Goal: Task Accomplishment & Management: Manage account settings

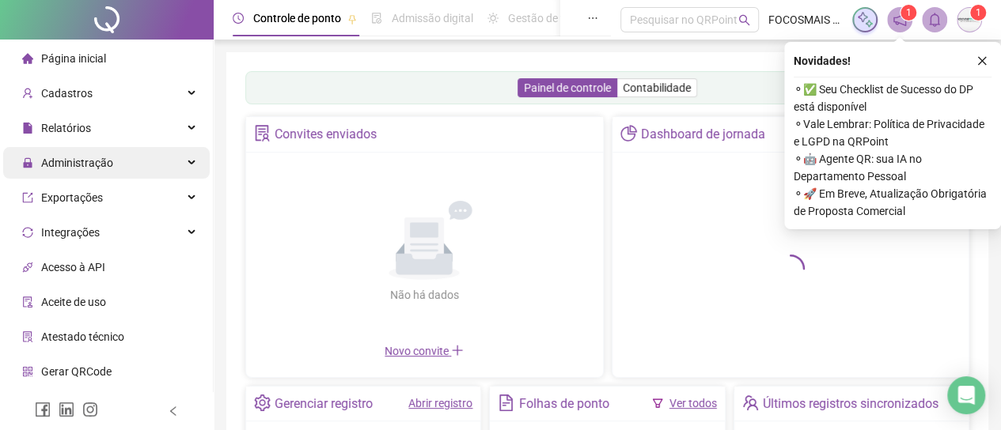
click at [79, 169] on span "Administração" at bounding box center [77, 163] width 72 height 13
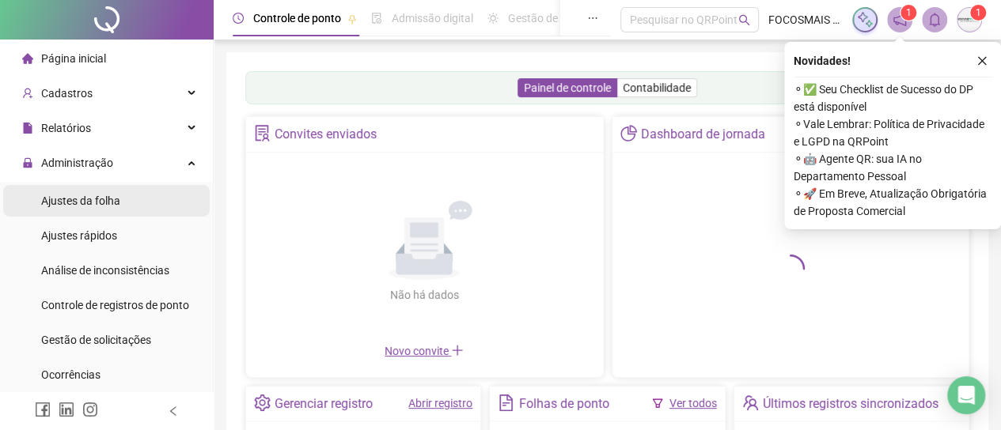
click at [89, 200] on span "Ajustes da folha" at bounding box center [80, 201] width 79 height 13
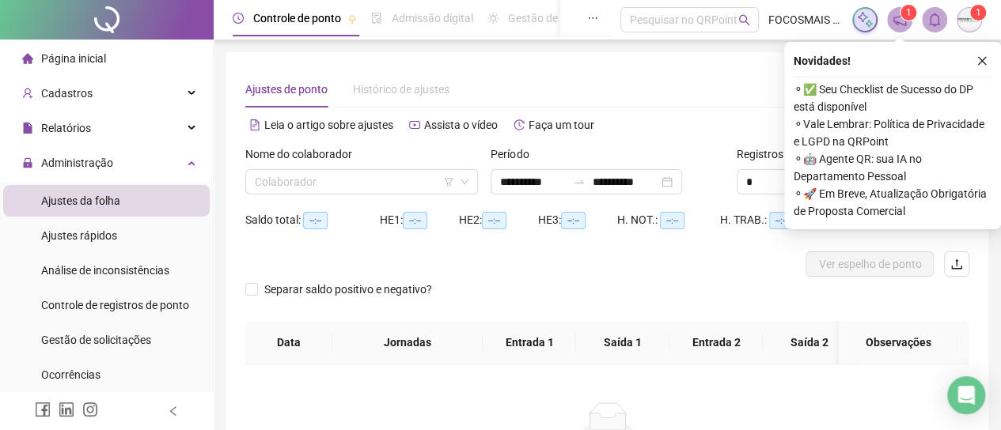
type input "**********"
click at [981, 62] on icon "close" at bounding box center [982, 61] width 9 height 9
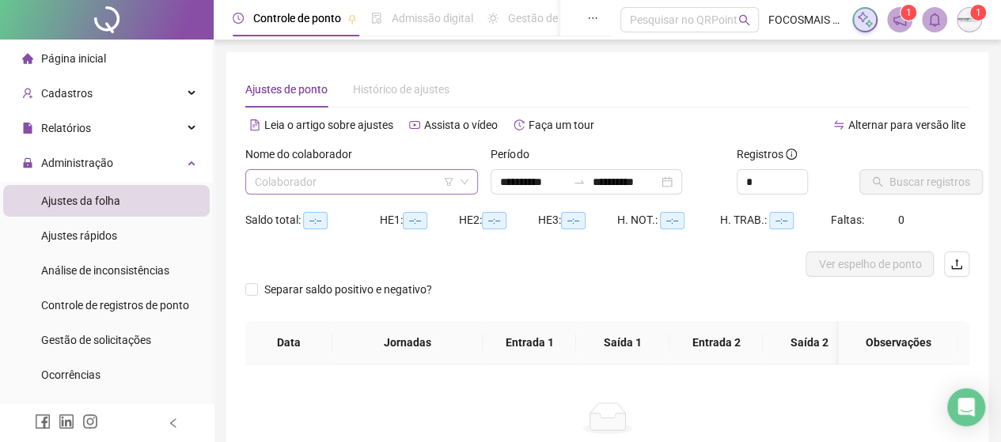
click at [291, 191] on input "search" at bounding box center [354, 182] width 199 height 24
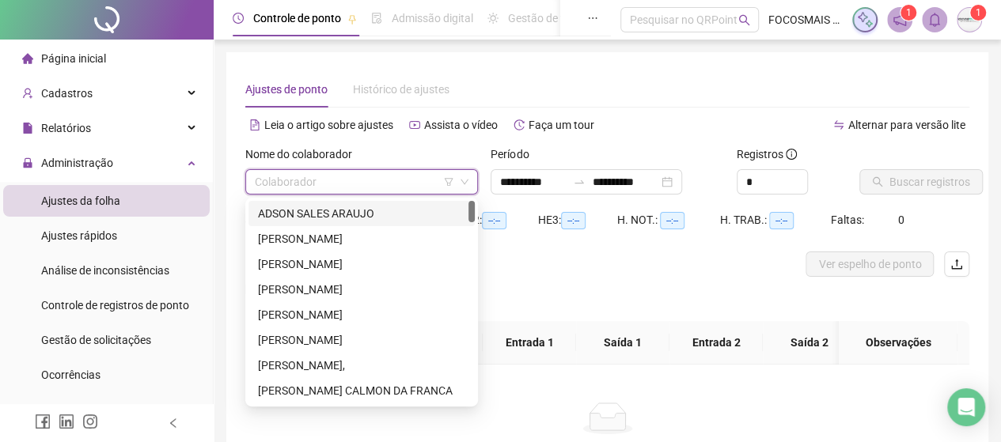
click at [327, 214] on div "ADSON SALES ARAUJO" at bounding box center [361, 213] width 207 height 17
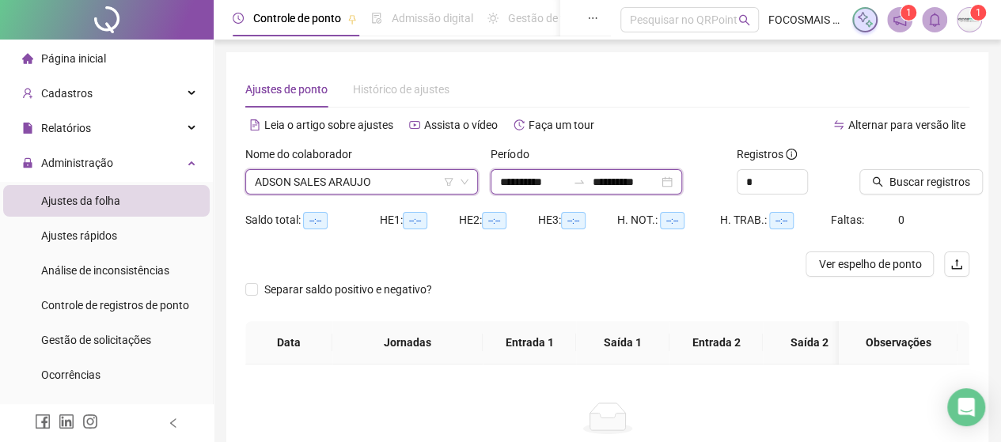
click at [567, 178] on input "**********" at bounding box center [533, 181] width 66 height 17
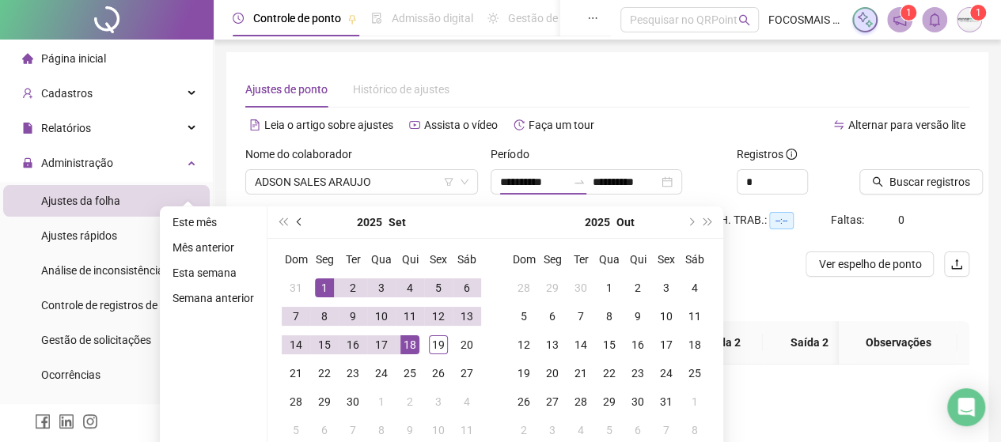
click at [297, 219] on span "prev-year" at bounding box center [301, 222] width 8 height 8
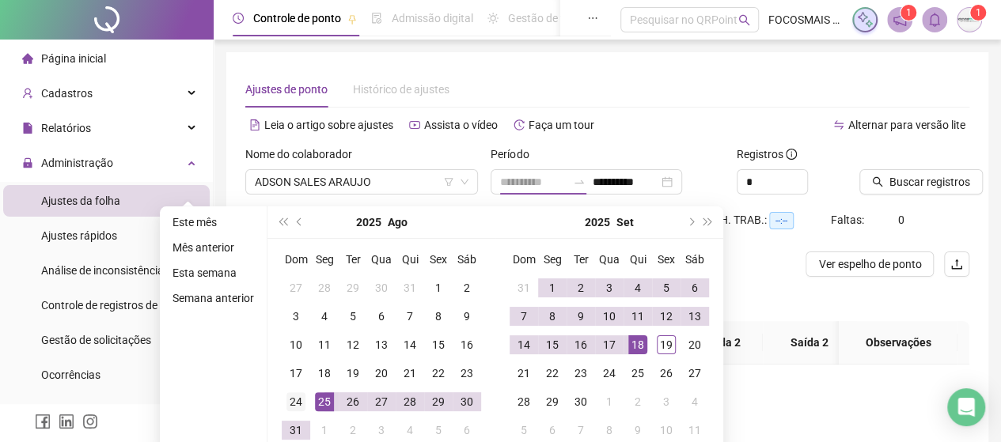
type input "**********"
click at [292, 399] on div "24" at bounding box center [295, 401] width 19 height 19
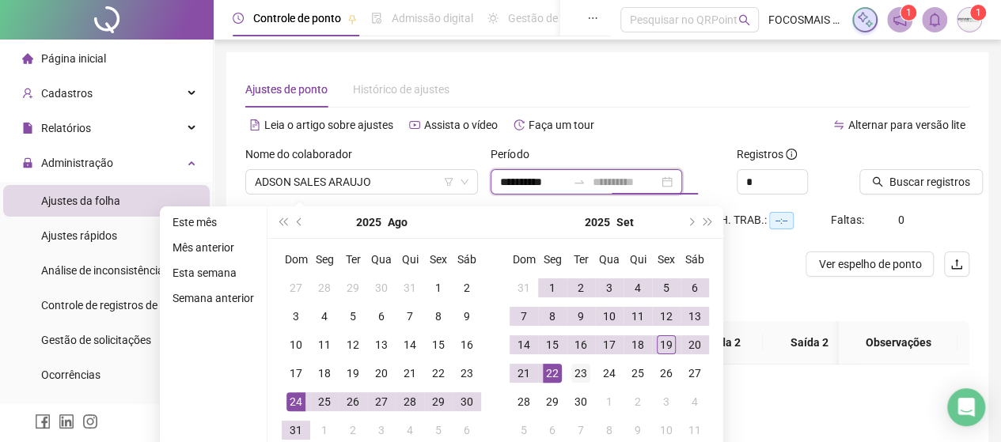
type input "**********"
click at [577, 370] on div "23" at bounding box center [580, 373] width 19 height 19
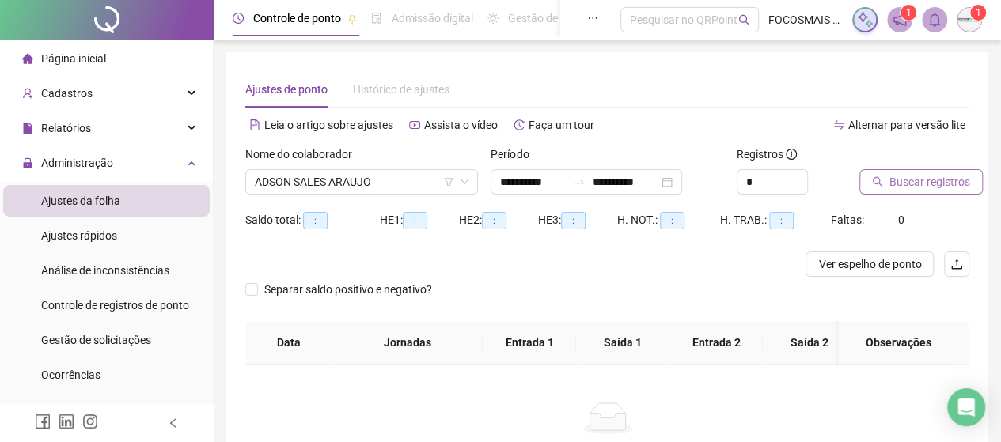
click at [897, 186] on span "Buscar registros" at bounding box center [929, 181] width 81 height 17
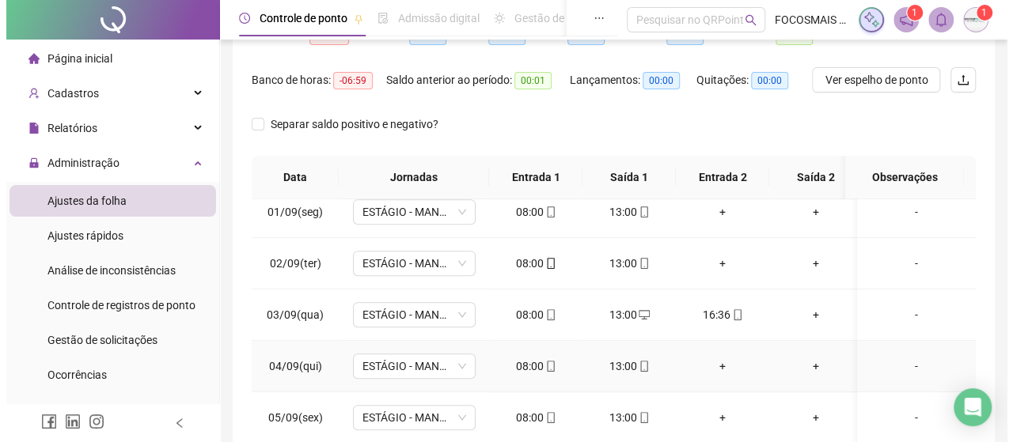
scroll to position [369, 0]
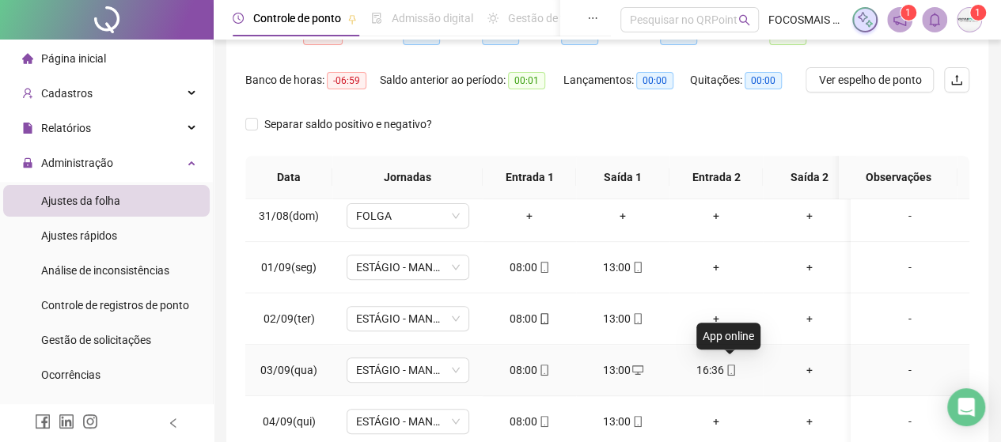
click at [731, 366] on icon "mobile" at bounding box center [731, 370] width 11 height 11
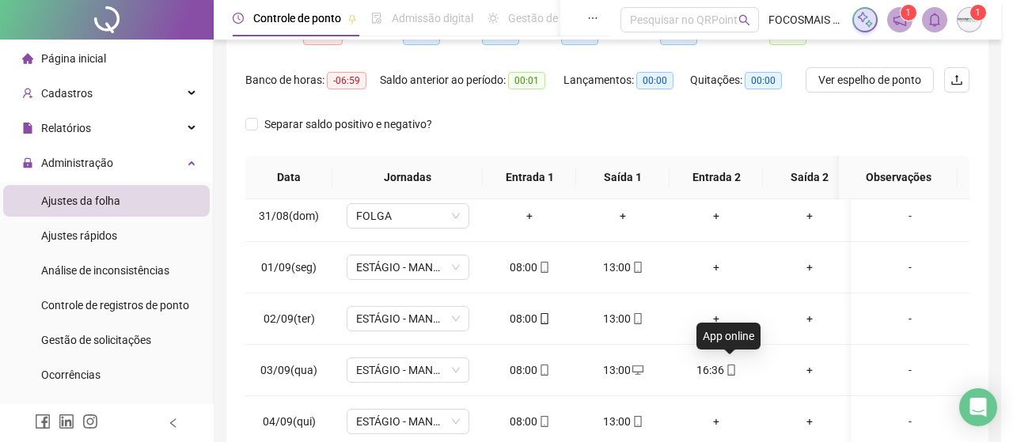
type input "**********"
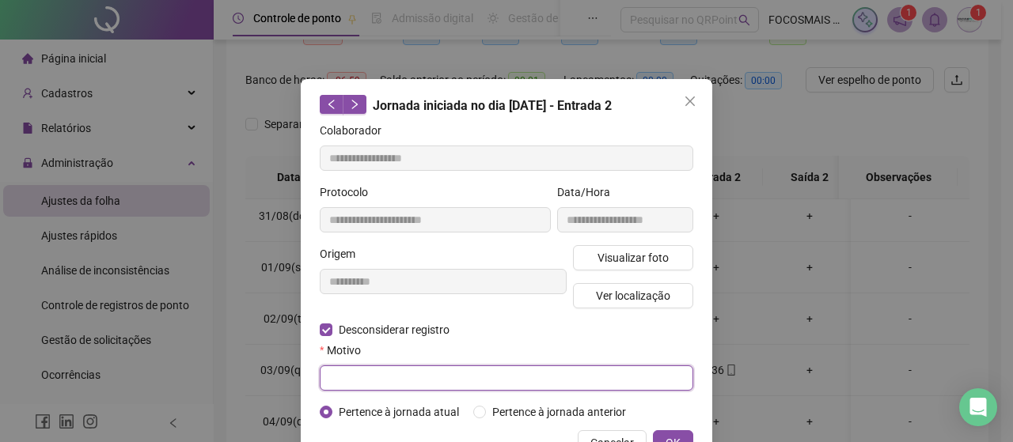
drag, startPoint x: 372, startPoint y: 374, endPoint x: 382, endPoint y: 370, distance: 11.3
click at [374, 376] on input "text" at bounding box center [506, 378] width 373 height 25
type input "**********"
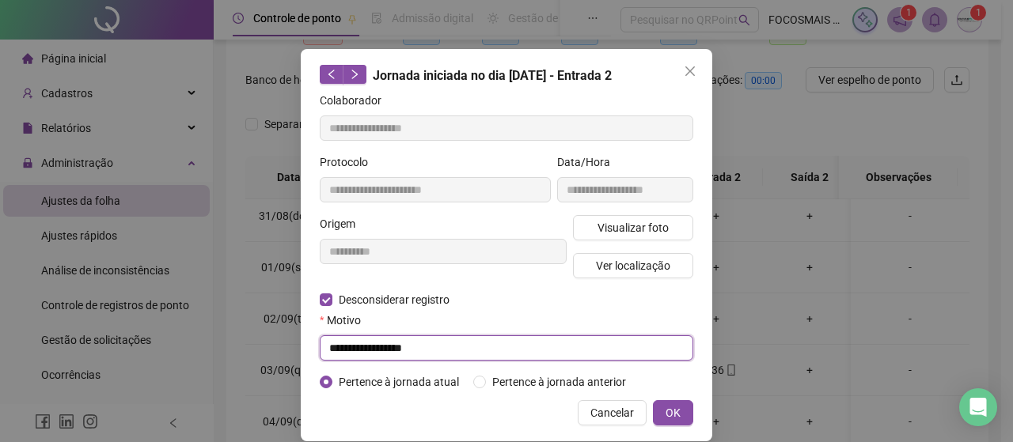
scroll to position [47, 0]
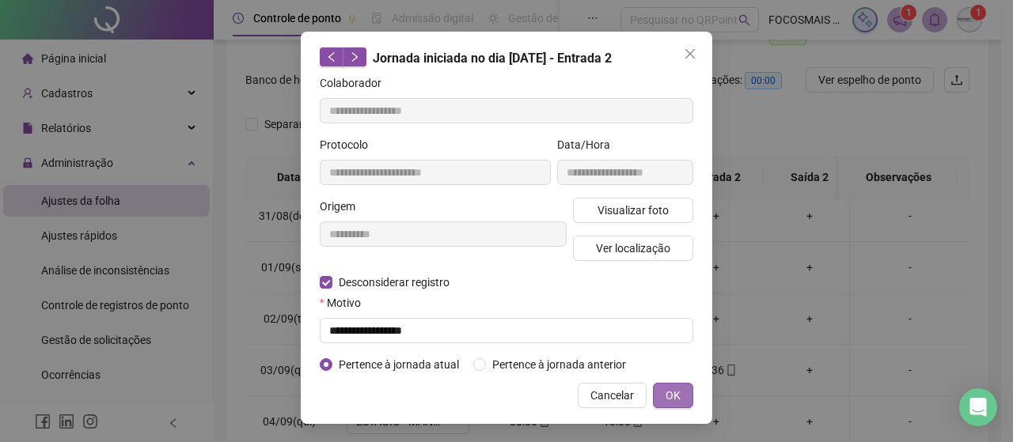
click at [665, 393] on span "OK" at bounding box center [672, 395] width 15 height 17
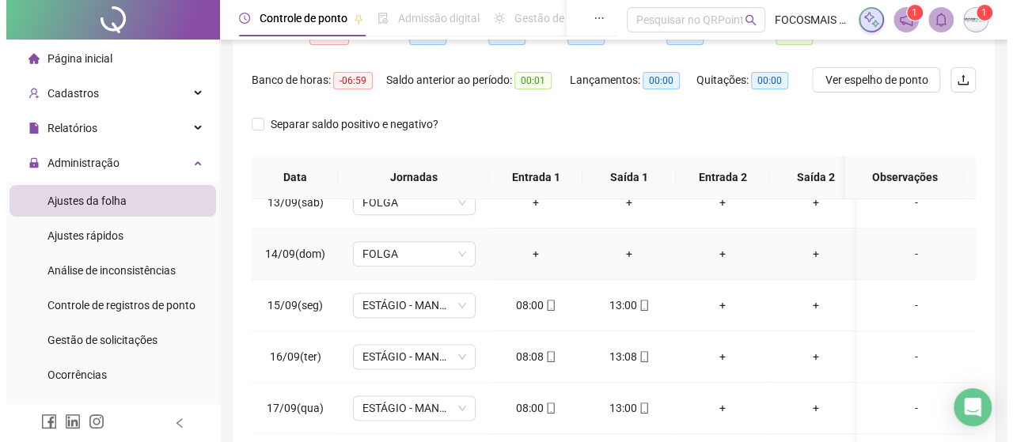
scroll to position [871, 0]
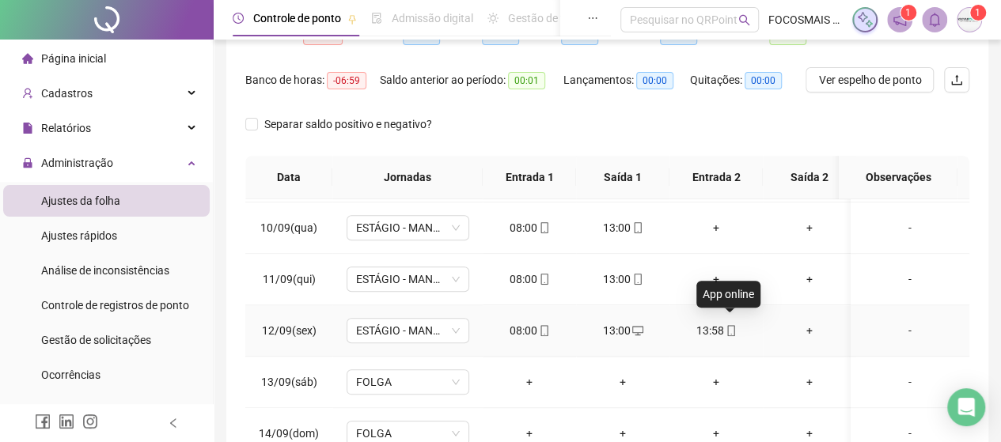
click at [730, 327] on icon "mobile" at bounding box center [731, 330] width 11 height 11
type input "**********"
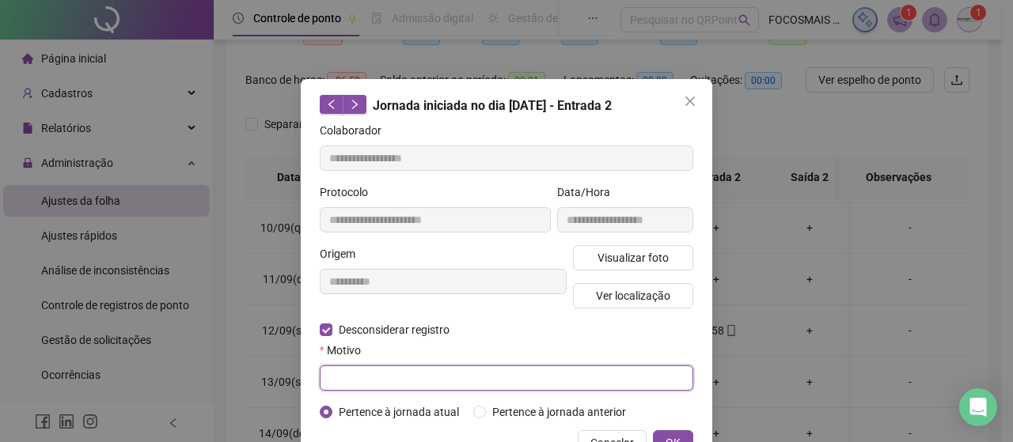
click at [364, 389] on input "text" at bounding box center [506, 378] width 373 height 25
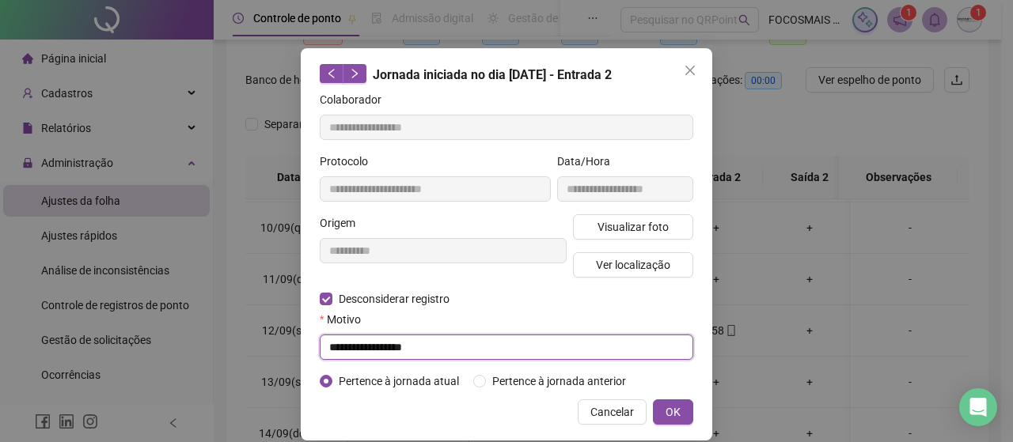
scroll to position [47, 0]
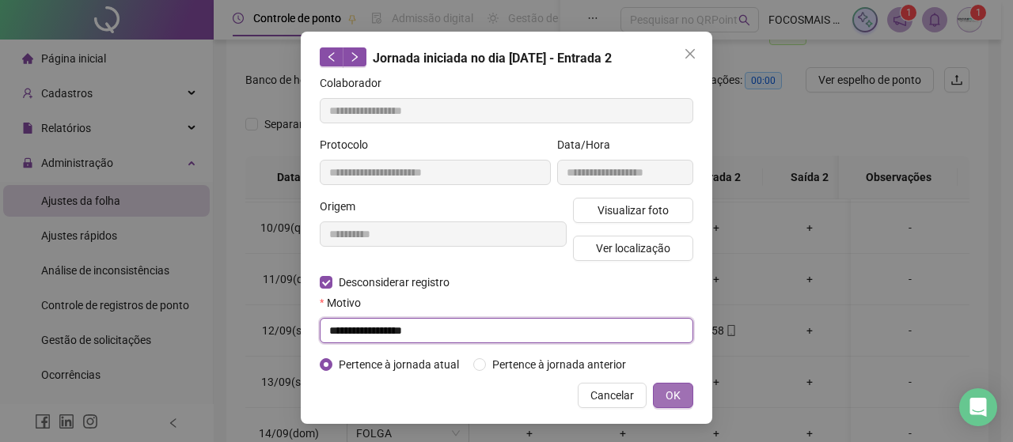
type input "**********"
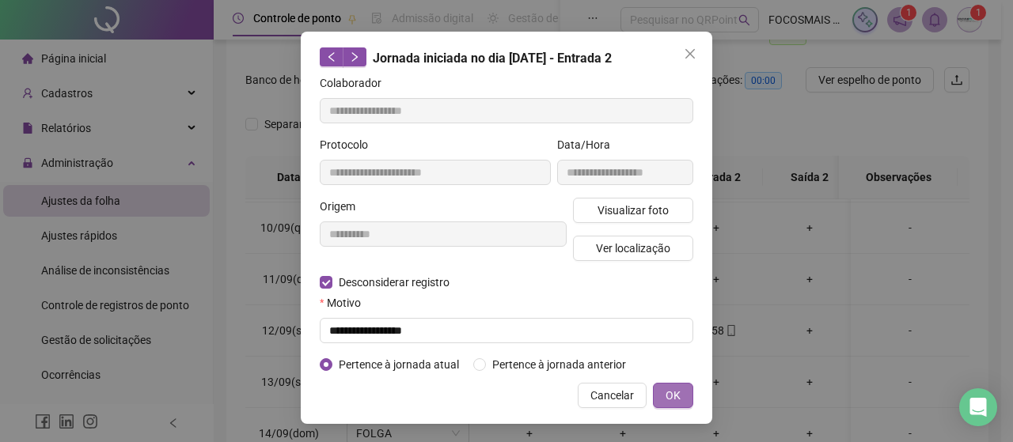
click at [669, 393] on span "OK" at bounding box center [672, 395] width 15 height 17
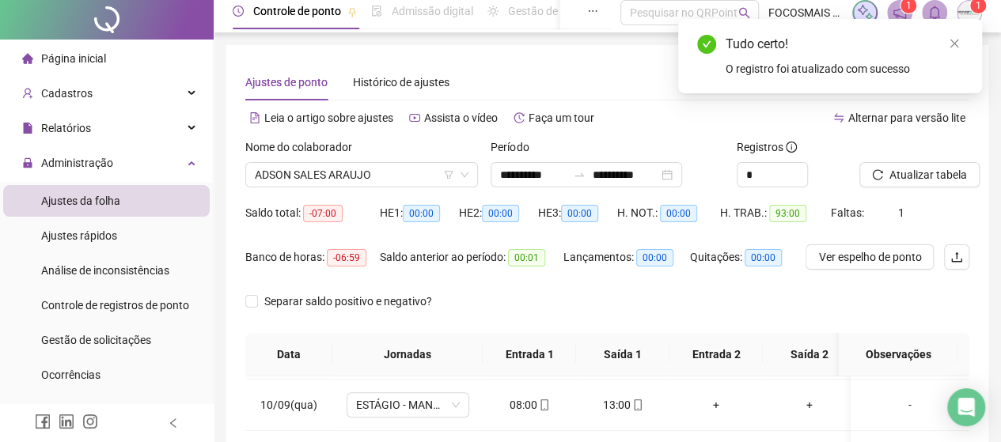
scroll to position [0, 0]
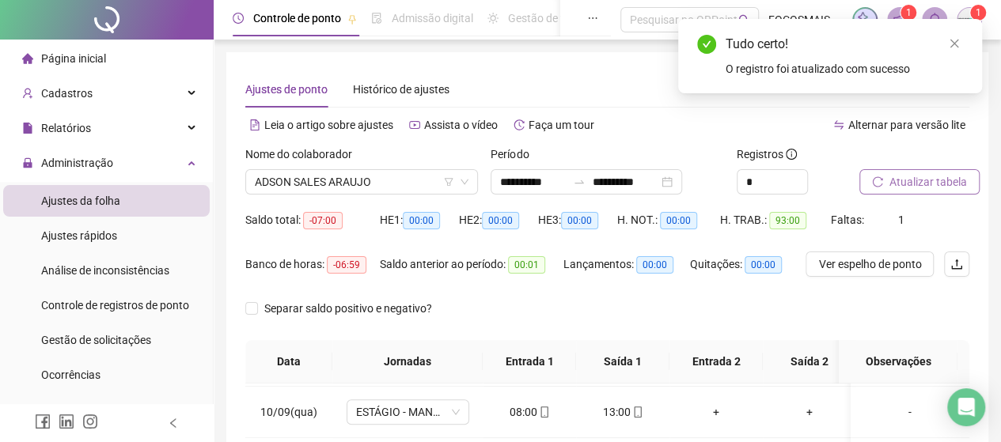
click at [942, 188] on span "Atualizar tabela" at bounding box center [928, 181] width 78 height 17
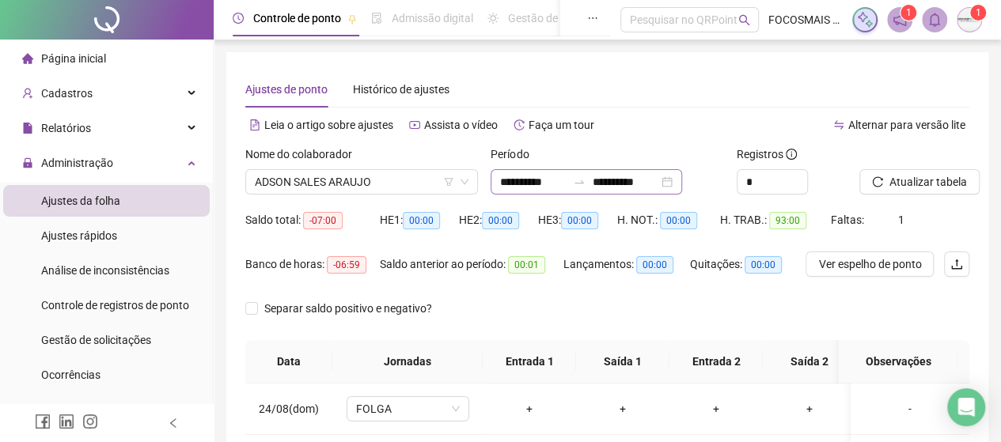
click at [586, 180] on icon "swap-right" at bounding box center [579, 182] width 13 height 13
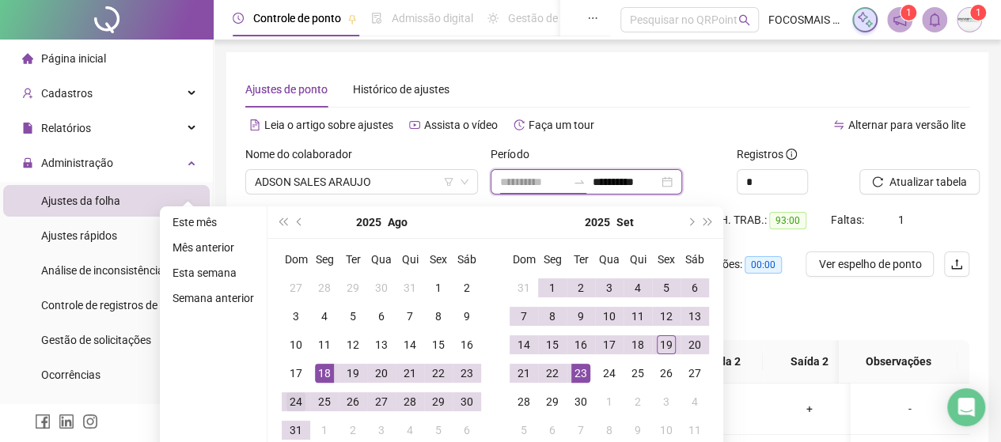
type input "**********"
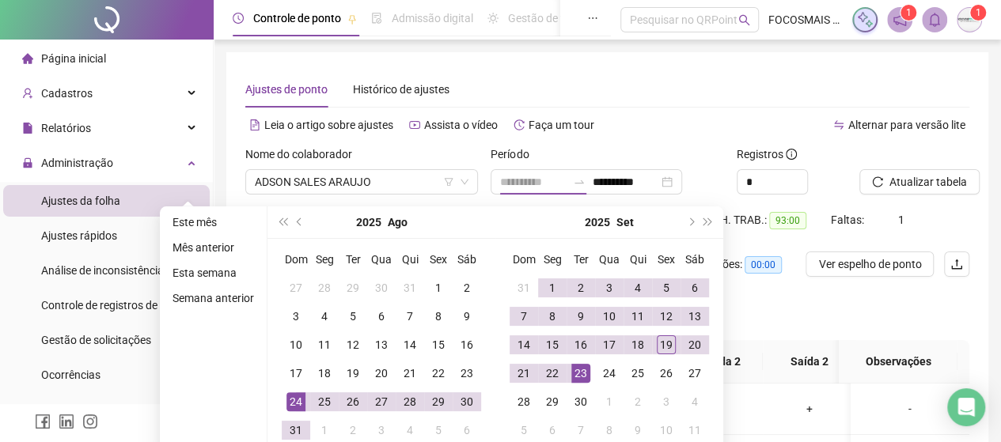
click at [299, 403] on div "24" at bounding box center [295, 401] width 19 height 19
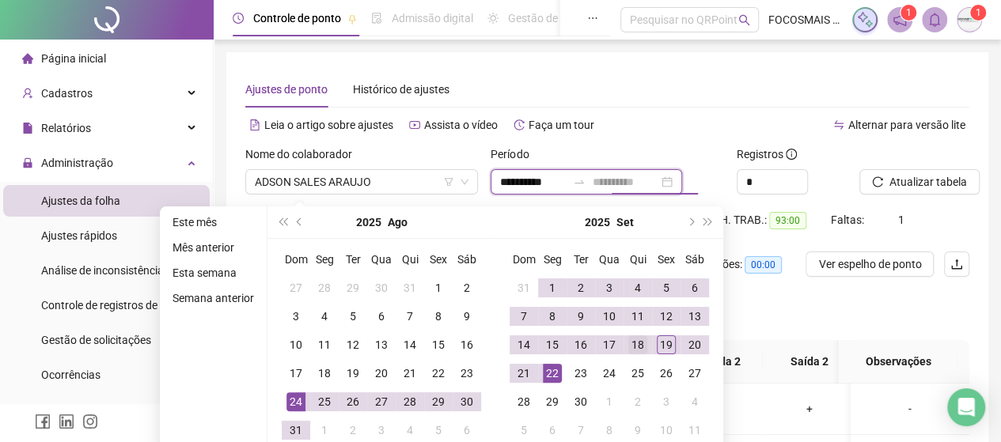
type input "**********"
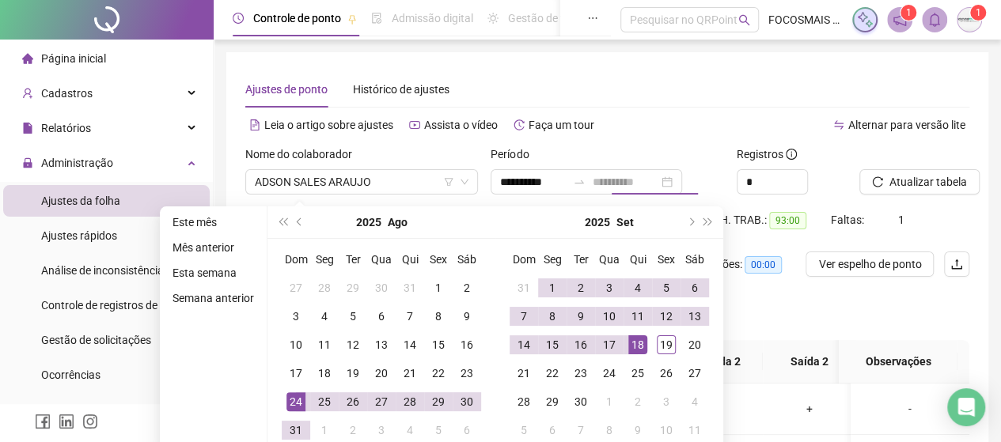
click at [640, 347] on div "18" at bounding box center [637, 345] width 19 height 19
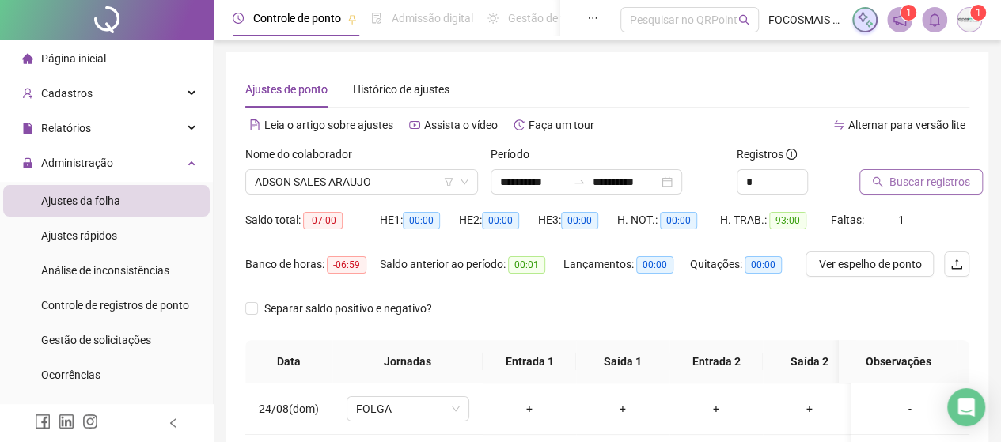
click at [969, 183] on button "Buscar registros" at bounding box center [920, 181] width 123 height 25
click at [324, 181] on span "ADSON SALES ARAUJO" at bounding box center [362, 182] width 214 height 24
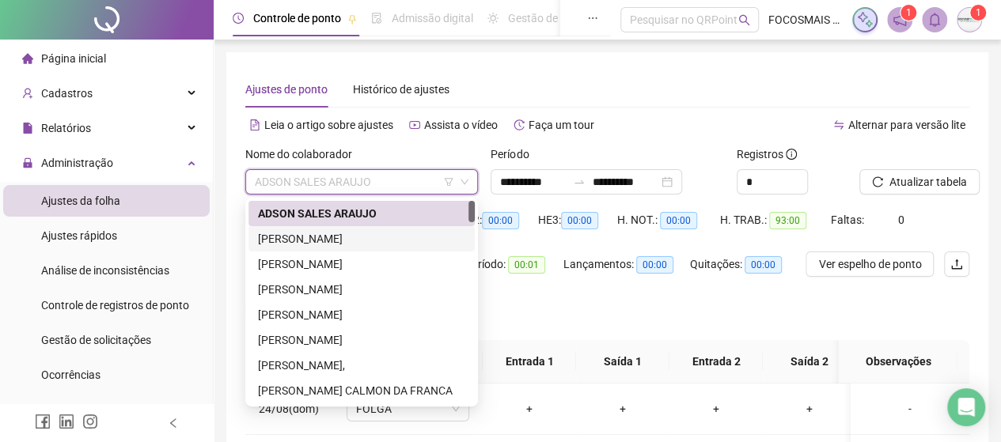
click at [339, 245] on div "[PERSON_NAME]" at bounding box center [361, 238] width 207 height 17
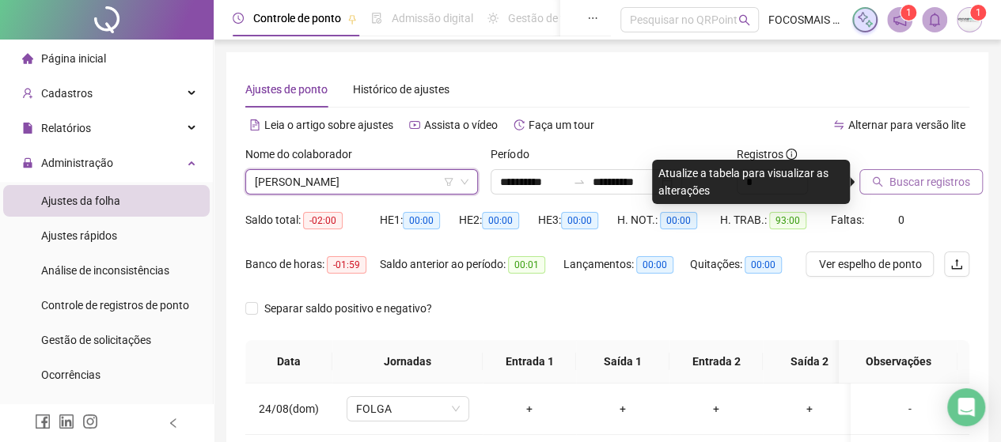
click at [893, 187] on span "Buscar registros" at bounding box center [929, 181] width 81 height 17
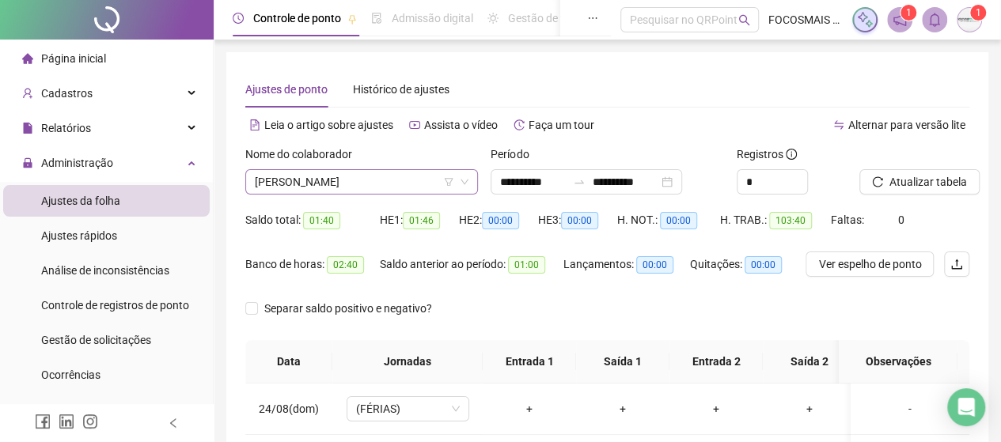
click at [353, 181] on span "[PERSON_NAME]" at bounding box center [362, 182] width 214 height 24
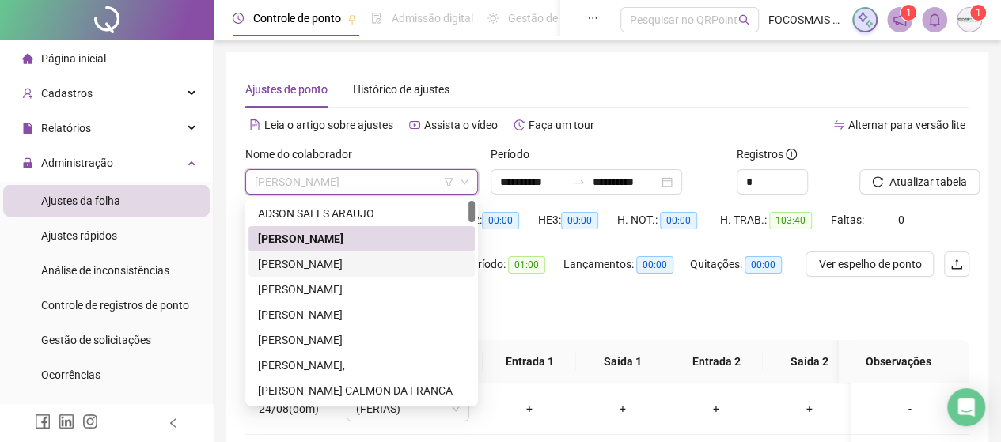
click at [334, 270] on div "[PERSON_NAME]" at bounding box center [361, 264] width 207 height 17
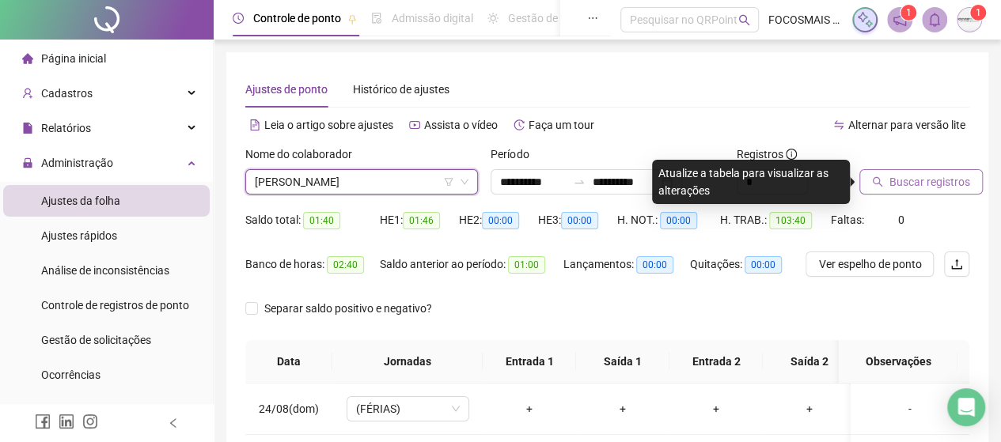
click at [929, 183] on span "Buscar registros" at bounding box center [929, 181] width 81 height 17
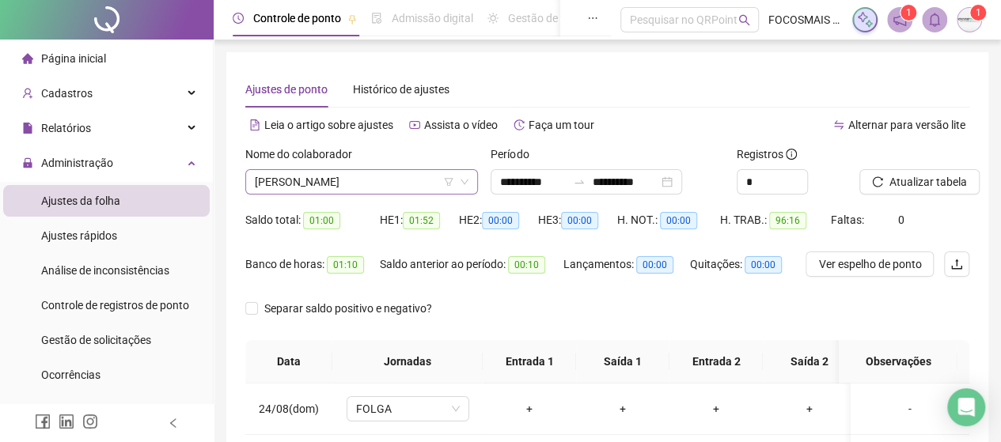
click at [319, 182] on span "[PERSON_NAME]" at bounding box center [362, 182] width 214 height 24
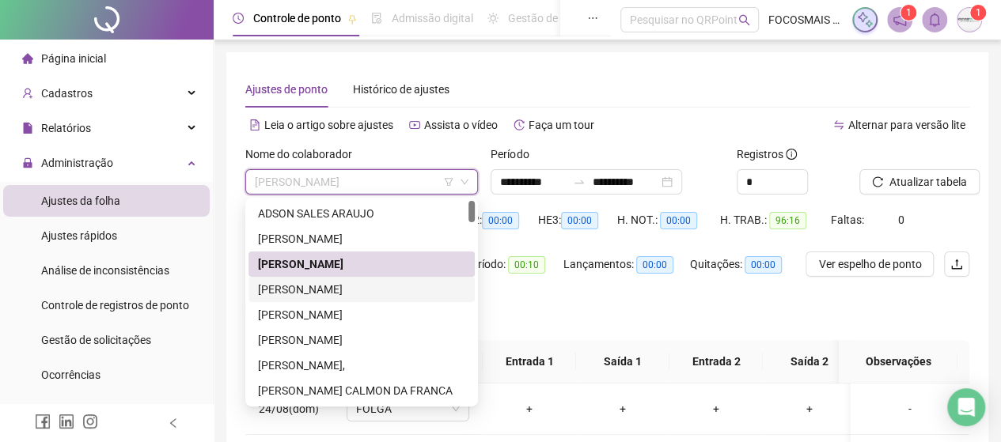
click at [309, 281] on div "[PERSON_NAME]" at bounding box center [361, 289] width 207 height 17
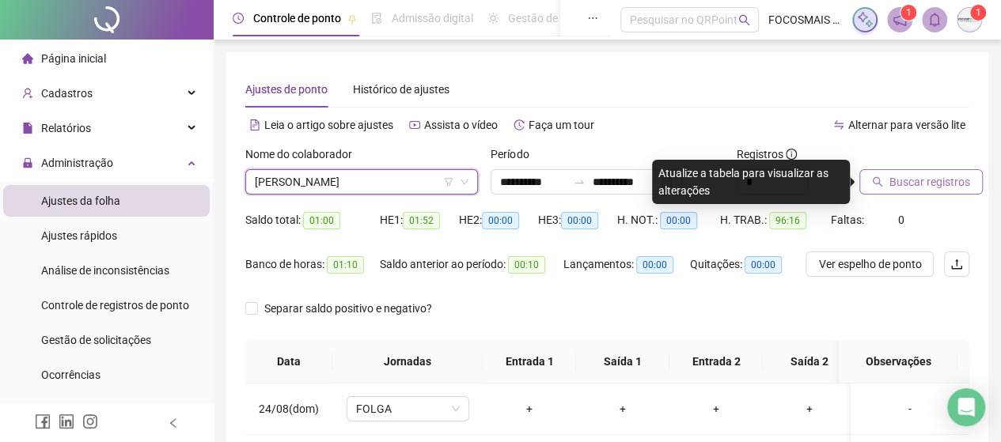
click at [906, 188] on span "Buscar registros" at bounding box center [929, 181] width 81 height 17
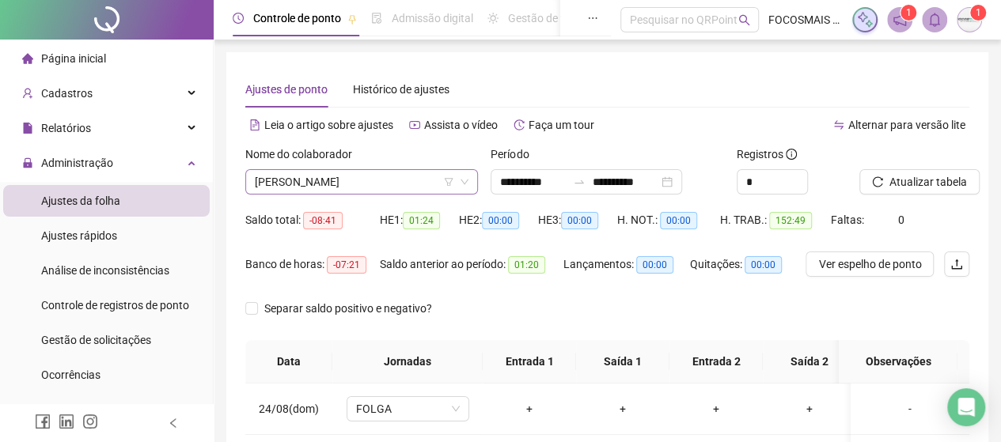
click at [365, 181] on span "[PERSON_NAME]" at bounding box center [362, 182] width 214 height 24
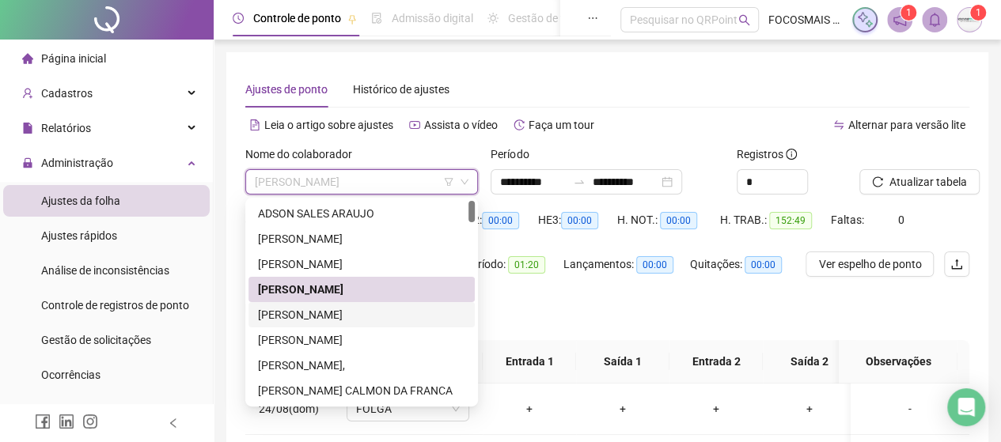
click at [315, 308] on div "[PERSON_NAME]" at bounding box center [361, 314] width 207 height 17
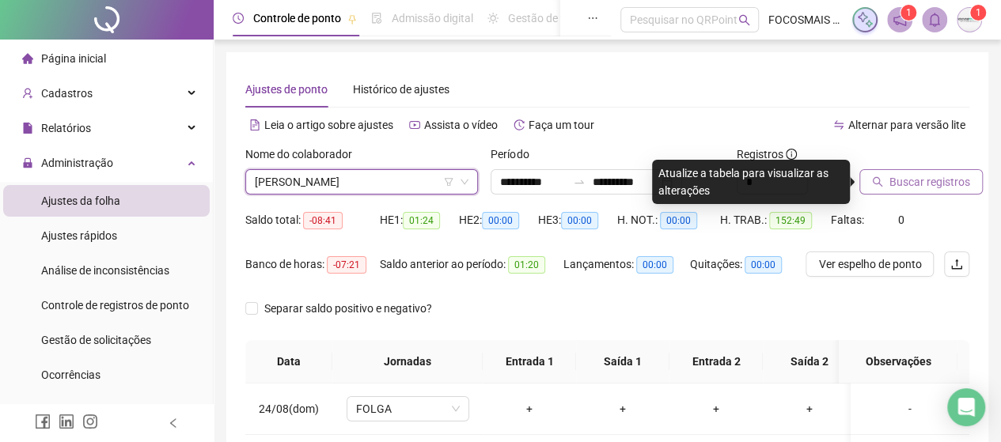
click at [932, 191] on button "Buscar registros" at bounding box center [920, 181] width 123 height 25
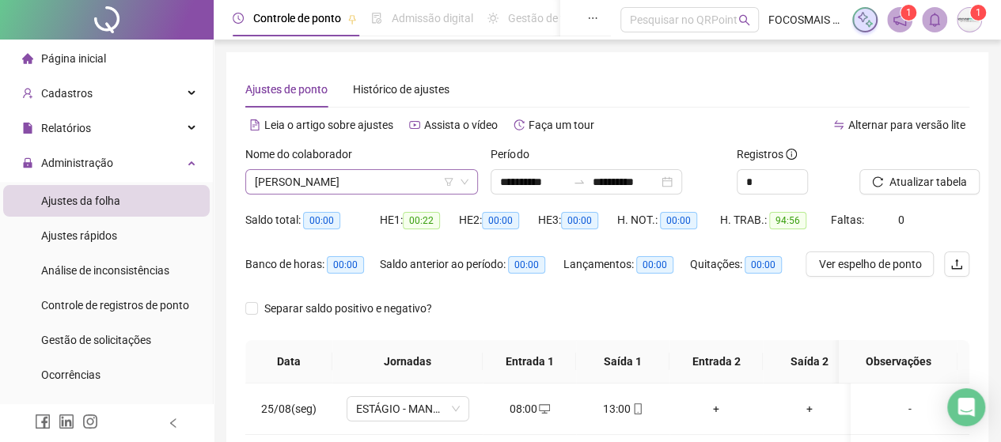
click at [370, 177] on span "[PERSON_NAME]" at bounding box center [362, 182] width 214 height 24
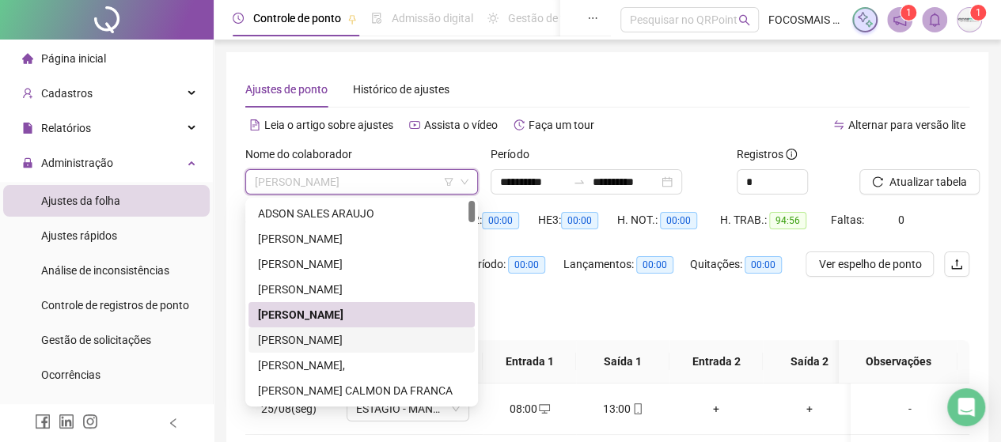
drag, startPoint x: 293, startPoint y: 335, endPoint x: 301, endPoint y: 329, distance: 9.7
click at [293, 333] on div "[PERSON_NAME]" at bounding box center [361, 340] width 207 height 17
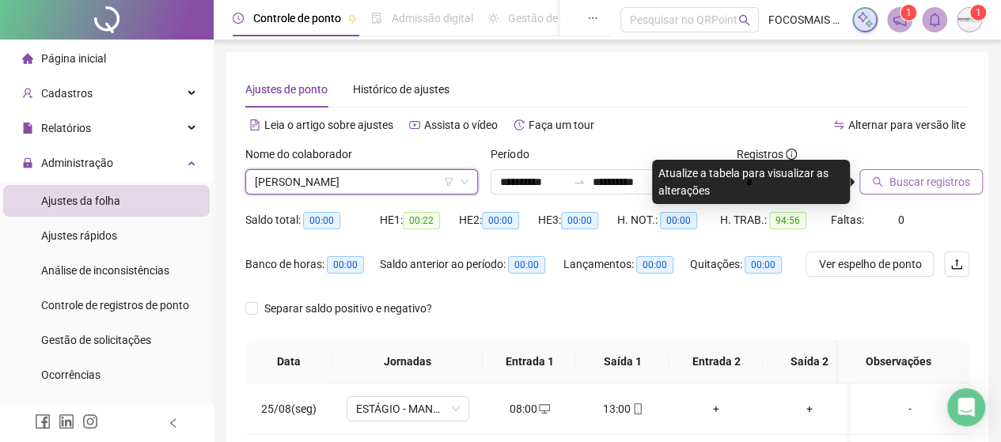
click at [908, 173] on span "Buscar registros" at bounding box center [929, 181] width 81 height 17
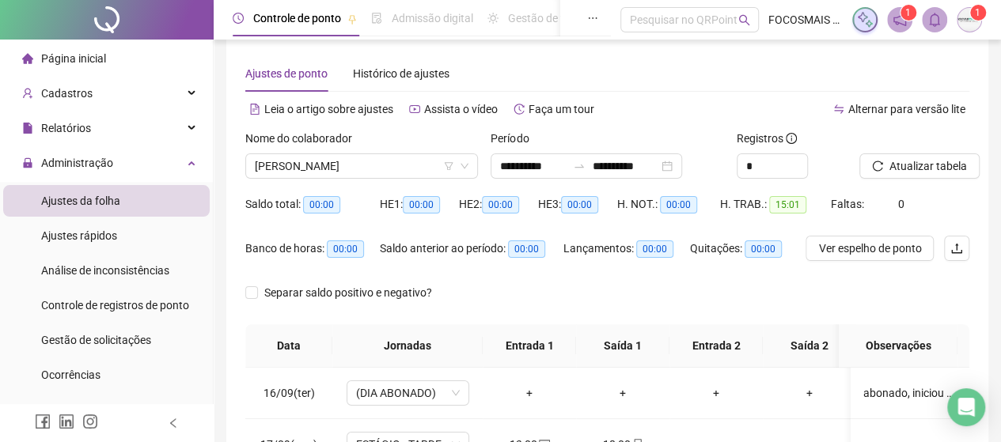
scroll to position [9, 0]
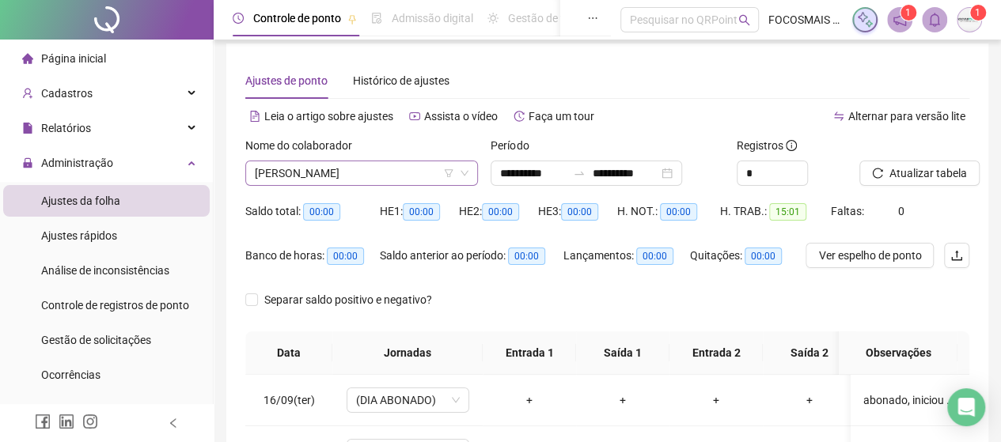
click at [354, 175] on span "[PERSON_NAME]" at bounding box center [362, 173] width 214 height 24
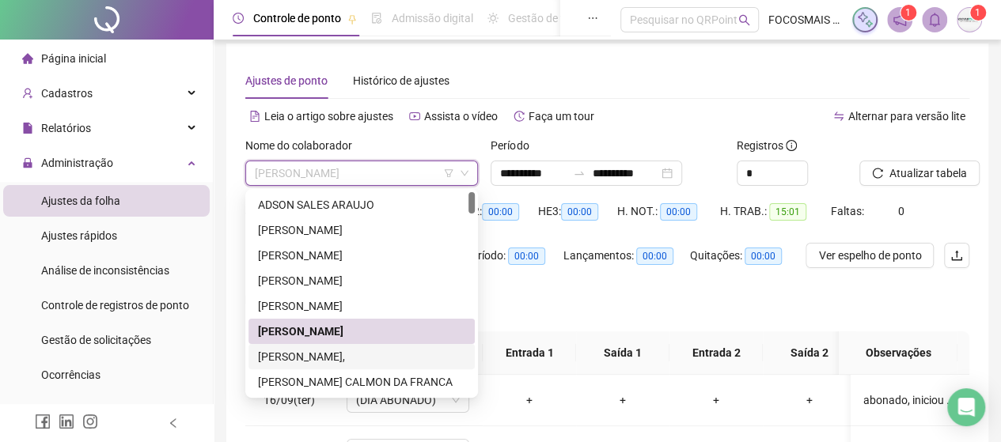
click at [342, 355] on div "[PERSON_NAME]," at bounding box center [361, 356] width 207 height 17
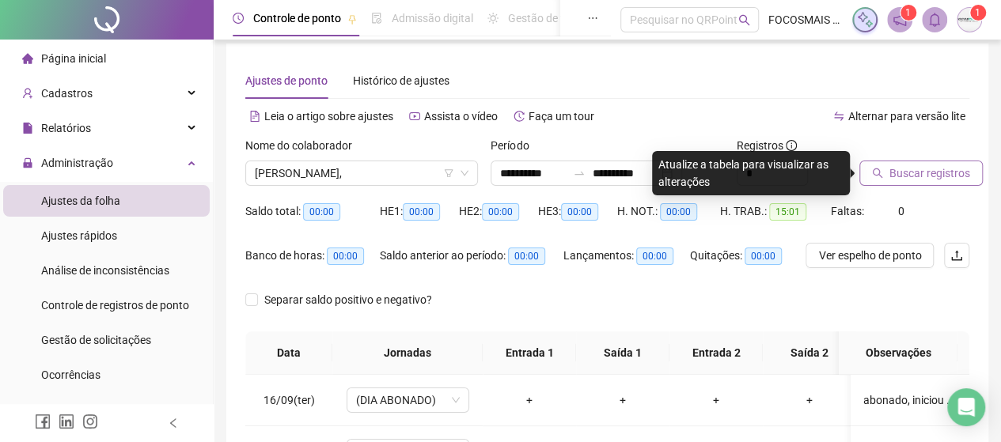
click at [961, 165] on span "Buscar registros" at bounding box center [929, 173] width 81 height 17
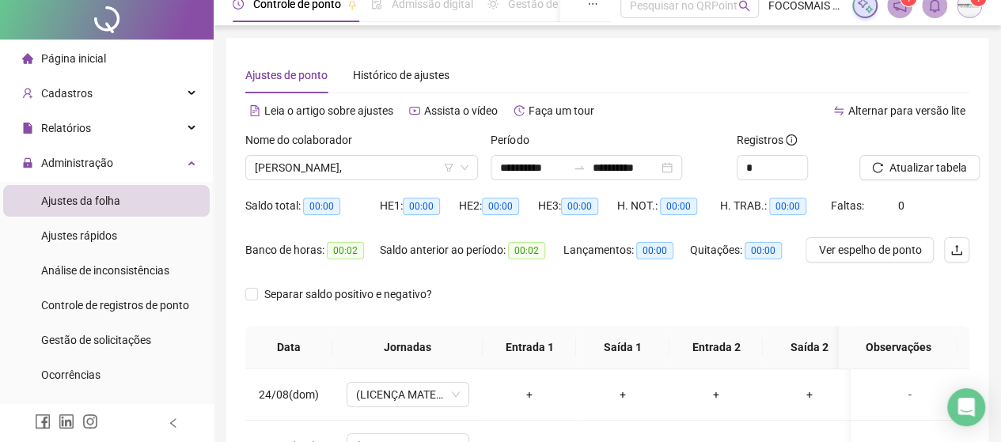
scroll to position [0, 0]
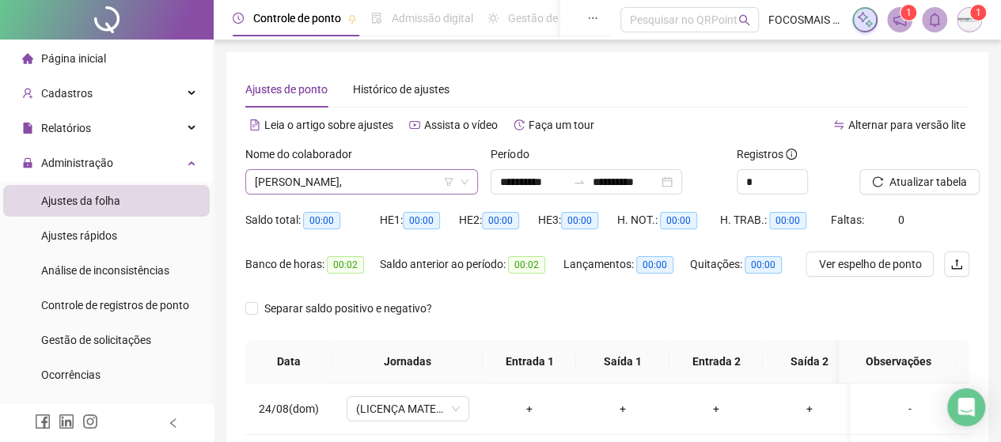
click at [367, 186] on span "[PERSON_NAME]," at bounding box center [362, 182] width 214 height 24
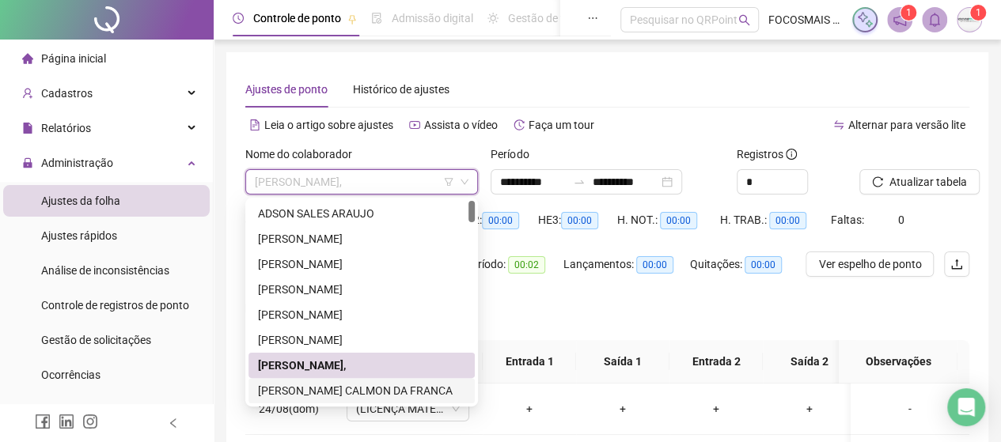
click at [308, 382] on div "[PERSON_NAME] CALMON DA FRANCA" at bounding box center [361, 390] width 207 height 17
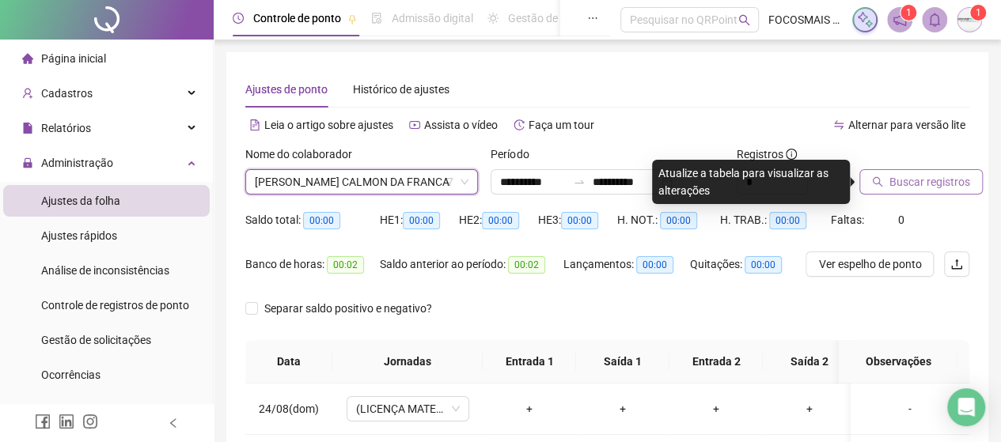
click at [921, 194] on button "Buscar registros" at bounding box center [920, 181] width 123 height 25
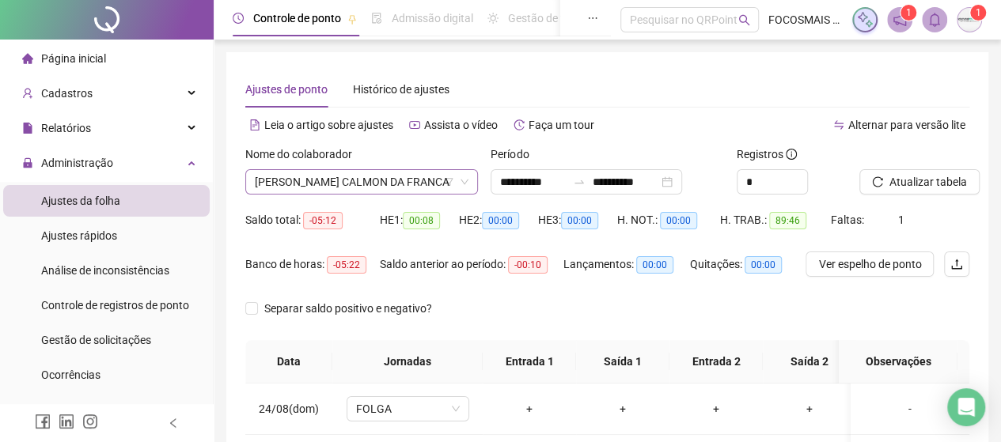
drag, startPoint x: 341, startPoint y: 171, endPoint x: 339, endPoint y: 179, distance: 8.3
click at [339, 172] on span "[PERSON_NAME] CALMON DA FRANCA" at bounding box center [362, 182] width 214 height 24
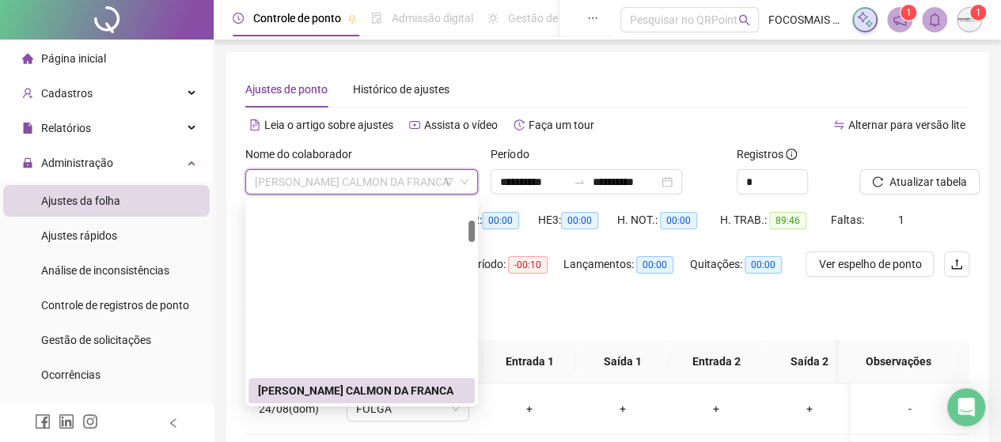
scroll to position [184, 0]
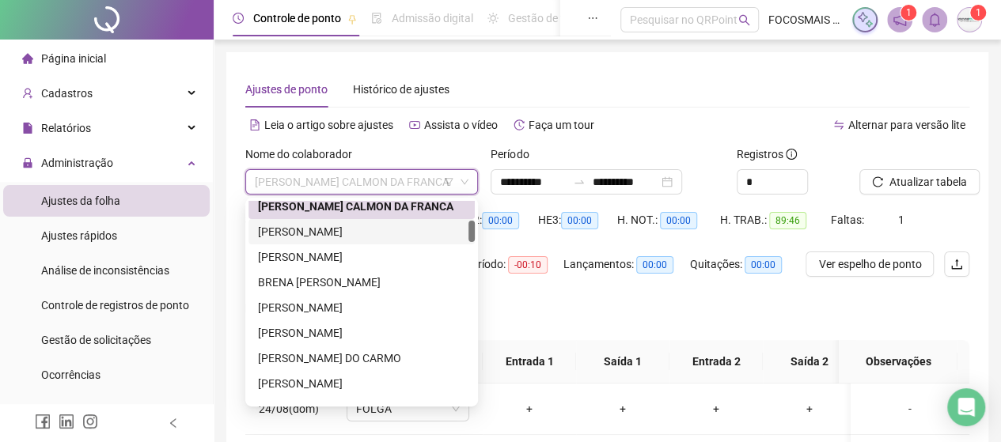
click at [304, 235] on div "[PERSON_NAME]" at bounding box center [361, 231] width 207 height 17
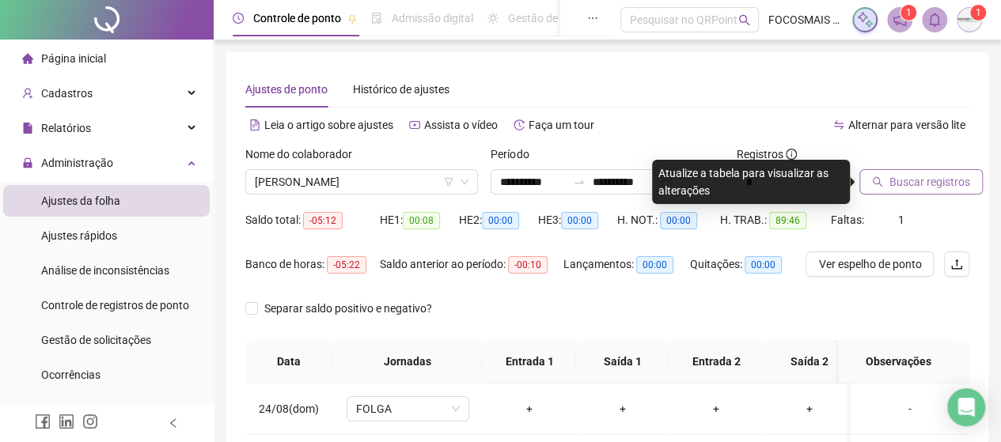
click at [923, 186] on span "Buscar registros" at bounding box center [929, 181] width 81 height 17
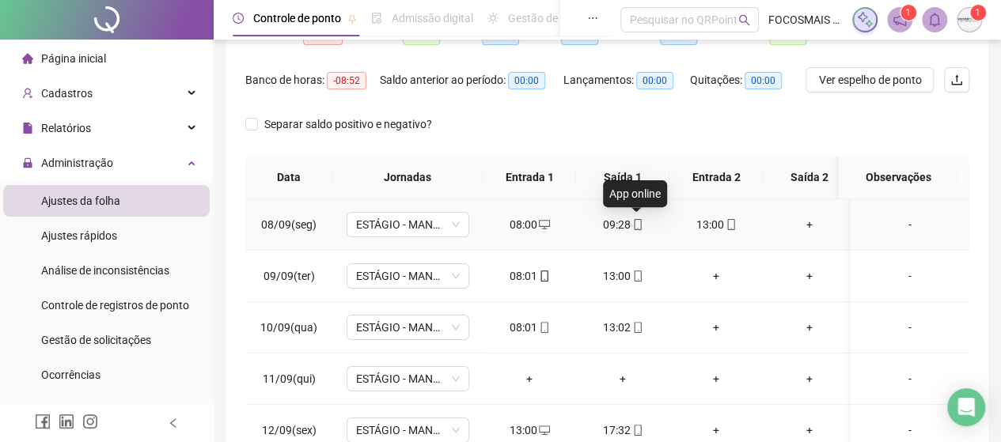
click at [639, 226] on icon "mobile" at bounding box center [637, 224] width 11 height 11
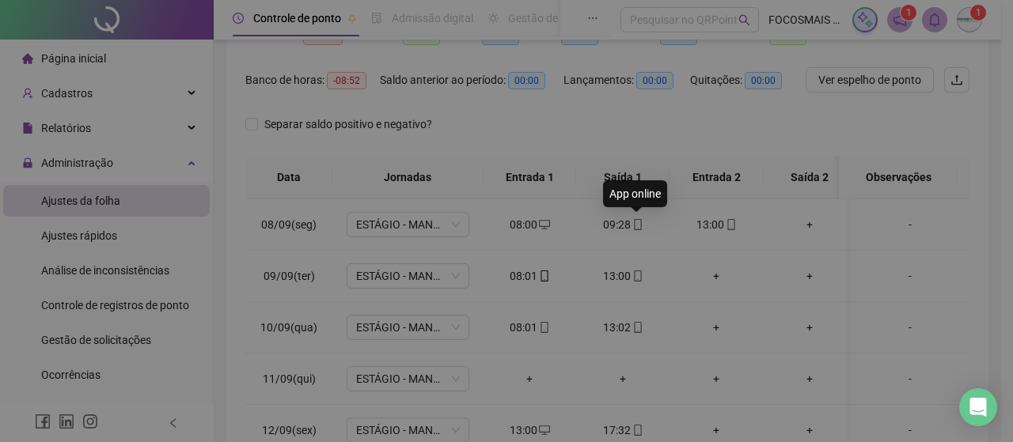
type input "**********"
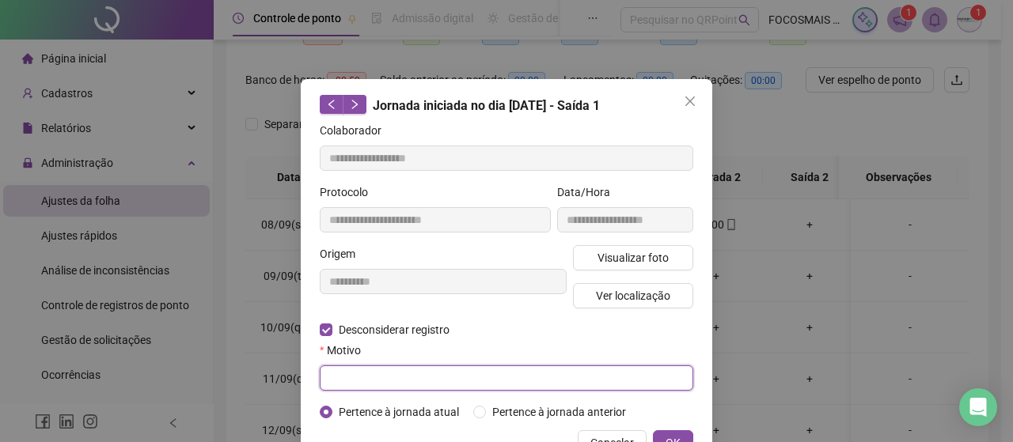
click at [377, 381] on input "text" at bounding box center [506, 378] width 373 height 25
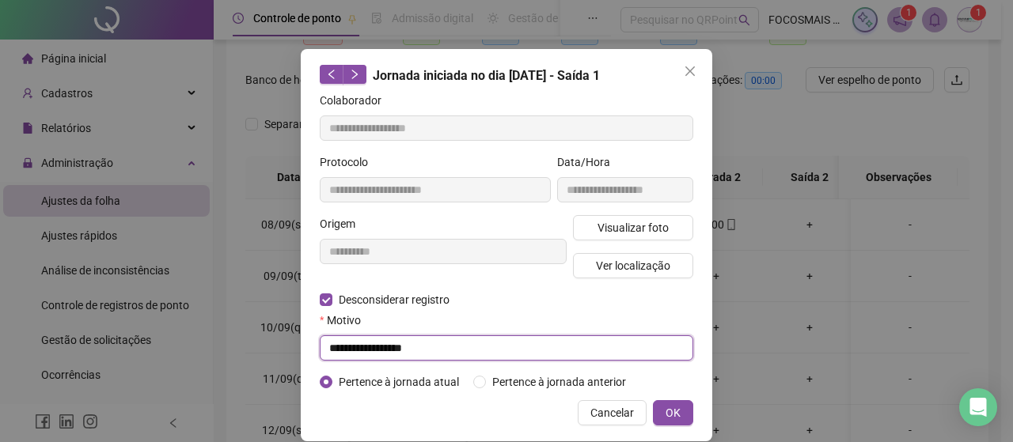
scroll to position [47, 0]
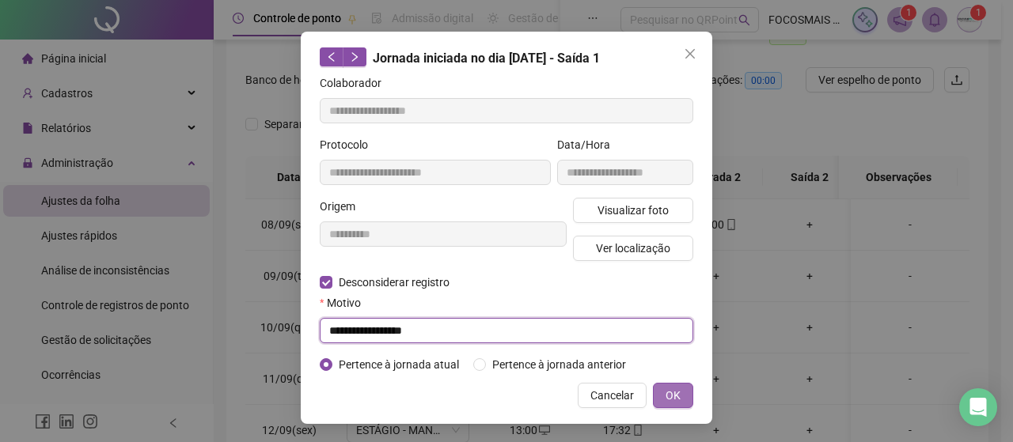
type input "**********"
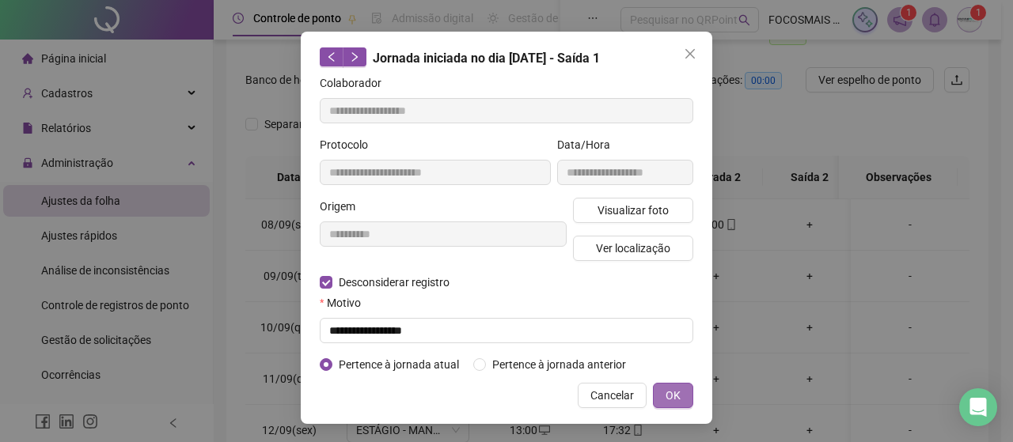
click at [665, 394] on span "OK" at bounding box center [672, 395] width 15 height 17
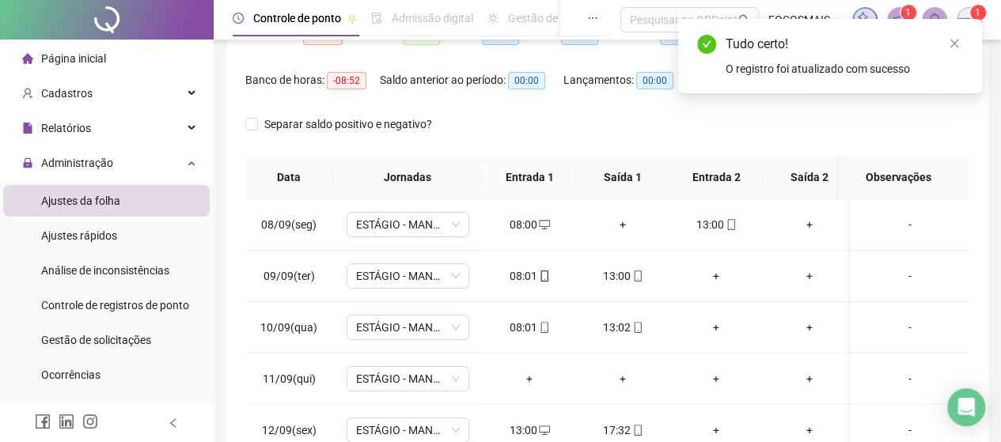
scroll to position [0, 0]
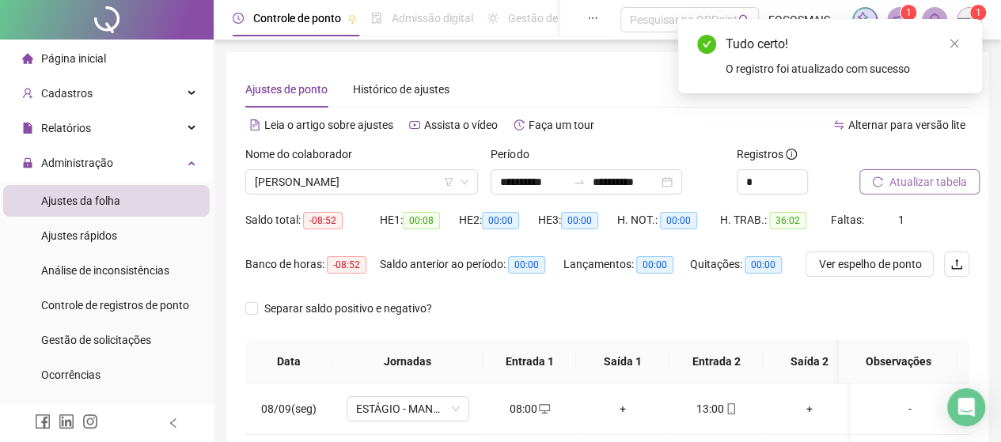
click at [946, 185] on span "Atualizar tabela" at bounding box center [928, 181] width 78 height 17
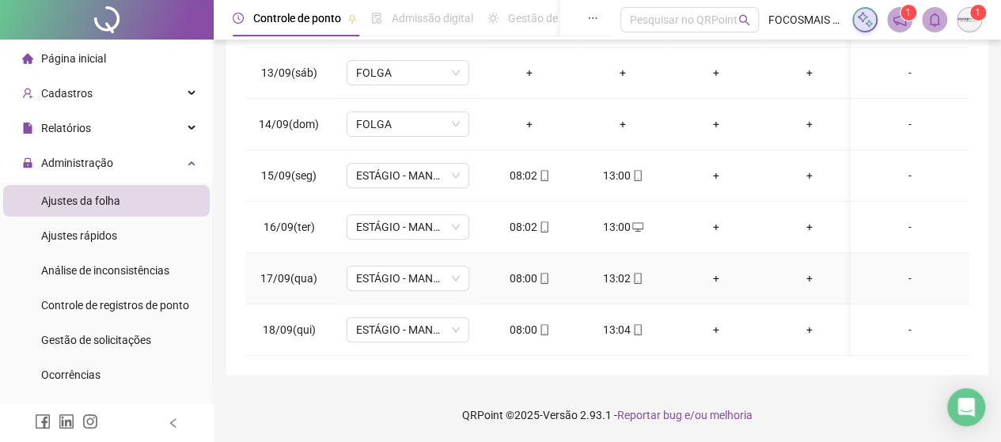
scroll to position [52, 0]
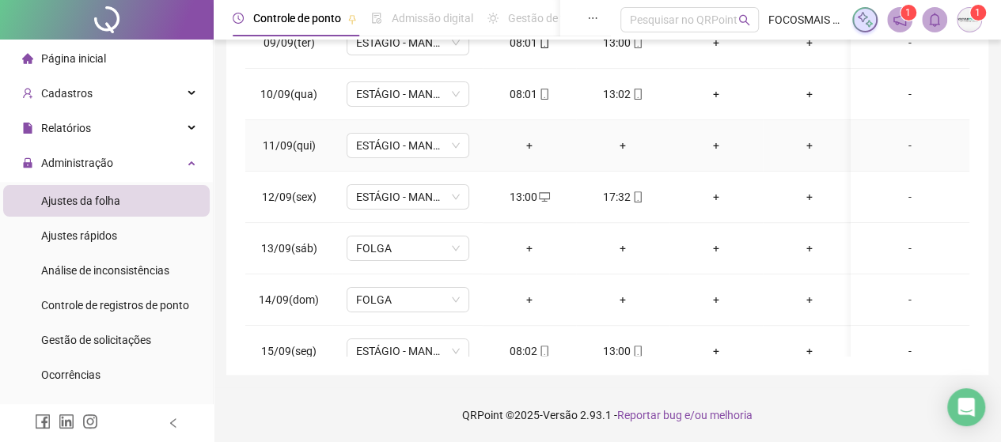
click at [900, 144] on div "-" at bounding box center [909, 145] width 93 height 17
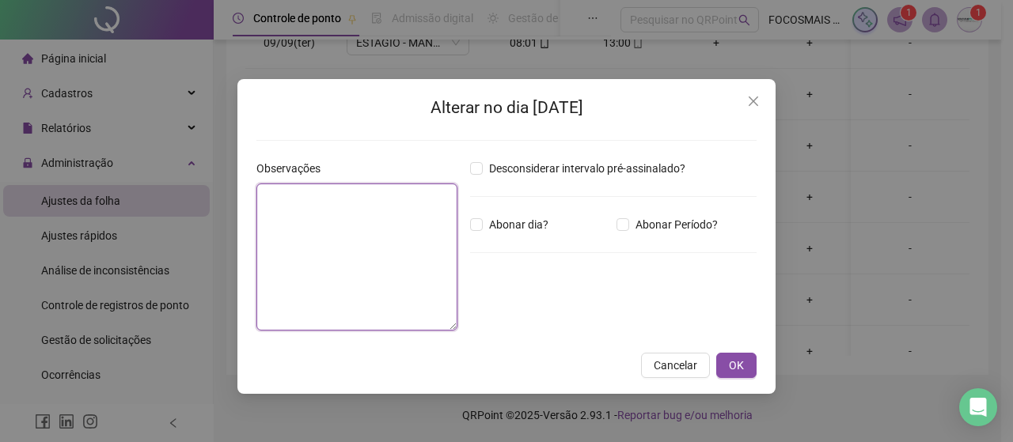
drag, startPoint x: 364, startPoint y: 225, endPoint x: 400, endPoint y: 216, distance: 36.7
click at [378, 223] on textarea at bounding box center [356, 257] width 201 height 147
type textarea "**********"
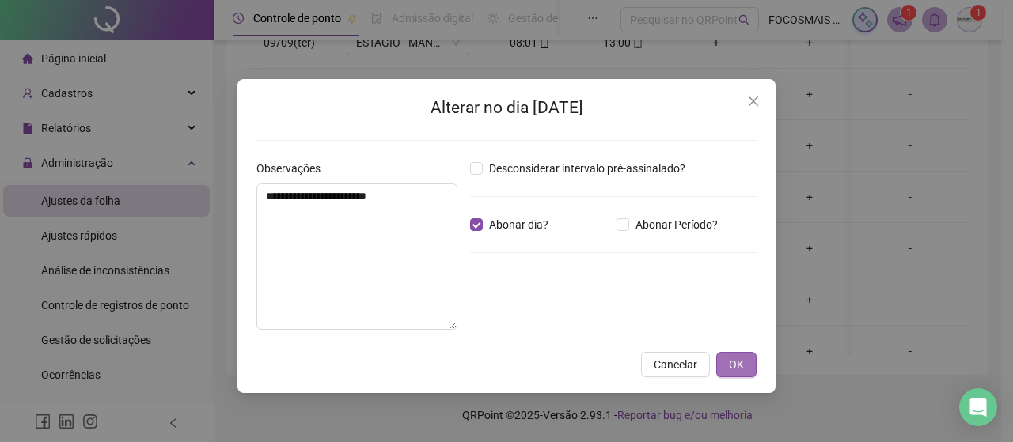
click at [723, 367] on button "OK" at bounding box center [736, 364] width 40 height 25
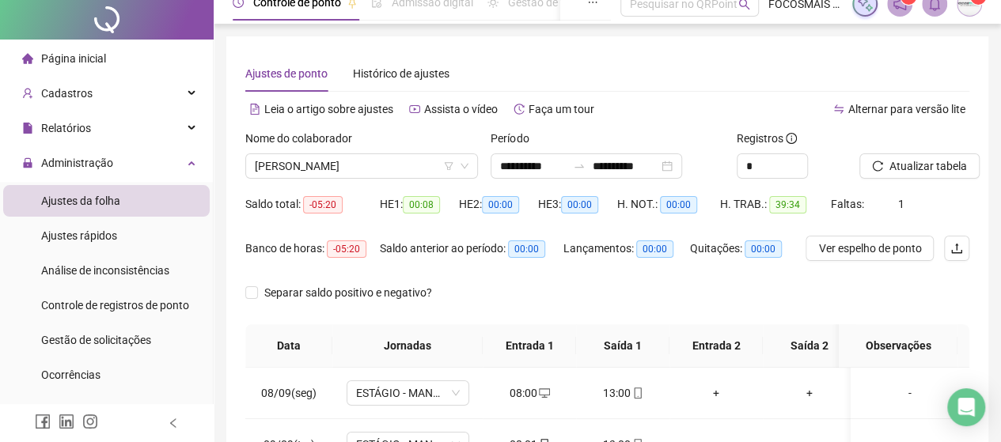
scroll to position [0, 0]
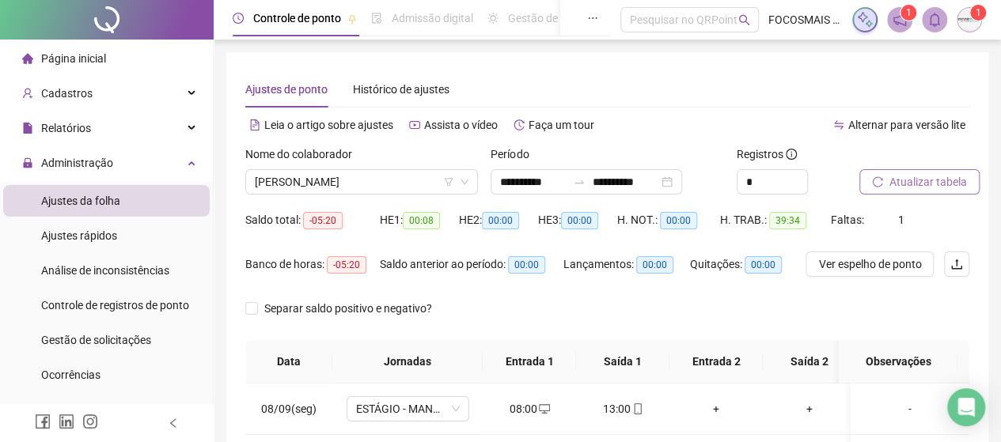
click at [897, 186] on span "Atualizar tabela" at bounding box center [928, 181] width 78 height 17
click at [349, 183] on span "[PERSON_NAME]" at bounding box center [362, 182] width 214 height 24
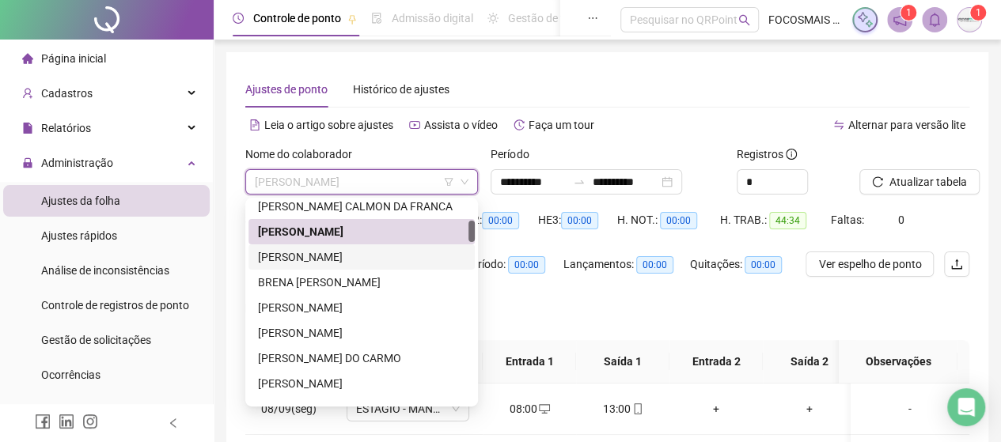
click at [332, 262] on div "[PERSON_NAME]" at bounding box center [361, 256] width 207 height 17
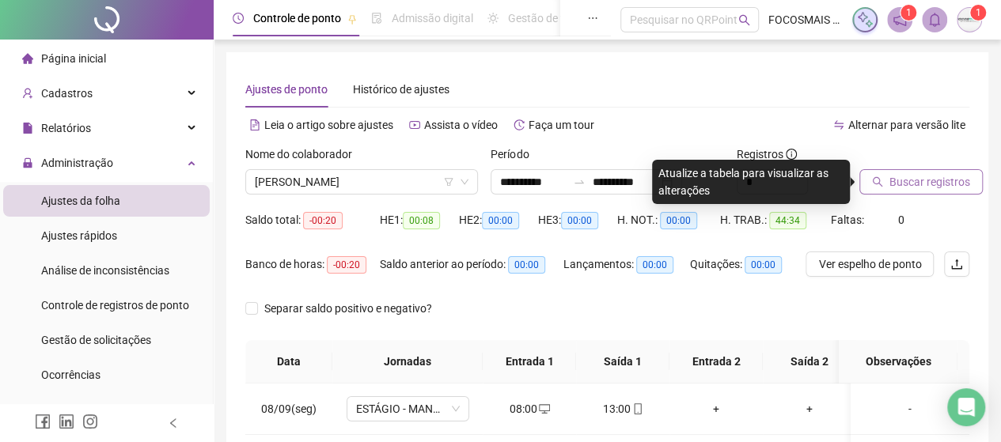
click at [915, 191] on button "Buscar registros" at bounding box center [920, 181] width 123 height 25
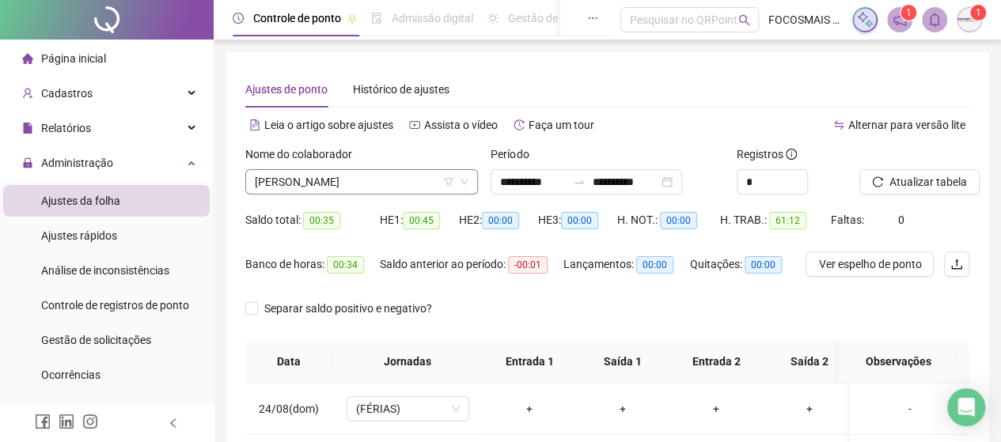
click at [362, 189] on span "[PERSON_NAME]" at bounding box center [362, 182] width 214 height 24
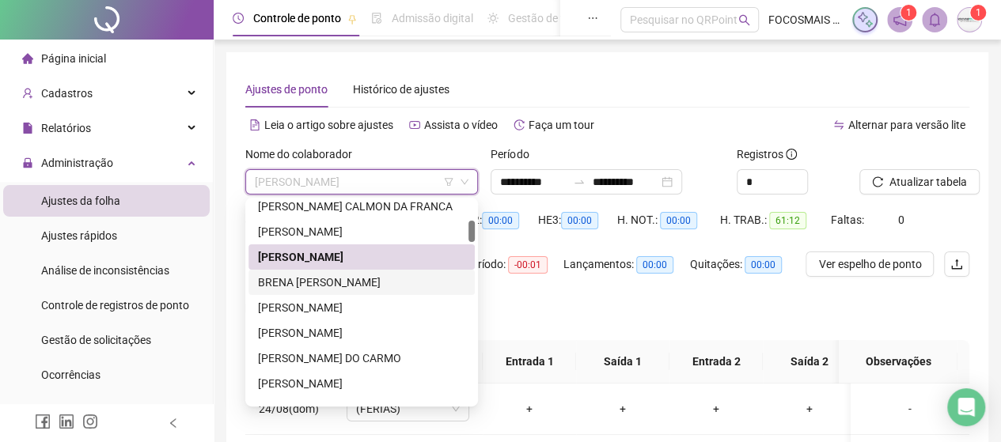
click at [354, 282] on div "BRENA [PERSON_NAME]" at bounding box center [361, 282] width 207 height 17
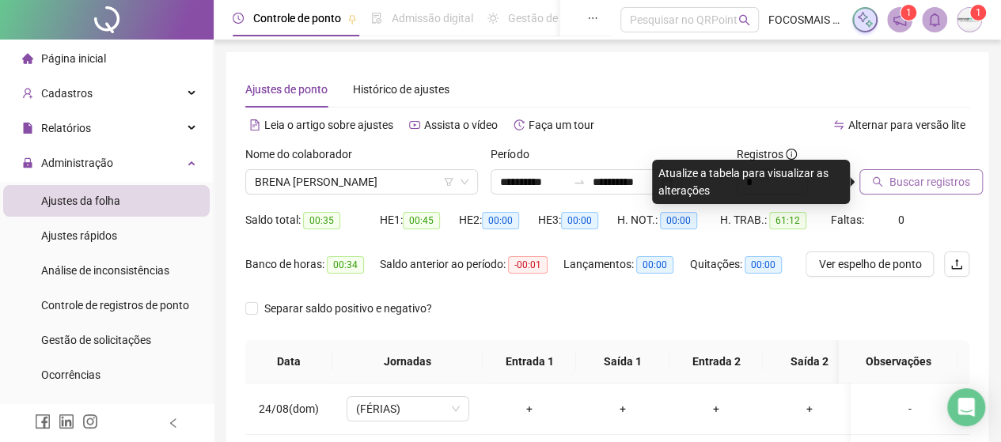
click at [912, 188] on span "Buscar registros" at bounding box center [929, 181] width 81 height 17
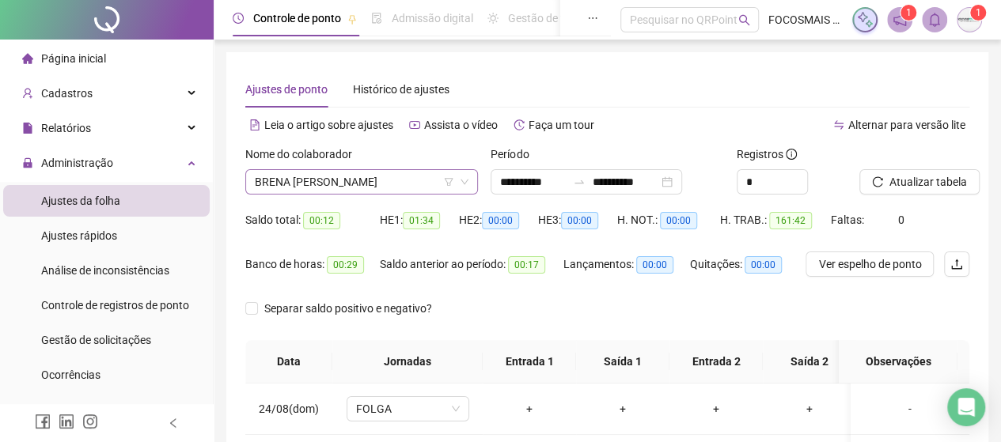
click at [382, 181] on span "BRENA [PERSON_NAME]" at bounding box center [362, 182] width 214 height 24
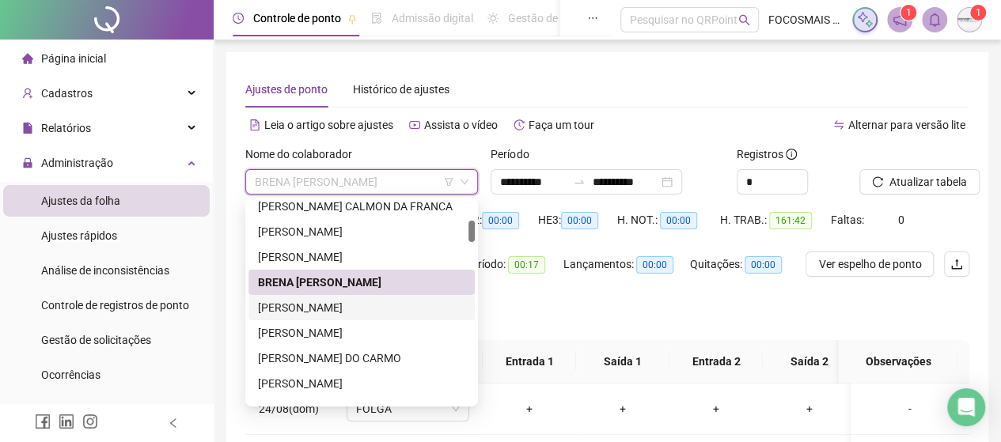
click at [369, 300] on div "[PERSON_NAME]" at bounding box center [361, 307] width 207 height 17
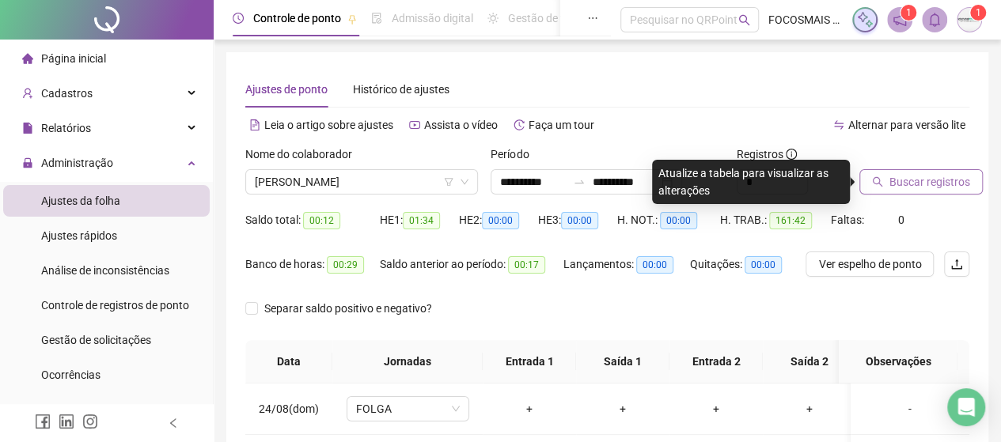
click at [889, 171] on button "Buscar registros" at bounding box center [920, 181] width 123 height 25
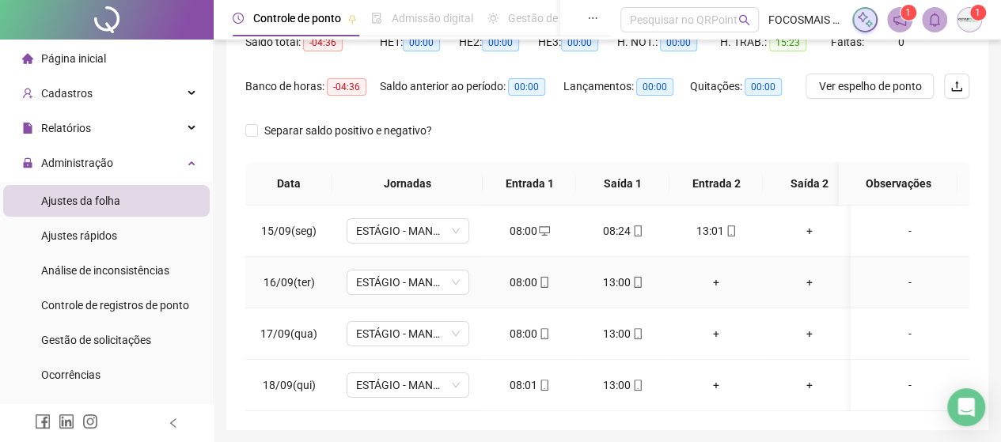
scroll to position [184, 0]
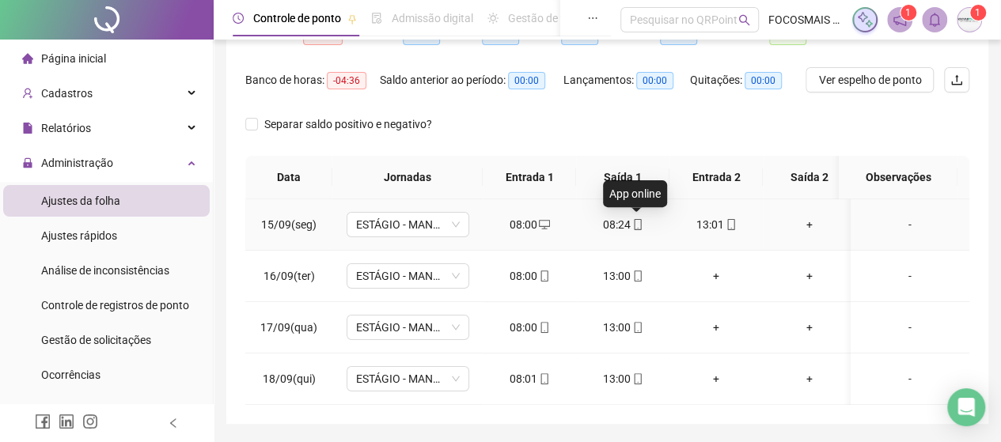
click at [632, 227] on icon "mobile" at bounding box center [637, 224] width 11 height 11
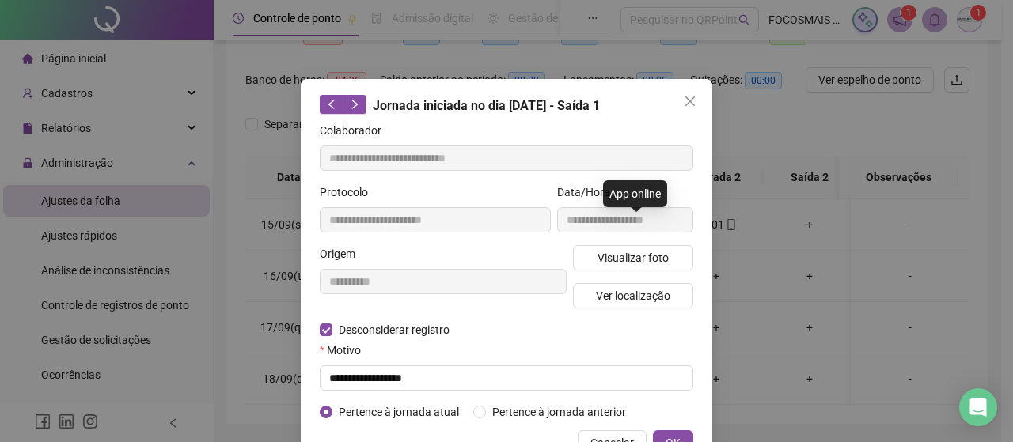
type input "**********"
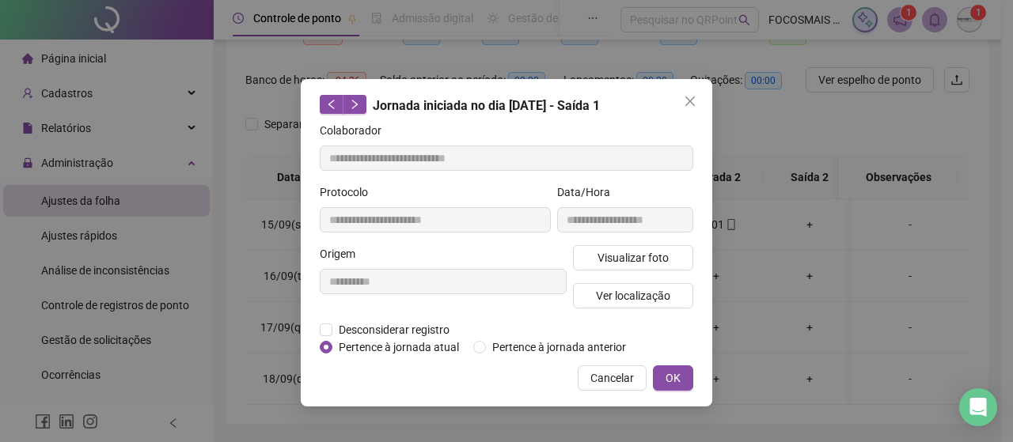
click at [366, 294] on div "**********" at bounding box center [443, 283] width 253 height 76
click at [343, 336] on span "Desconsiderar registro" at bounding box center [393, 329] width 123 height 17
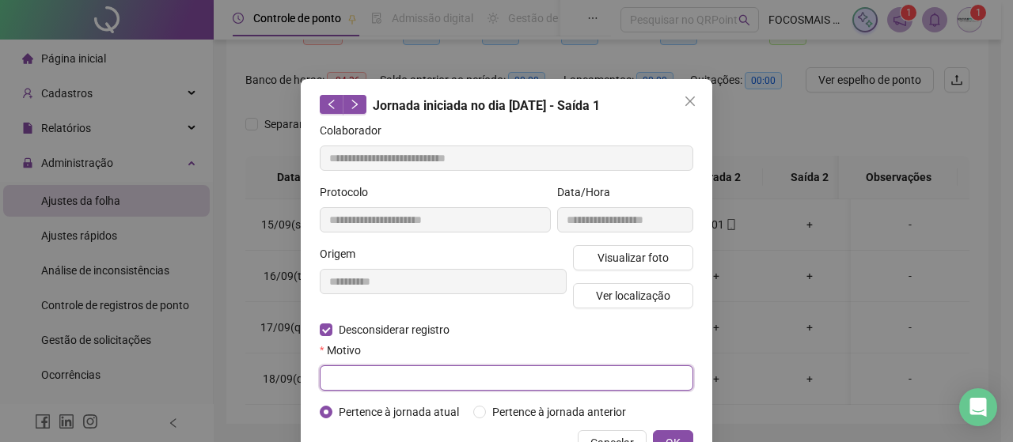
click at [343, 381] on input "text" at bounding box center [506, 378] width 373 height 25
type input "*"
type input "*****"
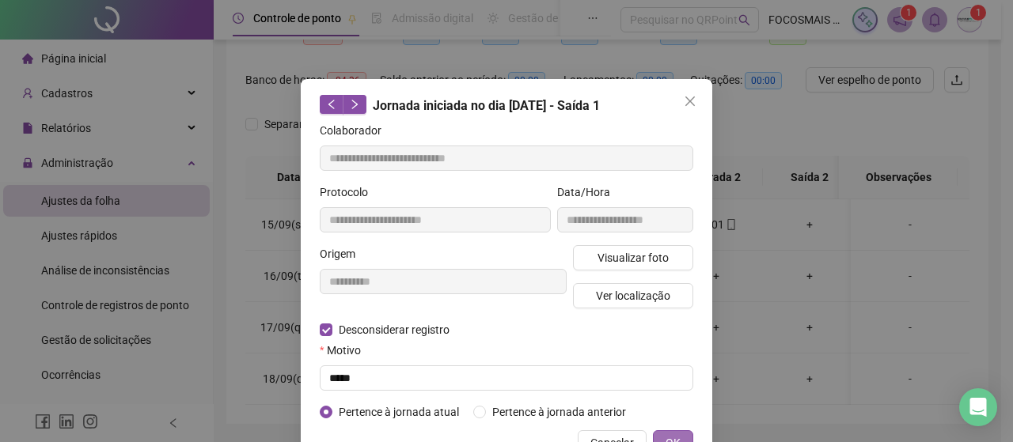
click at [676, 430] on button "OK" at bounding box center [673, 442] width 40 height 25
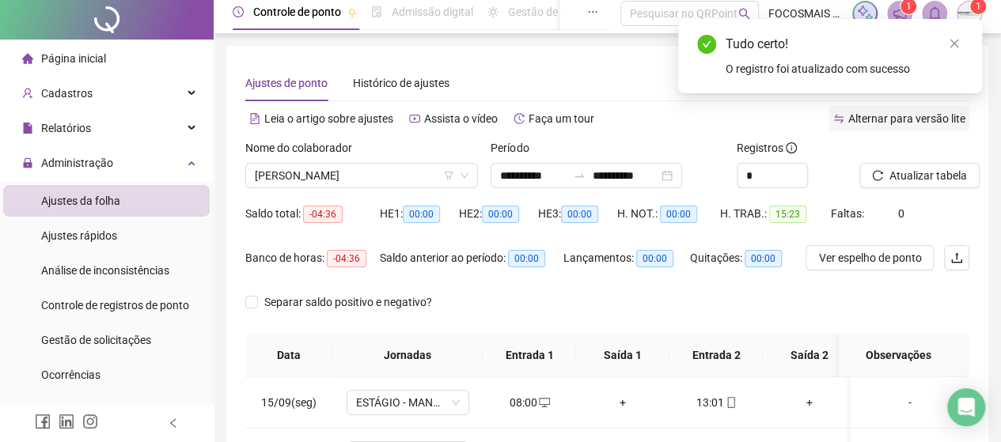
scroll to position [0, 0]
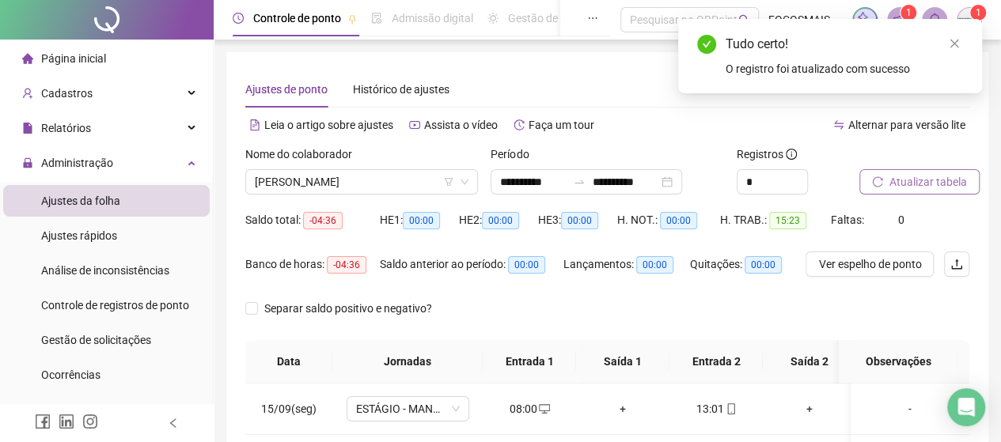
click at [900, 172] on button "Atualizar tabela" at bounding box center [919, 181] width 120 height 25
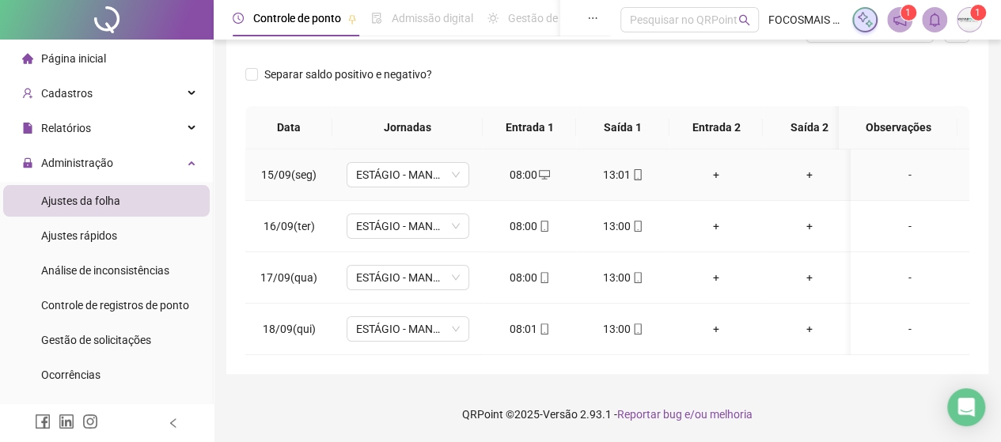
scroll to position [9, 0]
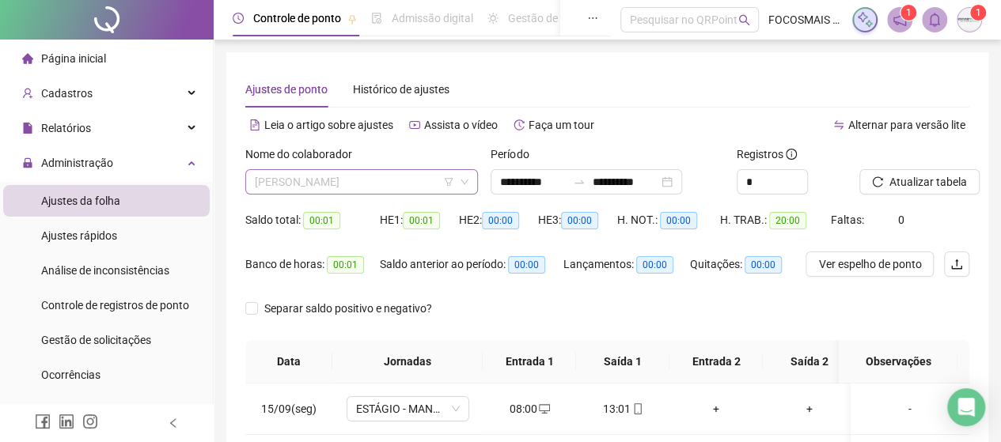
click at [378, 178] on span "[PERSON_NAME]" at bounding box center [362, 182] width 214 height 24
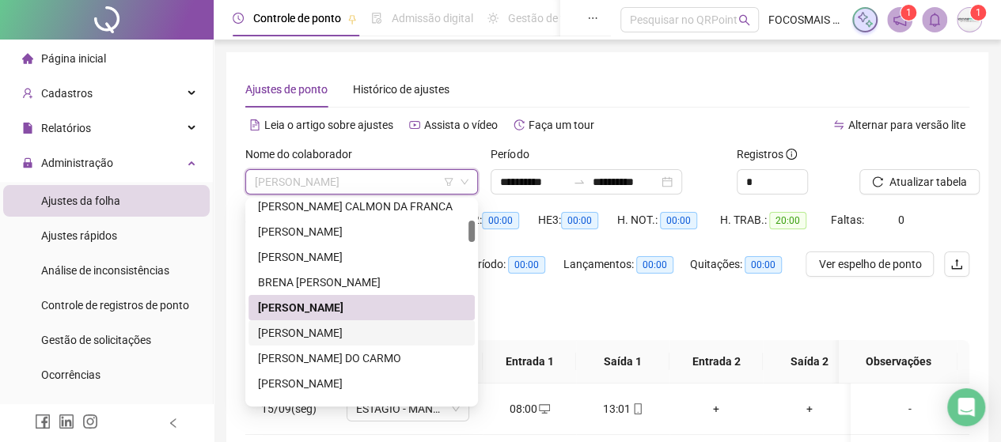
click at [320, 328] on div "[PERSON_NAME]" at bounding box center [361, 332] width 207 height 17
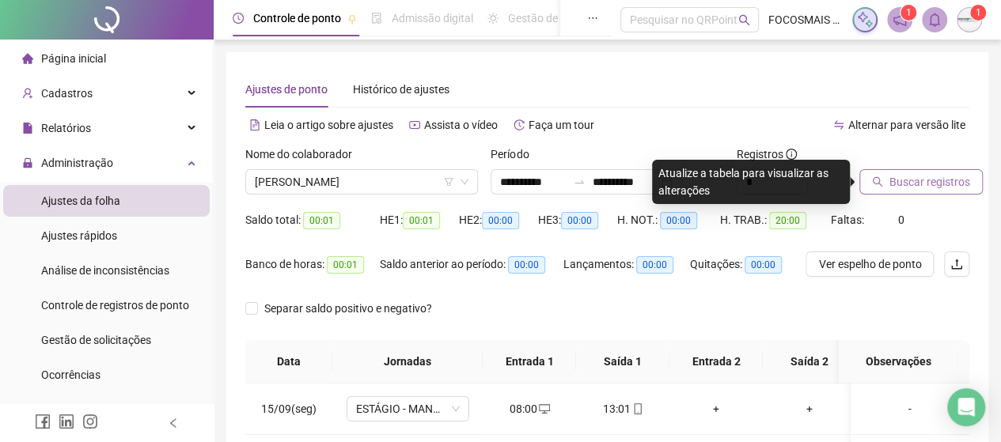
click at [934, 183] on span "Buscar registros" at bounding box center [929, 181] width 81 height 17
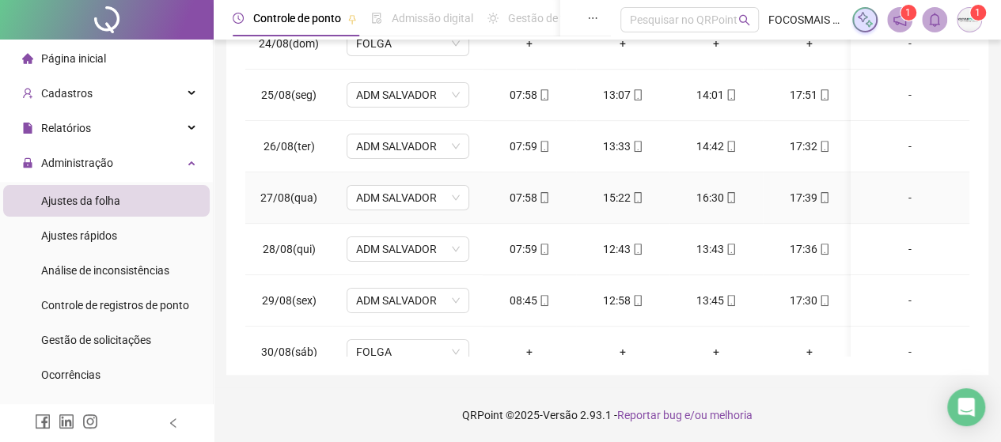
scroll to position [0, 0]
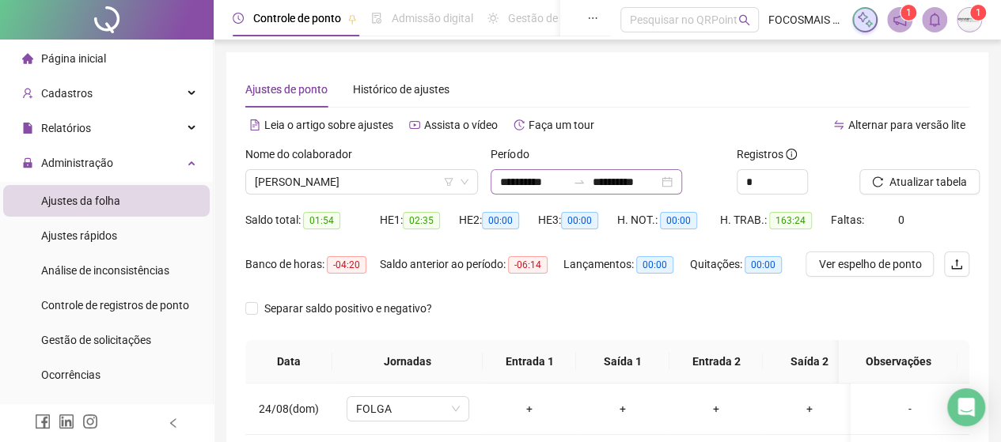
click at [586, 185] on icon "swap-right" at bounding box center [579, 182] width 13 height 13
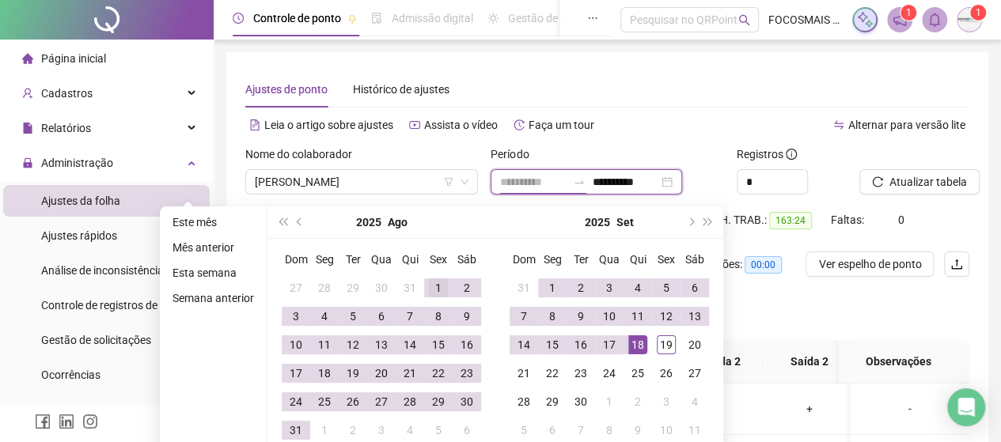
type input "**********"
click at [436, 284] on div "1" at bounding box center [438, 288] width 19 height 19
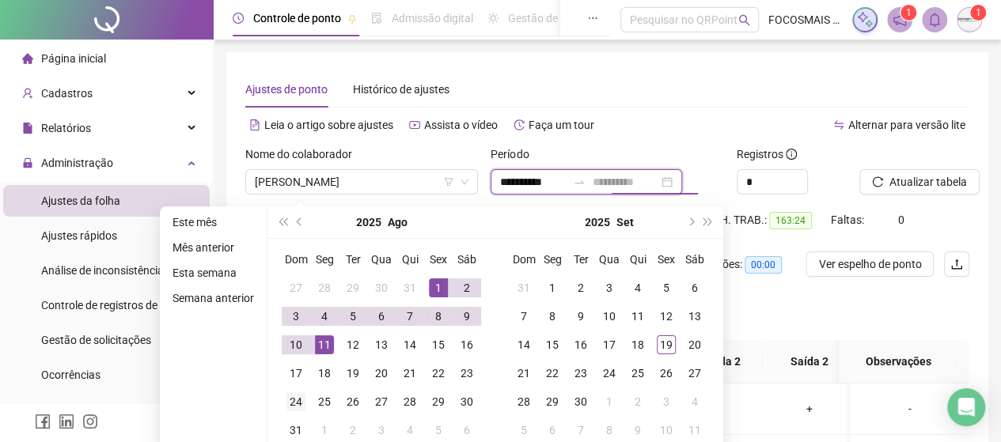
type input "**********"
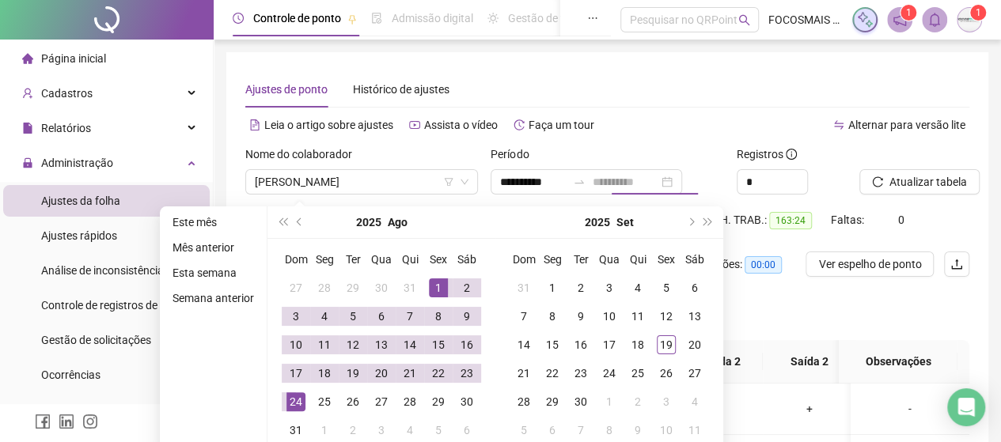
click at [291, 401] on div "24" at bounding box center [295, 401] width 19 height 19
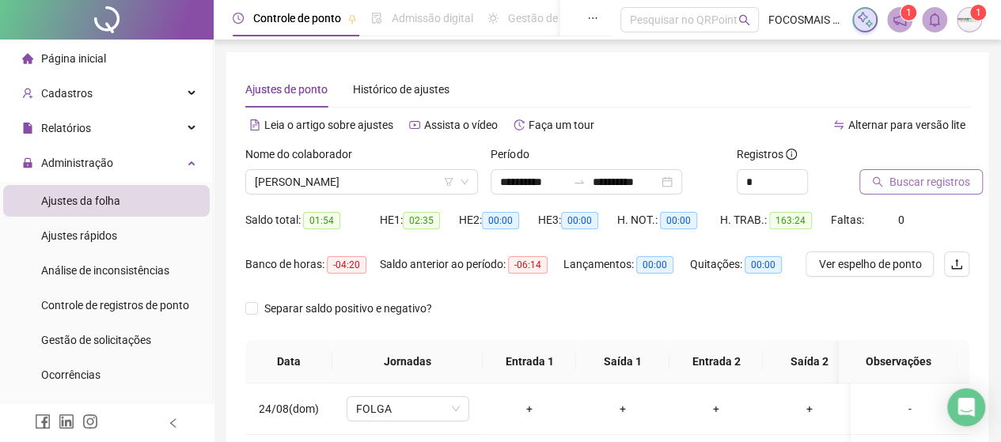
click at [953, 179] on span "Buscar registros" at bounding box center [929, 181] width 81 height 17
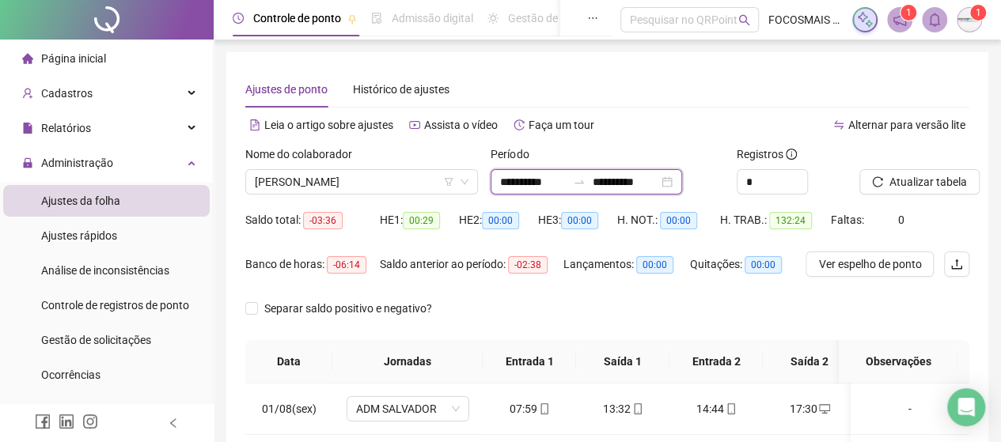
click at [567, 189] on input "**********" at bounding box center [533, 181] width 66 height 17
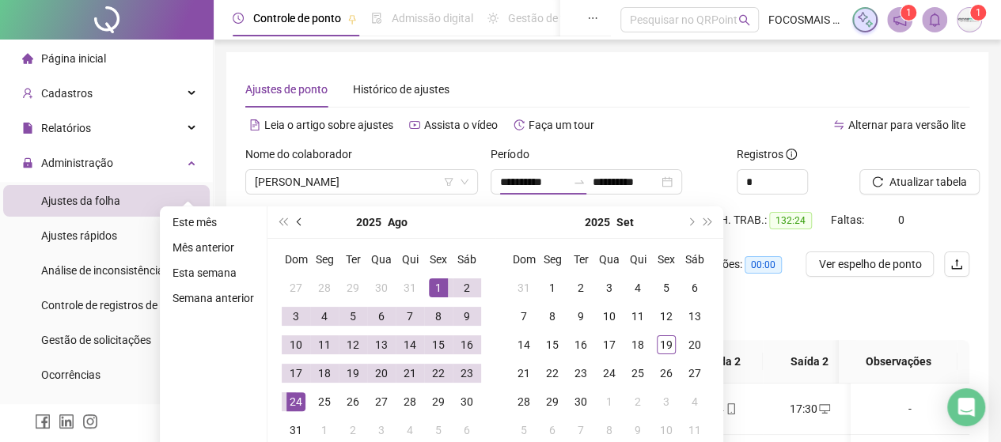
click at [296, 216] on button "prev-year" at bounding box center [299, 223] width 17 height 32
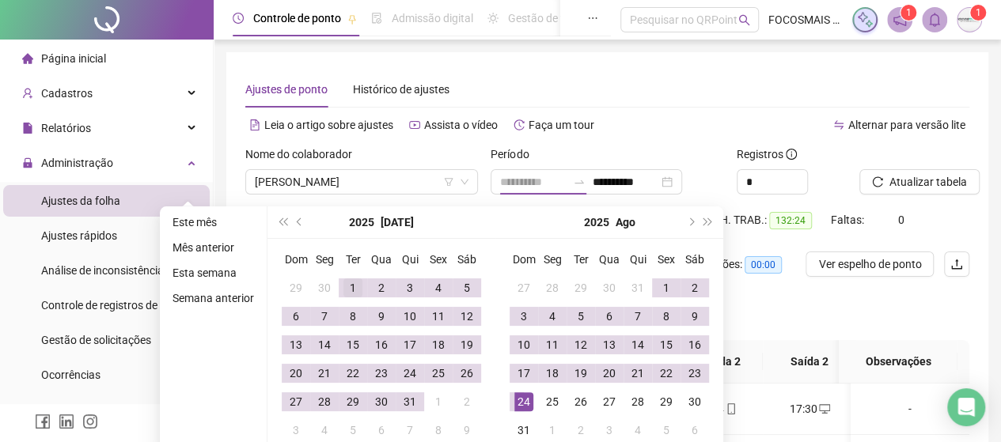
type input "**********"
click at [353, 287] on div "1" at bounding box center [352, 288] width 19 height 19
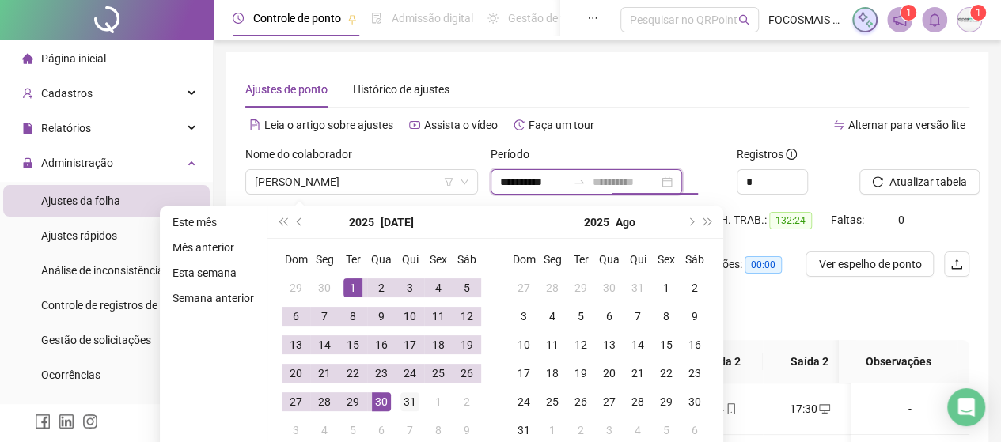
type input "**********"
click at [413, 400] on div "31" at bounding box center [409, 401] width 19 height 19
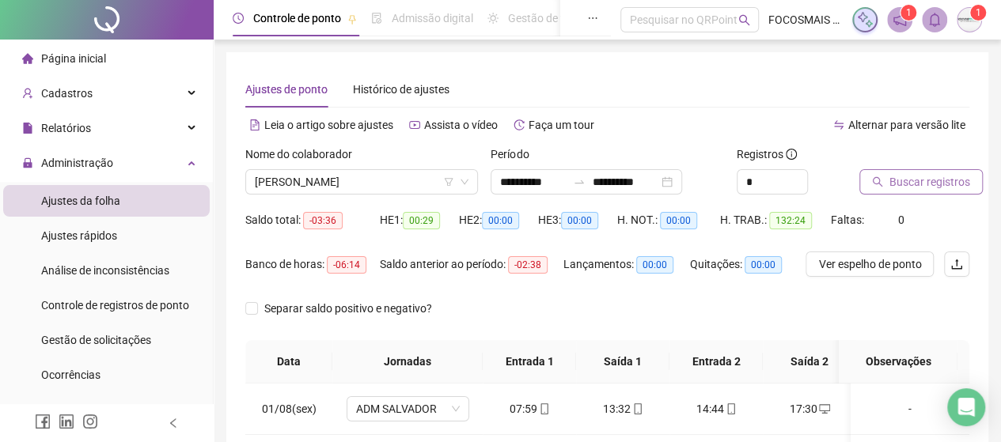
click at [938, 180] on span "Buscar registros" at bounding box center [929, 181] width 81 height 17
click at [590, 184] on div at bounding box center [579, 182] width 25 height 13
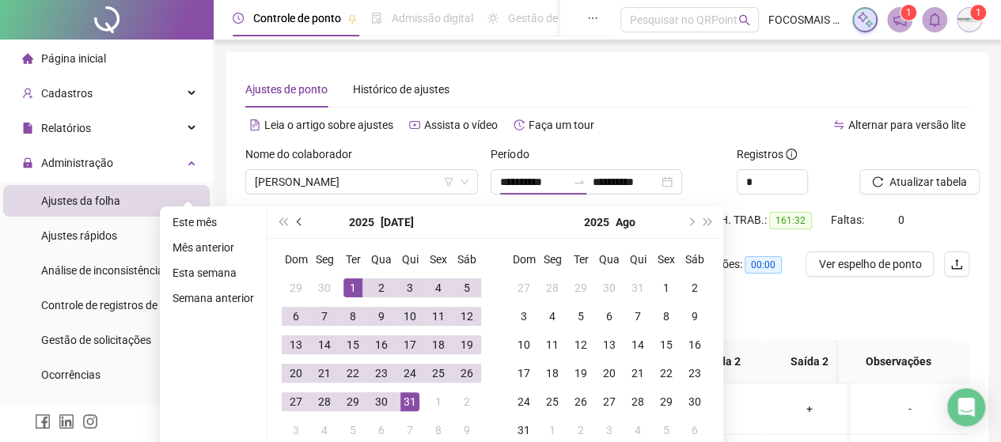
click at [298, 218] on span "prev-year" at bounding box center [301, 222] width 8 height 8
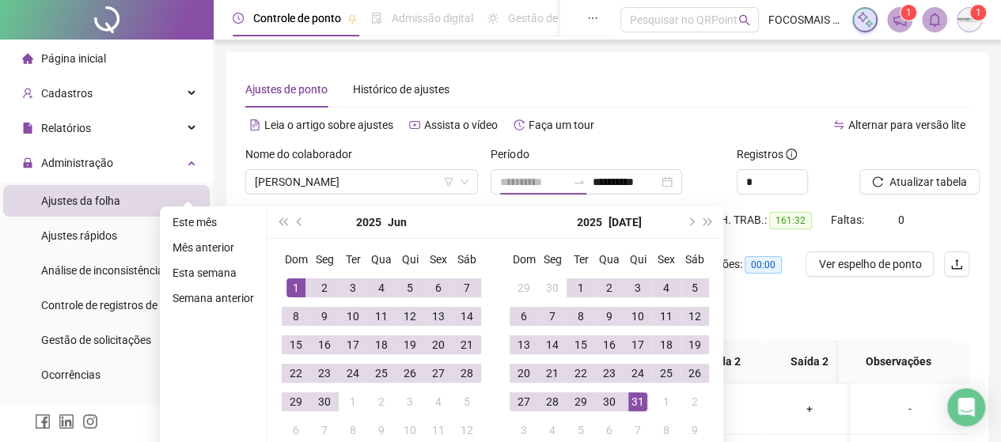
type input "**********"
click at [294, 280] on div "1" at bounding box center [295, 288] width 19 height 19
type input "**********"
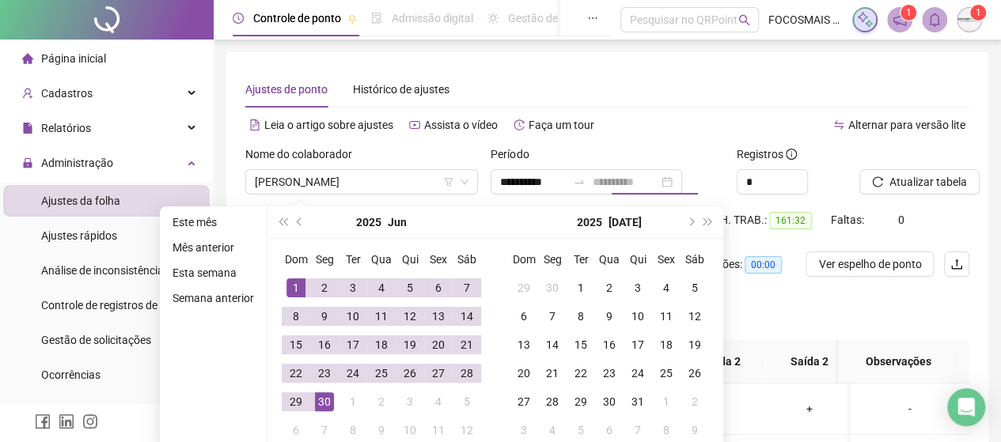
click at [315, 396] on div "30" at bounding box center [324, 401] width 19 height 19
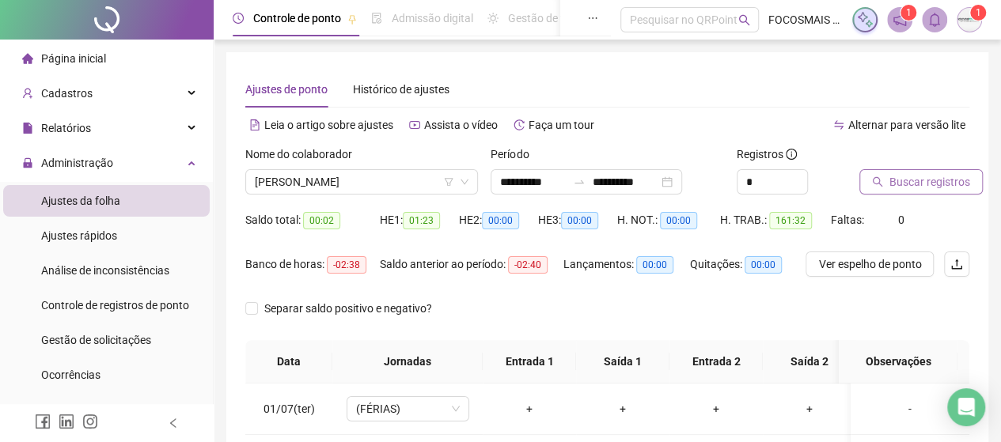
click at [898, 176] on span "Buscar registros" at bounding box center [929, 181] width 81 height 17
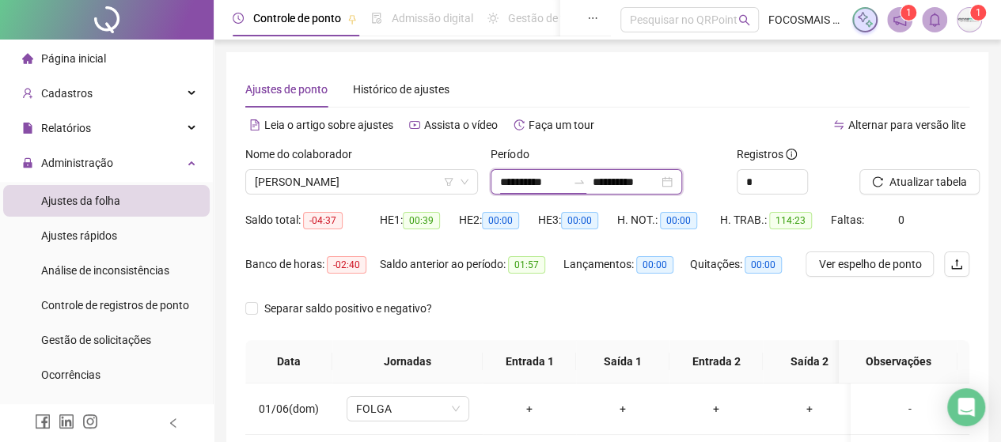
click at [557, 183] on input "**********" at bounding box center [533, 181] width 66 height 17
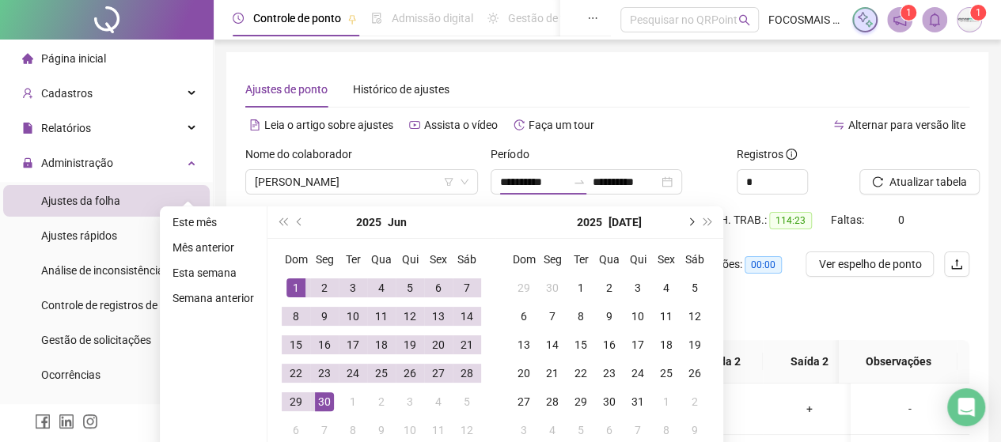
click at [688, 222] on span "next-year" at bounding box center [690, 222] width 8 height 8
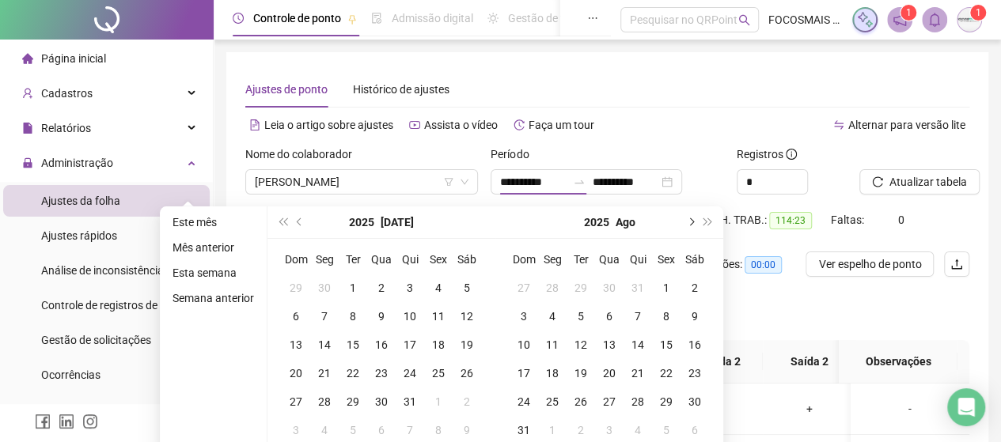
click at [688, 222] on span "next-year" at bounding box center [690, 222] width 8 height 8
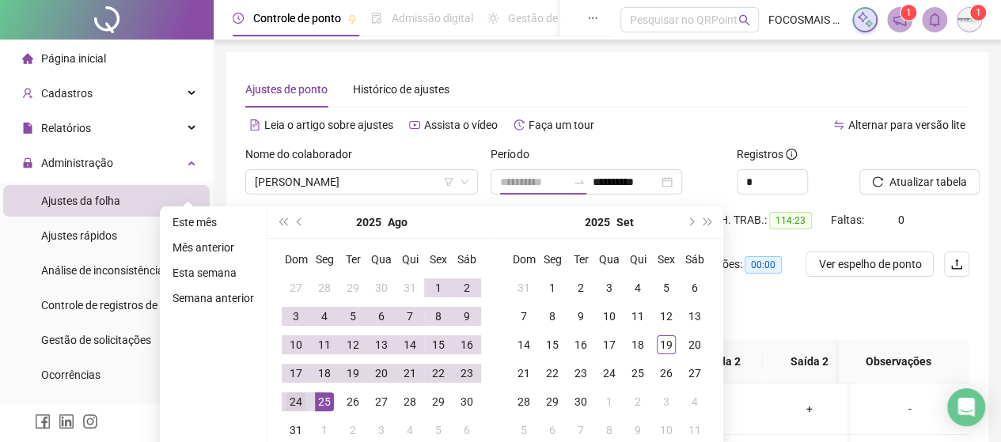
type input "**********"
click at [298, 402] on div "24" at bounding box center [295, 401] width 19 height 19
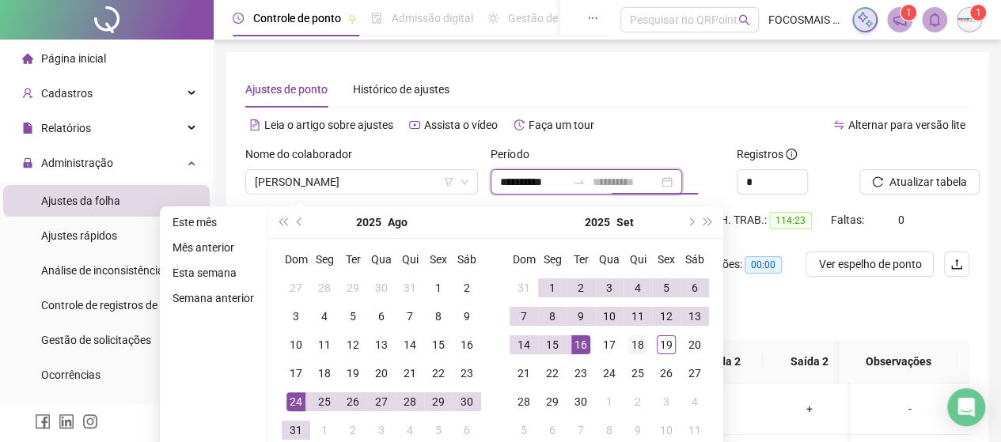
type input "**********"
click at [644, 341] on div "18" at bounding box center [637, 345] width 19 height 19
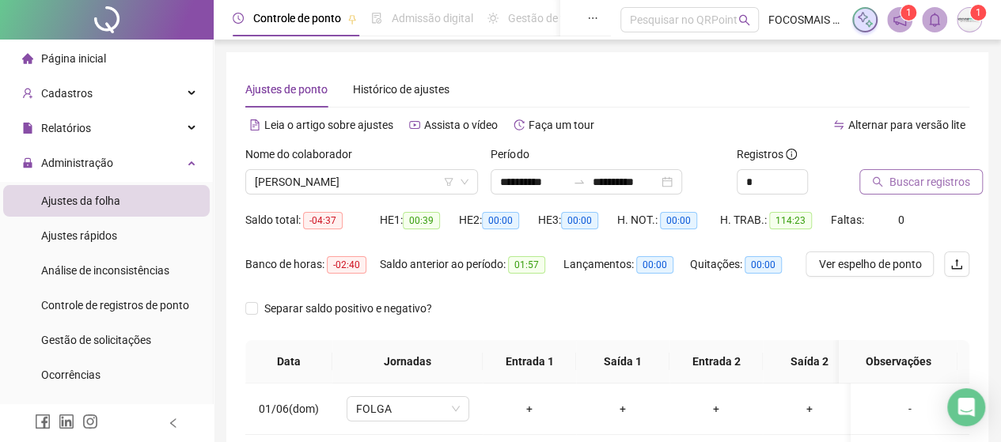
click at [905, 184] on span "Buscar registros" at bounding box center [929, 181] width 81 height 17
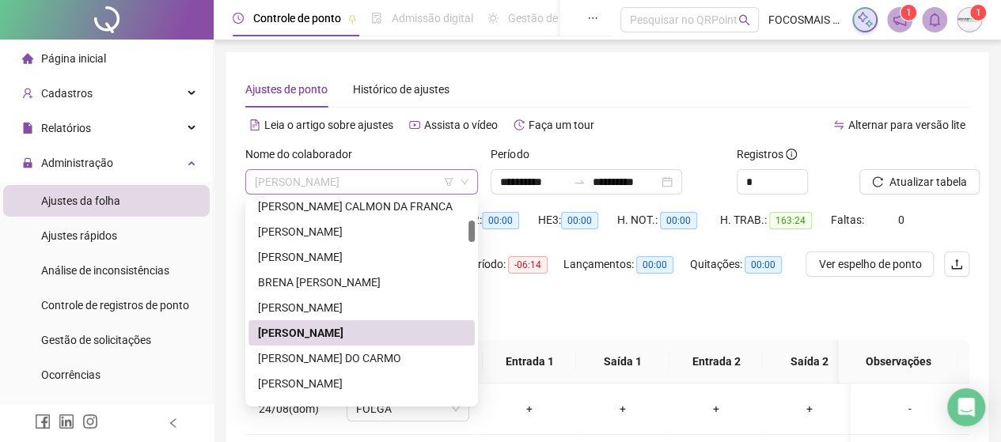
click at [367, 181] on span "[PERSON_NAME]" at bounding box center [362, 182] width 214 height 24
click at [340, 356] on div "[PERSON_NAME] DO CARMO" at bounding box center [361, 358] width 207 height 17
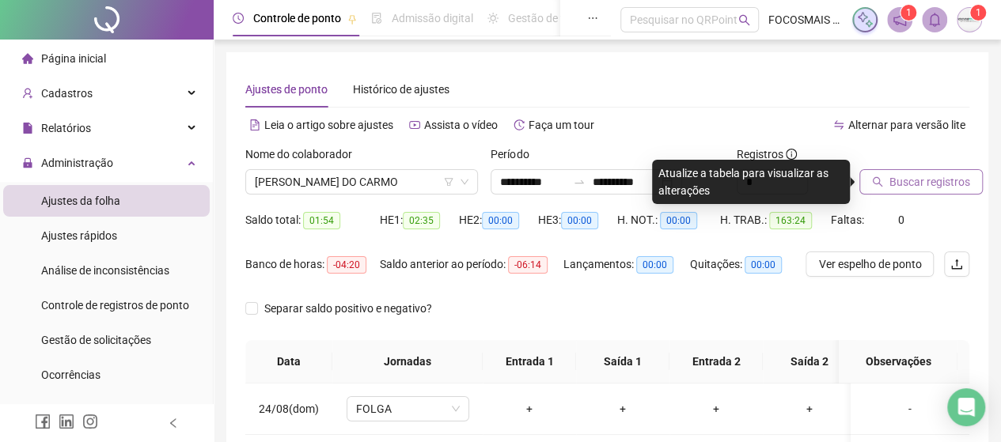
click at [964, 169] on button "Buscar registros" at bounding box center [920, 181] width 123 height 25
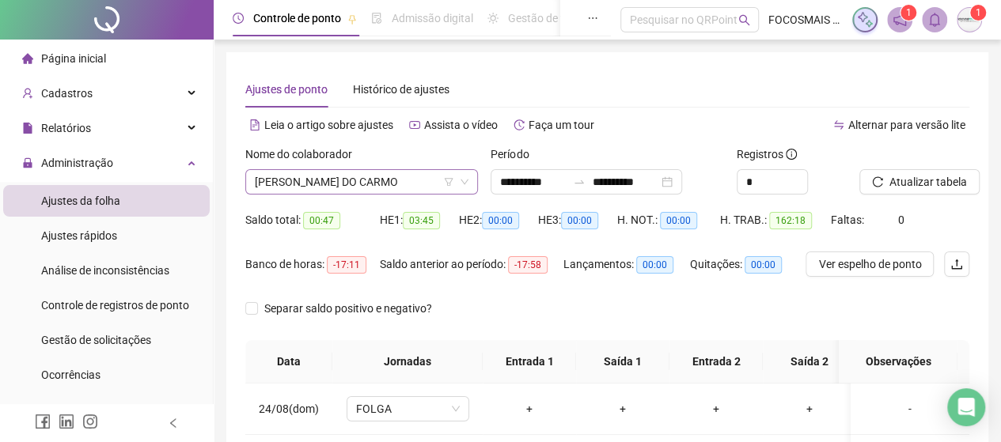
click at [348, 180] on span "[PERSON_NAME] DO CARMO" at bounding box center [362, 182] width 214 height 24
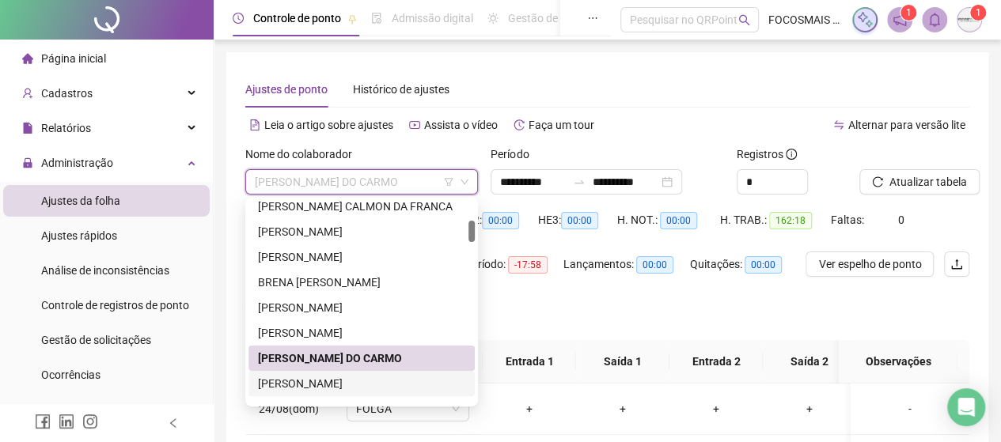
click at [362, 377] on div "[PERSON_NAME]" at bounding box center [361, 383] width 207 height 17
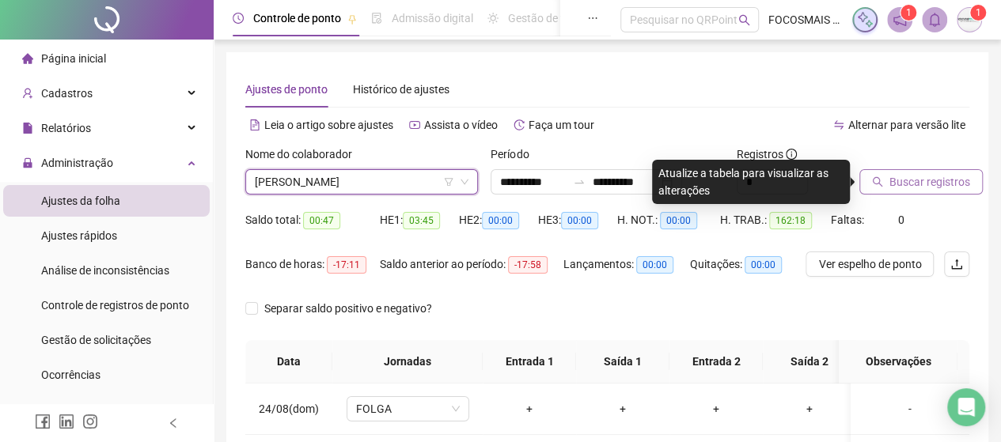
click at [899, 180] on span "Buscar registros" at bounding box center [929, 181] width 81 height 17
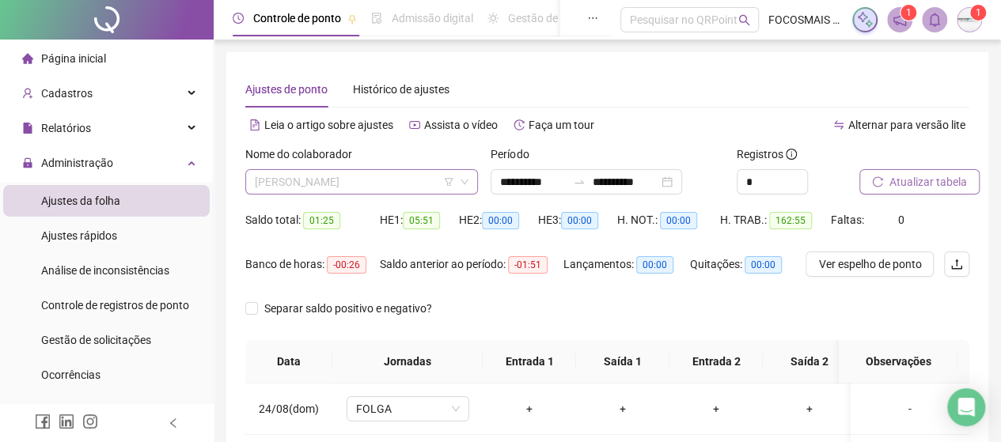
click at [353, 180] on span "[PERSON_NAME]" at bounding box center [362, 182] width 214 height 24
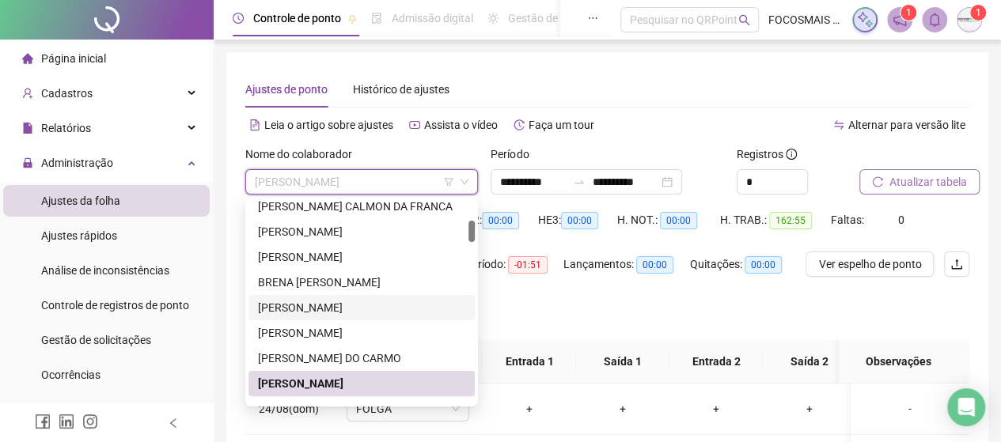
scroll to position [369, 0]
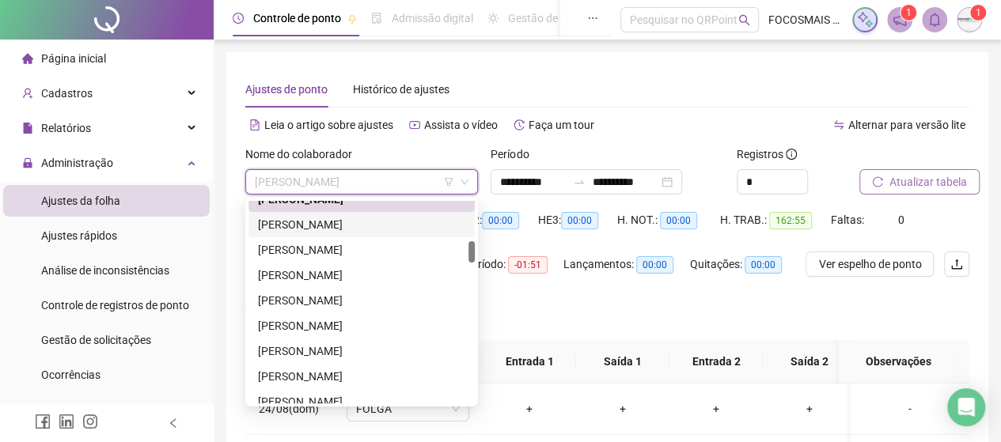
click at [339, 224] on div "[PERSON_NAME]" at bounding box center [361, 224] width 207 height 17
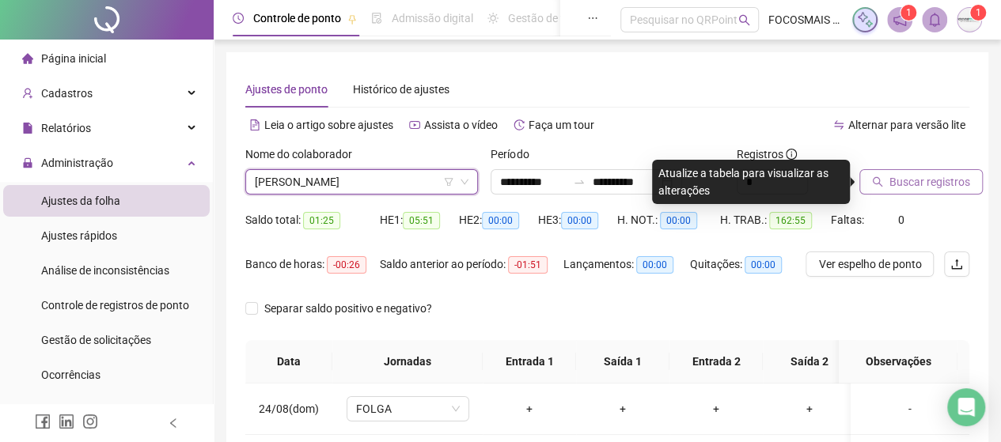
click at [946, 184] on span "Buscar registros" at bounding box center [929, 181] width 81 height 17
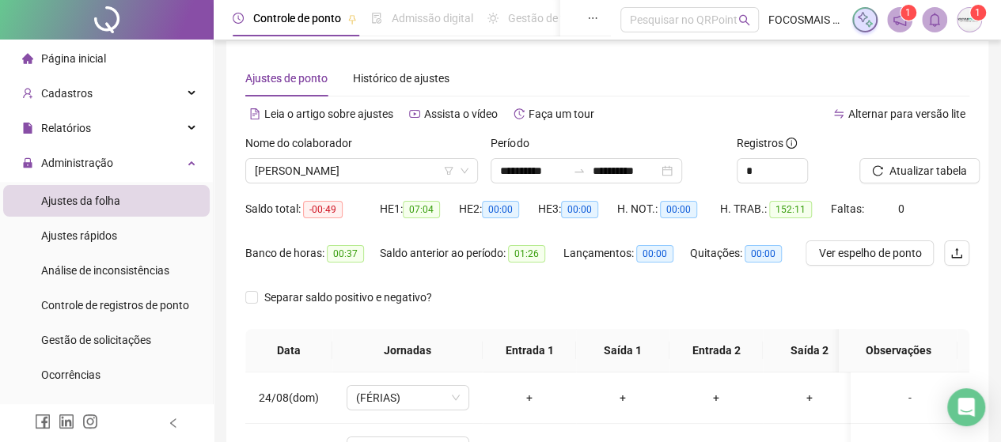
scroll to position [0, 0]
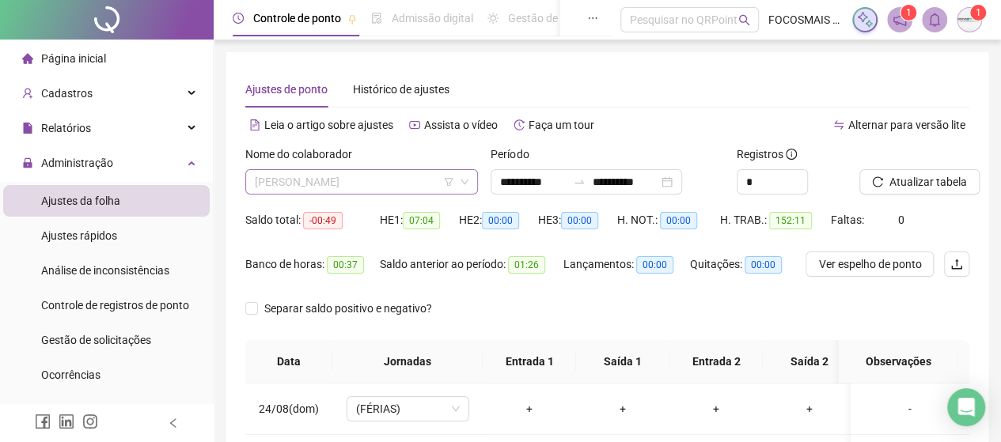
click at [326, 171] on span "[PERSON_NAME]" at bounding box center [362, 182] width 214 height 24
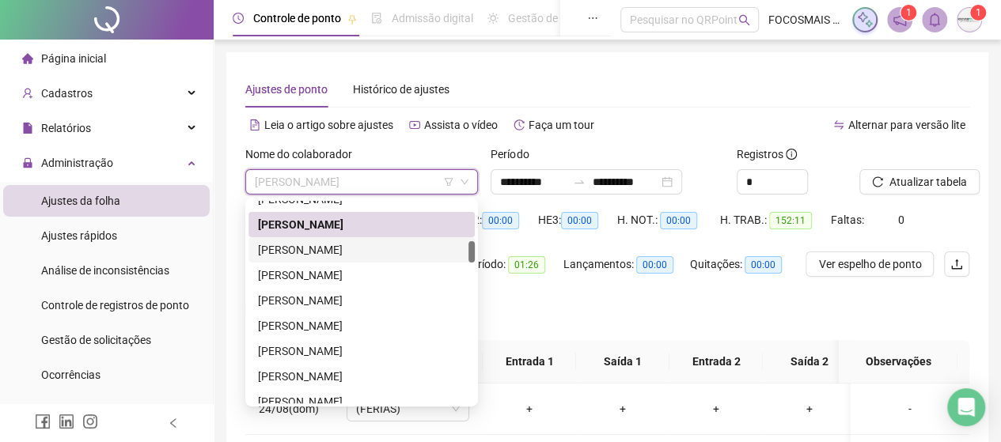
click at [307, 246] on div "[PERSON_NAME]" at bounding box center [361, 249] width 207 height 17
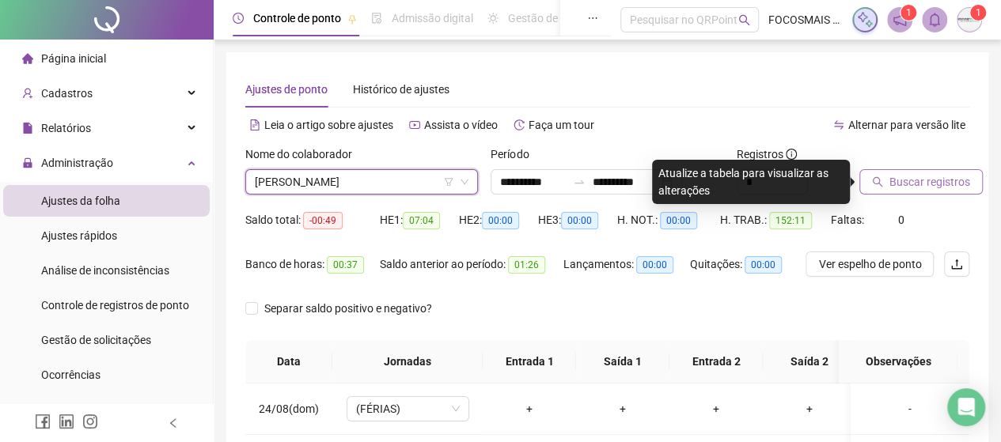
click at [923, 190] on span "Buscar registros" at bounding box center [929, 181] width 81 height 17
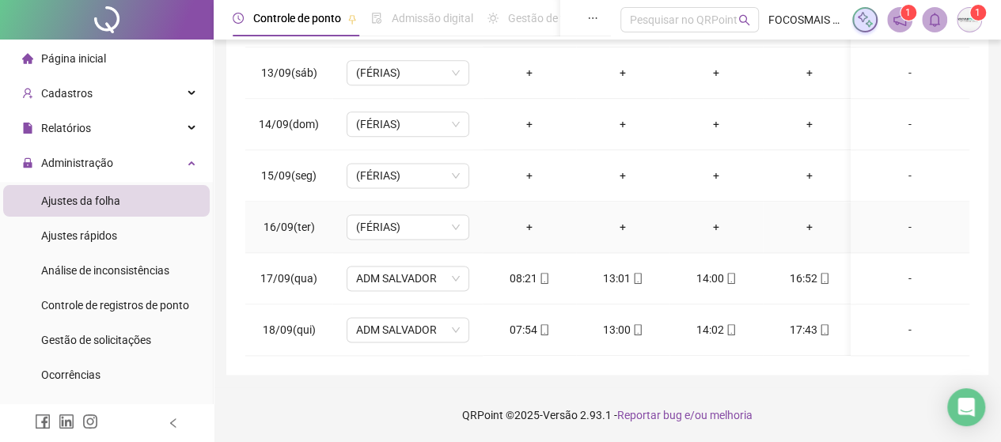
scroll to position [339, 0]
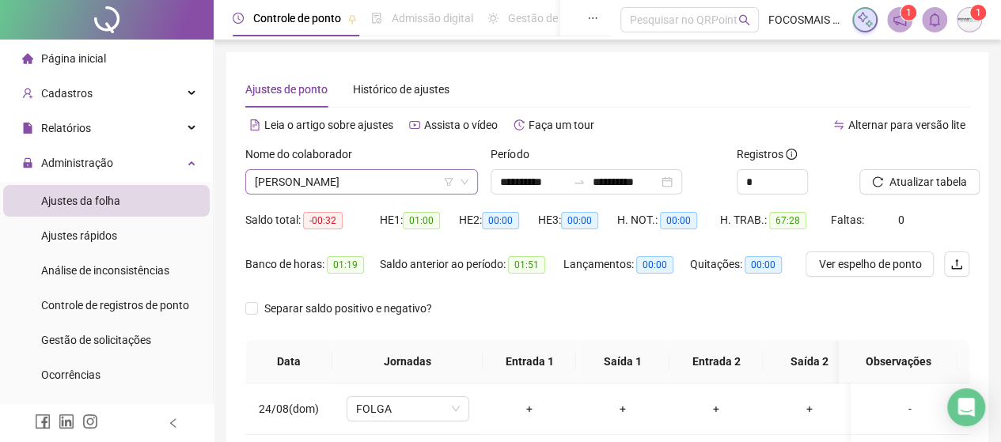
click at [314, 179] on span "[PERSON_NAME]" at bounding box center [362, 182] width 214 height 24
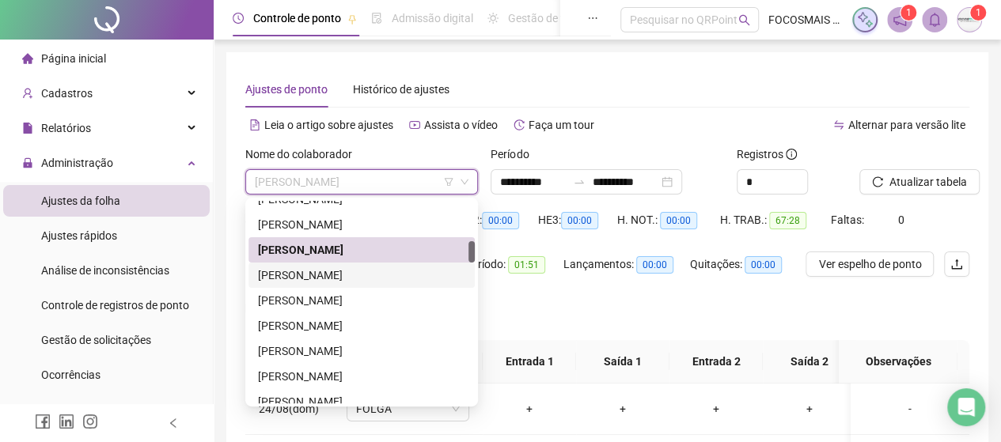
click at [329, 272] on div "[PERSON_NAME]" at bounding box center [361, 275] width 207 height 17
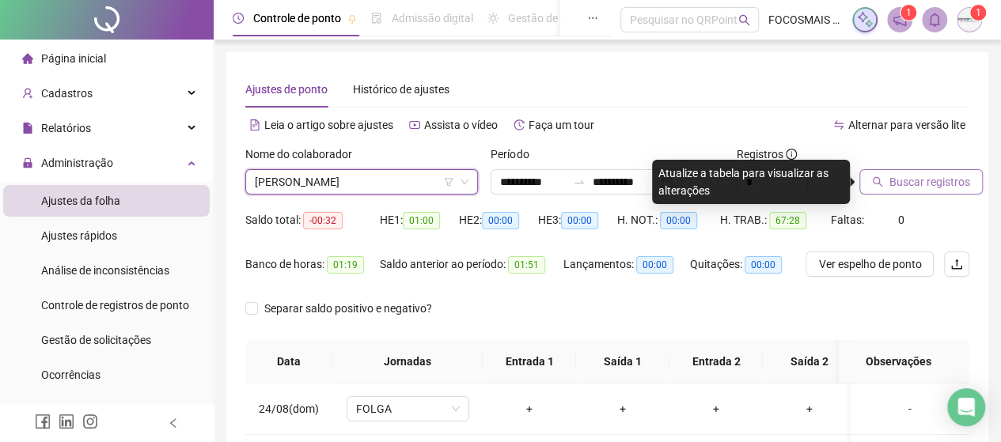
click at [901, 191] on button "Buscar registros" at bounding box center [920, 181] width 123 height 25
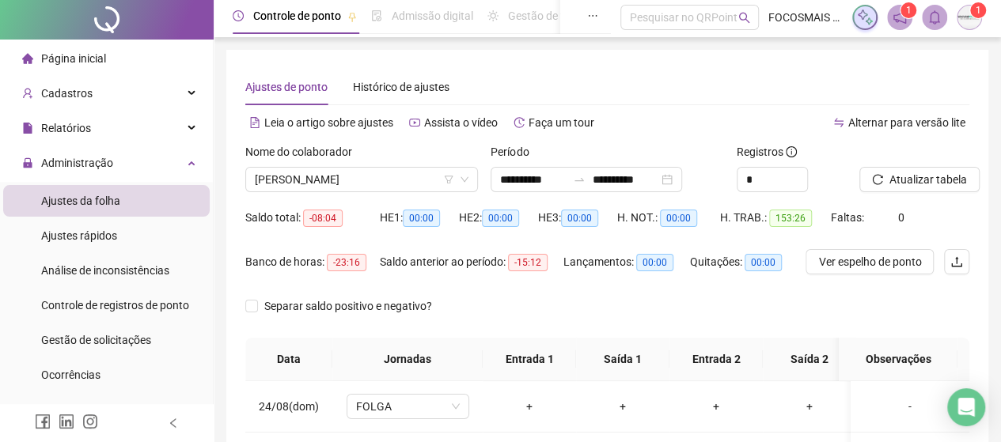
scroll to position [0, 0]
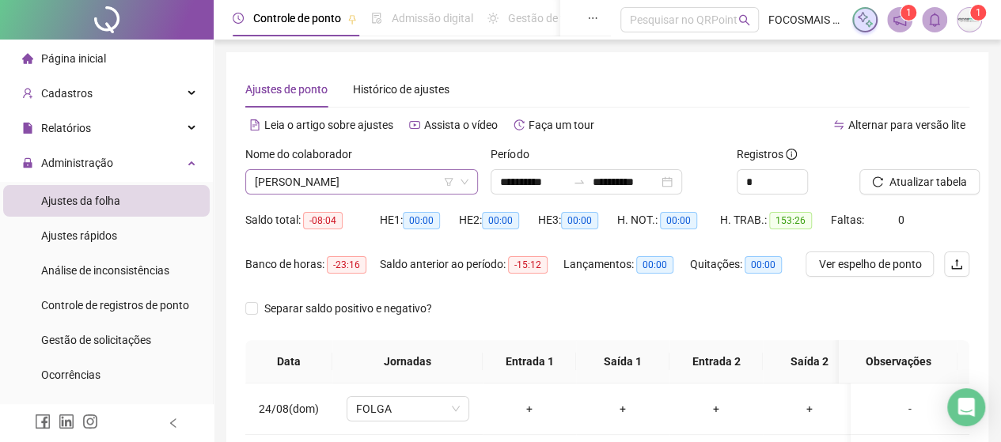
click at [343, 173] on span "[PERSON_NAME]" at bounding box center [362, 182] width 214 height 24
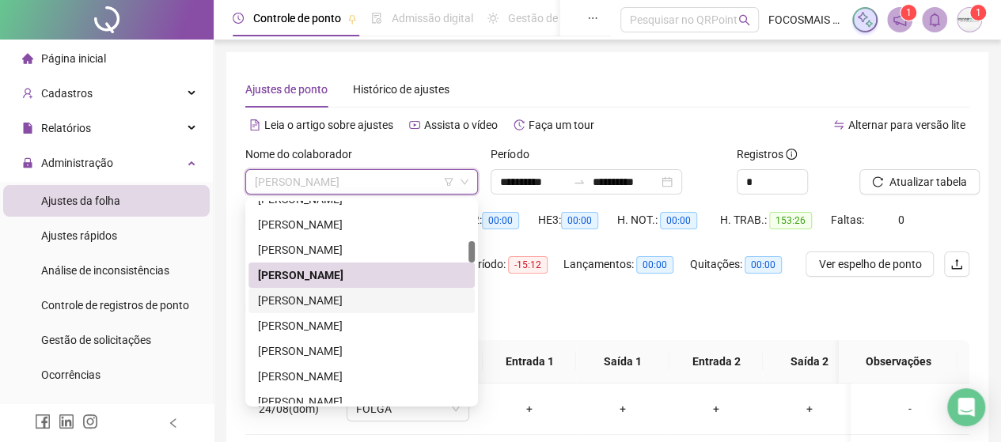
click at [322, 303] on div "[PERSON_NAME]" at bounding box center [361, 300] width 207 height 17
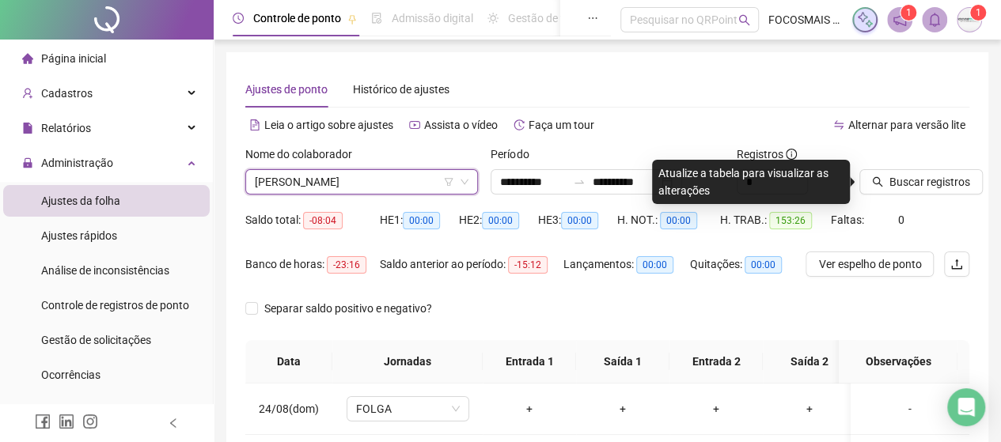
click at [937, 202] on div "Buscar registros" at bounding box center [914, 177] width 123 height 62
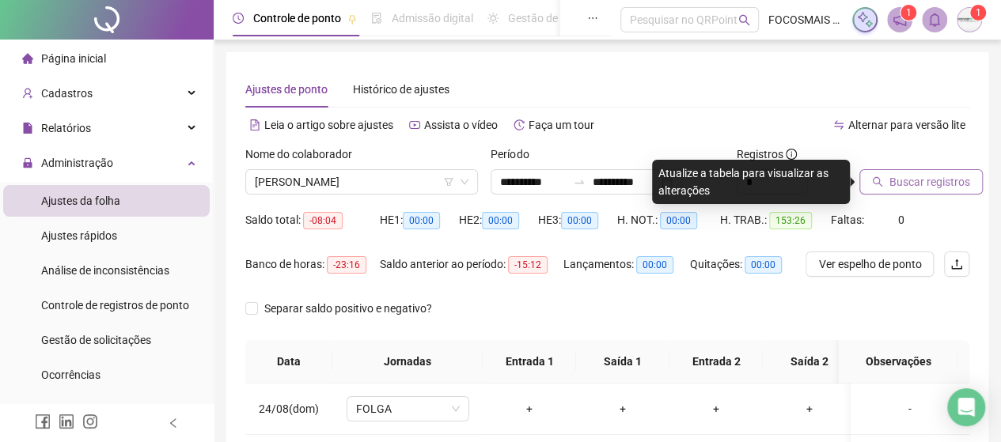
click at [924, 181] on span "Buscar registros" at bounding box center [929, 181] width 81 height 17
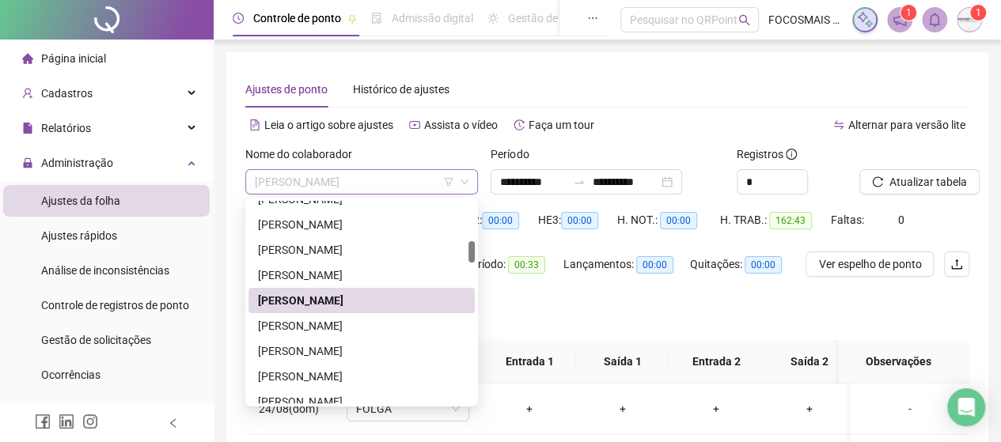
click at [353, 183] on span "[PERSON_NAME]" at bounding box center [362, 182] width 214 height 24
click at [330, 328] on div "[PERSON_NAME]" at bounding box center [361, 325] width 207 height 17
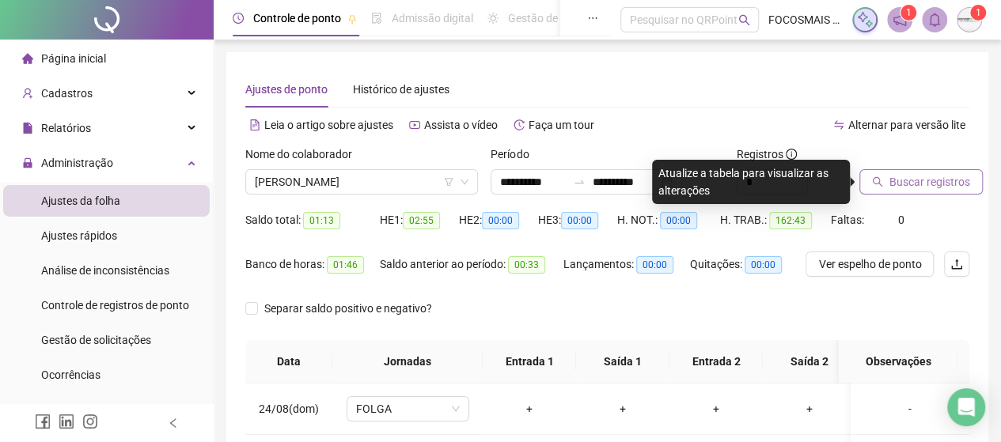
click at [934, 176] on span "Buscar registros" at bounding box center [929, 181] width 81 height 17
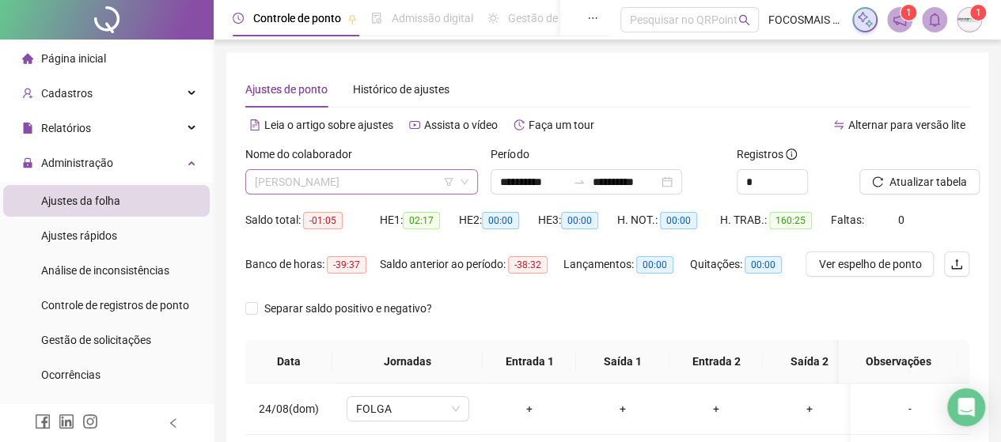
click at [388, 179] on span "[PERSON_NAME]" at bounding box center [362, 182] width 214 height 24
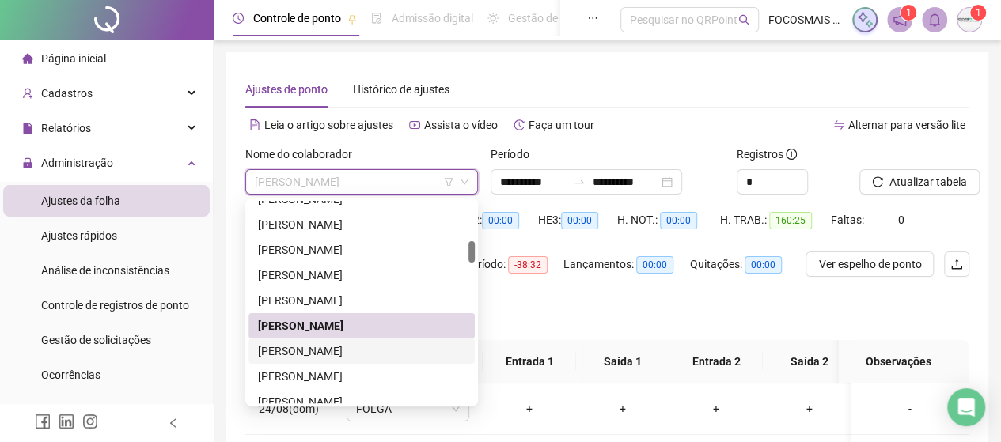
click at [321, 352] on div "[PERSON_NAME]" at bounding box center [361, 351] width 207 height 17
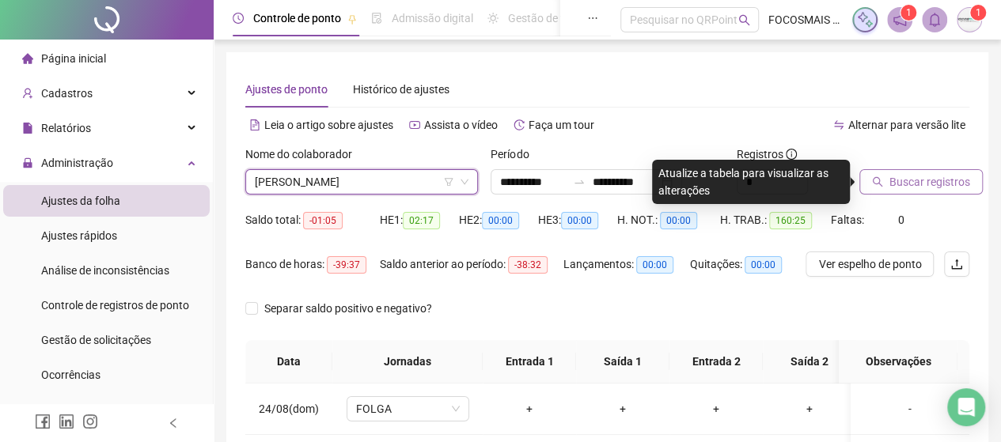
click at [922, 178] on span "Buscar registros" at bounding box center [929, 181] width 81 height 17
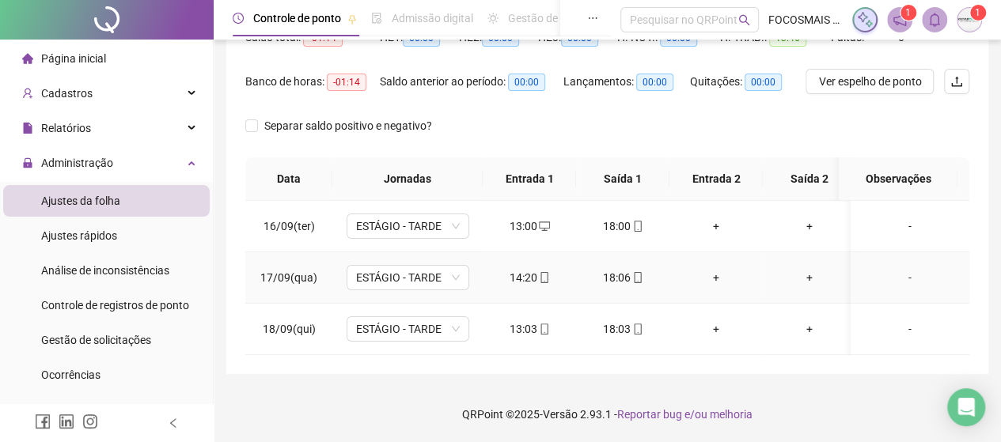
click at [893, 275] on div "-" at bounding box center [909, 277] width 93 height 17
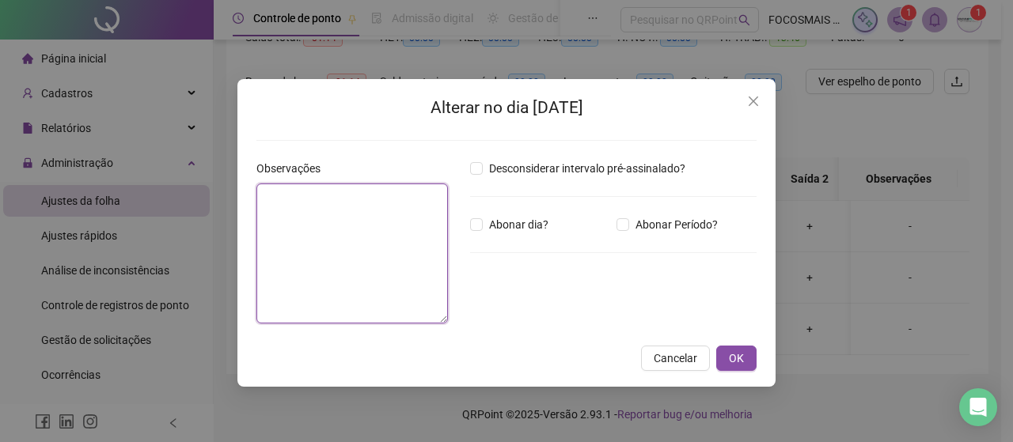
click at [347, 257] on textarea at bounding box center [351, 254] width 191 height 140
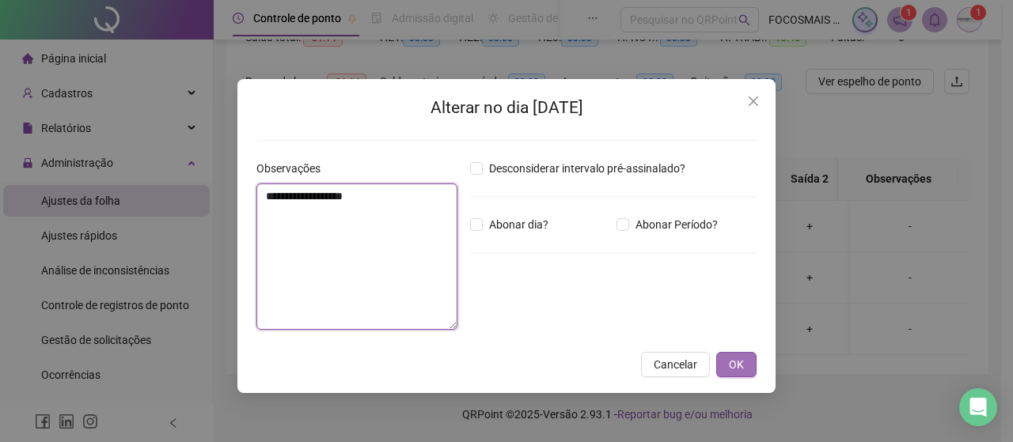
type textarea "**********"
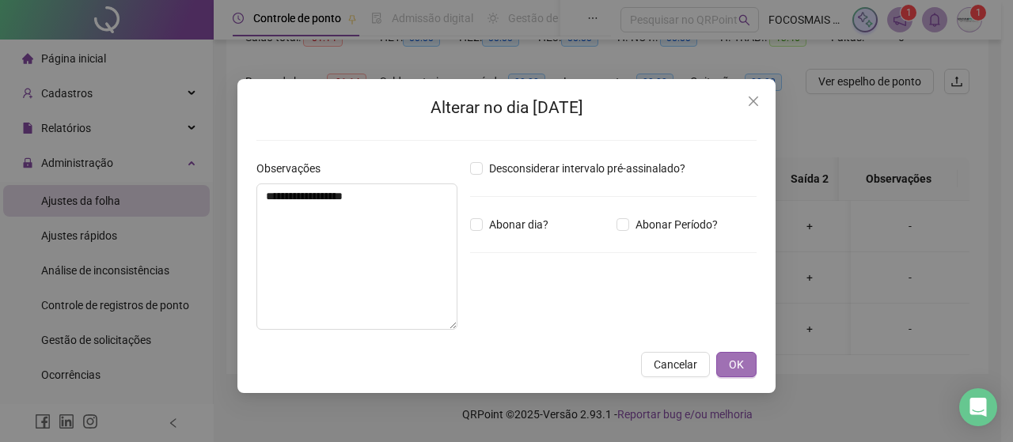
click at [737, 366] on span "OK" at bounding box center [736, 364] width 15 height 17
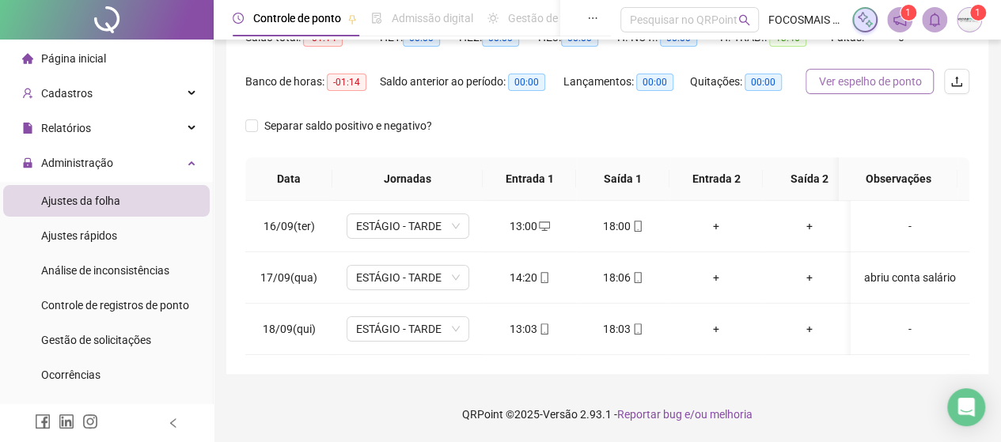
click at [863, 78] on span "Ver espelho de ponto" at bounding box center [869, 81] width 103 height 17
click at [866, 269] on div "abriu conta salário" at bounding box center [909, 277] width 93 height 17
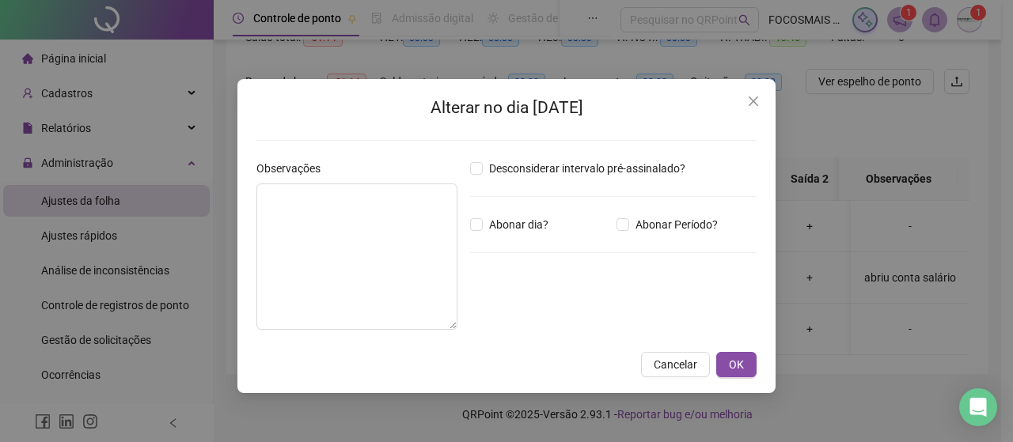
type textarea "**********"
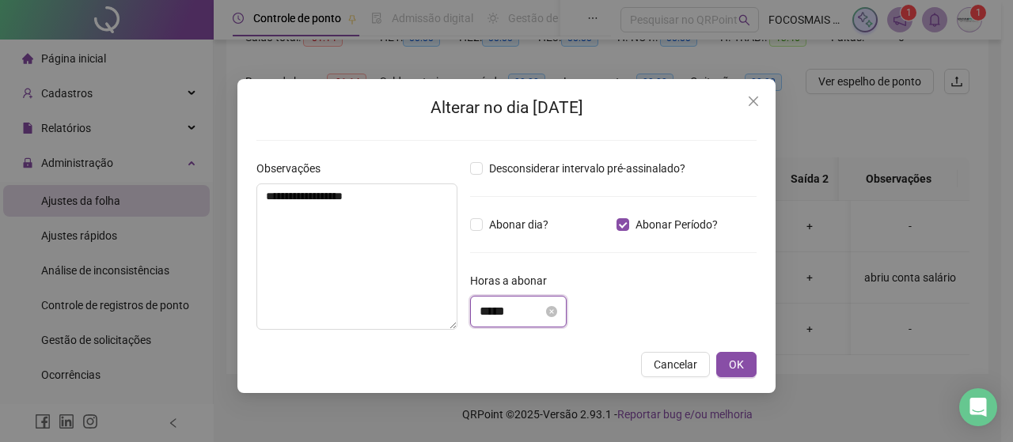
click at [543, 307] on input "*****" at bounding box center [511, 311] width 63 height 19
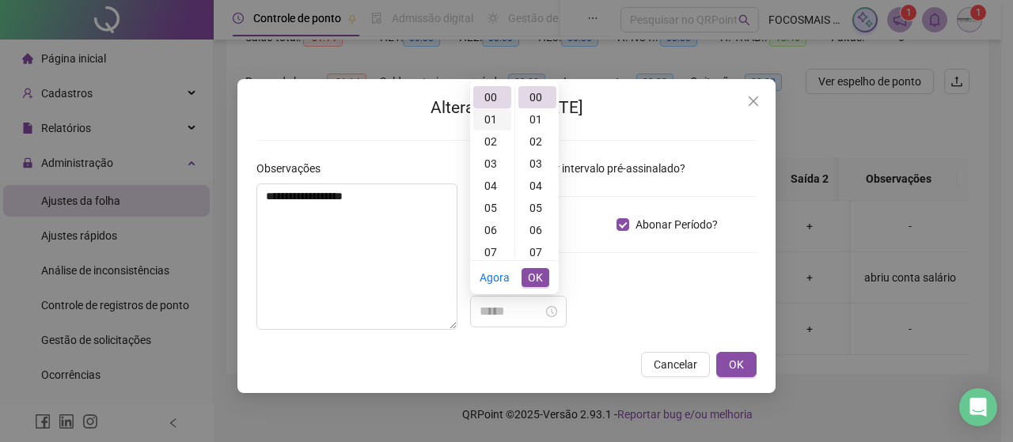
click at [482, 113] on div "01" at bounding box center [492, 119] width 38 height 22
click at [542, 101] on div "17" at bounding box center [537, 105] width 38 height 22
click at [532, 271] on span "OK" at bounding box center [535, 277] width 15 height 17
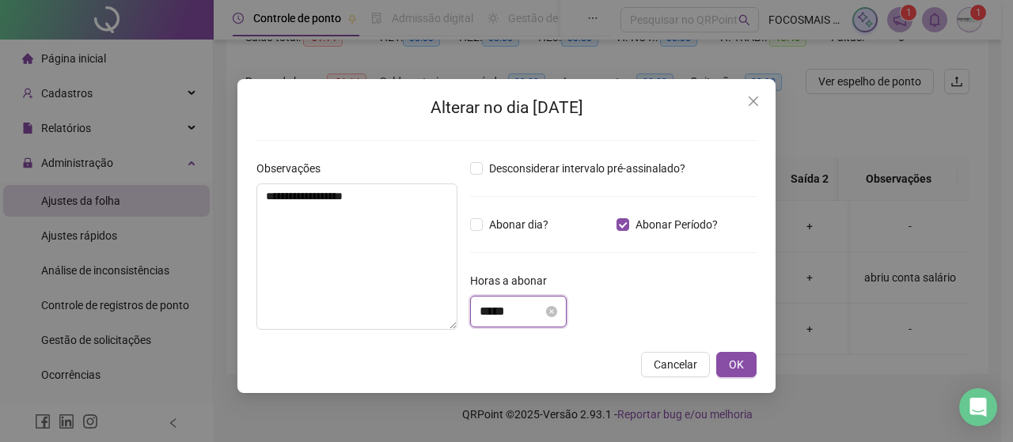
click at [543, 303] on input "*****" at bounding box center [511, 311] width 63 height 19
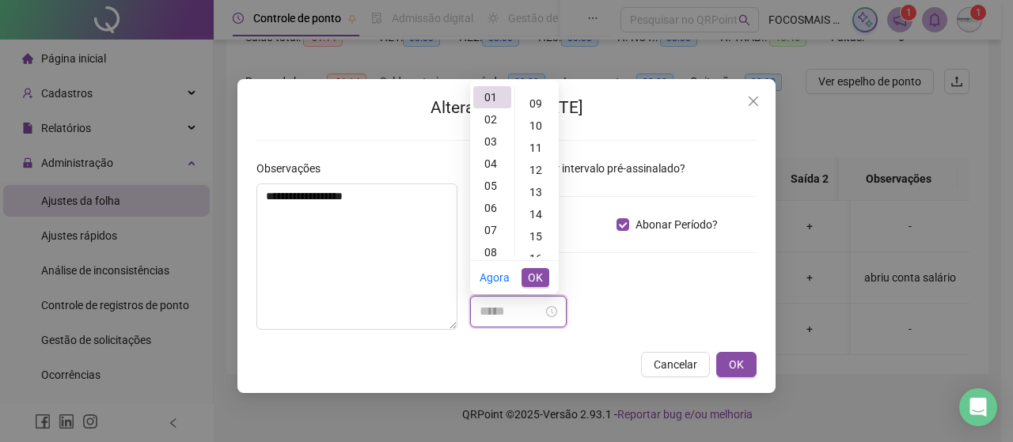
scroll to position [191, 0]
click at [529, 214] on div "14" at bounding box center [537, 216] width 38 height 22
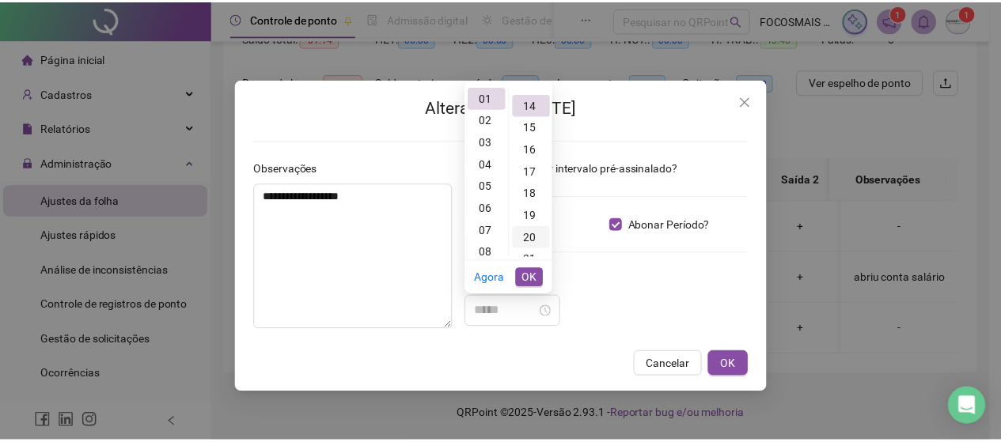
scroll to position [310, 0]
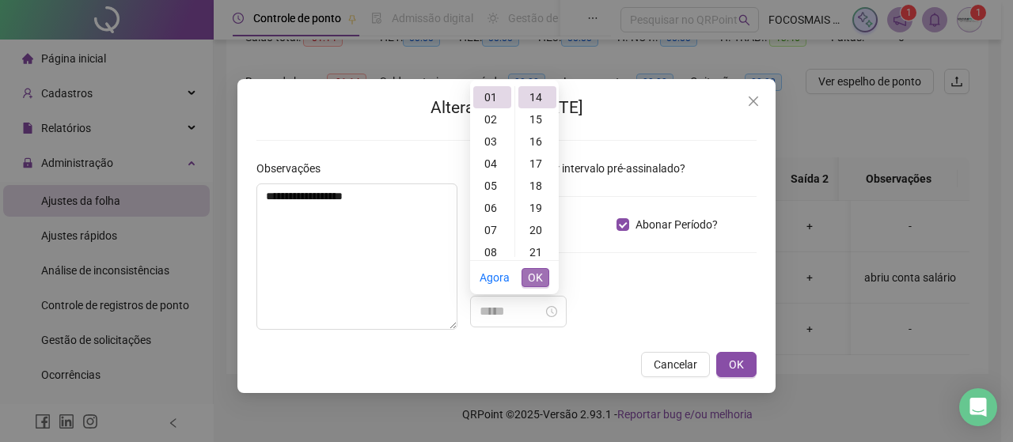
type input "*****"
click at [533, 275] on span "OK" at bounding box center [535, 277] width 15 height 17
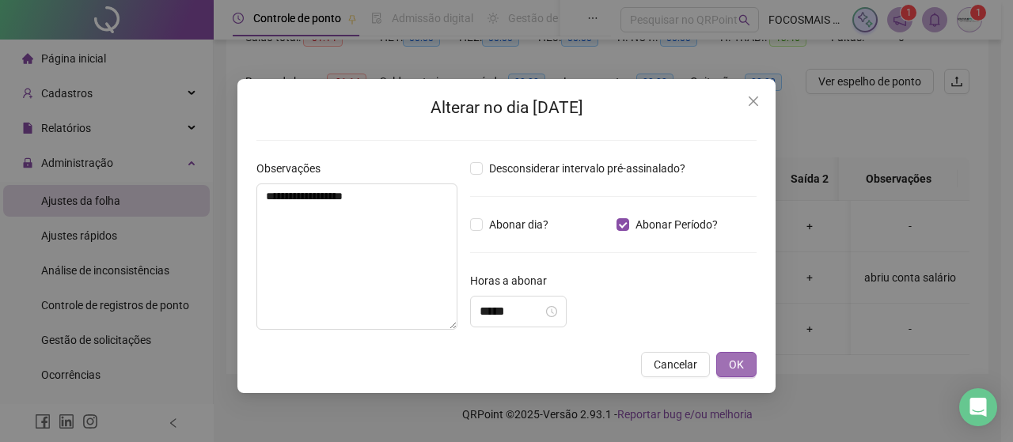
click at [737, 360] on span "OK" at bounding box center [736, 364] width 15 height 17
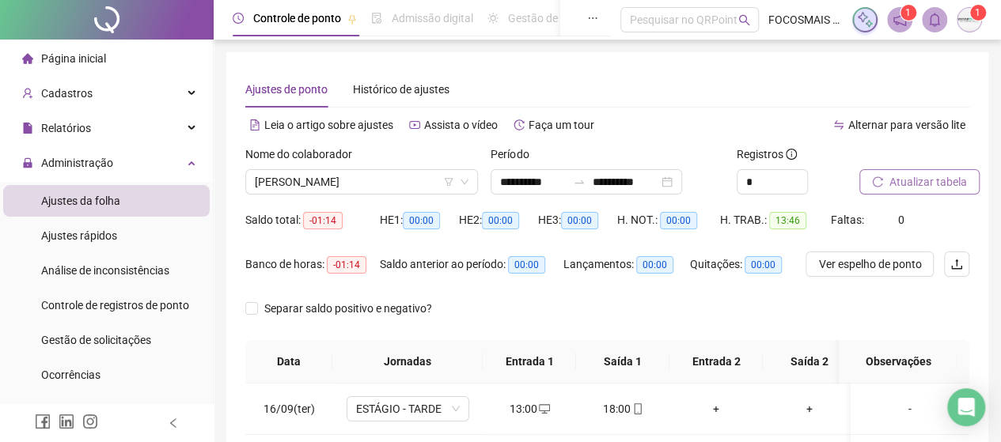
scroll to position [0, 0]
click at [911, 184] on span "Atualizar tabela" at bounding box center [928, 181] width 78 height 17
click at [366, 178] on span "[PERSON_NAME]" at bounding box center [362, 182] width 214 height 24
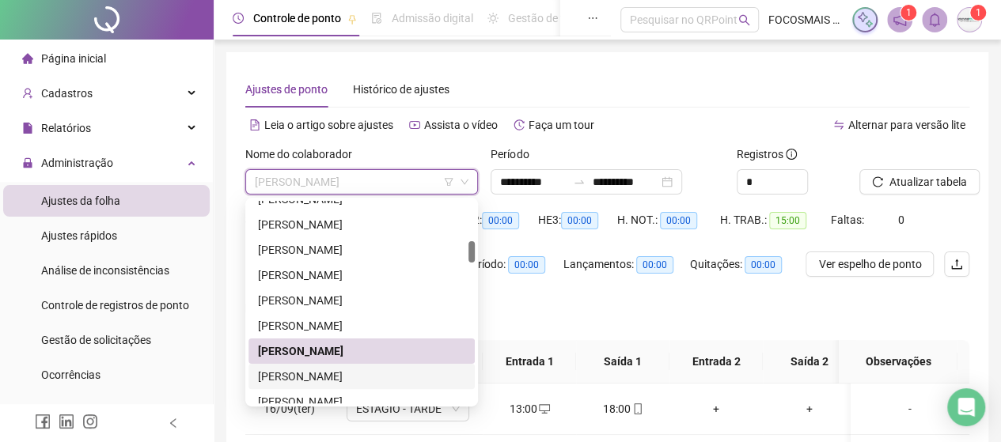
click at [298, 376] on div "[PERSON_NAME]" at bounding box center [361, 376] width 207 height 17
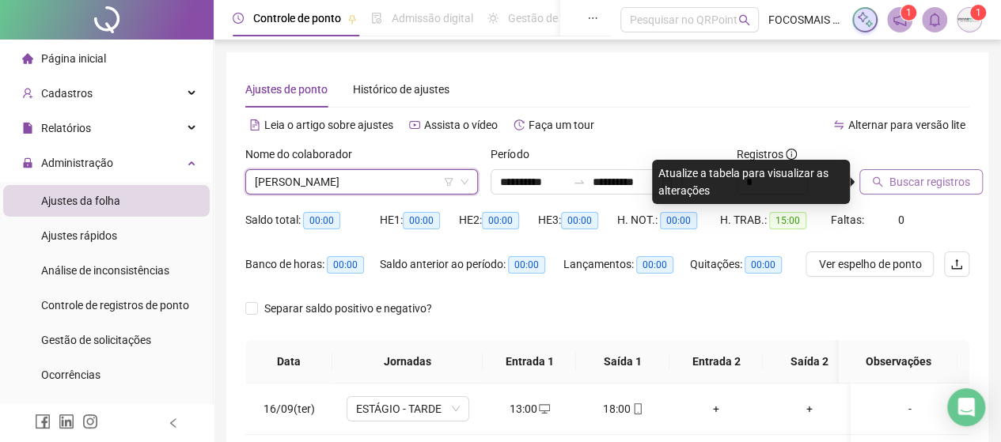
click at [908, 170] on button "Buscar registros" at bounding box center [920, 181] width 123 height 25
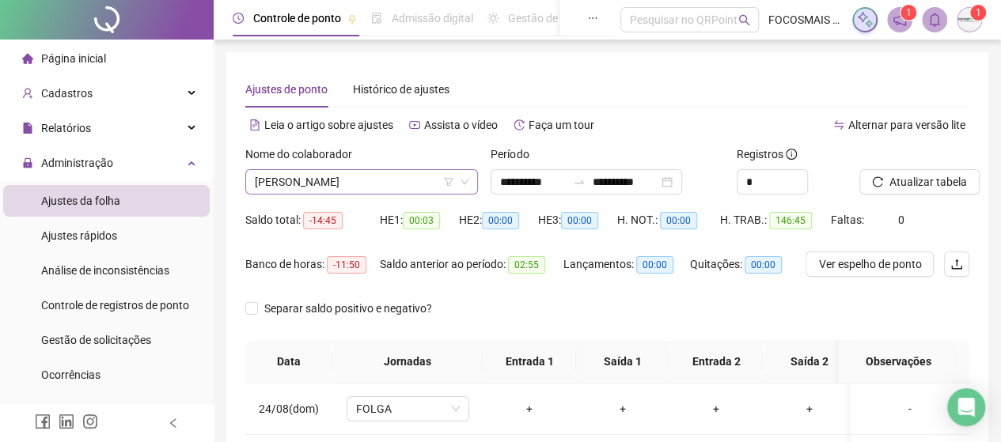
click at [360, 178] on span "[PERSON_NAME]" at bounding box center [362, 182] width 214 height 24
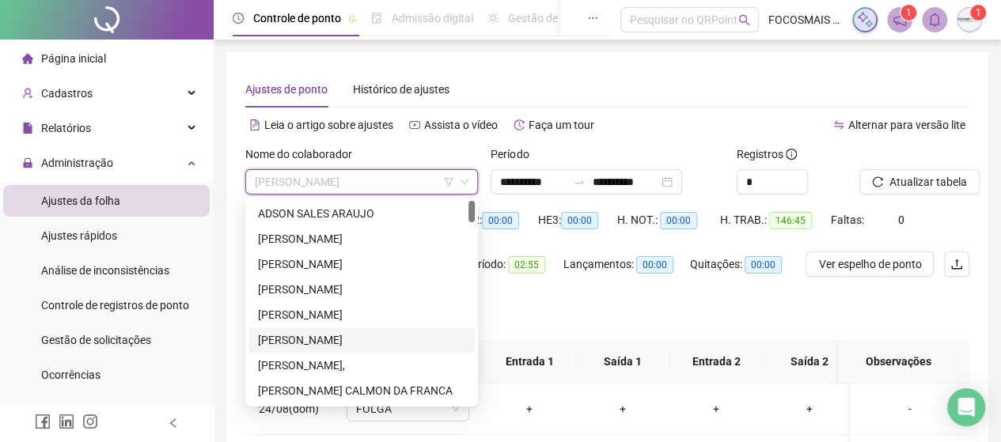
scroll to position [184, 0]
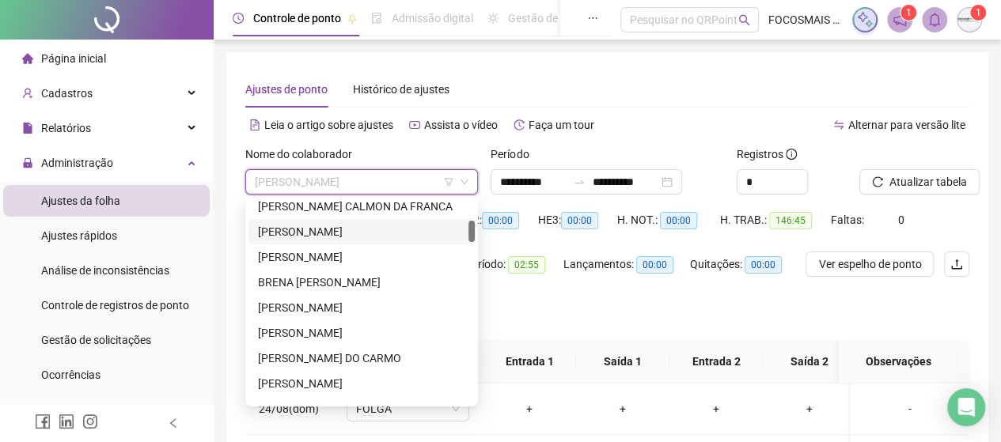
click at [328, 229] on div "[PERSON_NAME]" at bounding box center [361, 231] width 207 height 17
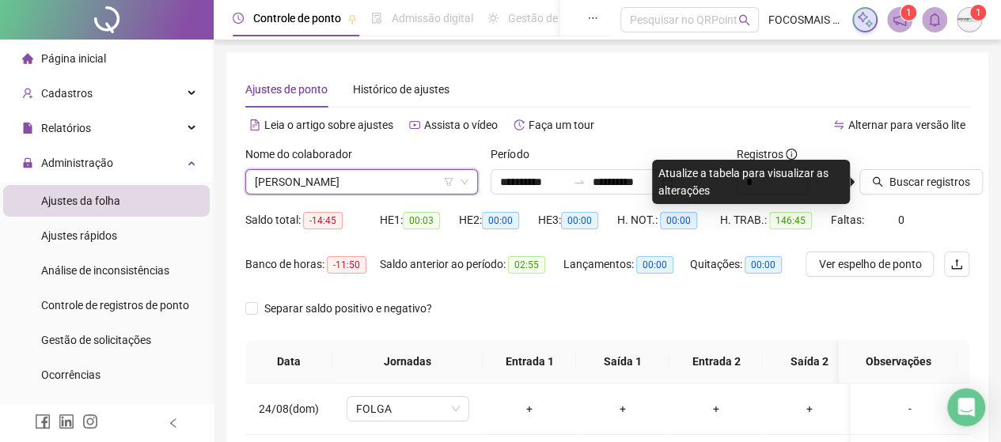
click at [924, 180] on span "Buscar registros" at bounding box center [929, 181] width 81 height 17
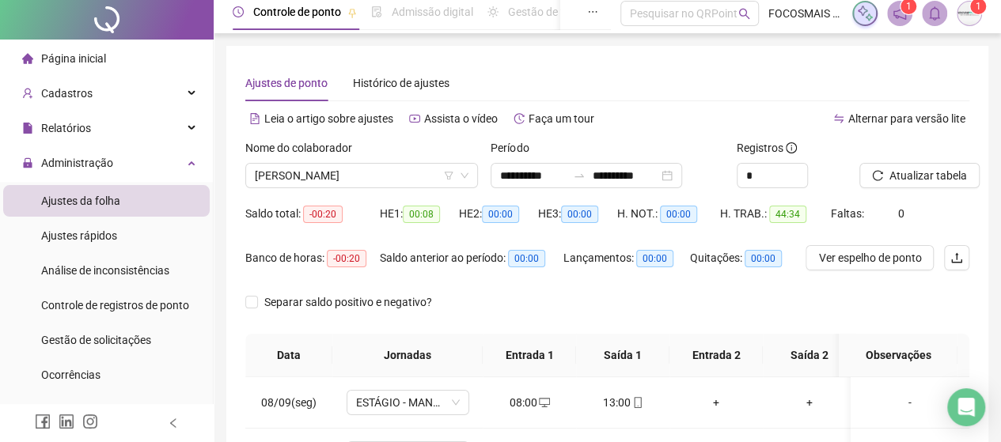
scroll to position [0, 0]
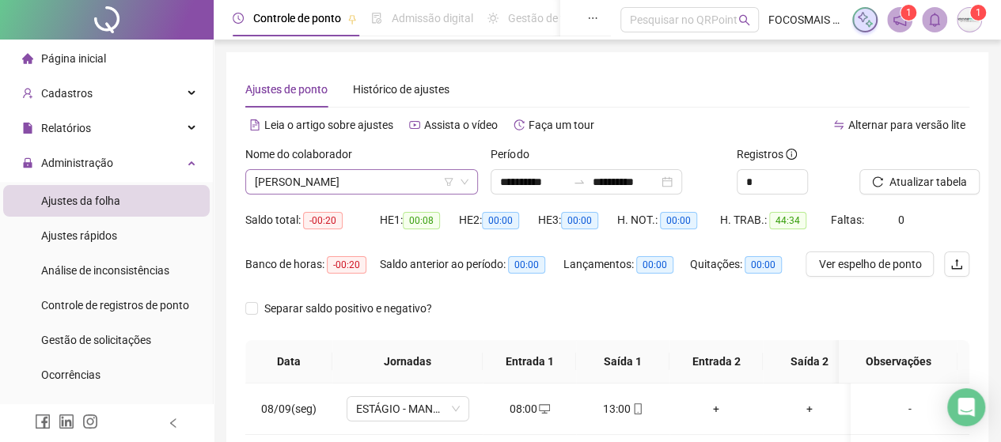
click at [358, 176] on span "[PERSON_NAME]" at bounding box center [362, 182] width 214 height 24
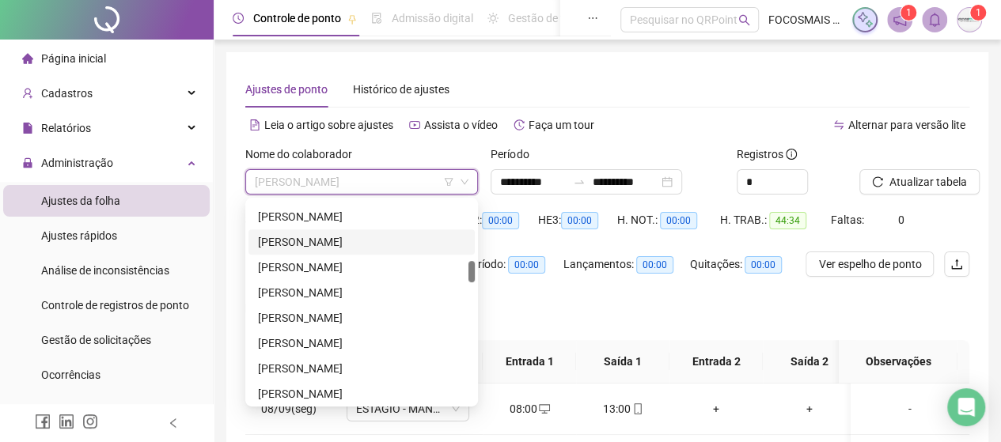
scroll to position [369, 0]
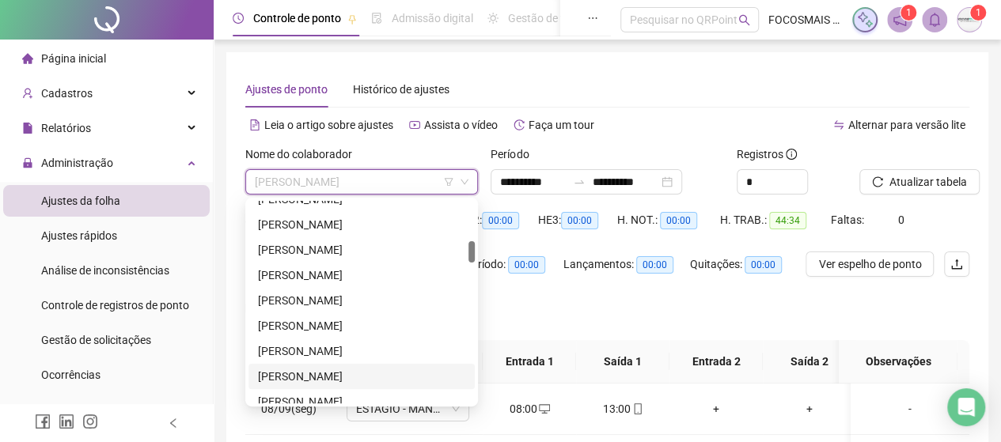
click at [322, 371] on div "[PERSON_NAME]" at bounding box center [361, 376] width 207 height 17
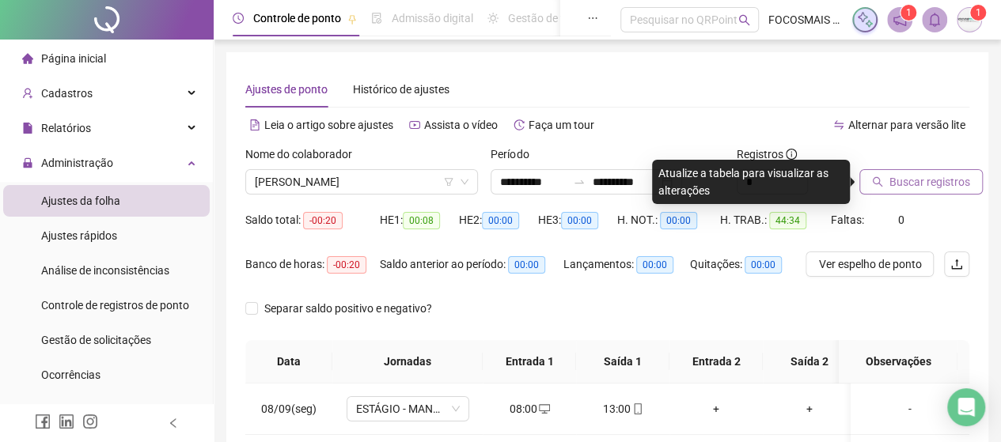
click at [885, 173] on button "Buscar registros" at bounding box center [920, 181] width 123 height 25
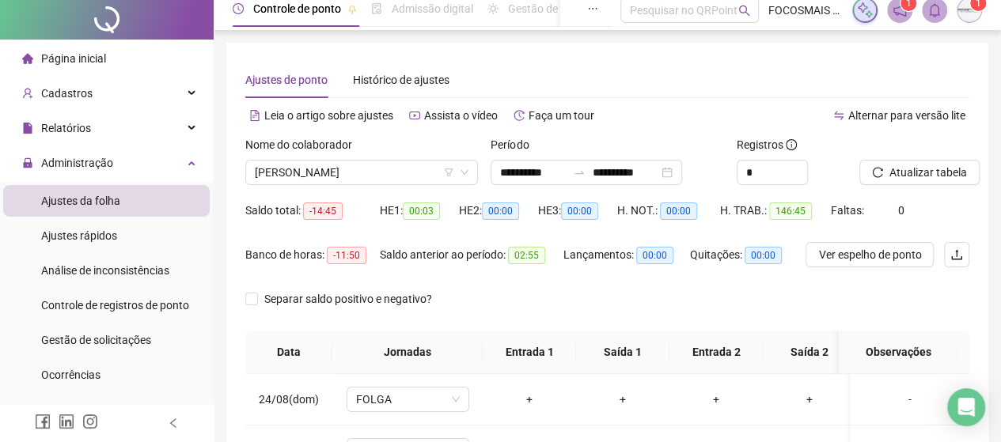
scroll to position [0, 0]
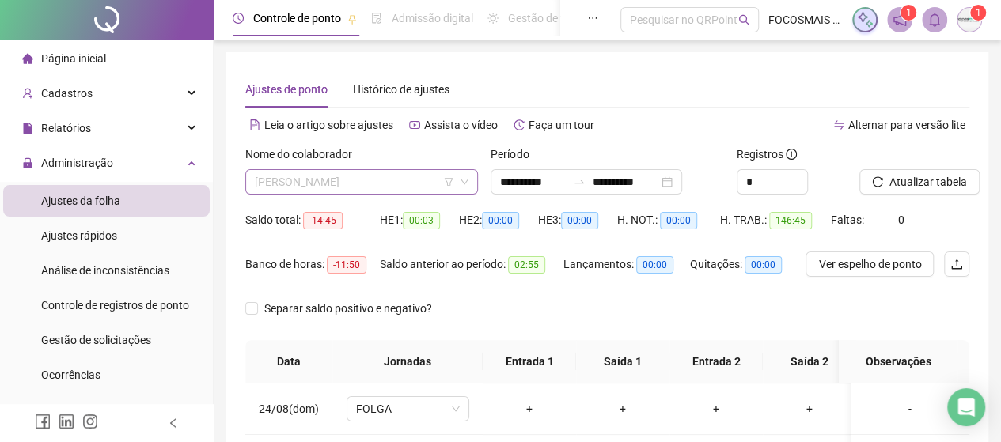
click at [372, 183] on span "[PERSON_NAME]" at bounding box center [362, 182] width 214 height 24
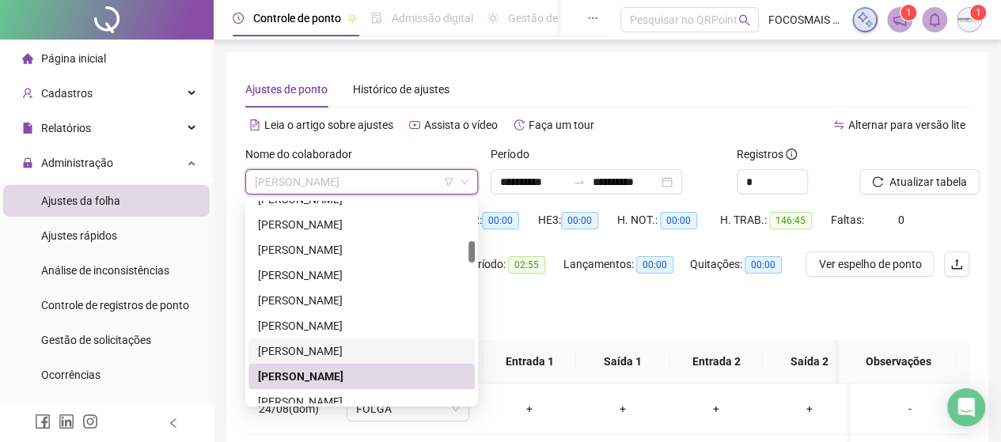
scroll to position [554, 0]
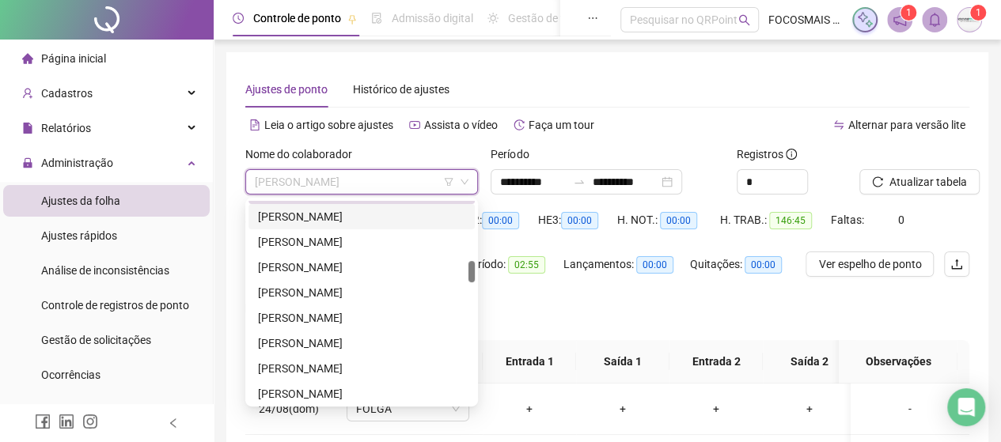
click at [322, 217] on div "[PERSON_NAME]" at bounding box center [361, 216] width 207 height 17
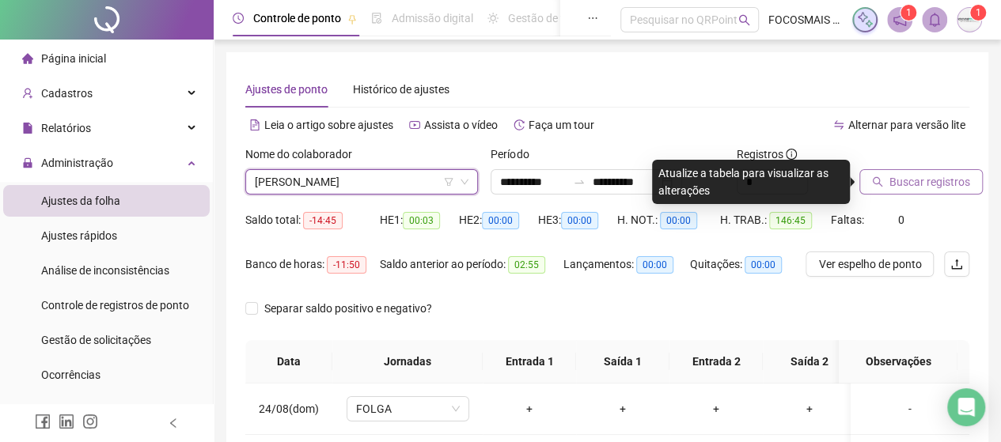
click at [904, 190] on span "Buscar registros" at bounding box center [929, 181] width 81 height 17
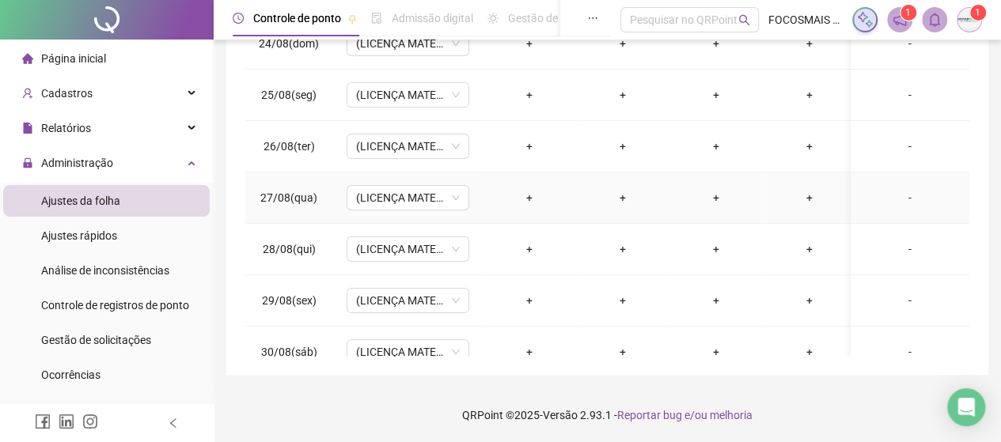
scroll to position [0, 0]
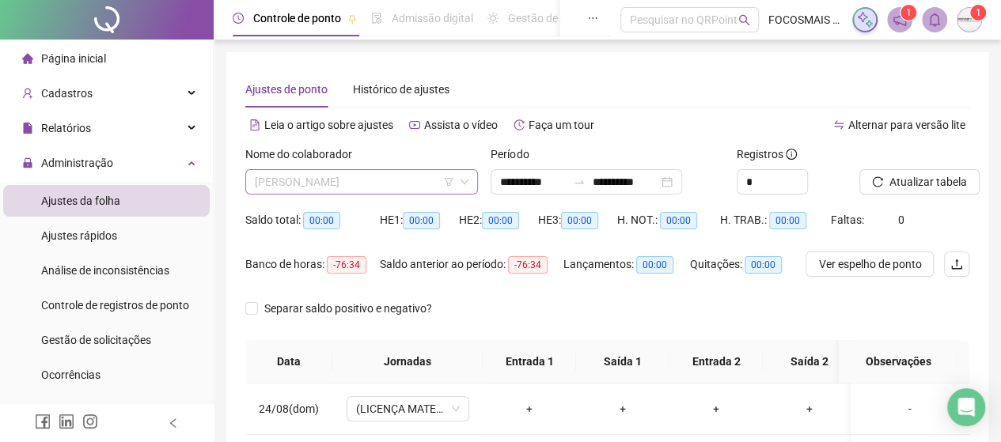
click at [307, 177] on span "[PERSON_NAME]" at bounding box center [362, 182] width 214 height 24
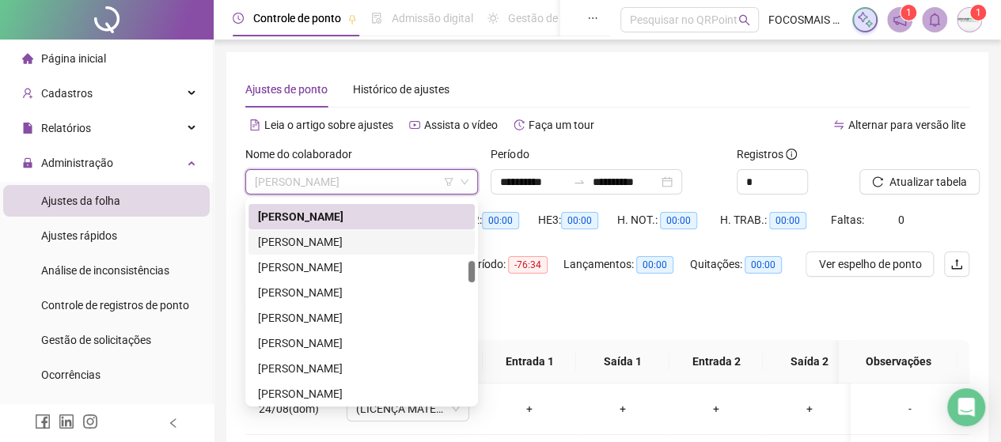
click at [316, 247] on div "[PERSON_NAME]" at bounding box center [361, 241] width 207 height 17
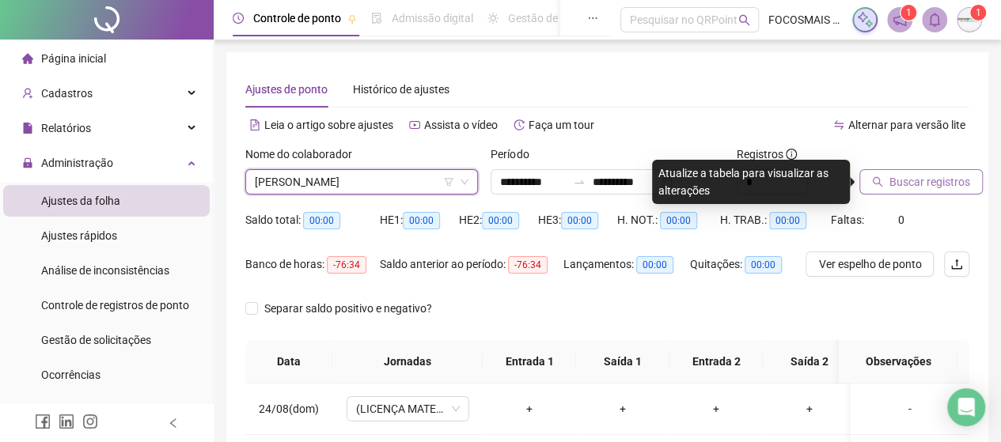
click at [922, 186] on span "Buscar registros" at bounding box center [929, 181] width 81 height 17
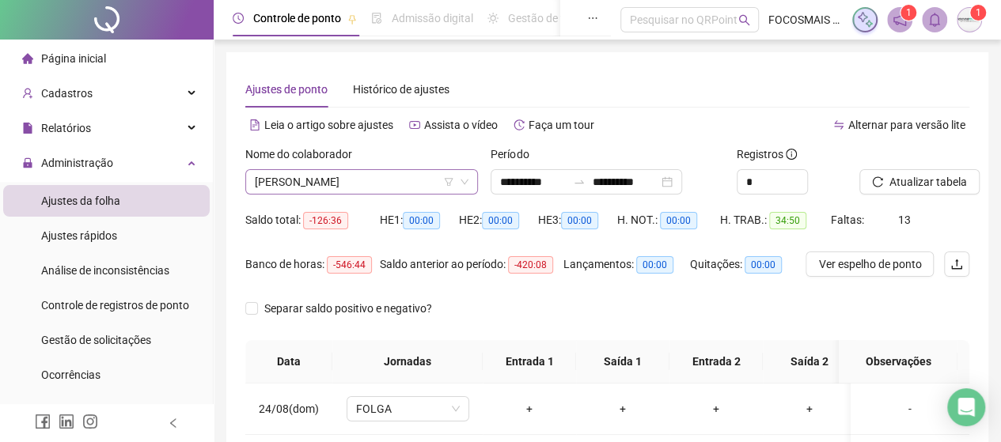
click at [368, 181] on span "[PERSON_NAME]" at bounding box center [362, 182] width 214 height 24
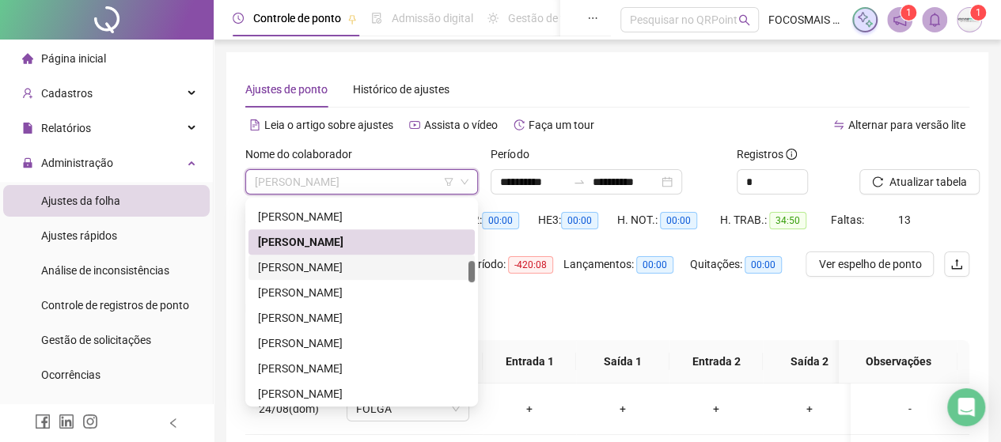
click at [347, 270] on div "[PERSON_NAME]" at bounding box center [361, 267] width 207 height 17
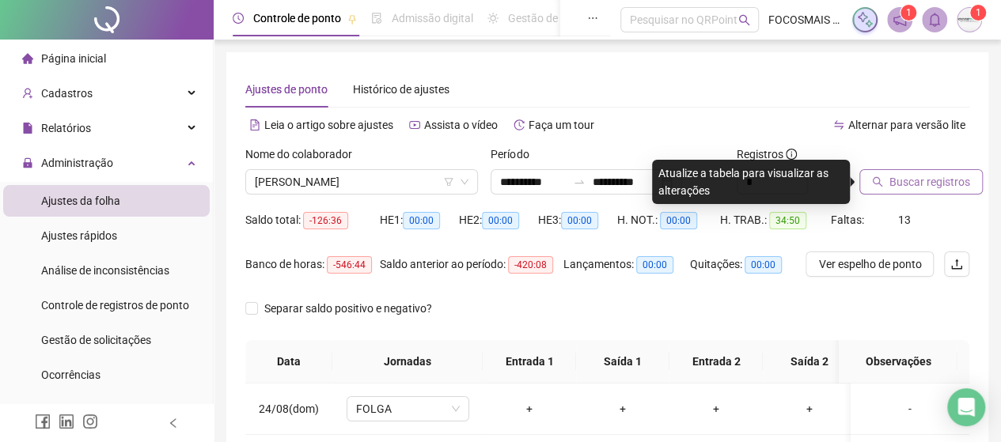
click at [940, 182] on span "Buscar registros" at bounding box center [929, 181] width 81 height 17
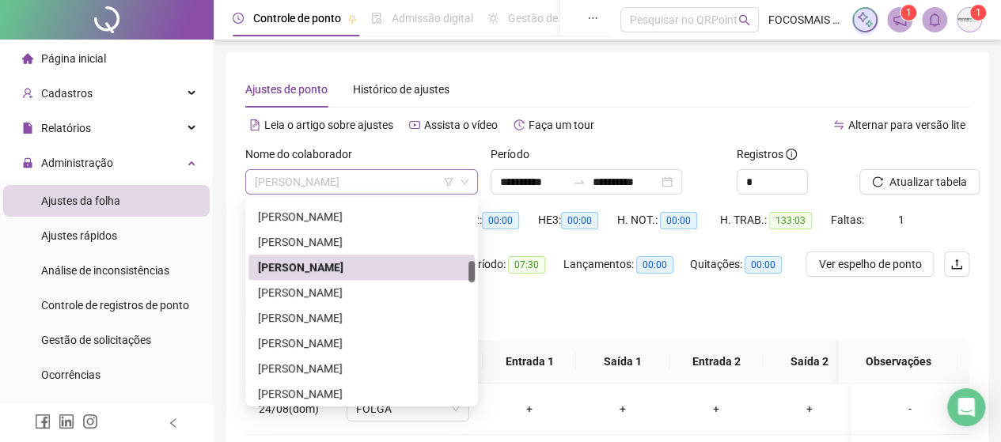
click at [351, 175] on span "[PERSON_NAME]" at bounding box center [362, 182] width 214 height 24
click at [342, 286] on div "[PERSON_NAME]" at bounding box center [361, 292] width 207 height 17
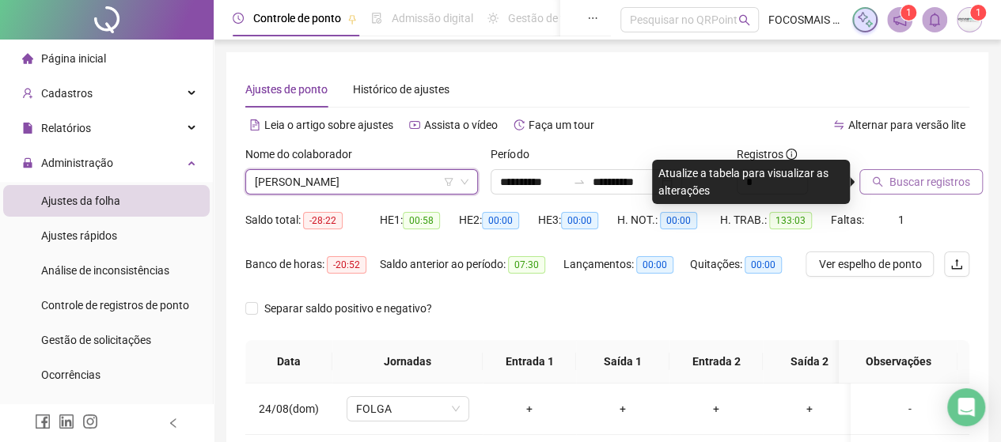
click at [938, 184] on span "Buscar registros" at bounding box center [929, 181] width 81 height 17
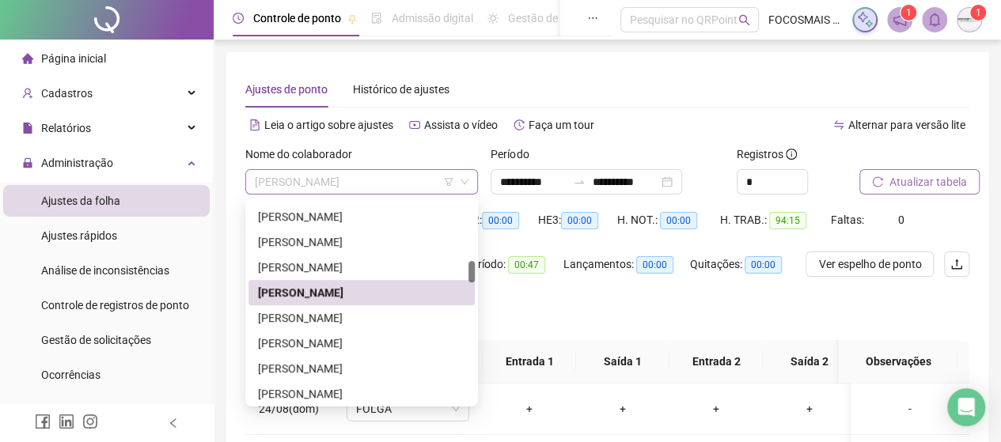
click at [336, 186] on span "[PERSON_NAME]" at bounding box center [362, 182] width 214 height 24
click at [320, 325] on div "[PERSON_NAME]" at bounding box center [361, 317] width 207 height 17
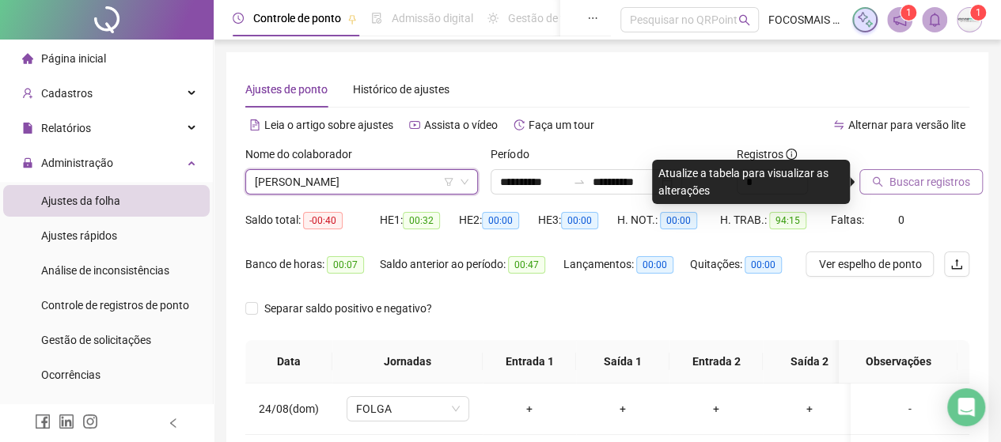
click at [914, 169] on button "Buscar registros" at bounding box center [920, 181] width 123 height 25
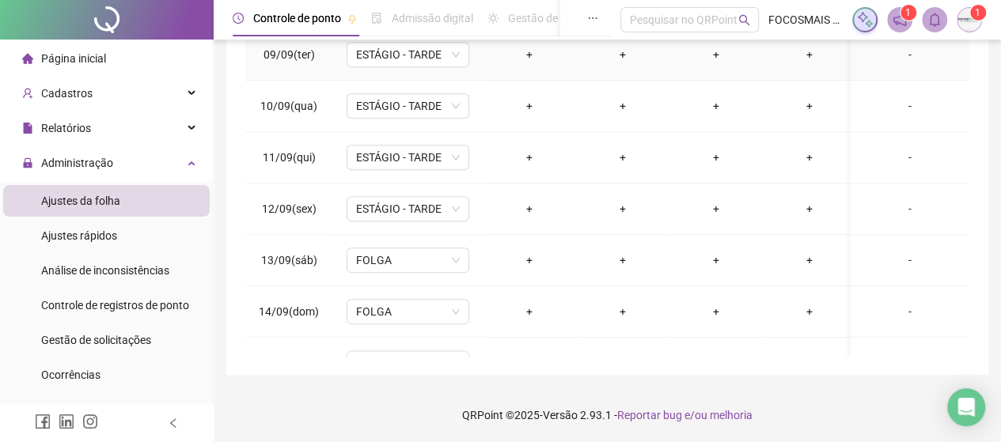
scroll to position [1005, 0]
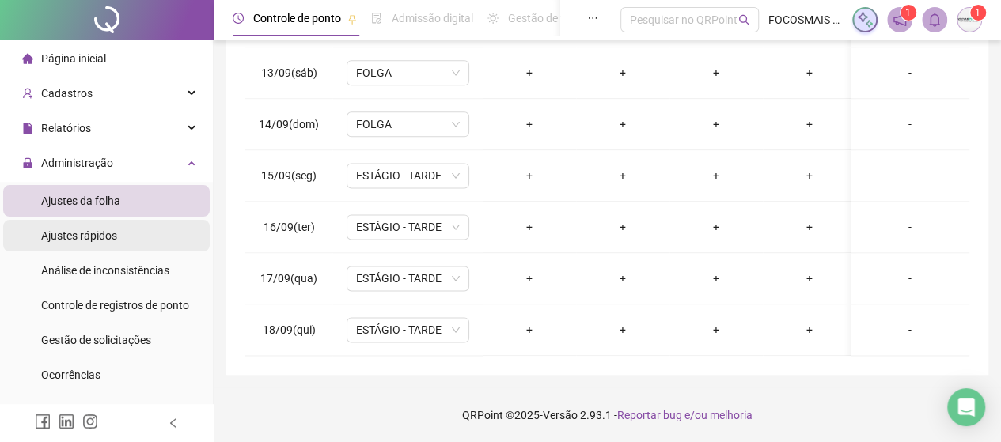
click at [87, 243] on div "Ajustes rápidos" at bounding box center [79, 236] width 76 height 32
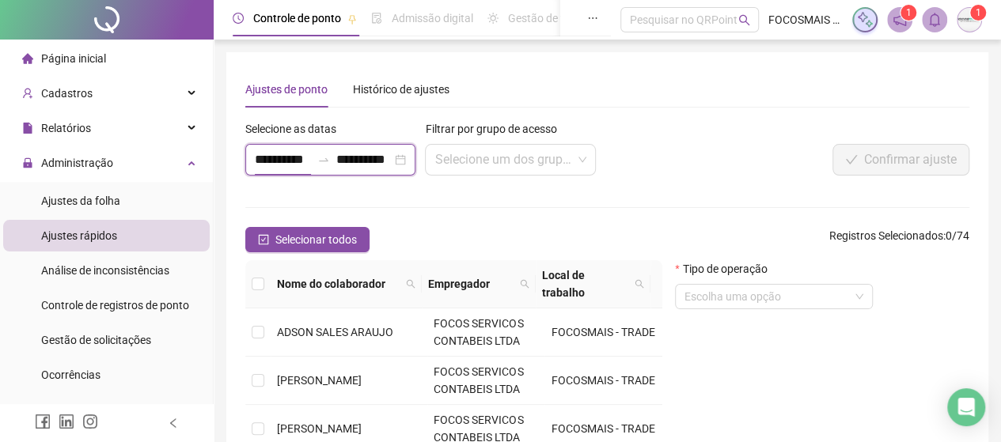
click at [300, 167] on input "**********" at bounding box center [283, 159] width 56 height 19
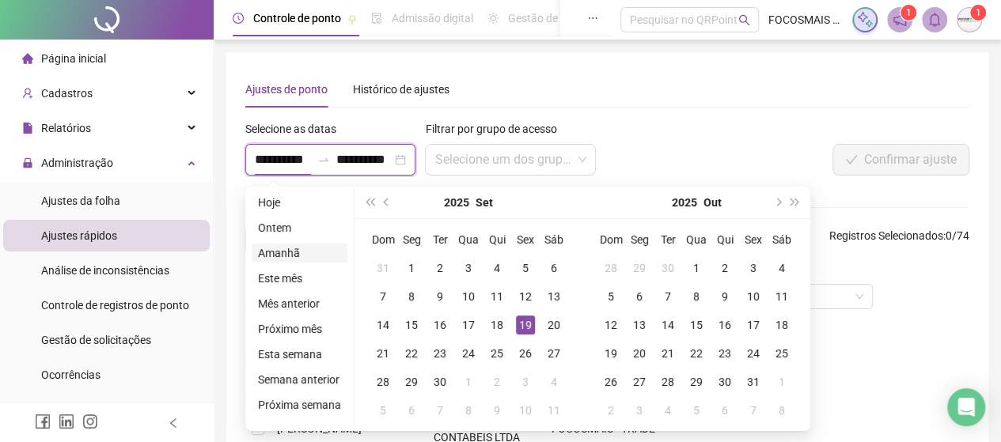
type input "**********"
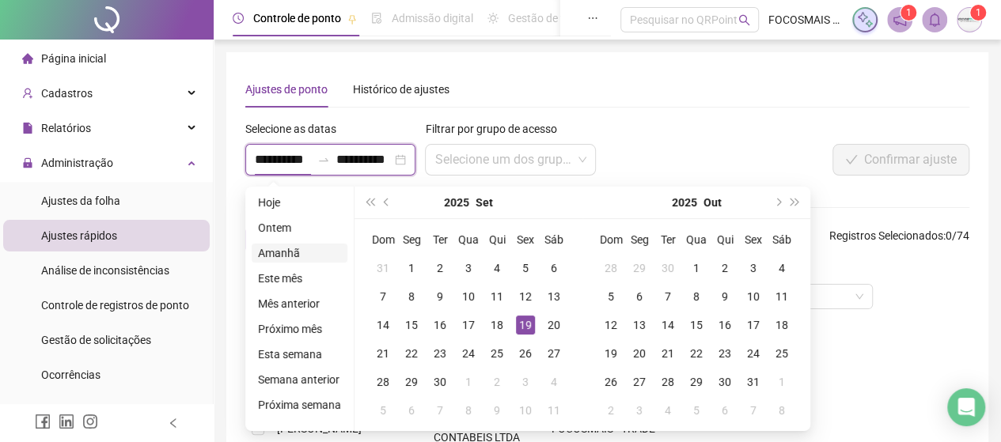
type input "**********"
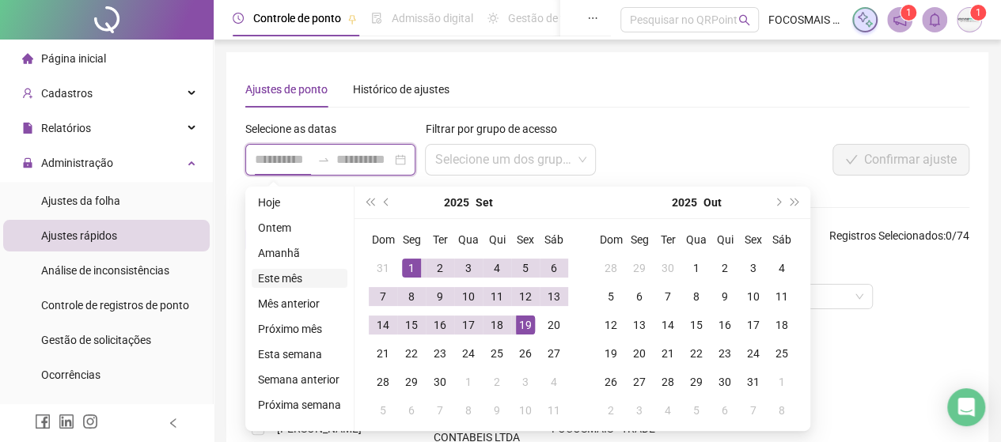
type input "**********"
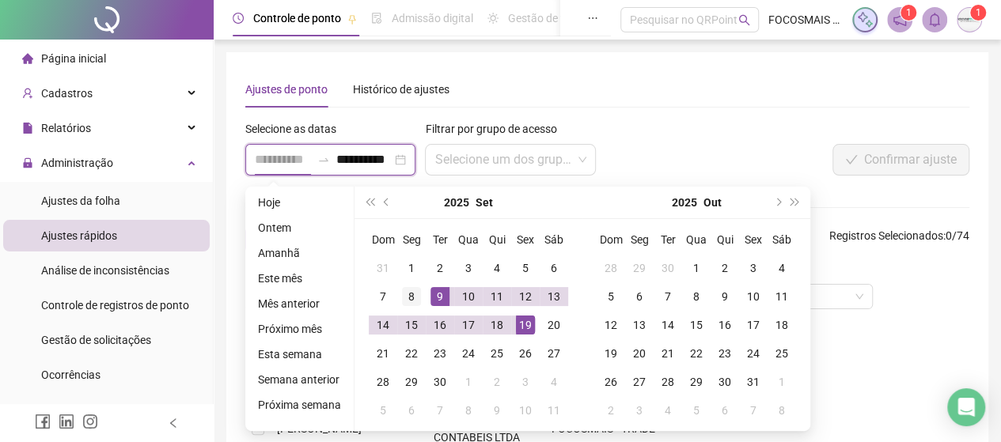
type input "**********"
click at [408, 297] on div "8" at bounding box center [411, 296] width 19 height 19
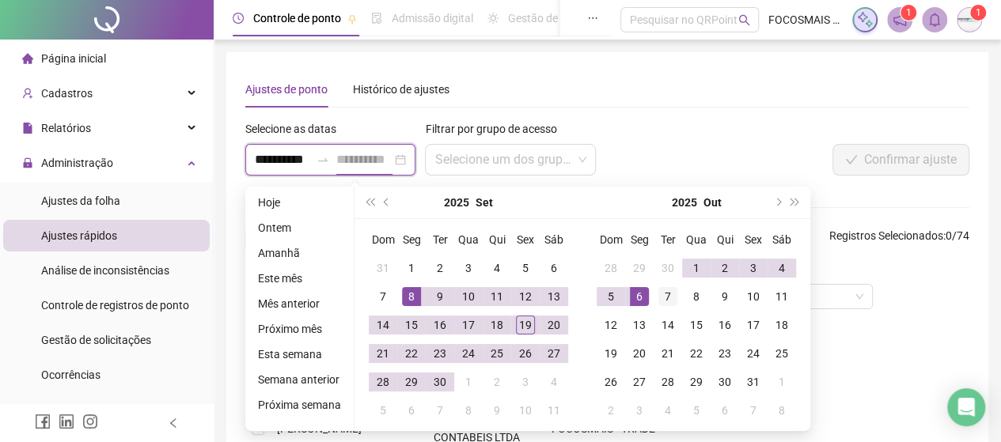
type input "**********"
click at [665, 298] on div "7" at bounding box center [667, 296] width 19 height 19
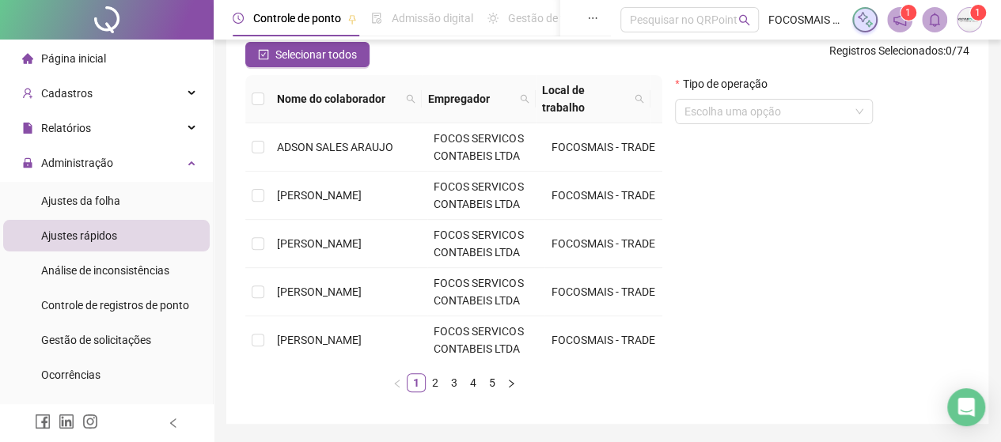
scroll to position [234, 0]
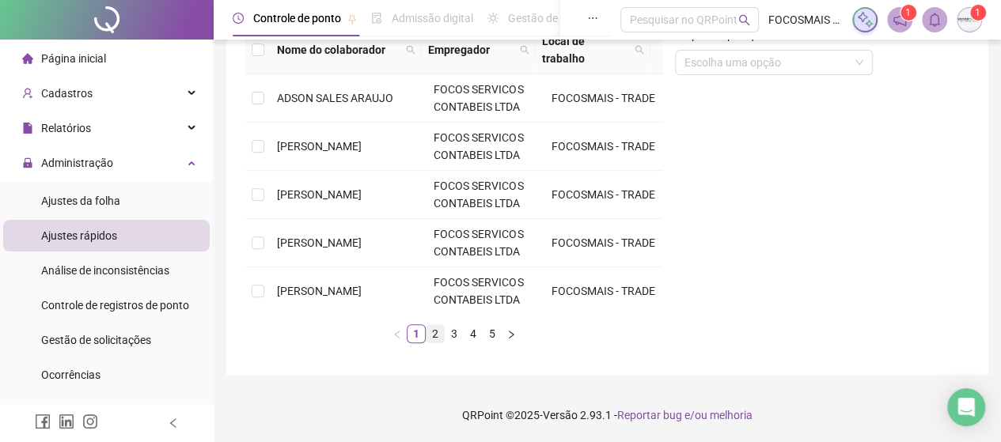
click at [434, 327] on link "2" at bounding box center [435, 333] width 17 height 17
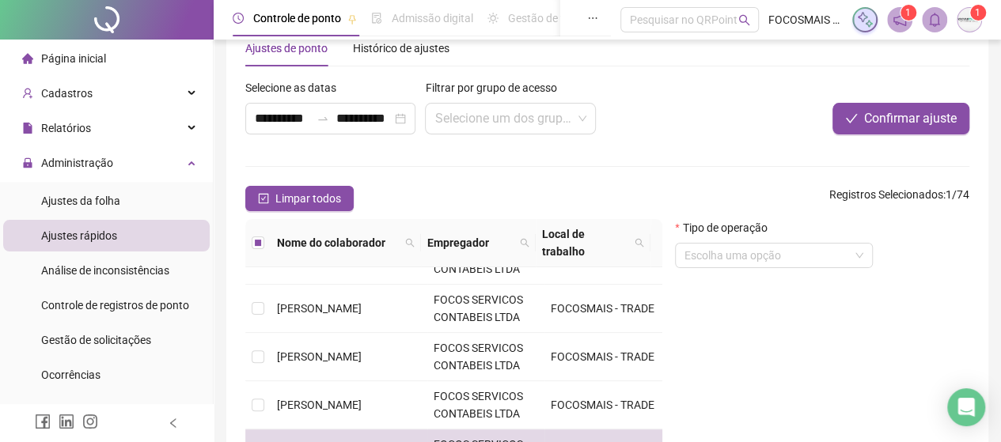
scroll to position [0, 0]
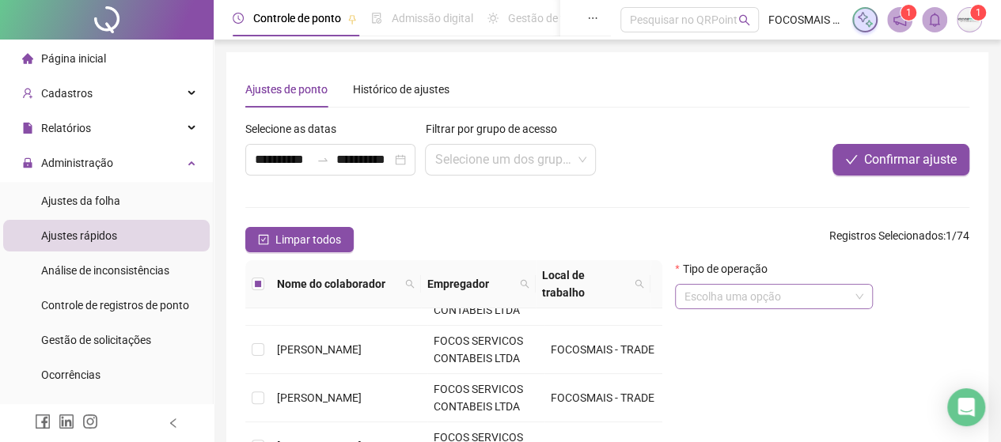
click at [802, 291] on input "search" at bounding box center [766, 297] width 165 height 24
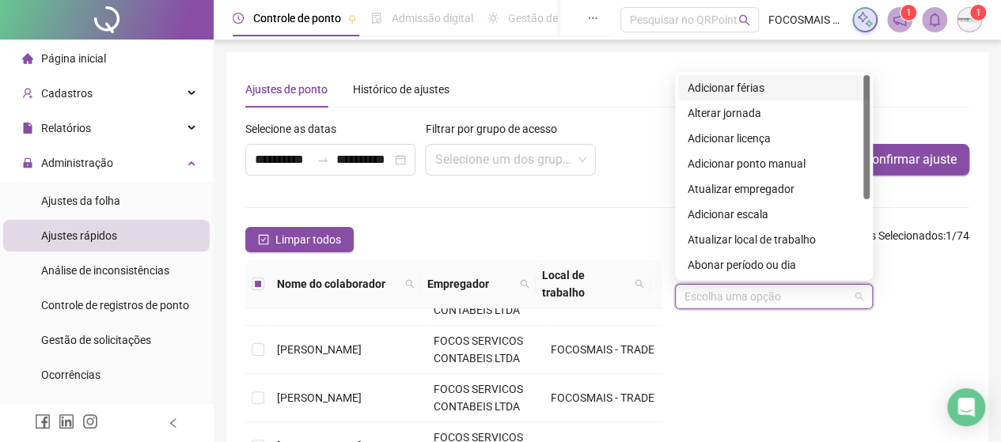
click at [764, 89] on div "Adicionar férias" at bounding box center [774, 87] width 173 height 17
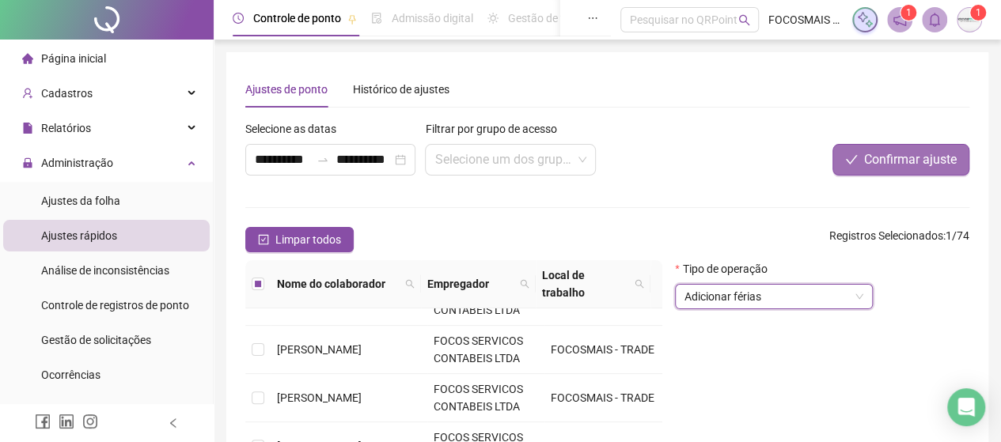
click at [922, 153] on span "Confirmar ajuste" at bounding box center [910, 159] width 93 height 19
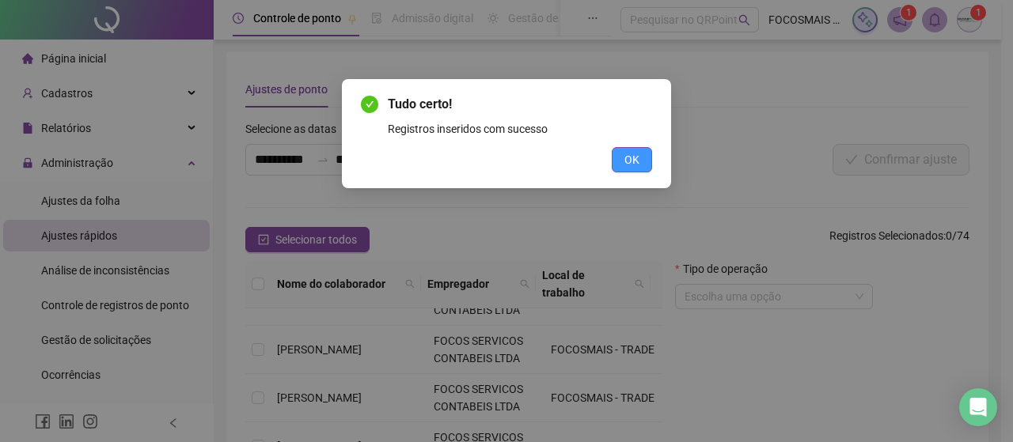
click at [630, 157] on span "OK" at bounding box center [631, 159] width 15 height 17
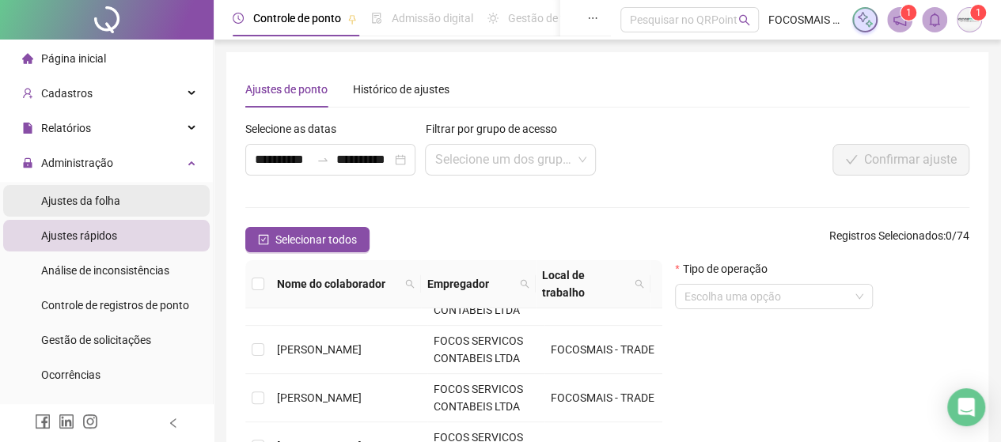
click at [78, 206] on span "Ajustes da folha" at bounding box center [80, 201] width 79 height 13
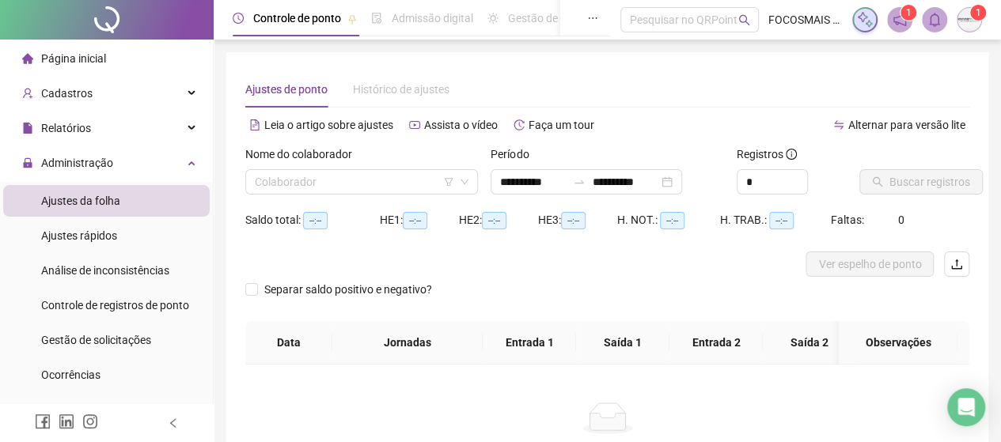
type input "**********"
click at [302, 176] on input "search" at bounding box center [354, 182] width 199 height 24
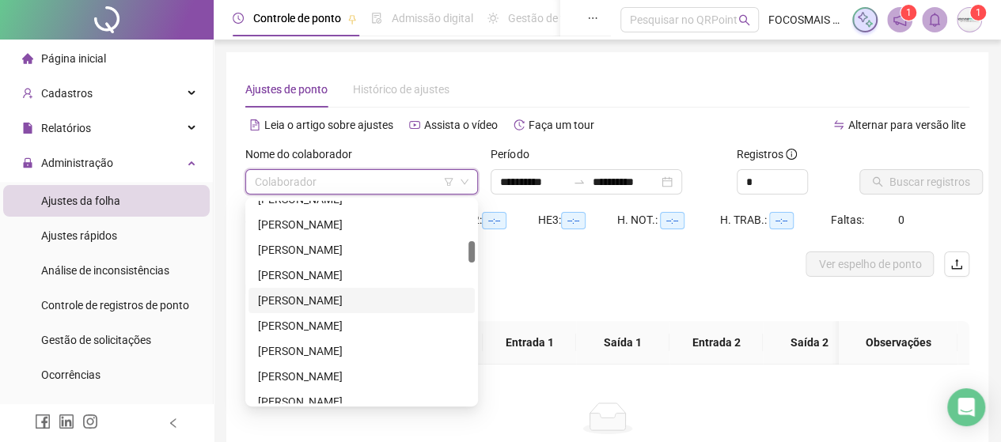
scroll to position [554, 0]
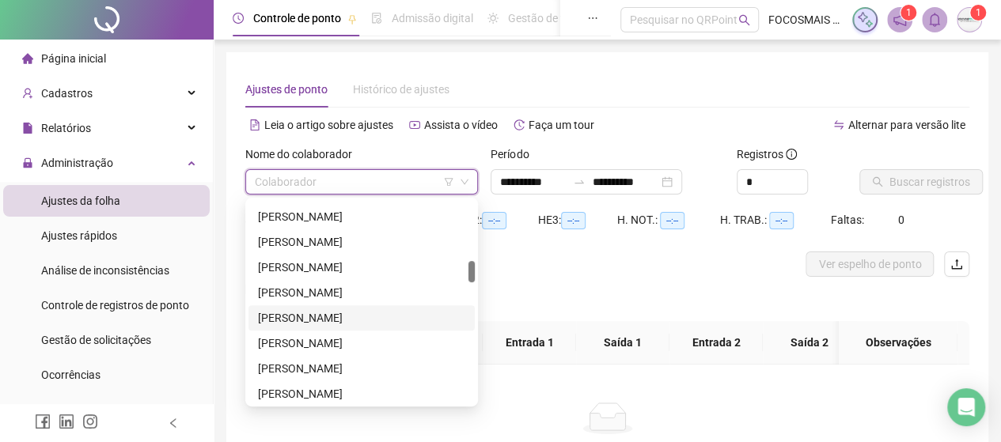
click at [317, 316] on div "[PERSON_NAME]" at bounding box center [361, 317] width 207 height 17
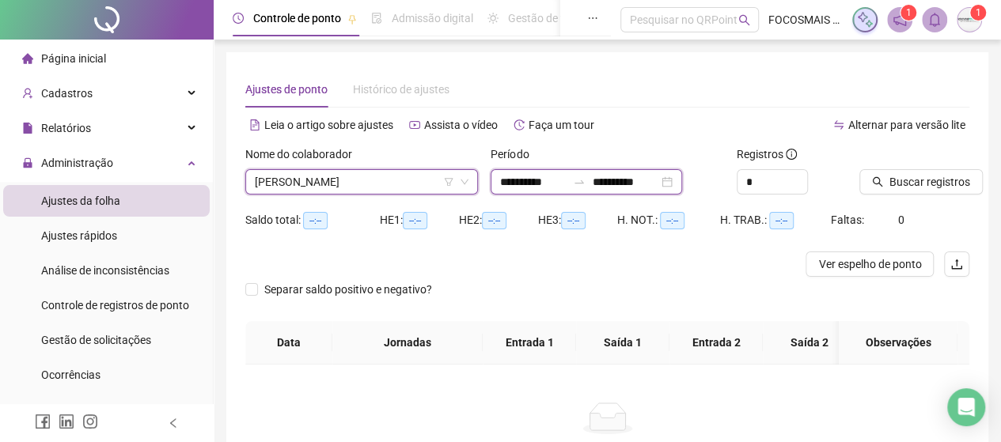
click at [567, 180] on input "**********" at bounding box center [533, 181] width 66 height 17
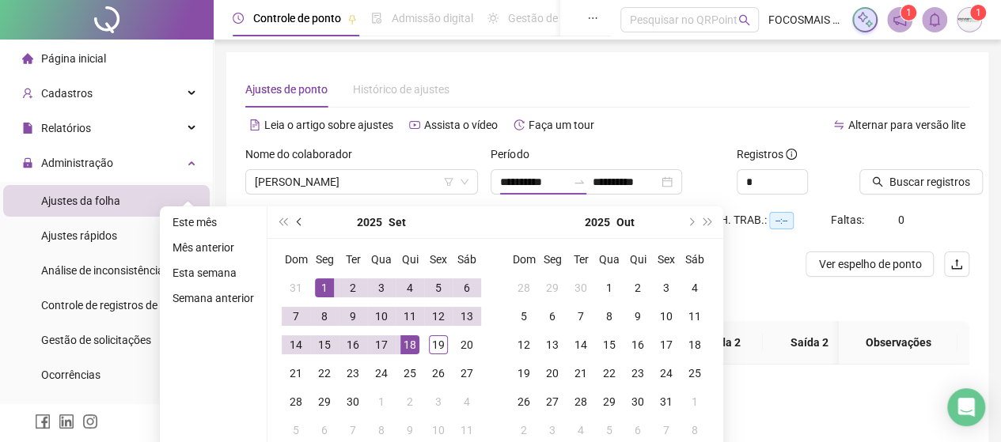
click at [298, 217] on button "prev-year" at bounding box center [299, 223] width 17 height 32
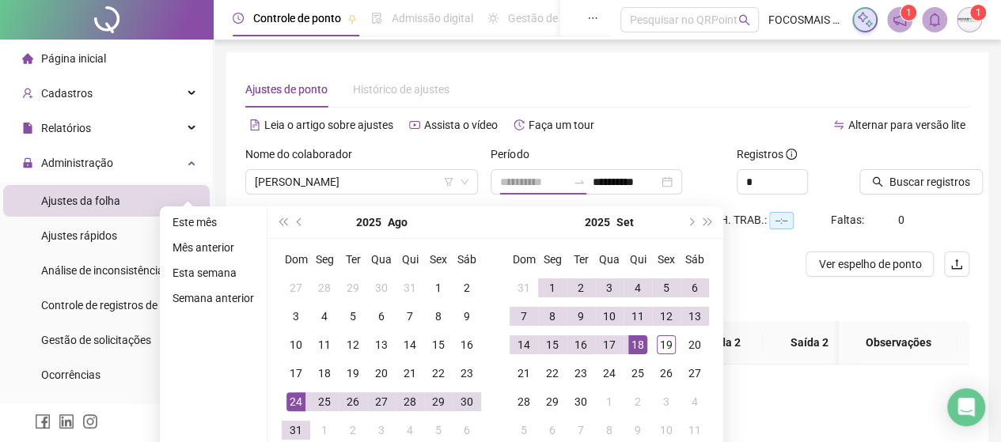
type input "**********"
click at [295, 399] on div "24" at bounding box center [295, 401] width 19 height 19
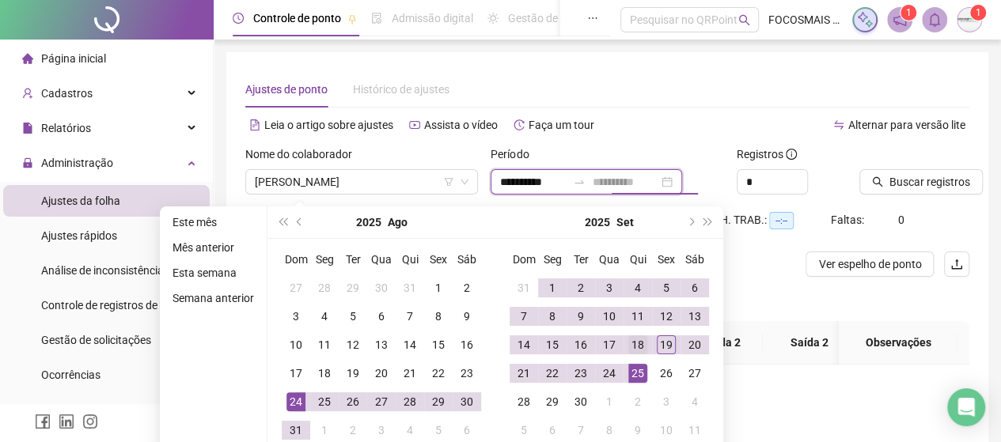
type input "**********"
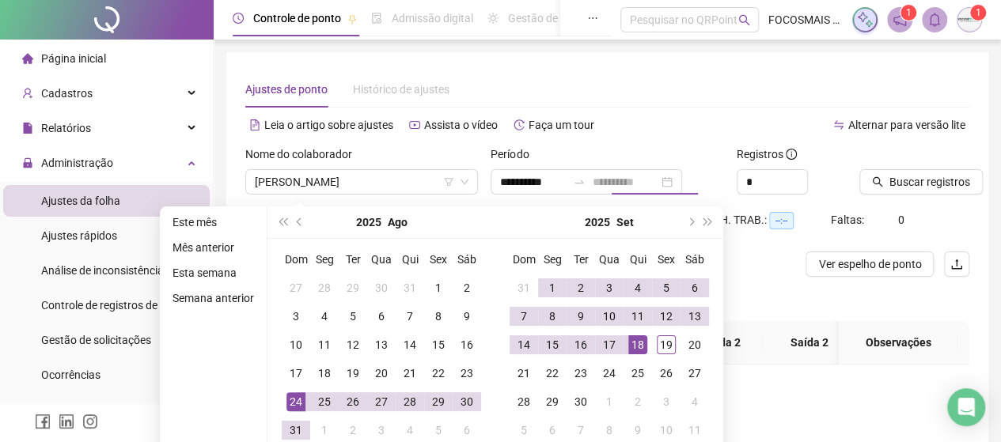
click at [635, 344] on div "18" at bounding box center [637, 345] width 19 height 19
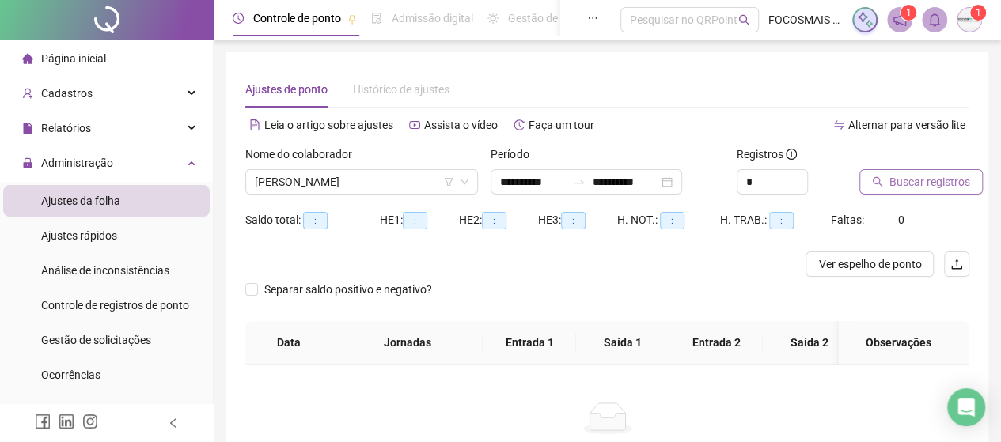
click at [925, 184] on span "Buscar registros" at bounding box center [929, 181] width 81 height 17
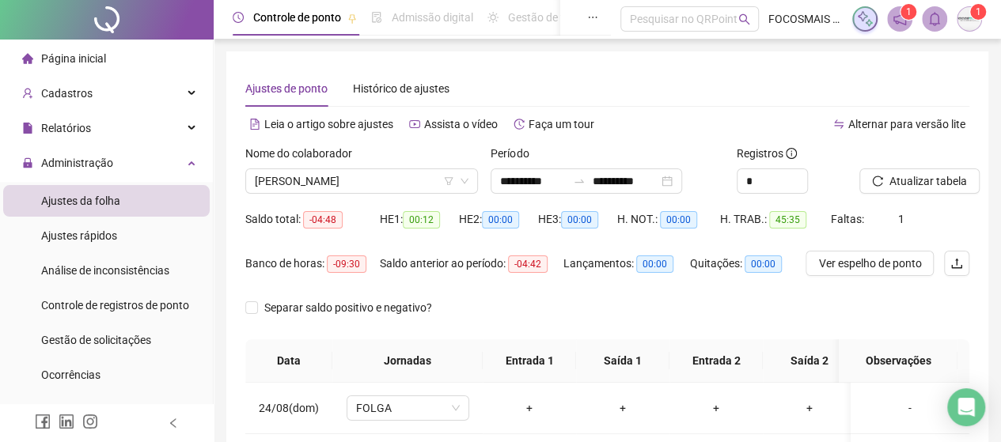
scroll to position [0, 0]
click at [358, 182] on span "[PERSON_NAME]" at bounding box center [362, 182] width 214 height 24
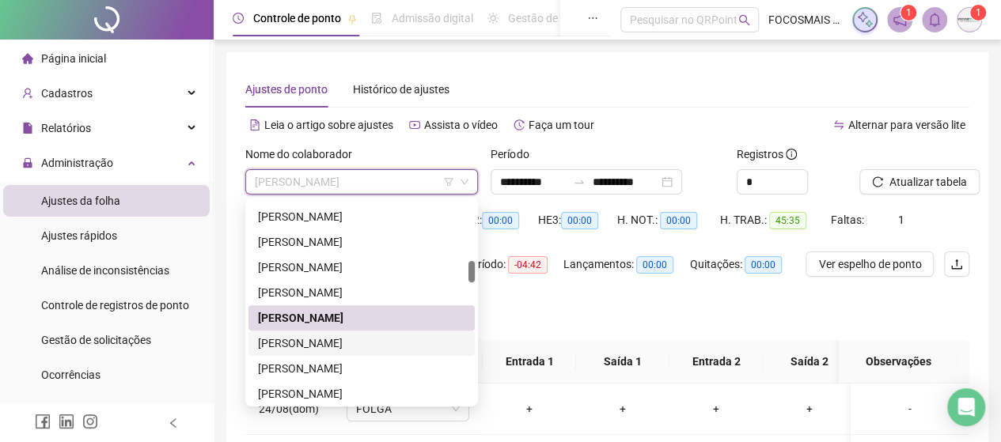
click at [327, 341] on div "[PERSON_NAME]" at bounding box center [361, 343] width 207 height 17
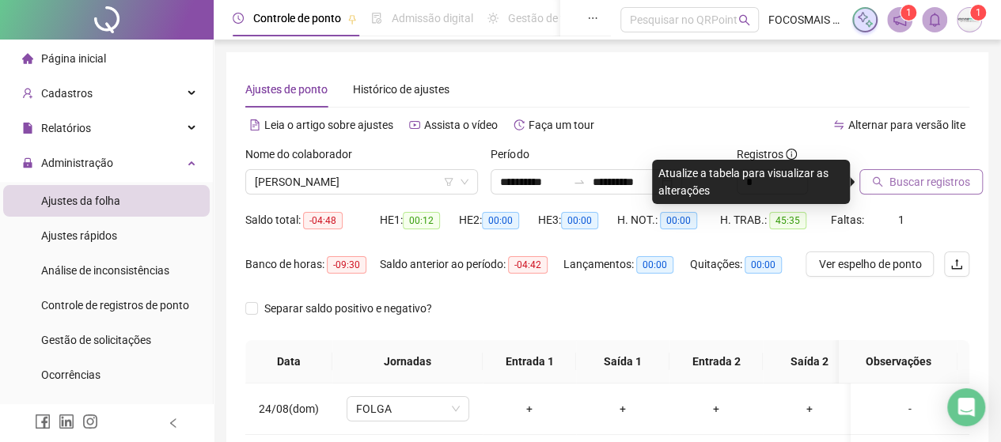
click at [938, 188] on span "Buscar registros" at bounding box center [929, 181] width 81 height 17
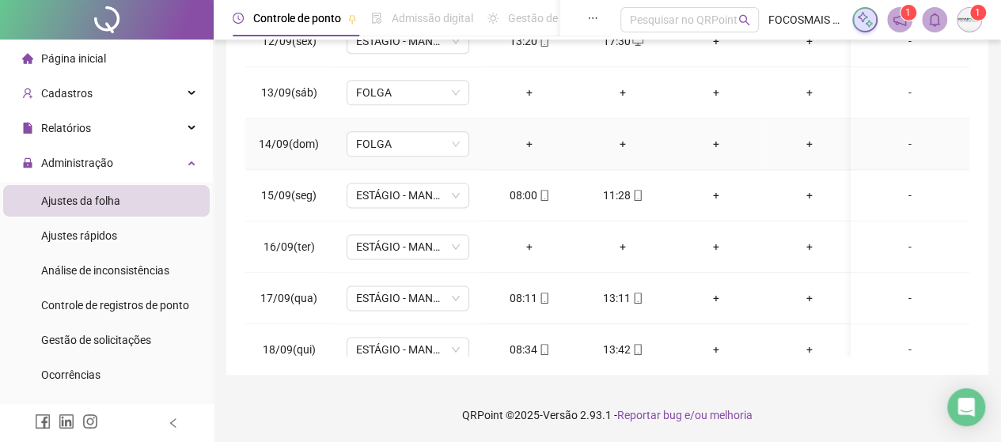
scroll to position [1005, 0]
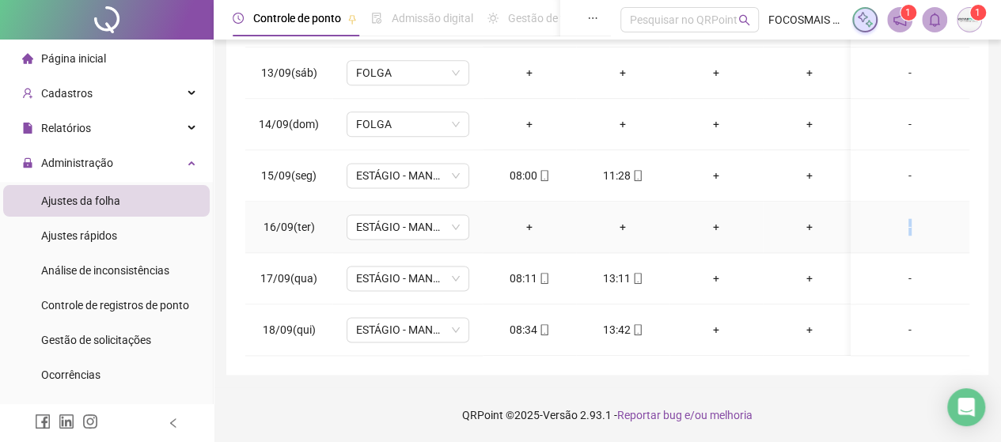
click at [894, 218] on div "-" at bounding box center [909, 226] width 93 height 17
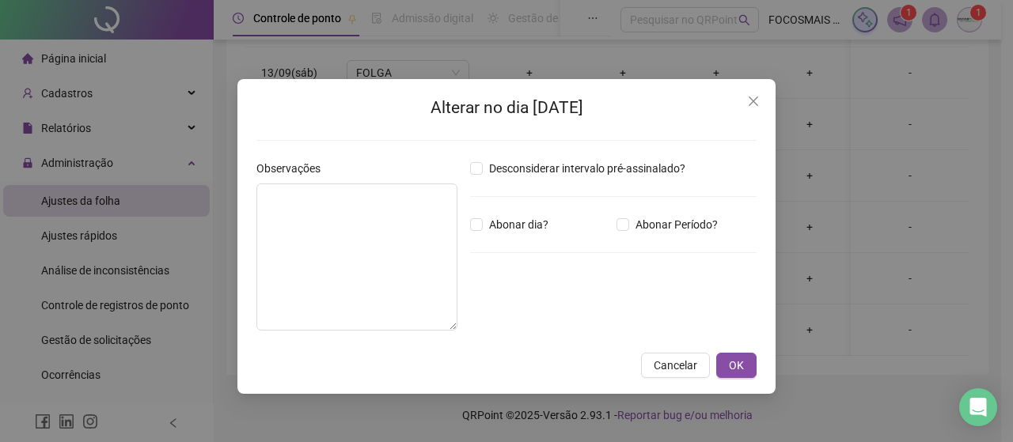
click at [937, 149] on div "Alterar no dia [DATE] Observações Desconsiderar intervalo pré-assinalado? Abona…" at bounding box center [506, 221] width 1013 height 442
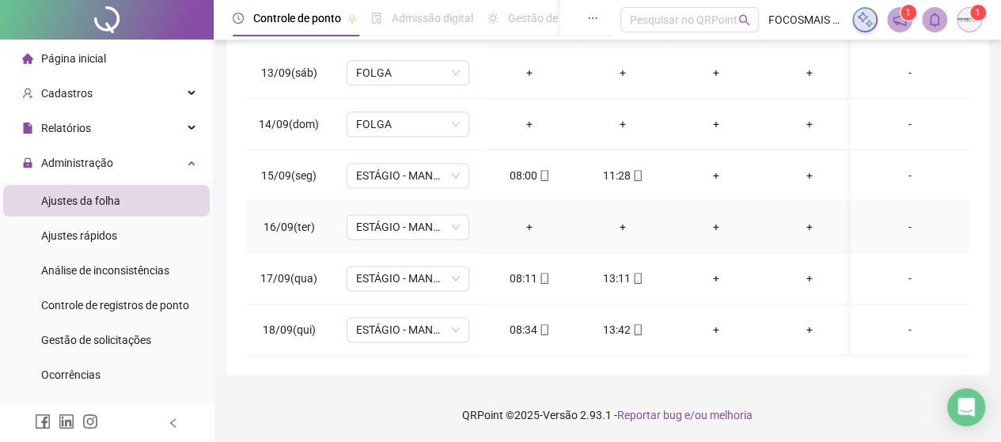
click at [897, 219] on div "-" at bounding box center [909, 226] width 93 height 17
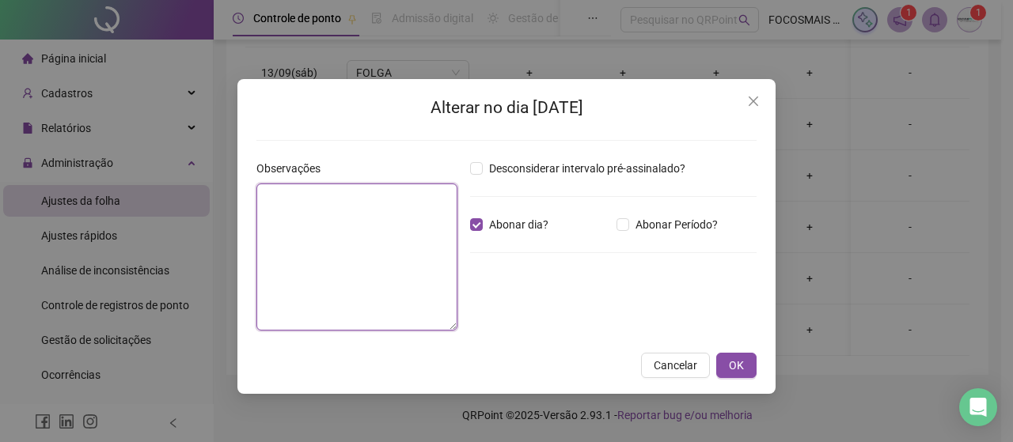
click at [310, 223] on textarea at bounding box center [356, 257] width 201 height 147
type textarea "**********"
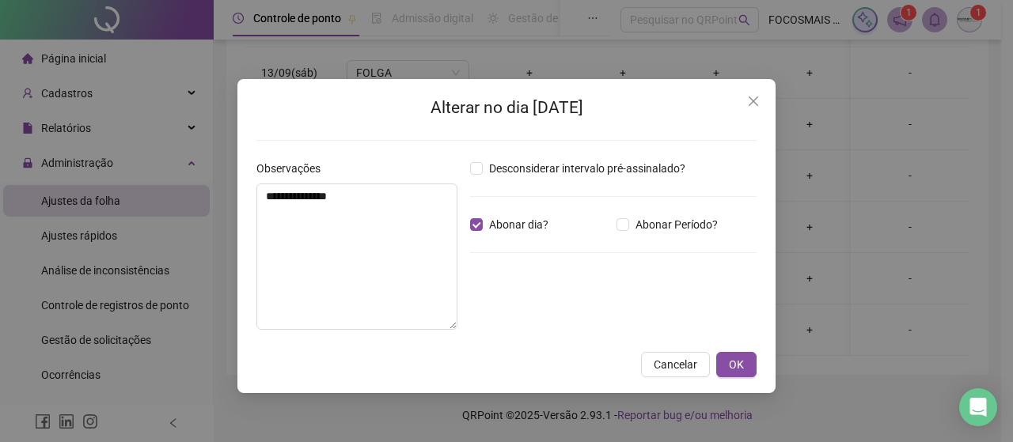
drag, startPoint x: 752, startPoint y: 359, endPoint x: 737, endPoint y: 349, distance: 18.2
click at [752, 359] on button "OK" at bounding box center [736, 364] width 40 height 25
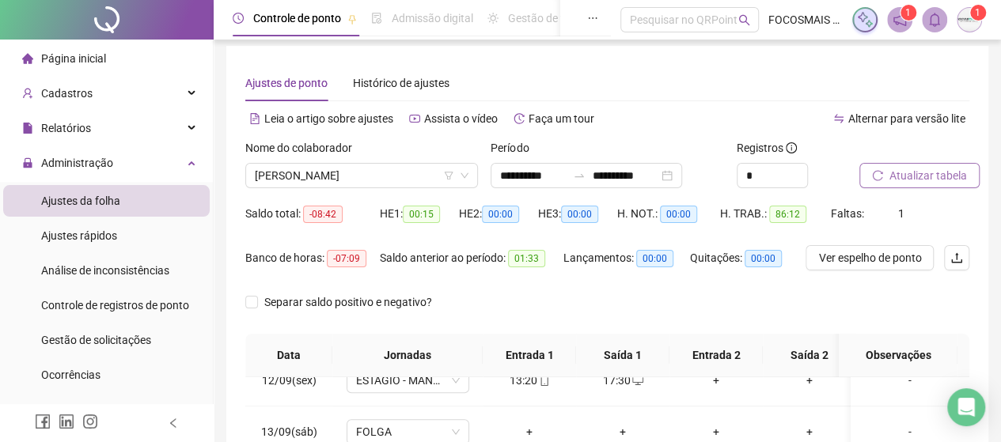
scroll to position [0, 0]
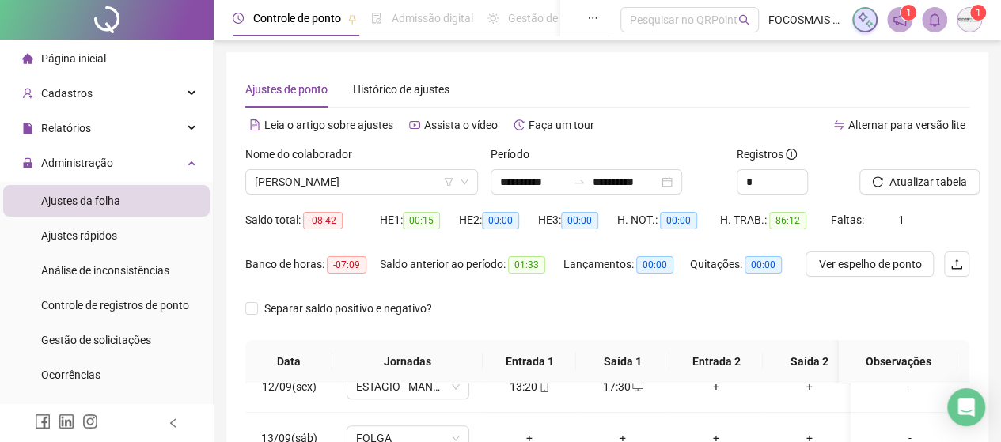
click at [923, 195] on div "Atualizar tabela" at bounding box center [914, 177] width 123 height 62
click at [916, 183] on span "Atualizar tabela" at bounding box center [928, 181] width 78 height 17
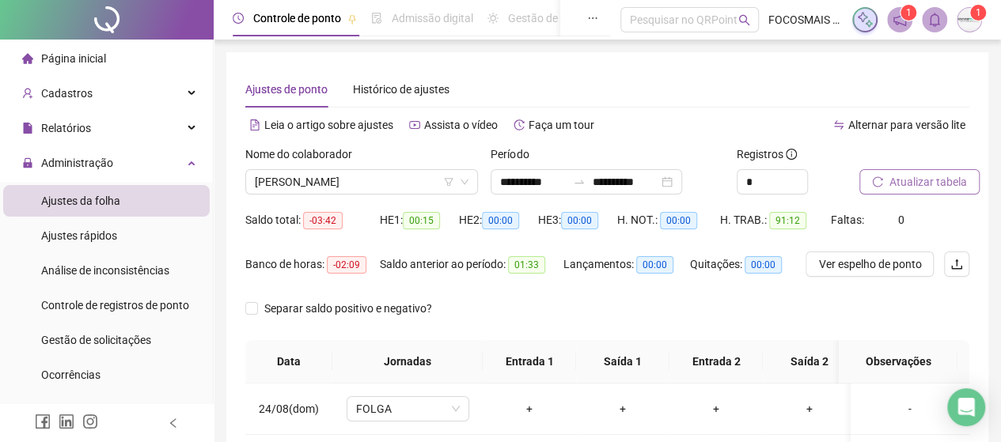
click at [924, 171] on button "Atualizar tabela" at bounding box center [919, 181] width 120 height 25
click at [392, 186] on span "[PERSON_NAME]" at bounding box center [362, 182] width 214 height 24
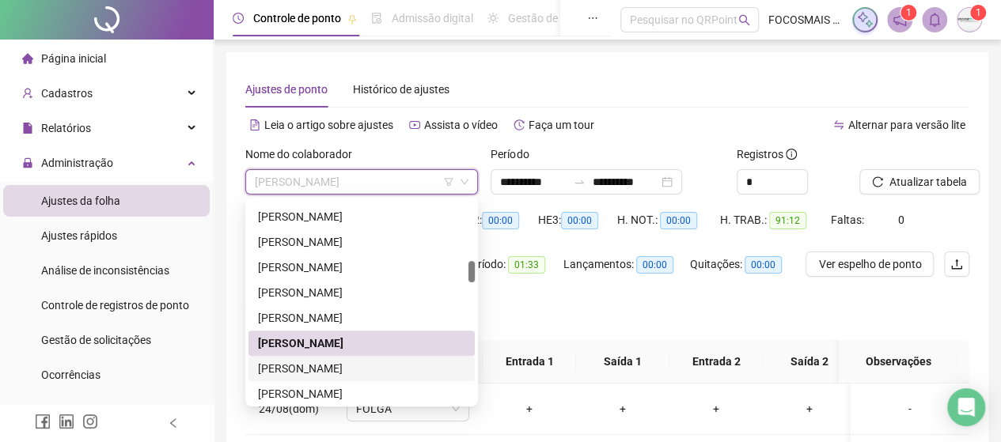
click at [331, 363] on div "[PERSON_NAME]" at bounding box center [361, 368] width 207 height 17
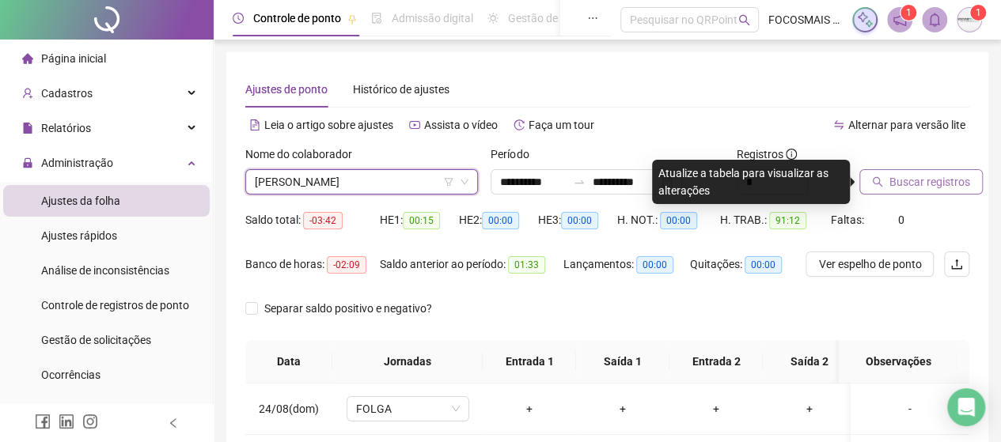
click at [967, 169] on button "Buscar registros" at bounding box center [920, 181] width 123 height 25
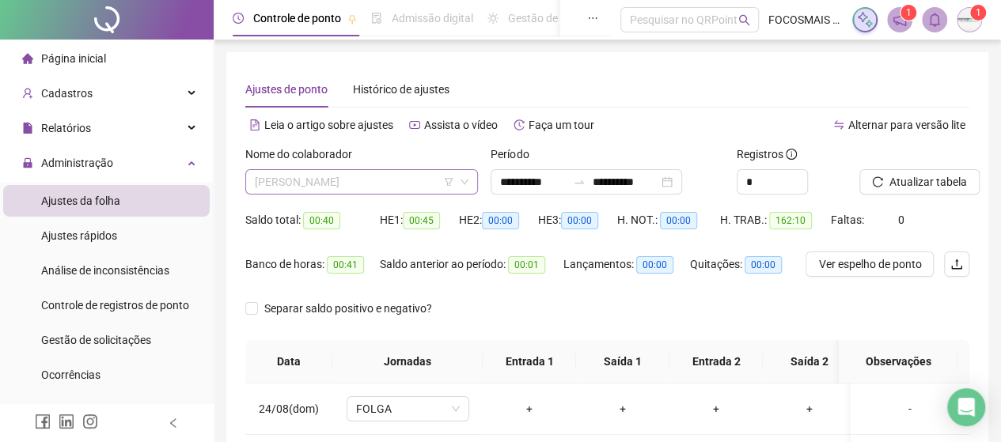
click at [322, 177] on span "[PERSON_NAME]" at bounding box center [362, 182] width 214 height 24
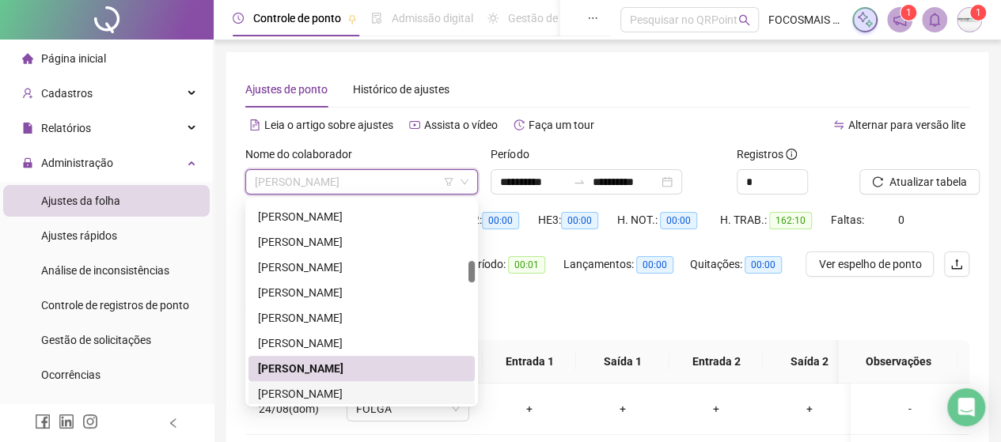
click at [310, 390] on div "[PERSON_NAME]" at bounding box center [361, 393] width 207 height 17
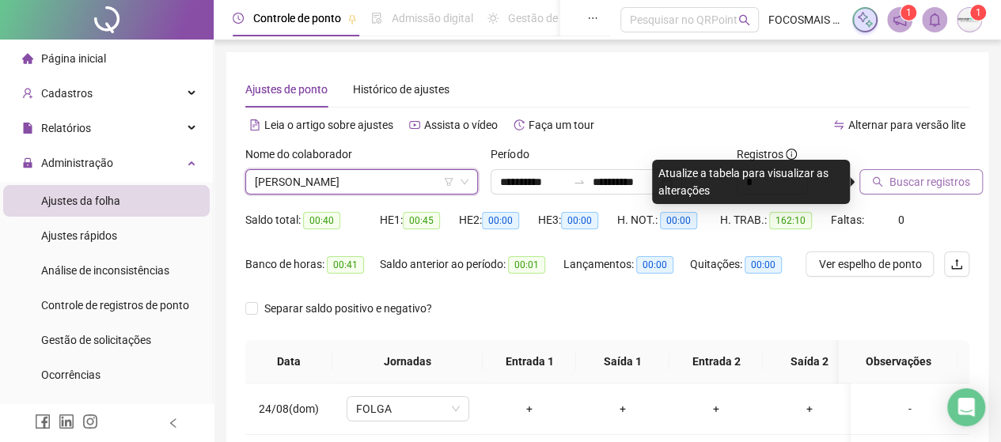
click at [891, 185] on span "Buscar registros" at bounding box center [929, 181] width 81 height 17
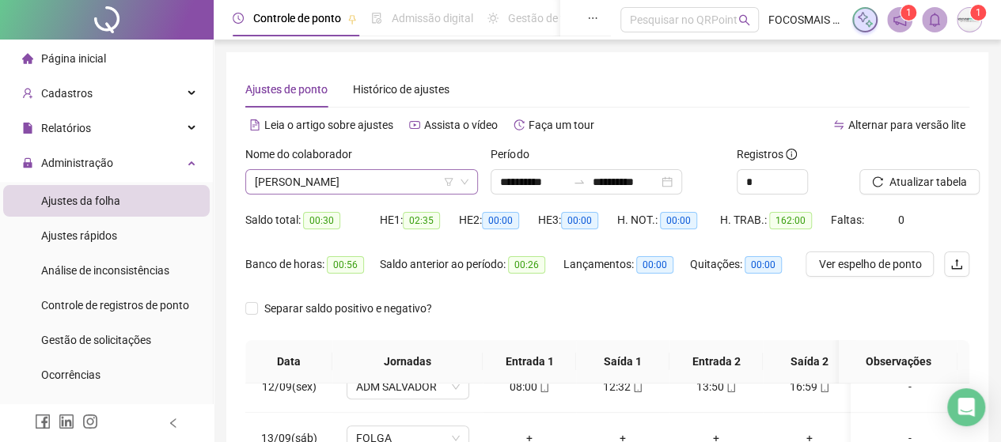
click at [341, 188] on span "[PERSON_NAME]" at bounding box center [362, 182] width 214 height 24
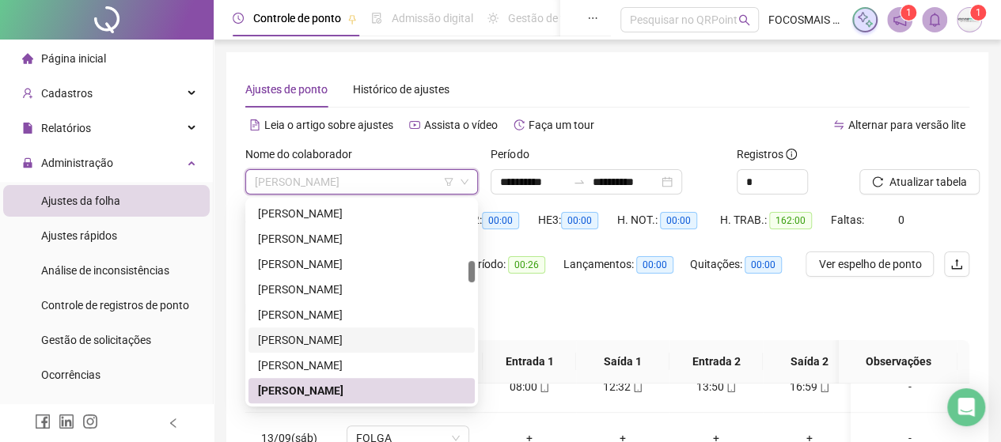
scroll to position [741, 0]
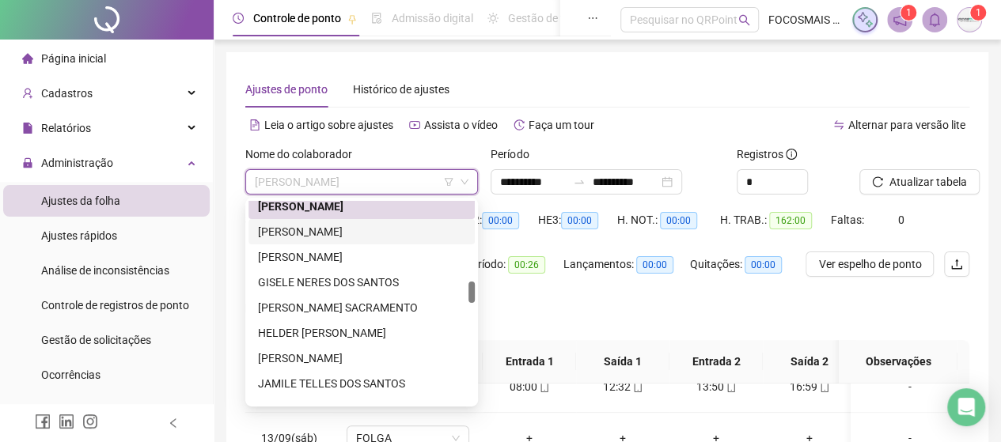
click at [358, 228] on div "[PERSON_NAME]" at bounding box center [361, 231] width 207 height 17
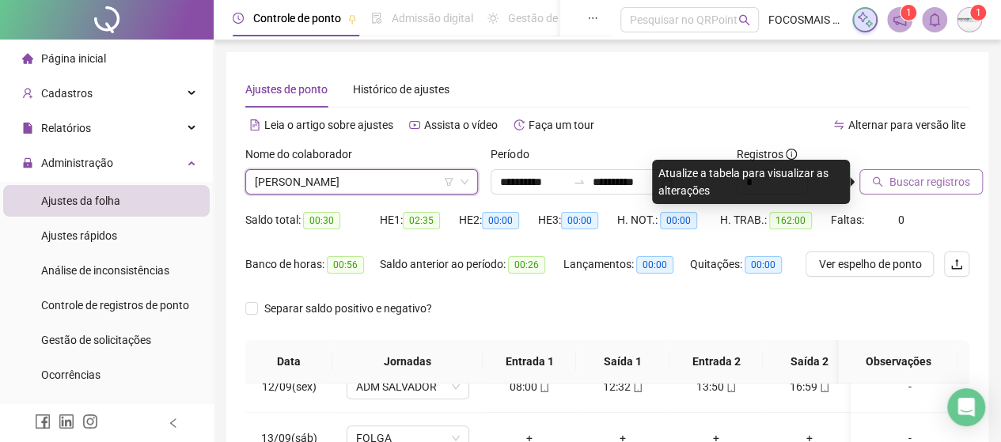
click at [887, 185] on button "Buscar registros" at bounding box center [920, 181] width 123 height 25
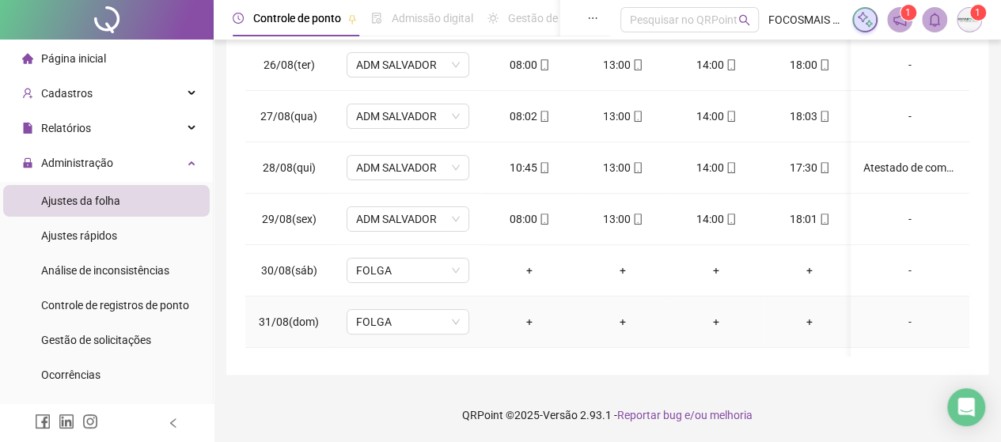
scroll to position [0, 0]
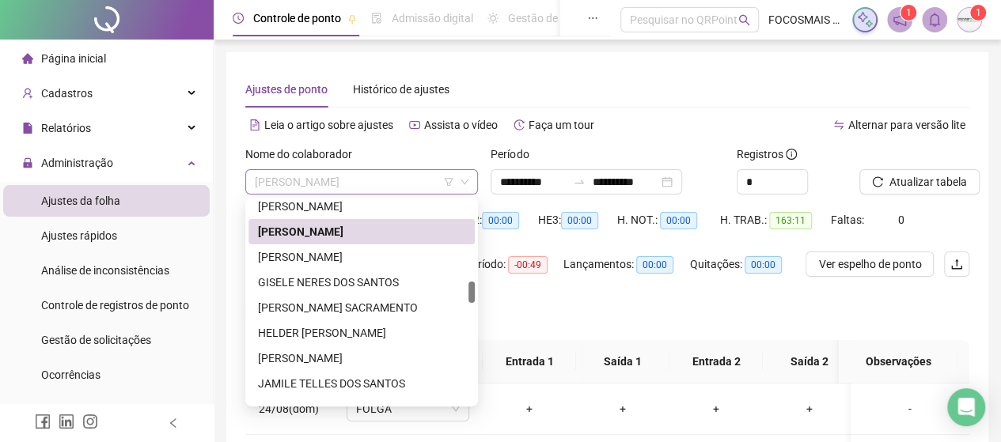
click at [324, 185] on span "[PERSON_NAME]" at bounding box center [362, 182] width 214 height 24
click at [317, 257] on div "[PERSON_NAME]" at bounding box center [361, 256] width 207 height 17
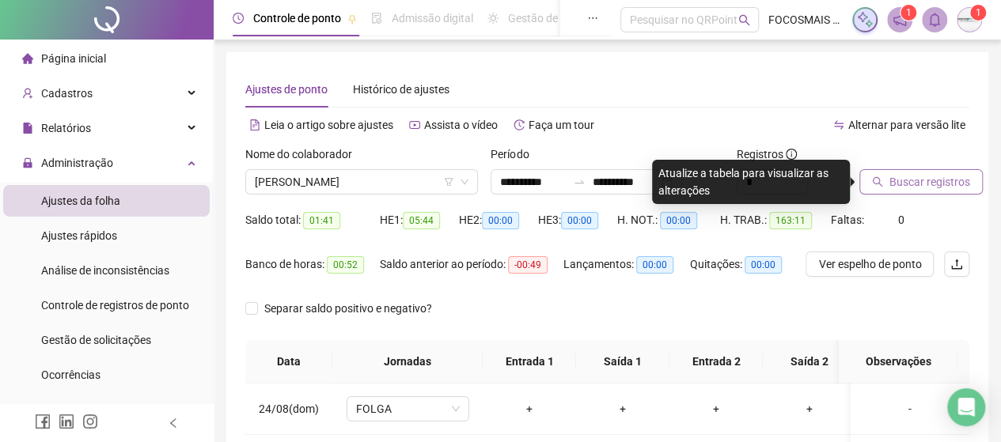
click at [926, 178] on span "Buscar registros" at bounding box center [929, 181] width 81 height 17
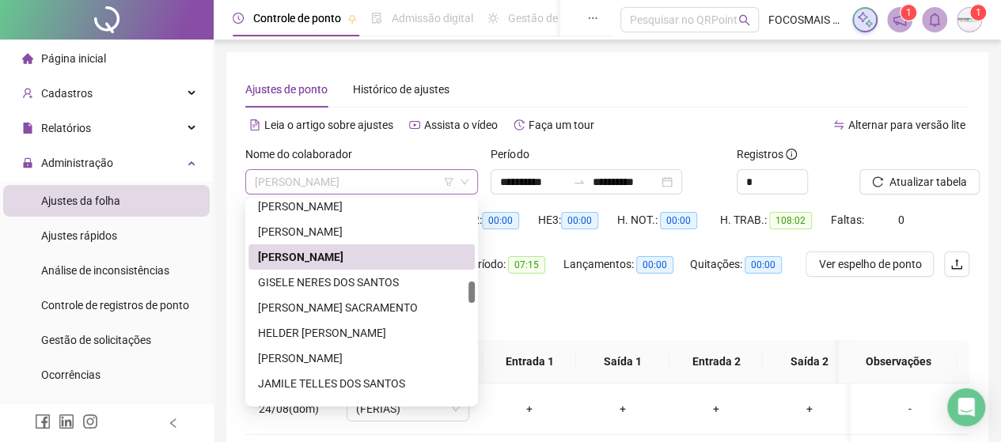
click at [351, 180] on span "[PERSON_NAME]" at bounding box center [362, 182] width 214 height 24
click at [341, 281] on div "GISELE NERES DOS SANTOS" at bounding box center [361, 282] width 207 height 17
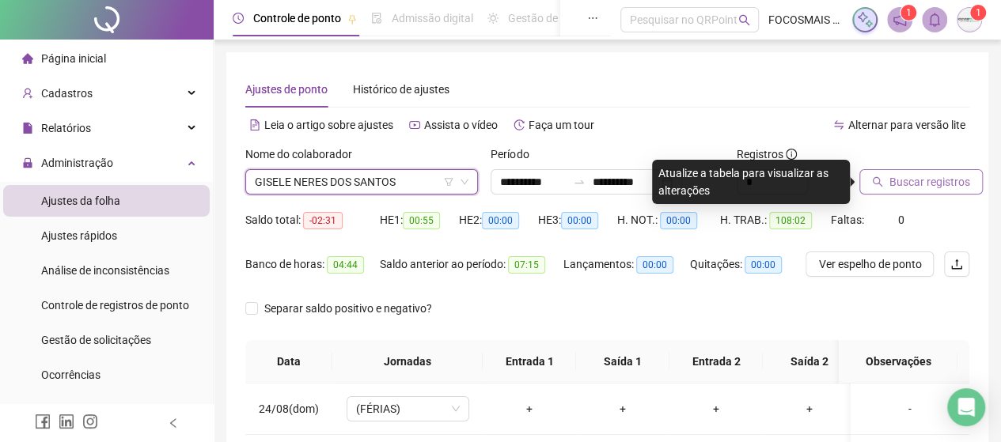
click at [937, 180] on span "Buscar registros" at bounding box center [929, 181] width 81 height 17
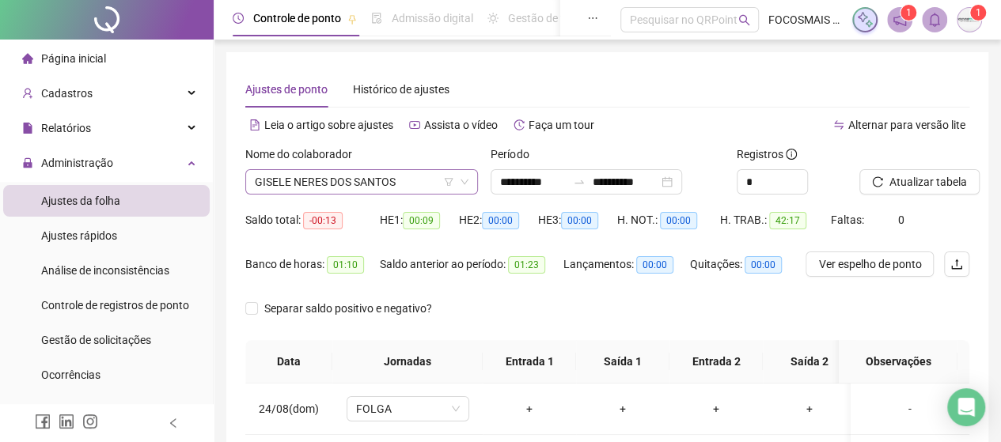
click at [342, 190] on span "GISELE NERES DOS SANTOS" at bounding box center [362, 182] width 214 height 24
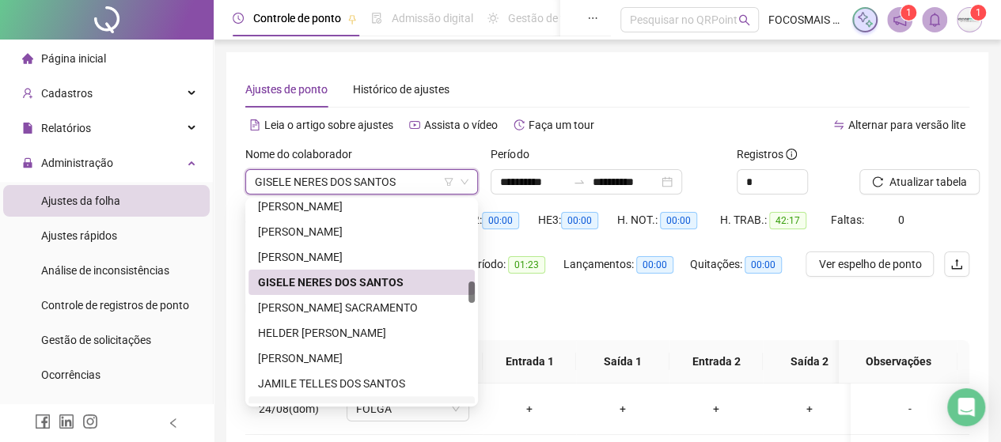
click at [605, 315] on div "Separar saldo positivo e negativo?" at bounding box center [607, 318] width 724 height 44
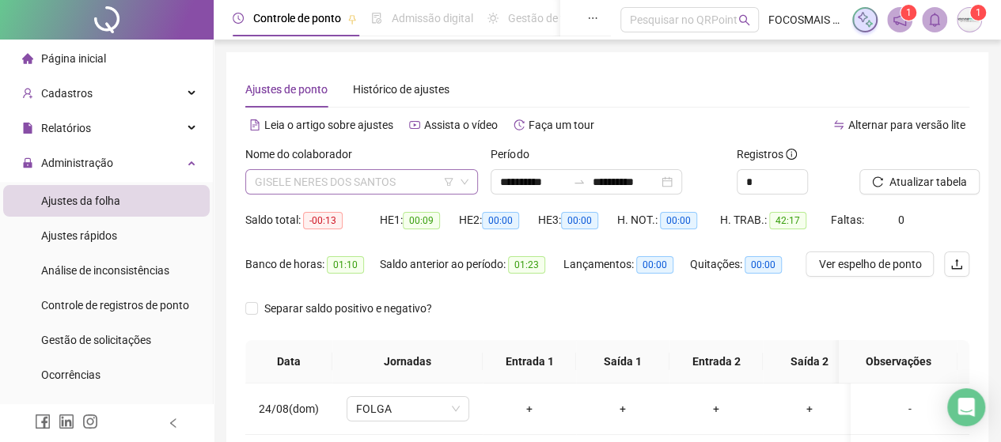
click at [343, 186] on span "GISELE NERES DOS SANTOS" at bounding box center [362, 182] width 214 height 24
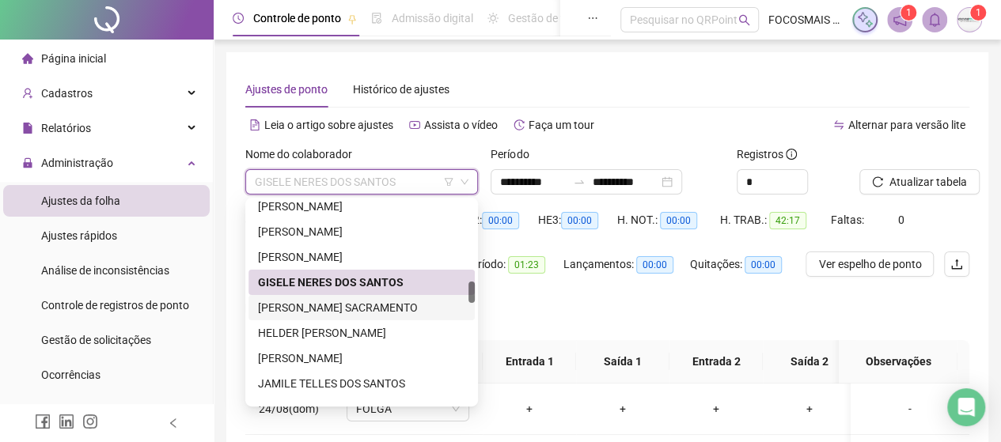
click at [348, 308] on div "[PERSON_NAME] SACRAMENTO" at bounding box center [361, 307] width 207 height 17
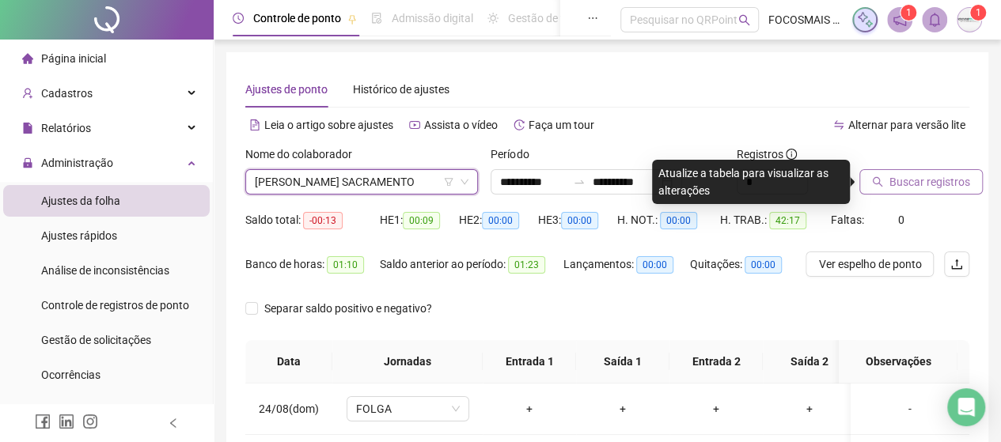
click at [941, 174] on span "Buscar registros" at bounding box center [929, 181] width 81 height 17
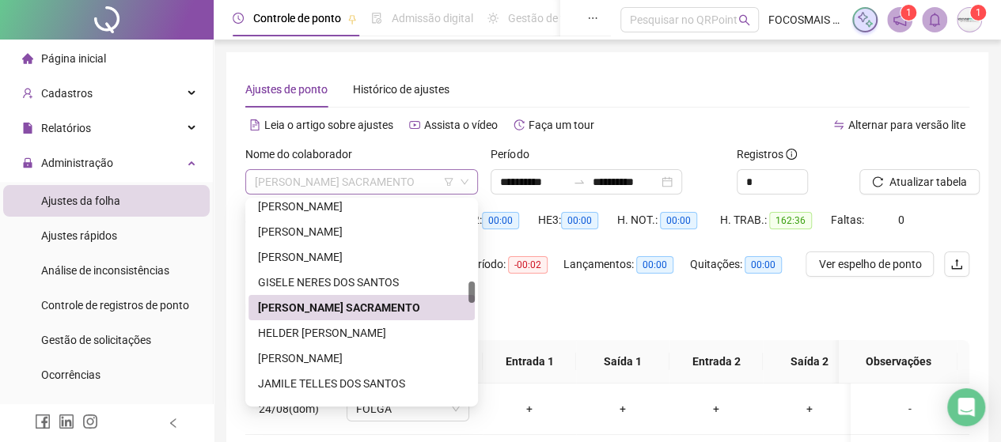
click at [358, 173] on span "[PERSON_NAME] SACRAMENTO" at bounding box center [362, 182] width 214 height 24
click at [317, 332] on div "HELDER [PERSON_NAME]" at bounding box center [361, 332] width 207 height 17
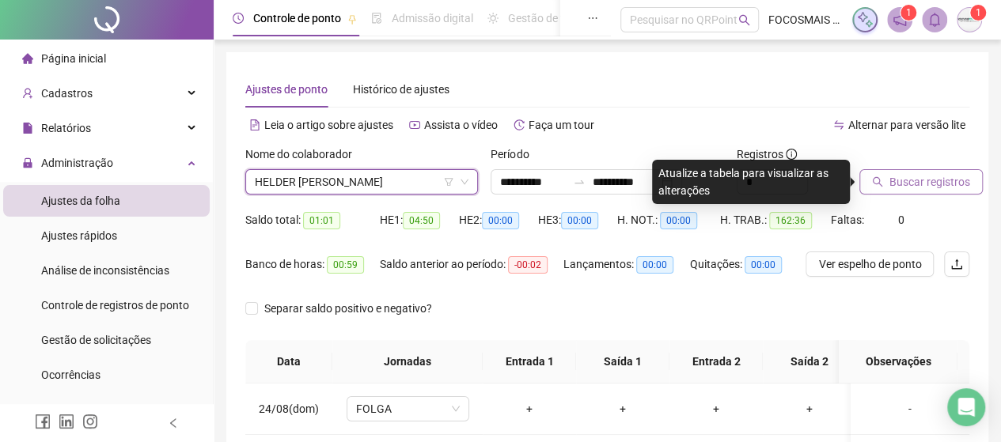
click at [889, 188] on span "Buscar registros" at bounding box center [929, 181] width 81 height 17
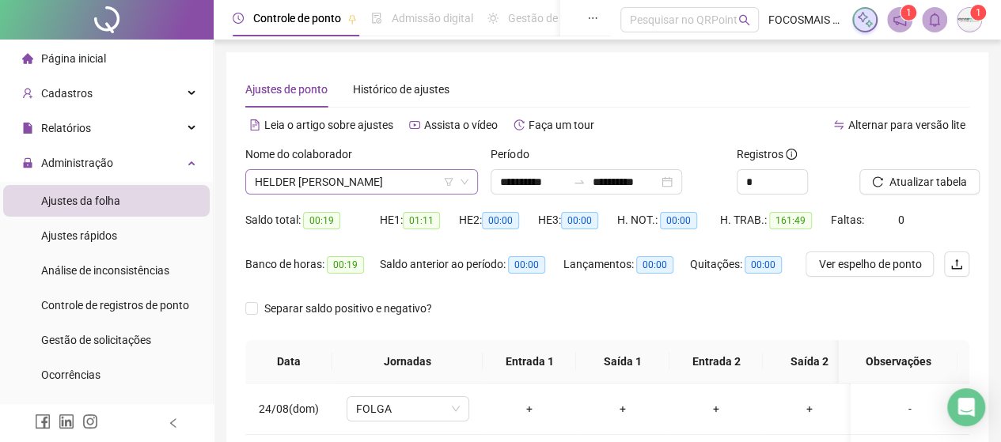
click at [377, 179] on span "HELDER [PERSON_NAME]" at bounding box center [362, 182] width 214 height 24
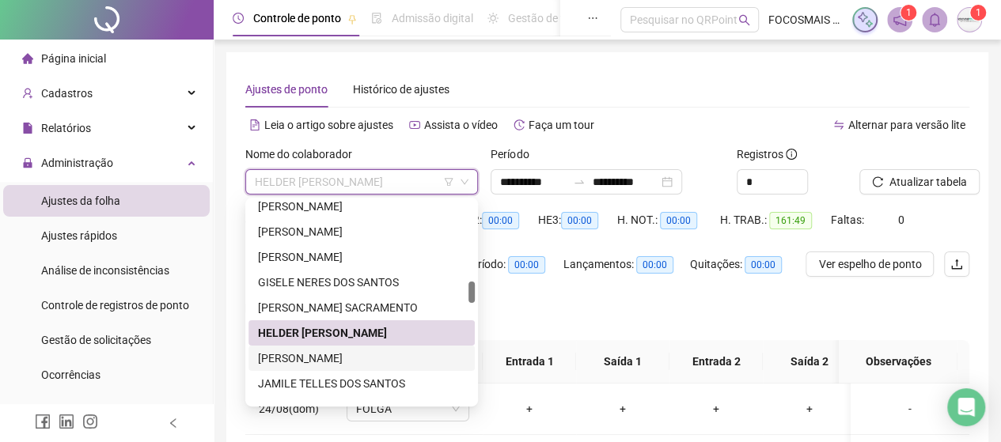
click at [353, 359] on div "[PERSON_NAME]" at bounding box center [361, 358] width 207 height 17
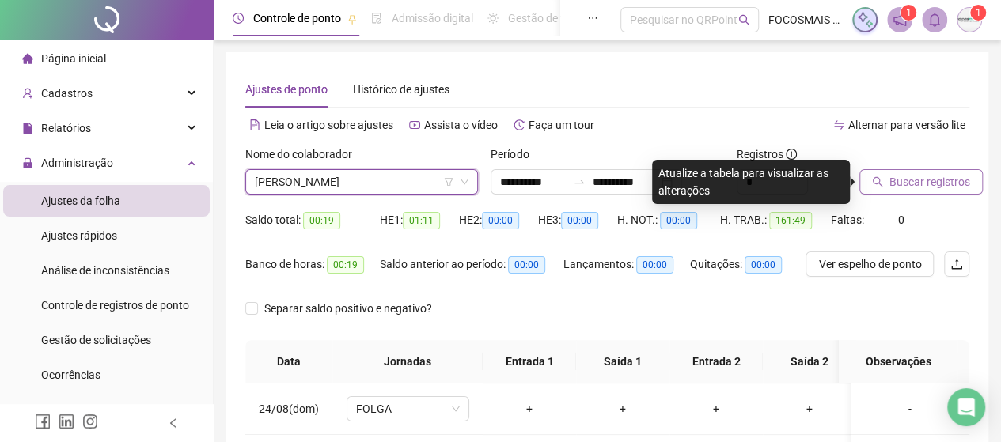
click at [889, 186] on span "Buscar registros" at bounding box center [929, 181] width 81 height 17
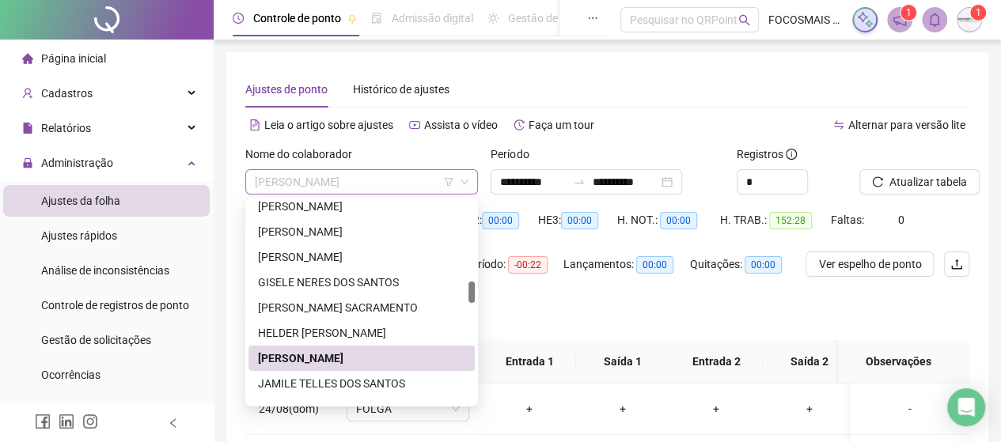
click at [338, 183] on span "[PERSON_NAME]" at bounding box center [362, 182] width 214 height 24
click at [290, 381] on div "JAMILE TELLES DOS SANTOS" at bounding box center [361, 383] width 207 height 17
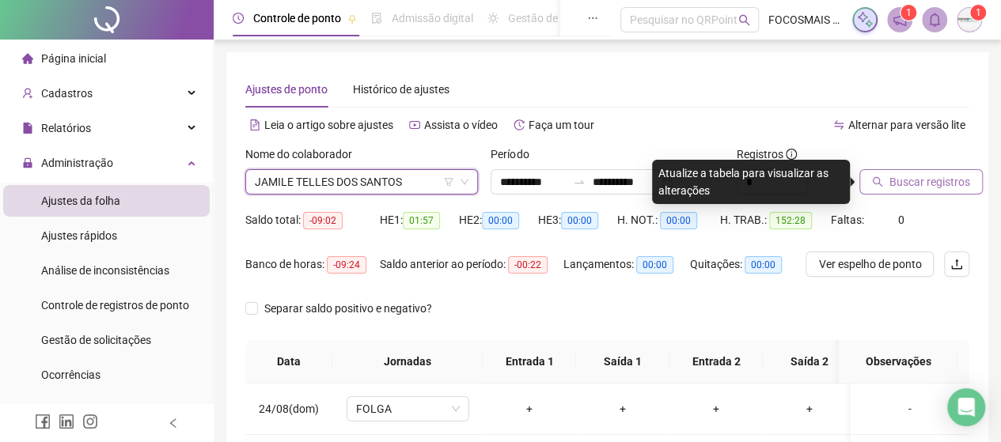
click at [900, 176] on span "Buscar registros" at bounding box center [929, 181] width 81 height 17
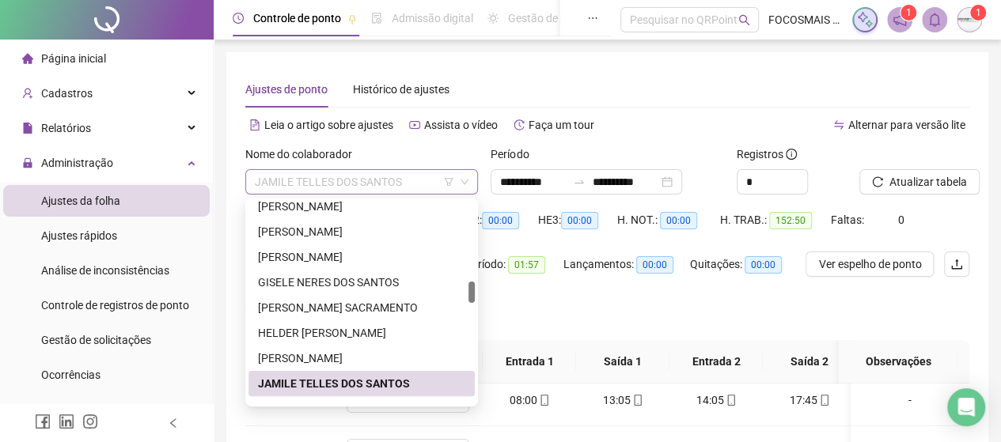
drag, startPoint x: 322, startPoint y: 180, endPoint x: 337, endPoint y: 184, distance: 15.8
click at [323, 180] on span "JAMILE TELLES DOS SANTOS" at bounding box center [362, 182] width 214 height 24
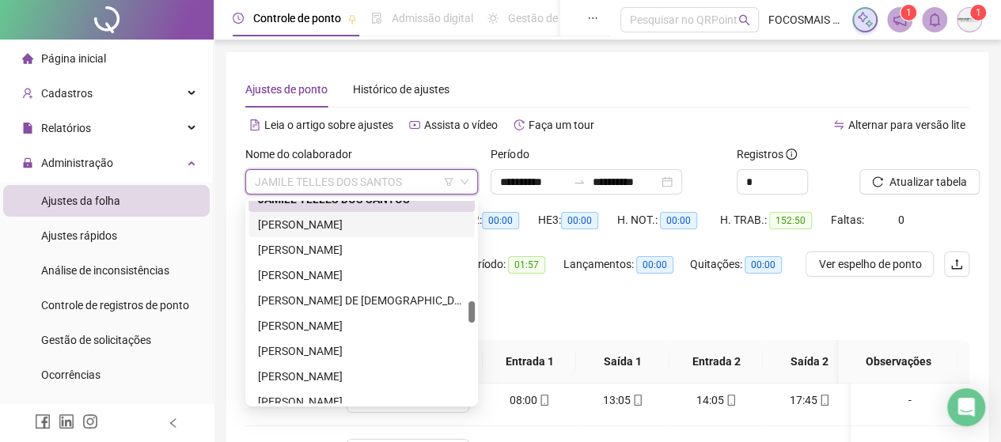
click at [316, 232] on div "[PERSON_NAME]" at bounding box center [361, 224] width 207 height 17
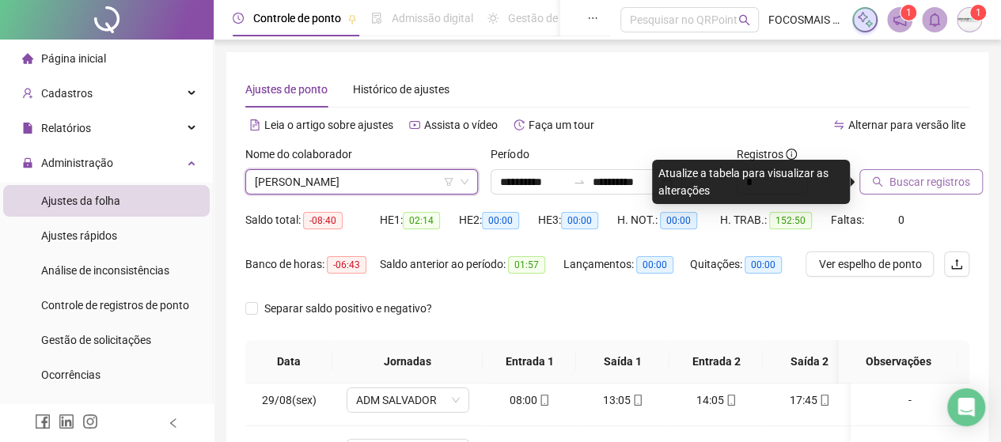
drag, startPoint x: 878, startPoint y: 189, endPoint x: 889, endPoint y: 192, distance: 11.5
click at [880, 189] on button "Buscar registros" at bounding box center [920, 181] width 123 height 25
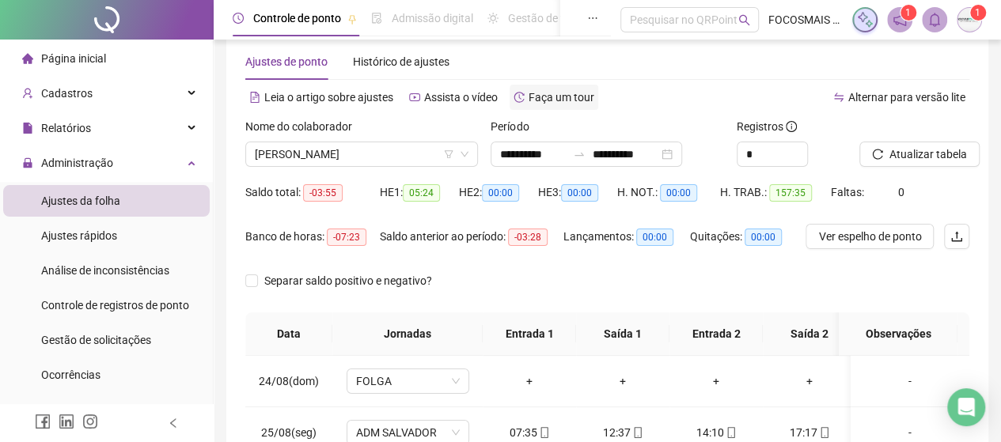
scroll to position [0, 0]
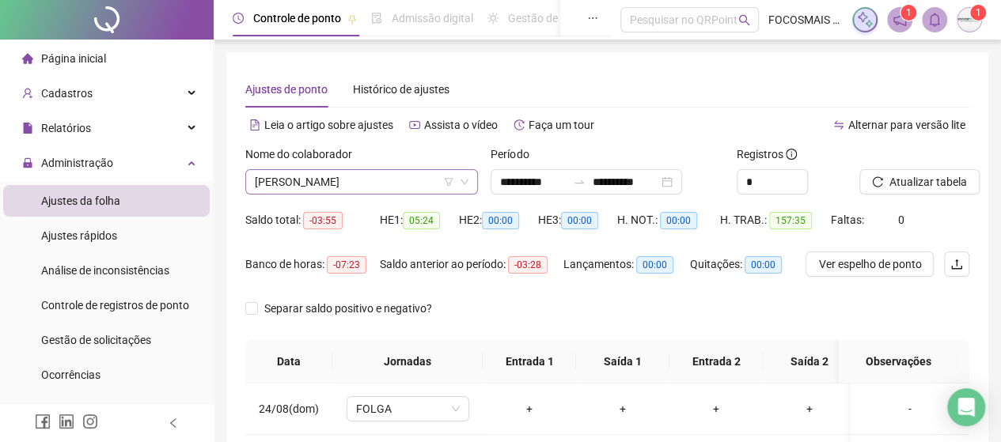
click at [376, 174] on span "[PERSON_NAME]" at bounding box center [362, 182] width 214 height 24
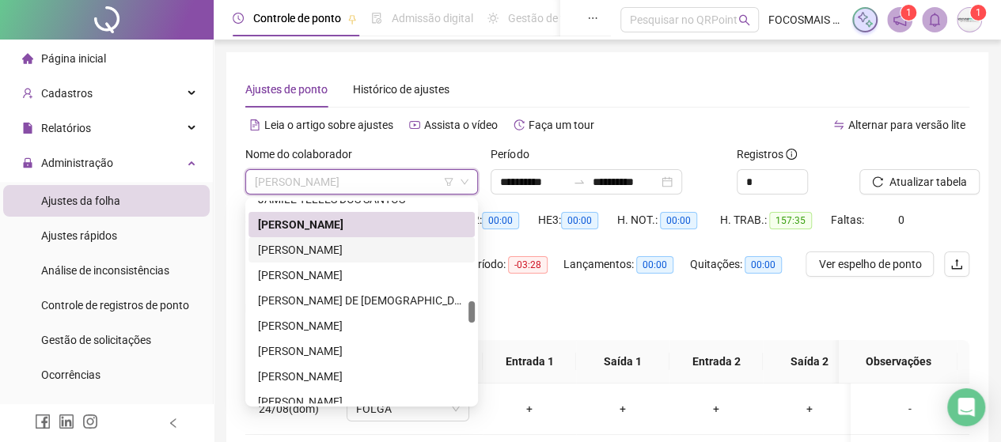
click at [336, 248] on div "[PERSON_NAME]" at bounding box center [361, 249] width 207 height 17
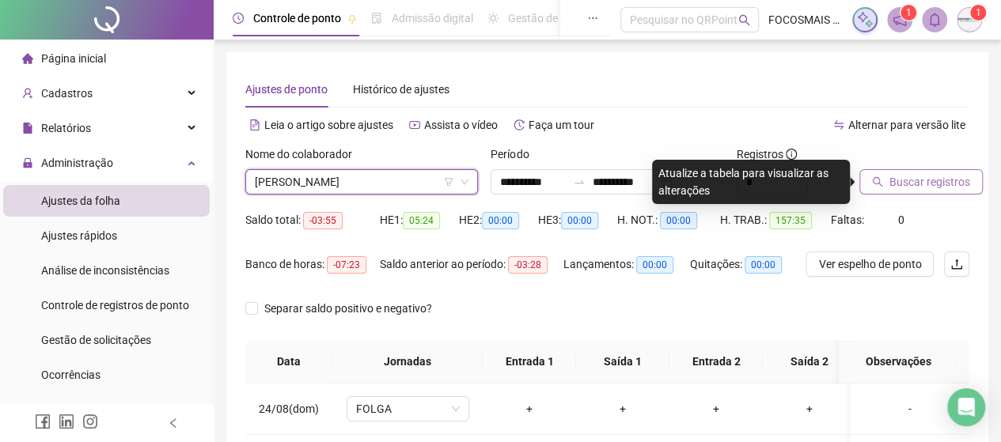
click at [932, 170] on button "Buscar registros" at bounding box center [920, 181] width 123 height 25
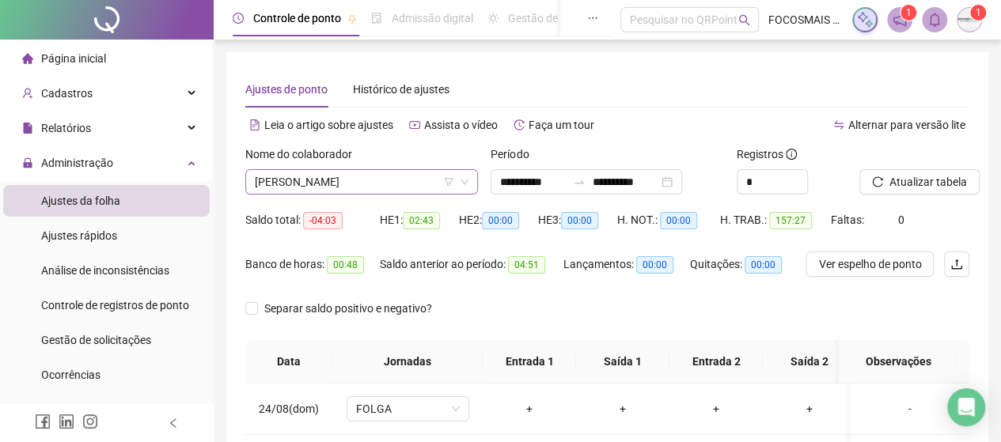
click at [334, 188] on span "[PERSON_NAME]" at bounding box center [362, 182] width 214 height 24
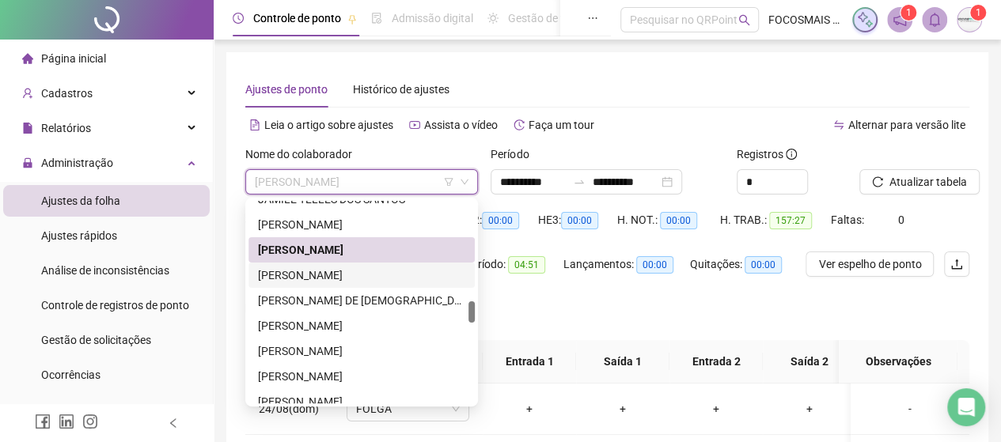
click at [332, 271] on div "[PERSON_NAME]" at bounding box center [361, 275] width 207 height 17
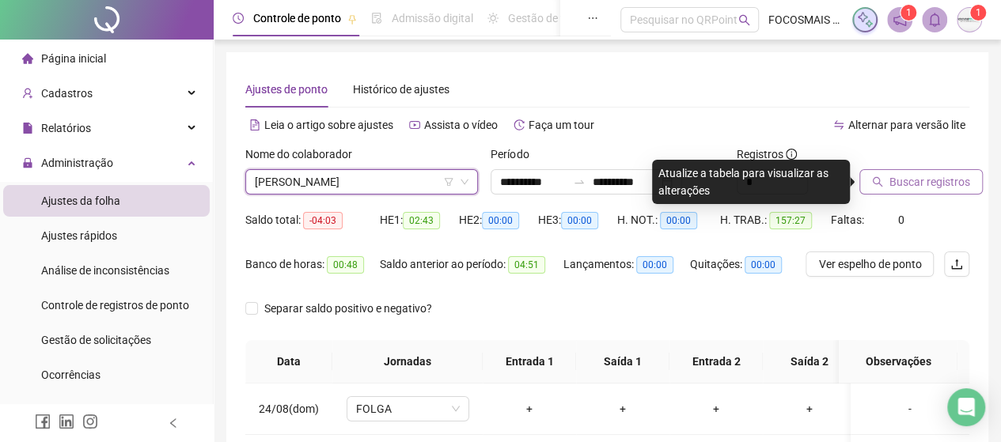
drag, startPoint x: 902, startPoint y: 184, endPoint x: 893, endPoint y: 184, distance: 8.7
click at [902, 184] on span "Buscar registros" at bounding box center [929, 181] width 81 height 17
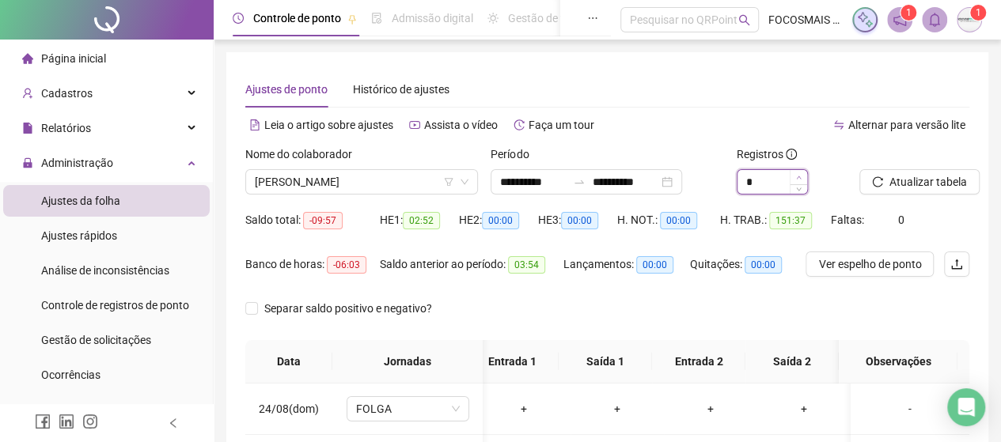
click at [802, 176] on span "Increase Value" at bounding box center [798, 177] width 17 height 14
type input "*"
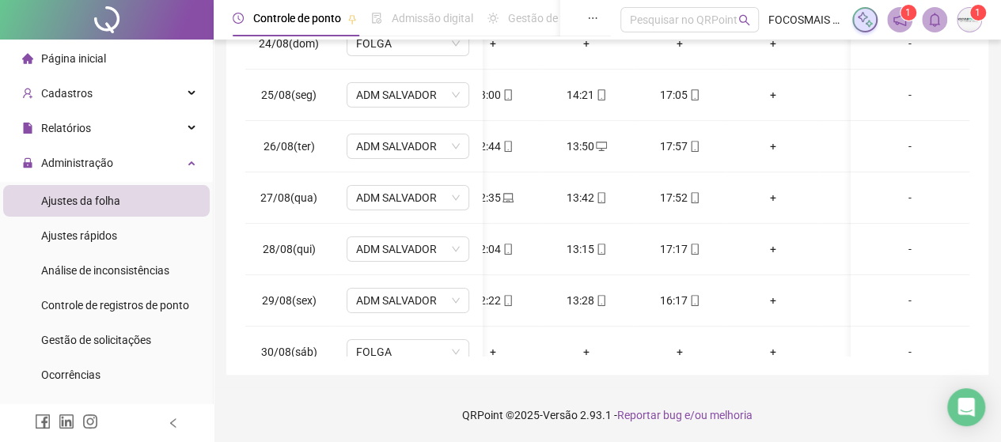
scroll to position [0, 149]
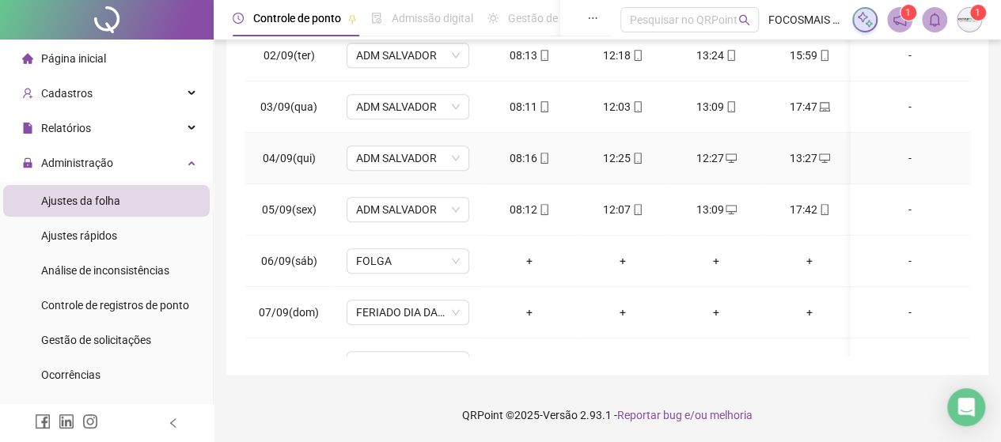
click at [631, 161] on span at bounding box center [637, 158] width 13 height 13
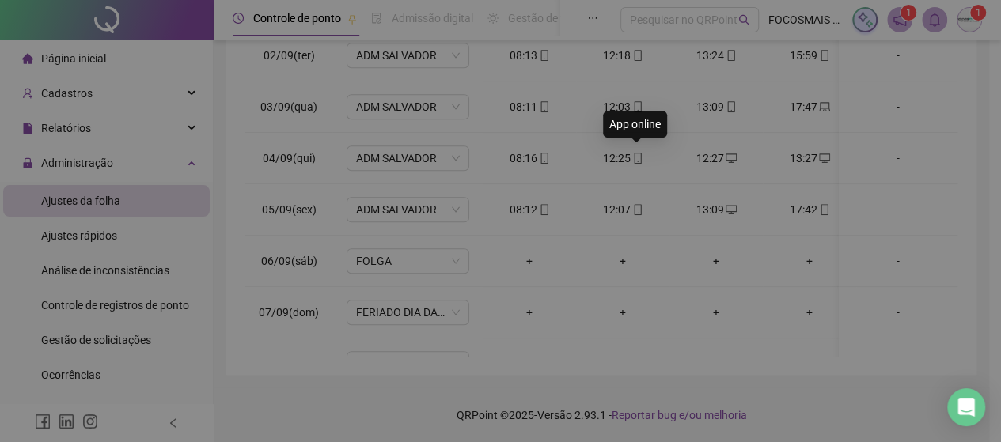
type input "**********"
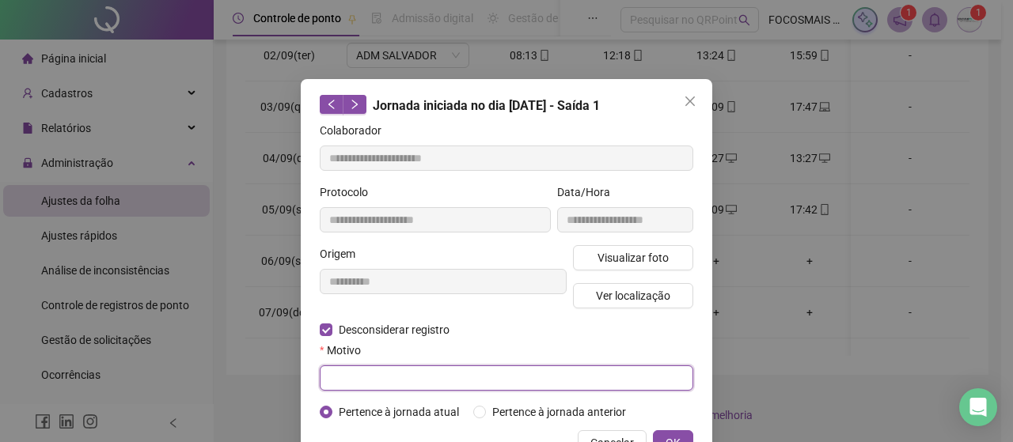
click at [345, 386] on input "text" at bounding box center [506, 378] width 373 height 25
type input "**********"
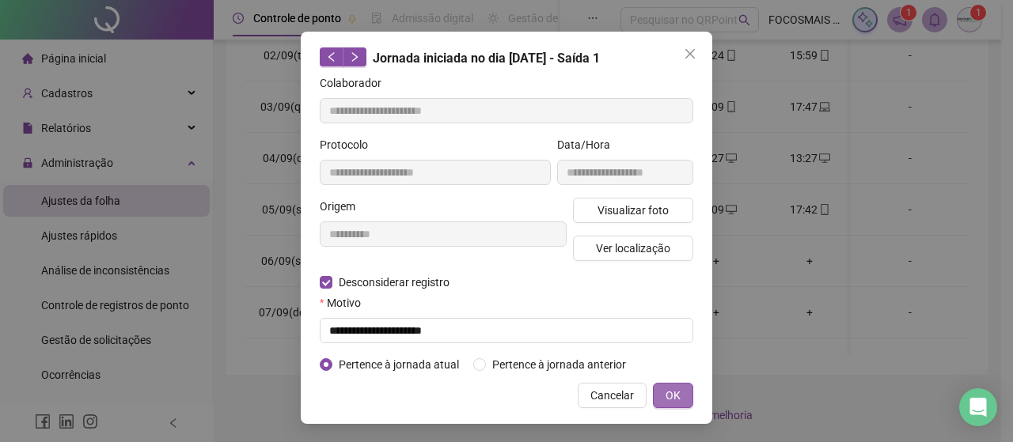
click at [669, 396] on span "OK" at bounding box center [672, 395] width 15 height 17
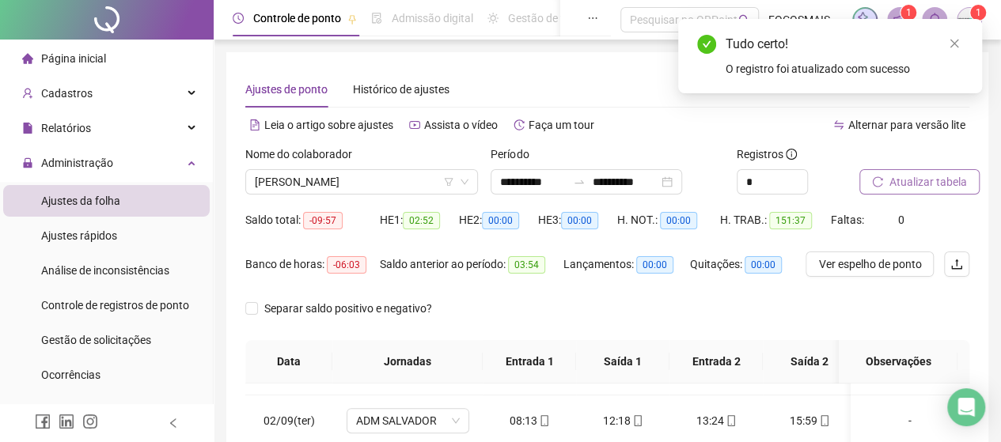
click at [915, 180] on span "Atualizar tabela" at bounding box center [928, 181] width 78 height 17
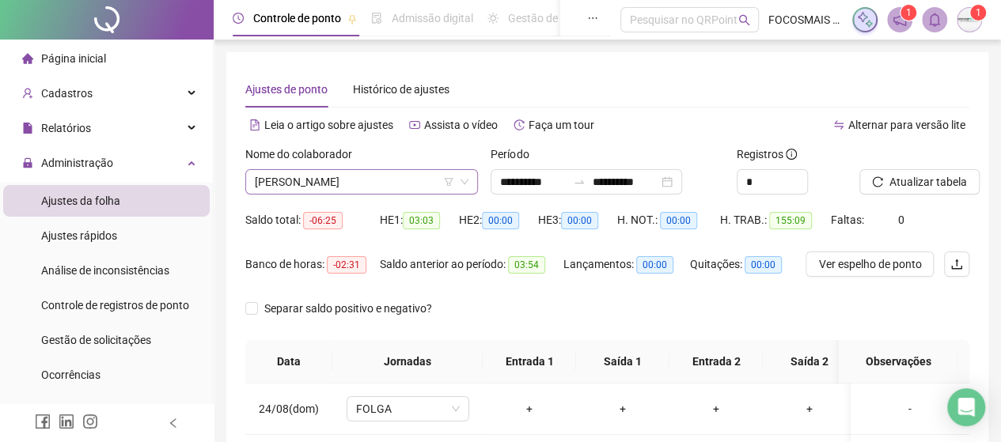
click at [370, 191] on span "[PERSON_NAME]" at bounding box center [362, 182] width 214 height 24
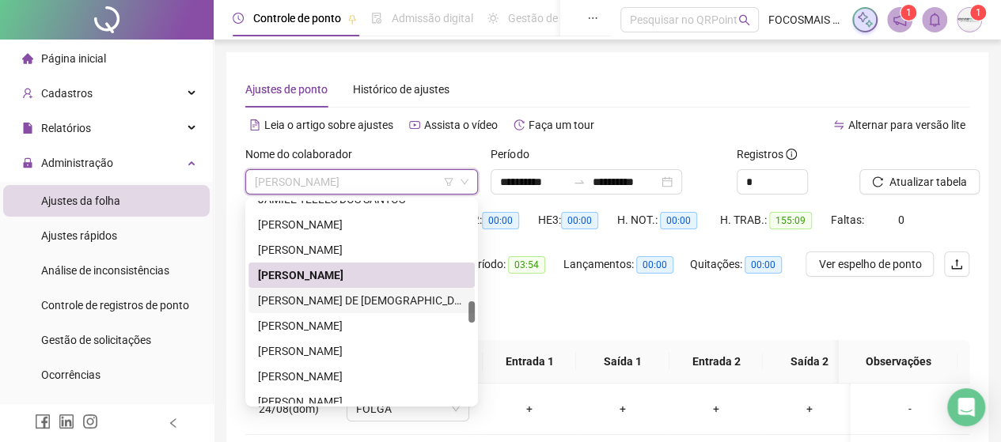
click at [332, 295] on div "[PERSON_NAME] DE [DEMOGRAPHIC_DATA]" at bounding box center [361, 300] width 207 height 17
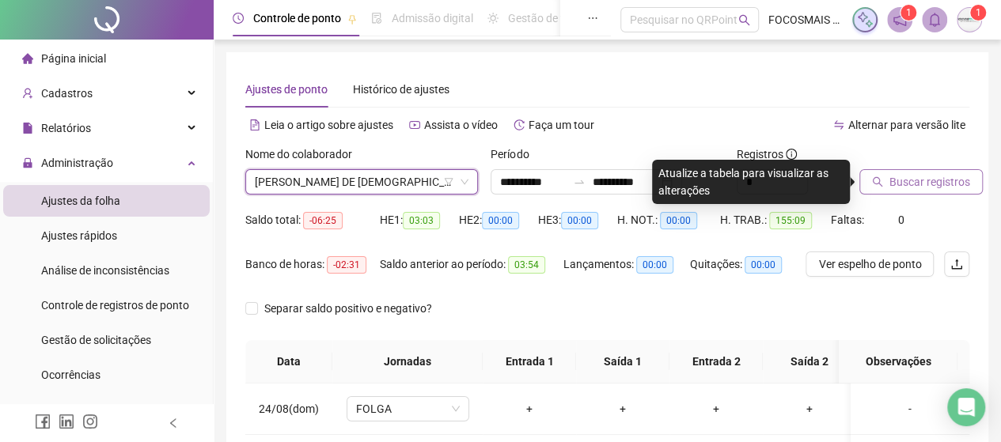
click at [897, 175] on span "Buscar registros" at bounding box center [929, 181] width 81 height 17
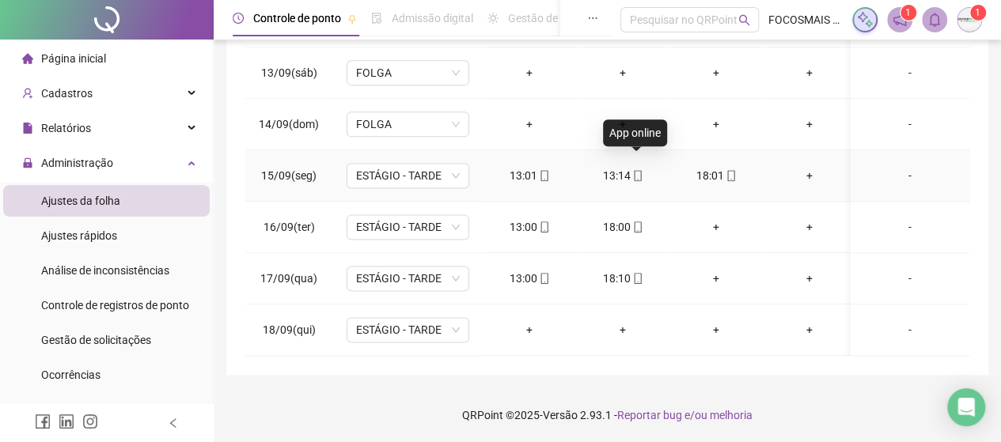
click at [632, 170] on icon "mobile" at bounding box center [637, 175] width 11 height 11
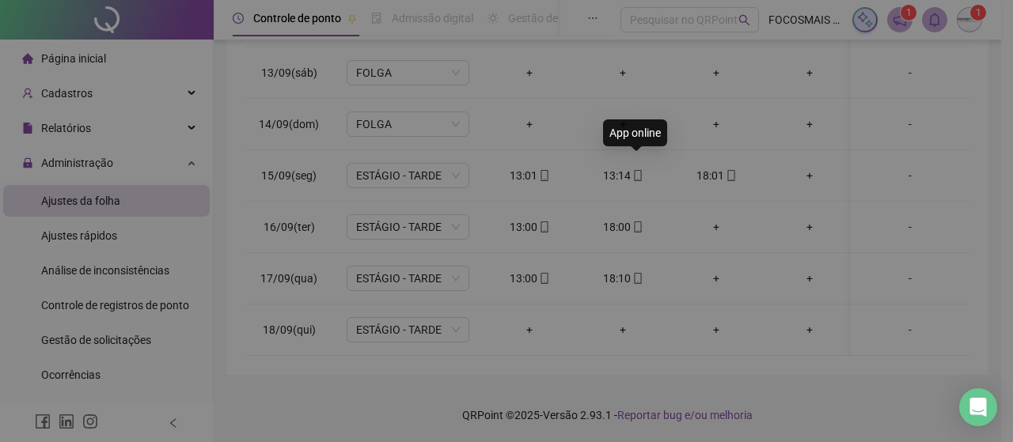
type input "**********"
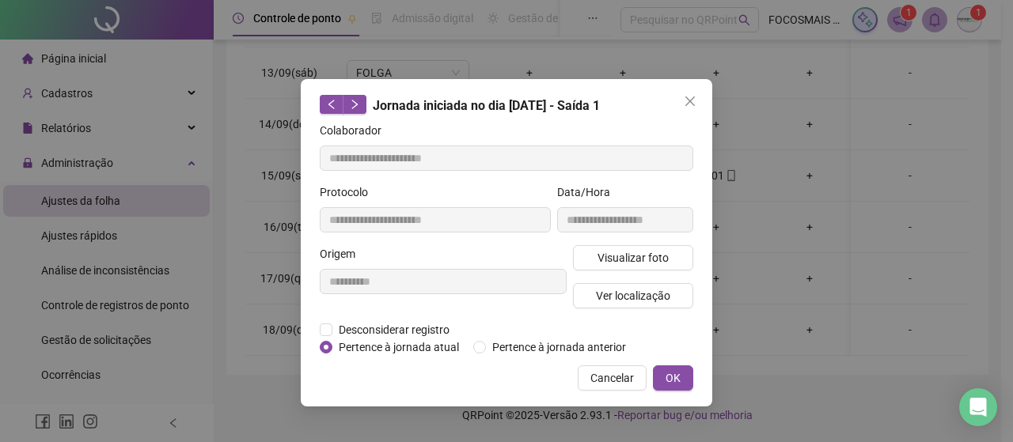
click at [319, 333] on div "**********" at bounding box center [506, 243] width 411 height 328
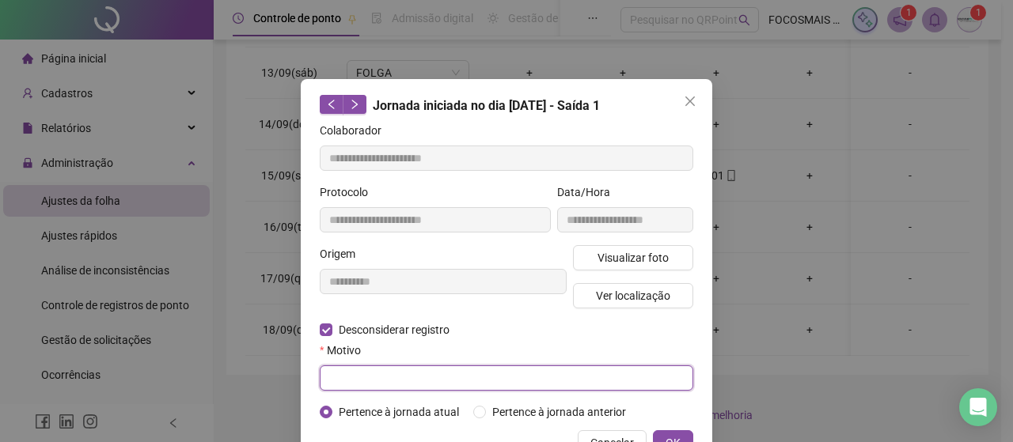
click at [350, 380] on input "text" at bounding box center [506, 378] width 373 height 25
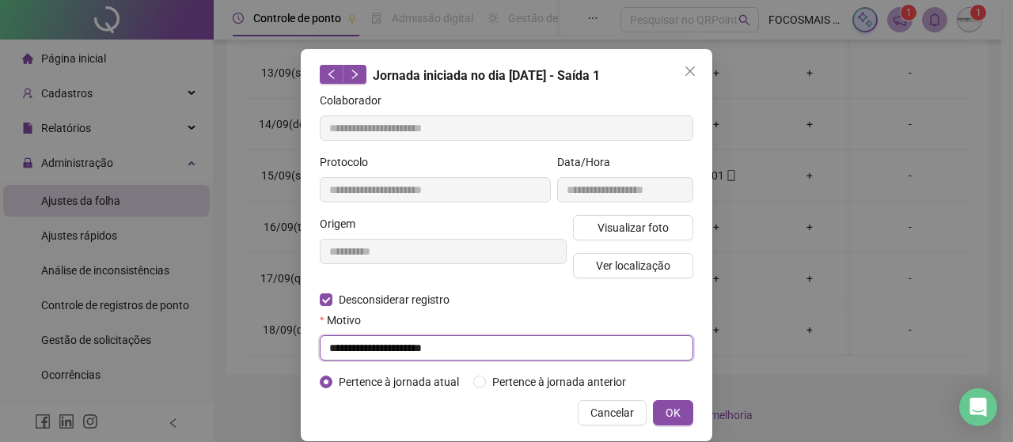
scroll to position [47, 0]
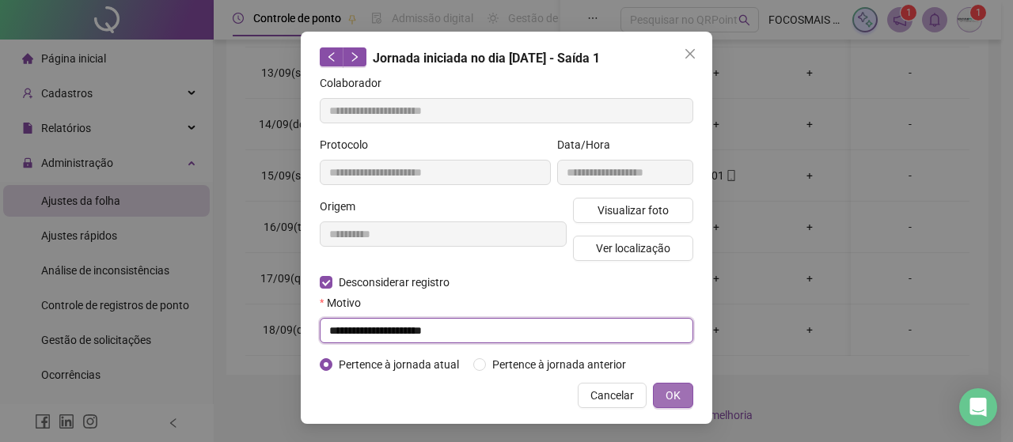
type input "**********"
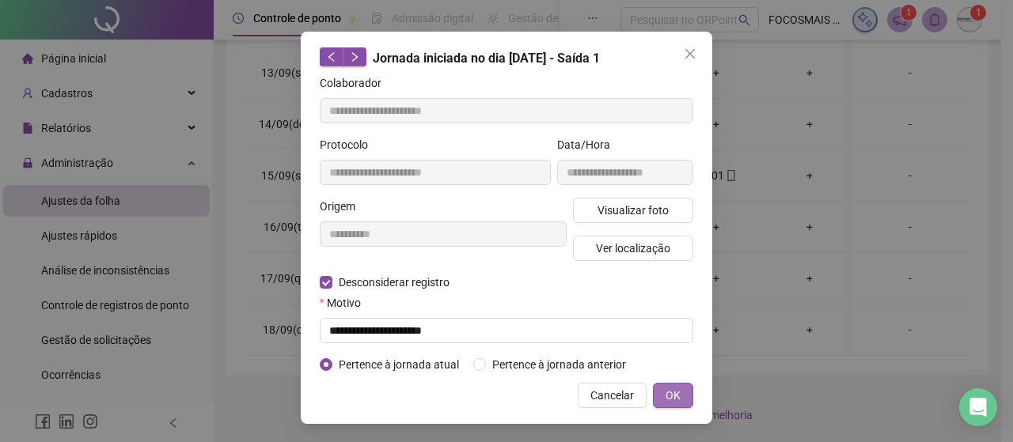
click at [665, 396] on span "OK" at bounding box center [672, 395] width 15 height 17
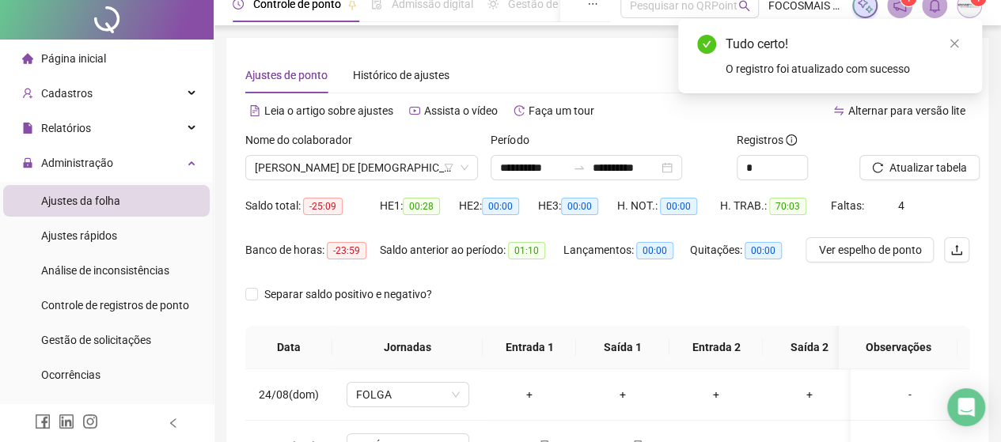
scroll to position [0, 0]
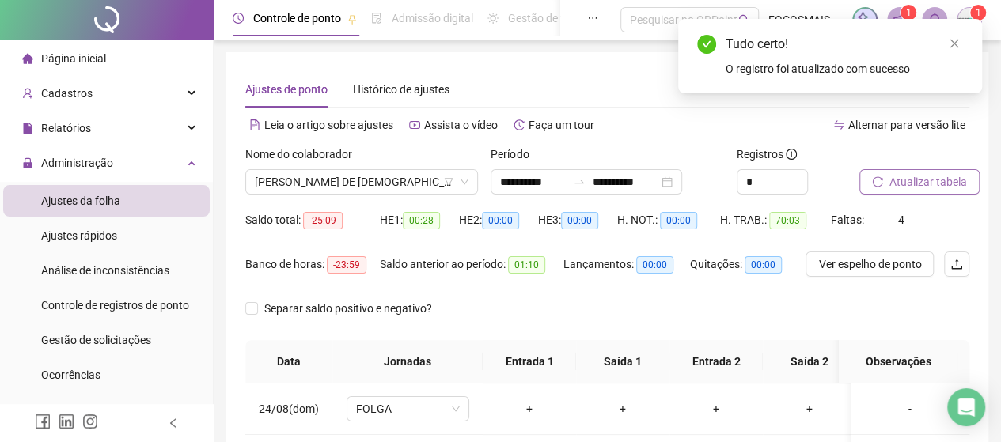
click at [938, 183] on span "Atualizar tabela" at bounding box center [928, 181] width 78 height 17
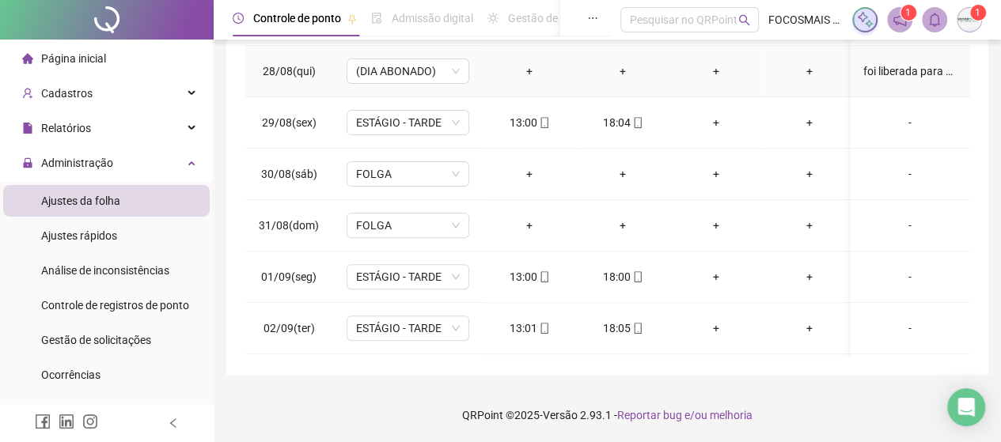
scroll to position [184, 0]
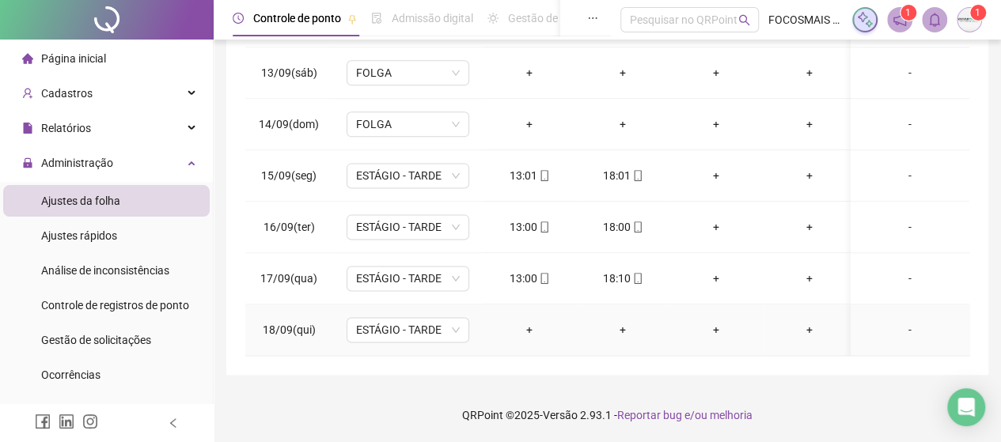
click at [899, 321] on div "-" at bounding box center [909, 329] width 93 height 17
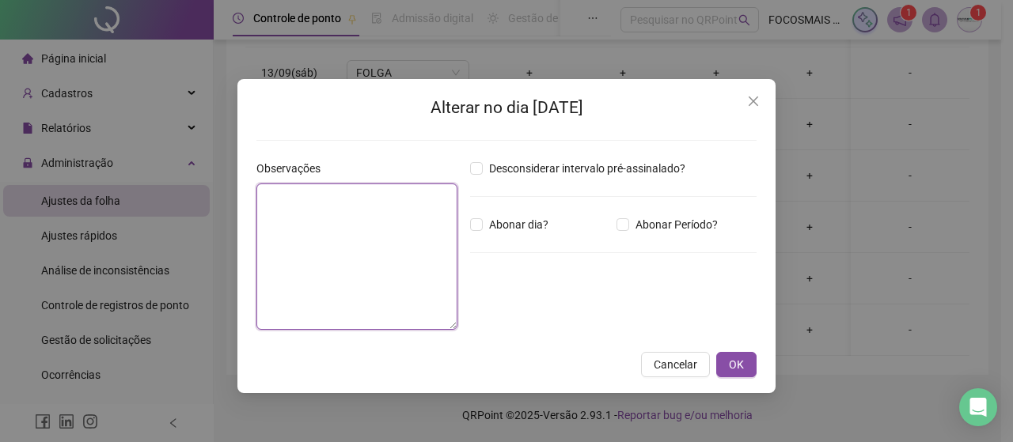
click at [373, 234] on textarea at bounding box center [356, 257] width 201 height 146
type textarea "**********"
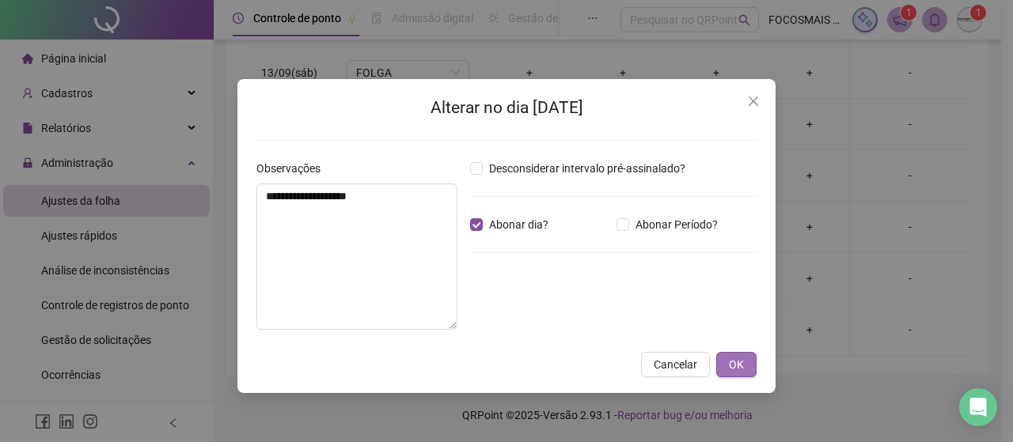
click at [731, 361] on span "OK" at bounding box center [736, 364] width 15 height 17
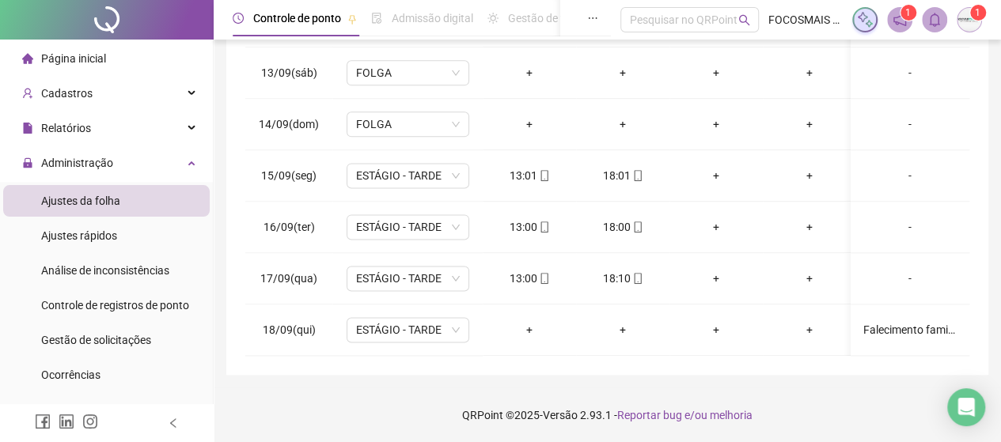
scroll to position [0, 0]
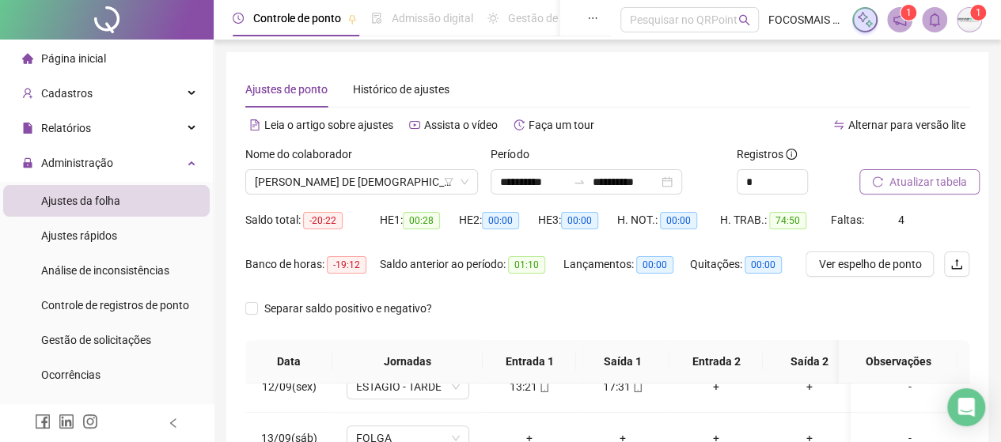
click at [956, 183] on span "Atualizar tabela" at bounding box center [928, 181] width 78 height 17
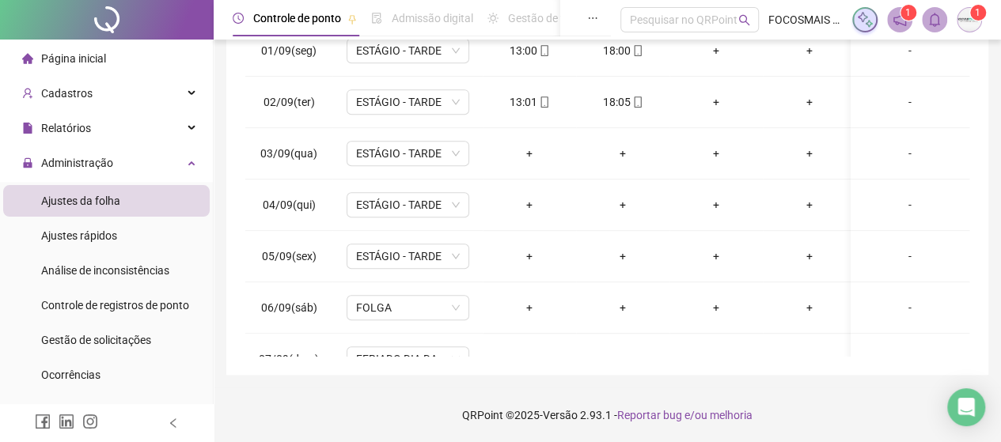
scroll to position [414, 0]
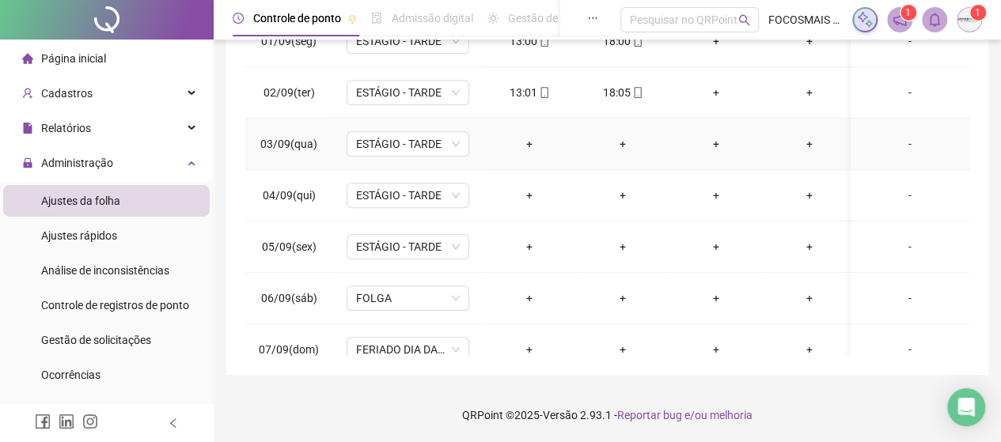
click at [895, 138] on div "-" at bounding box center [909, 143] width 93 height 17
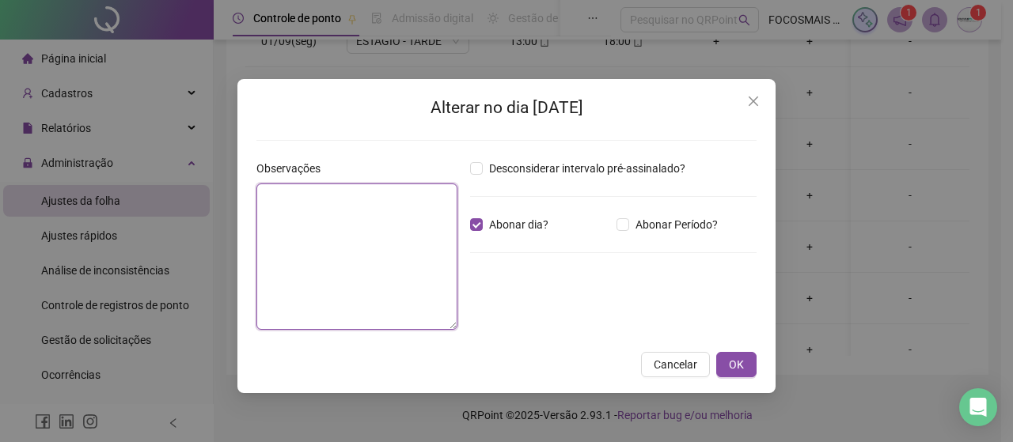
click at [365, 235] on textarea at bounding box center [356, 257] width 201 height 146
type textarea "*"
drag, startPoint x: 339, startPoint y: 200, endPoint x: 257, endPoint y: 200, distance: 81.5
click at [220, 200] on div "Alterar no dia [DATE] Observações ******** Desconsiderar intervalo pré-assinala…" at bounding box center [506, 221] width 1013 height 442
paste textarea "**********"
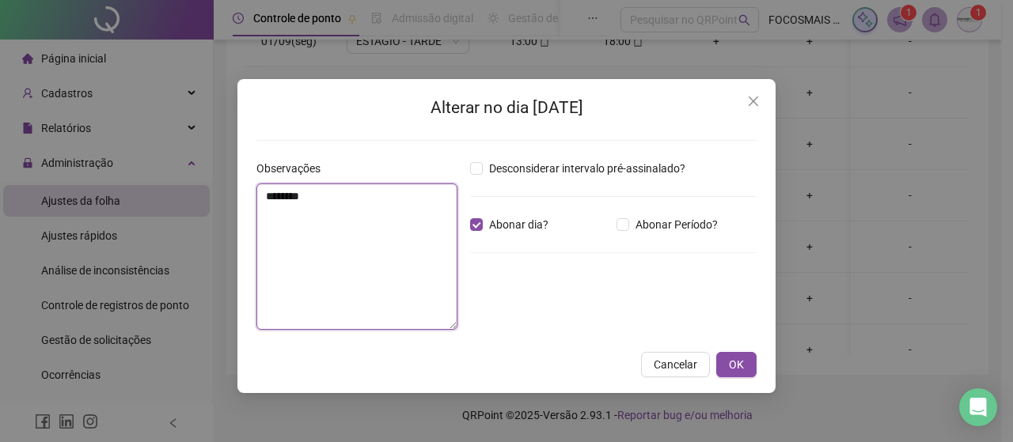
type textarea "**********"
drag, startPoint x: 433, startPoint y: 311, endPoint x: 290, endPoint y: 203, distance: 179.1
type textarea "*"
drag, startPoint x: 313, startPoint y: 192, endPoint x: 250, endPoint y: 192, distance: 63.3
click at [250, 192] on div "Observações ********" at bounding box center [357, 251] width 214 height 183
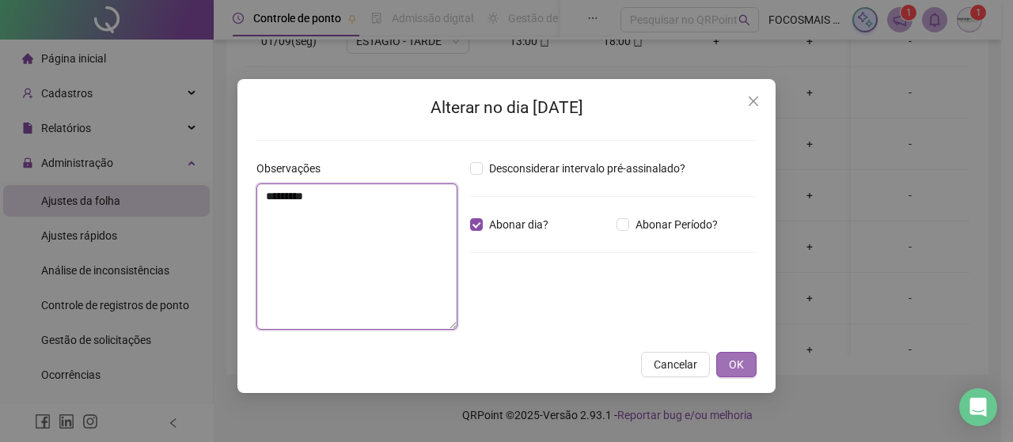
type textarea "********"
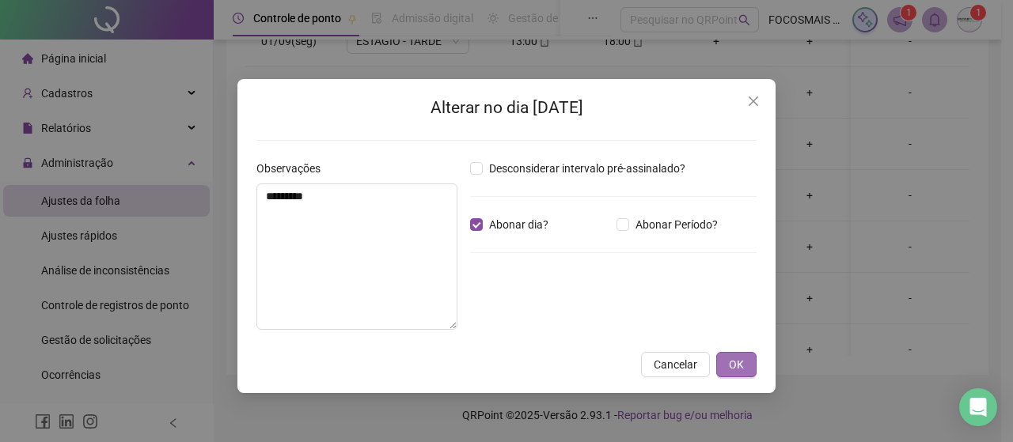
click at [737, 362] on span "OK" at bounding box center [736, 364] width 15 height 17
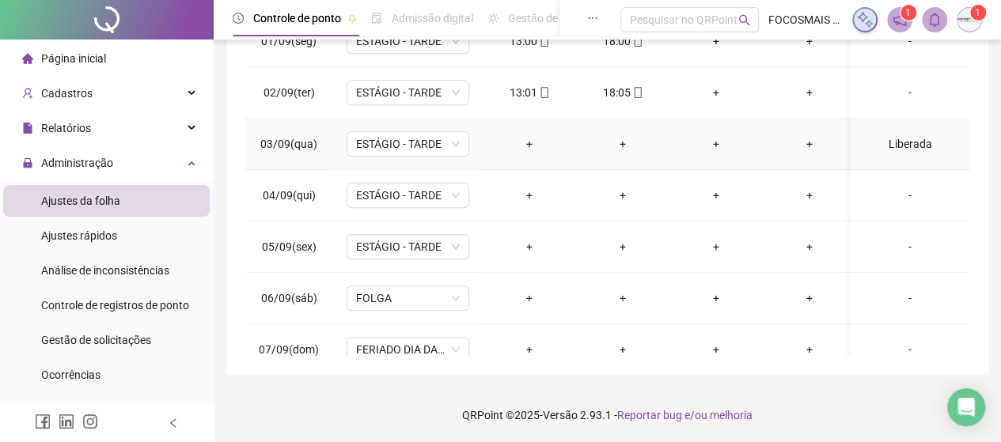
click at [893, 142] on div "Liberada" at bounding box center [909, 143] width 93 height 17
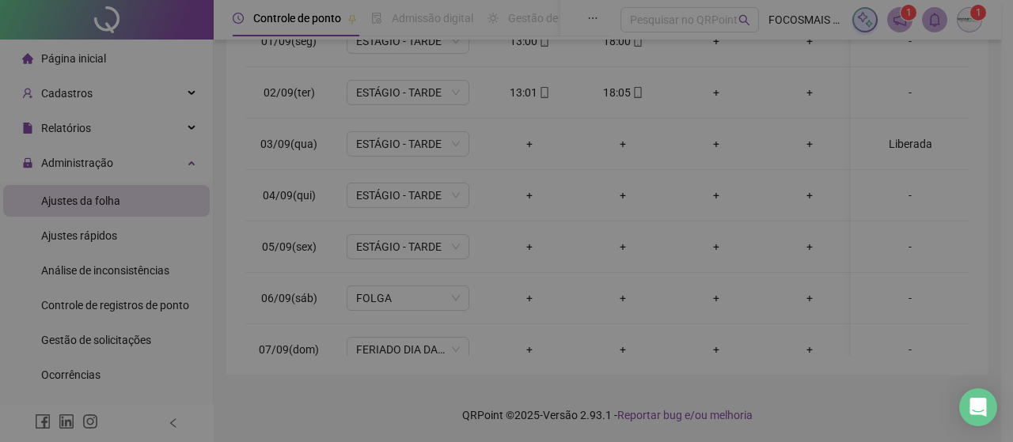
type textarea "********"
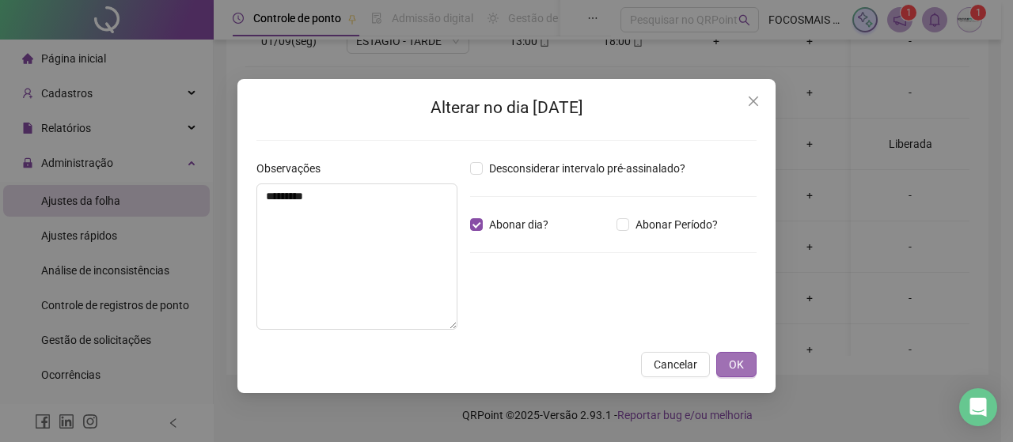
click at [730, 360] on span "OK" at bounding box center [736, 364] width 15 height 17
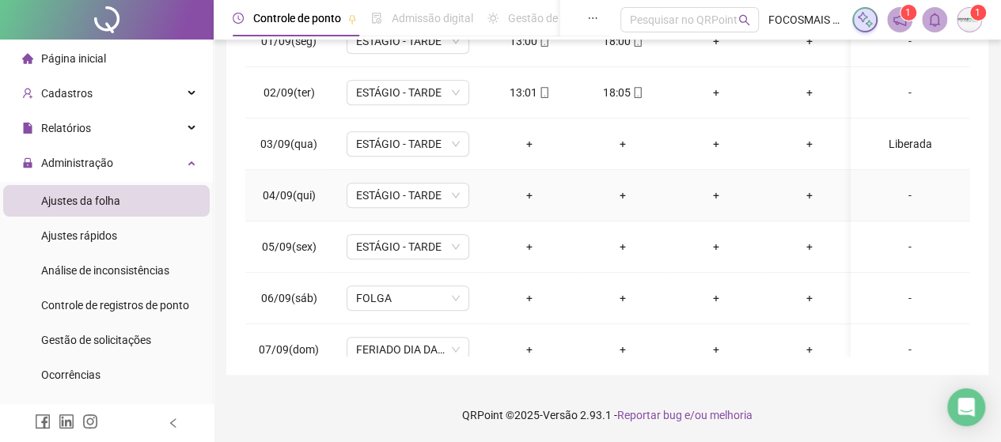
click at [896, 192] on div "-" at bounding box center [909, 195] width 93 height 17
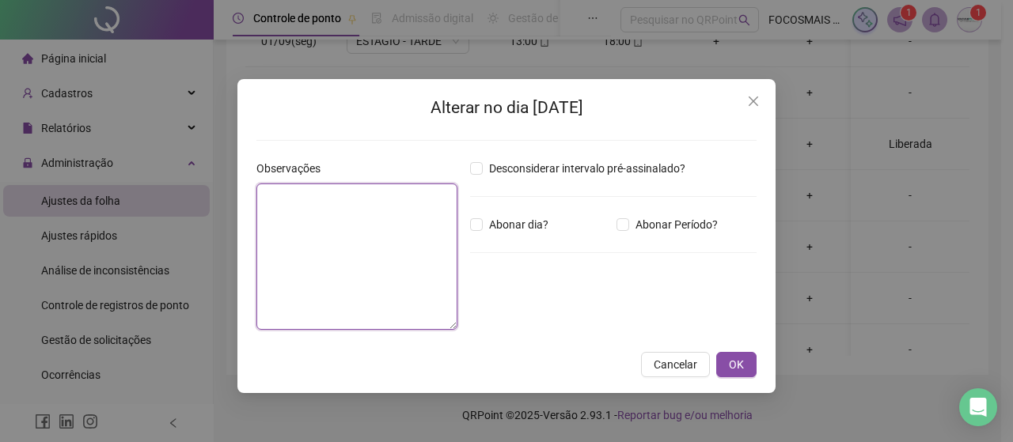
paste textarea "********"
type textarea "********"
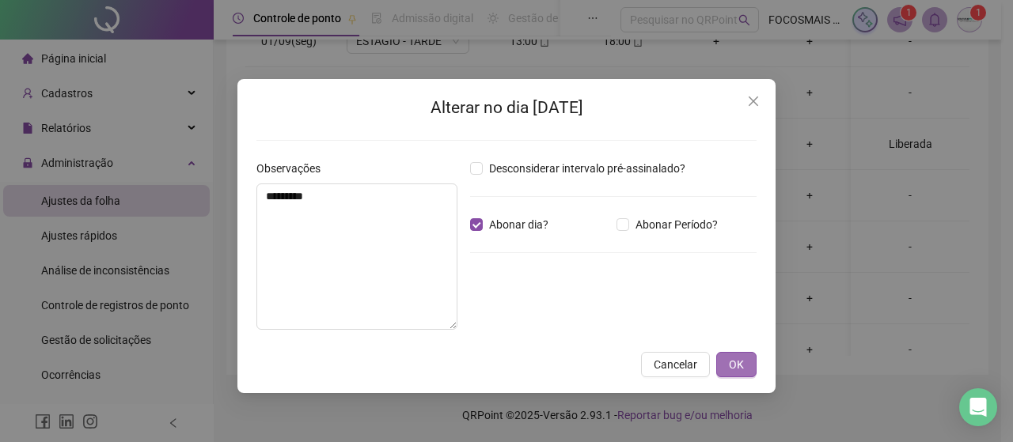
click at [750, 363] on button "OK" at bounding box center [736, 364] width 40 height 25
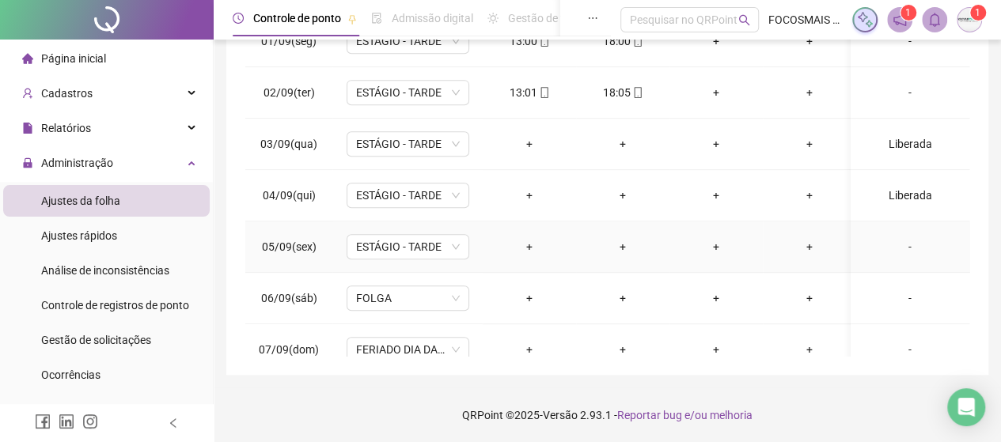
click at [897, 241] on div "-" at bounding box center [909, 246] width 93 height 17
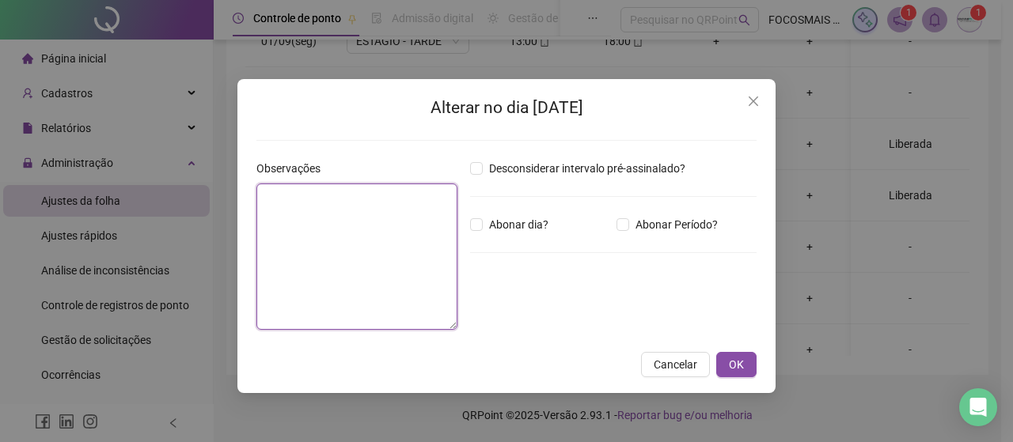
paste textarea "********"
type textarea "********"
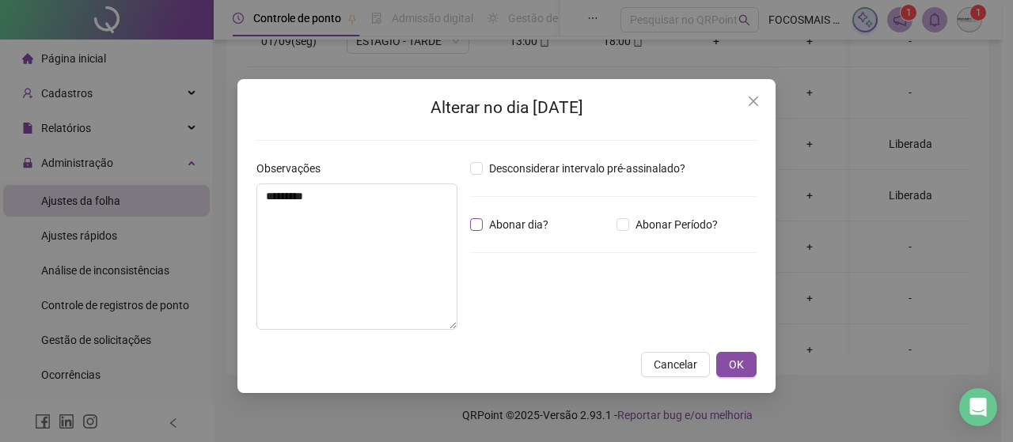
click at [483, 219] on span "Abonar dia?" at bounding box center [519, 224] width 72 height 17
click at [737, 362] on span "OK" at bounding box center [736, 364] width 15 height 17
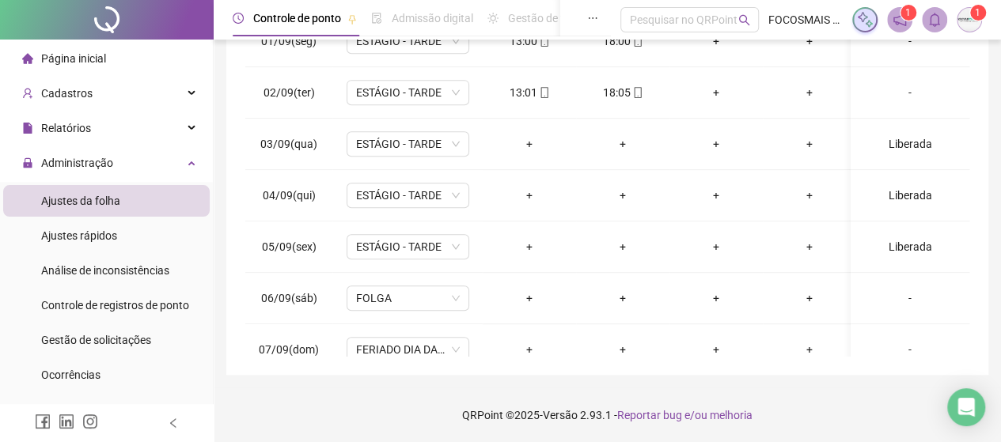
scroll to position [0, 0]
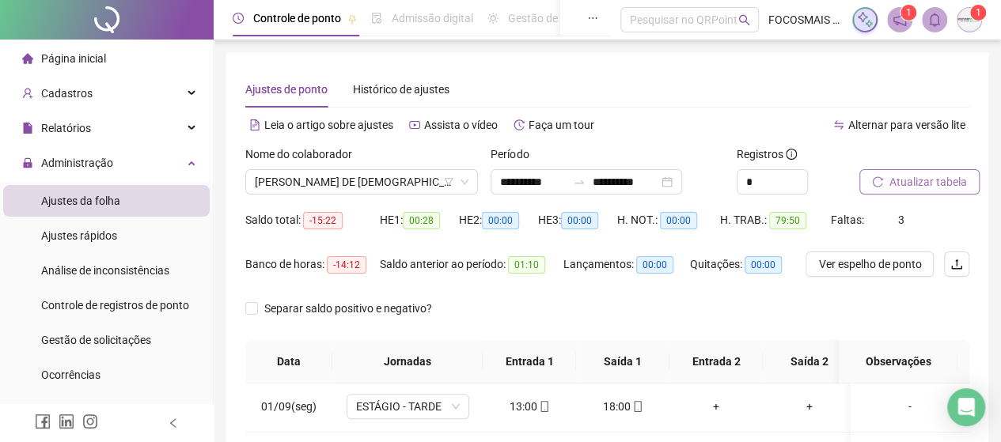
click at [923, 171] on button "Atualizar tabela" at bounding box center [919, 181] width 120 height 25
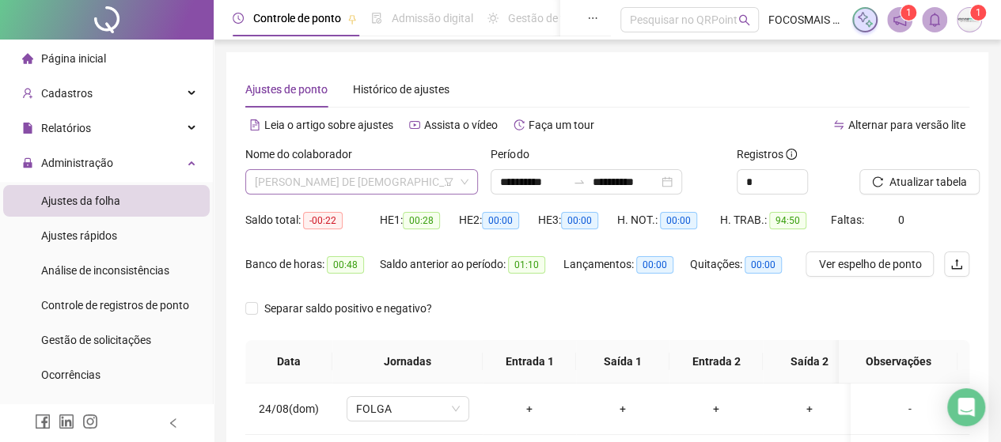
click at [358, 185] on span "[PERSON_NAME] DE [DEMOGRAPHIC_DATA]" at bounding box center [362, 182] width 214 height 24
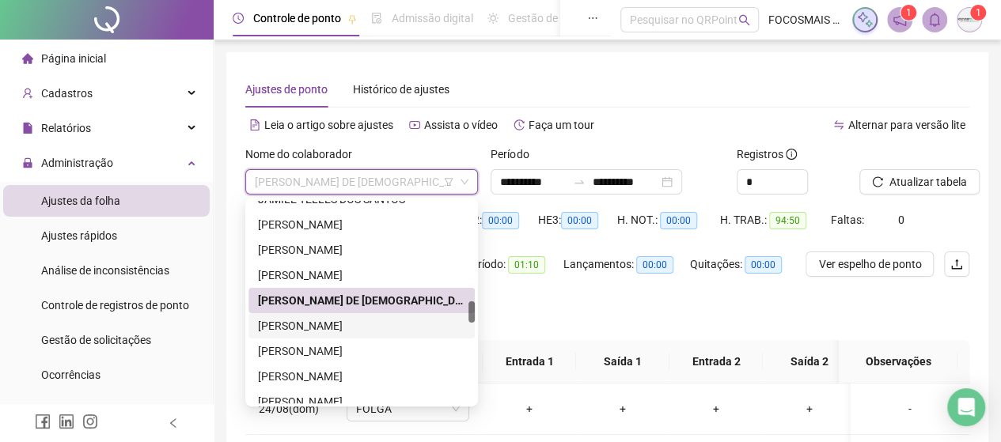
drag, startPoint x: 332, startPoint y: 328, endPoint x: 364, endPoint y: 326, distance: 32.5
click at [332, 327] on div "[PERSON_NAME]" at bounding box center [361, 325] width 207 height 17
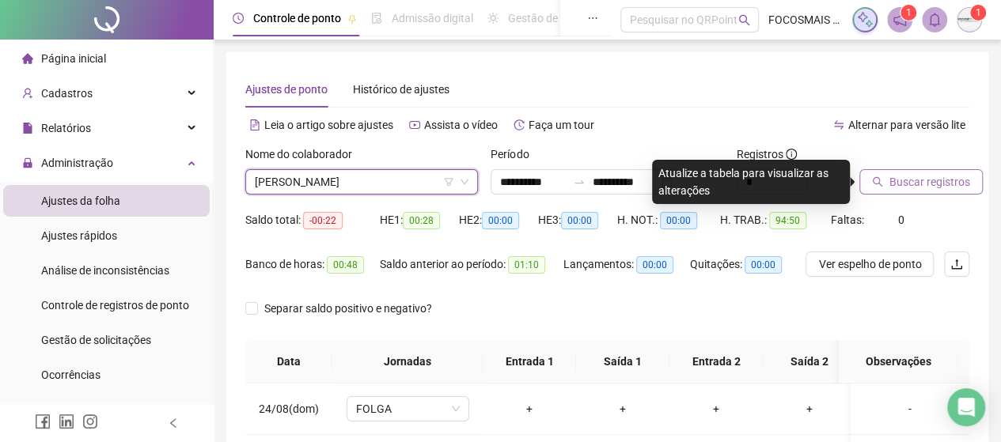
click at [946, 187] on span "Buscar registros" at bounding box center [929, 181] width 81 height 17
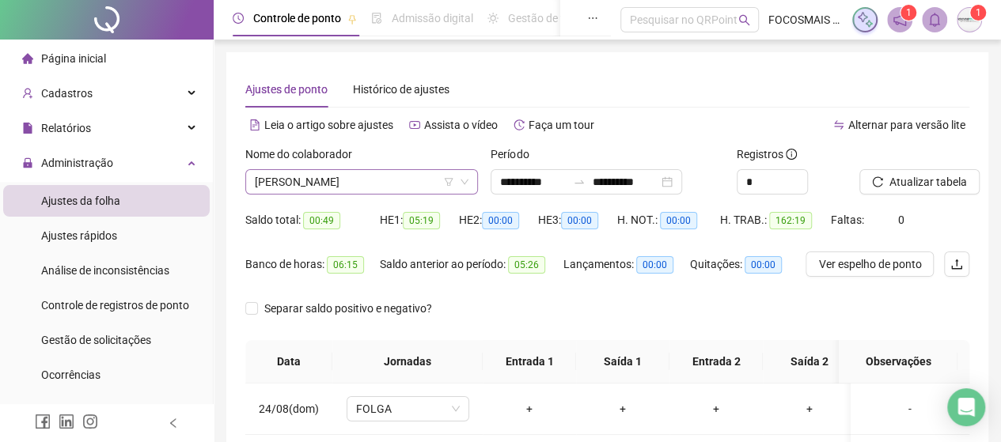
click at [341, 190] on span "[PERSON_NAME]" at bounding box center [362, 182] width 214 height 24
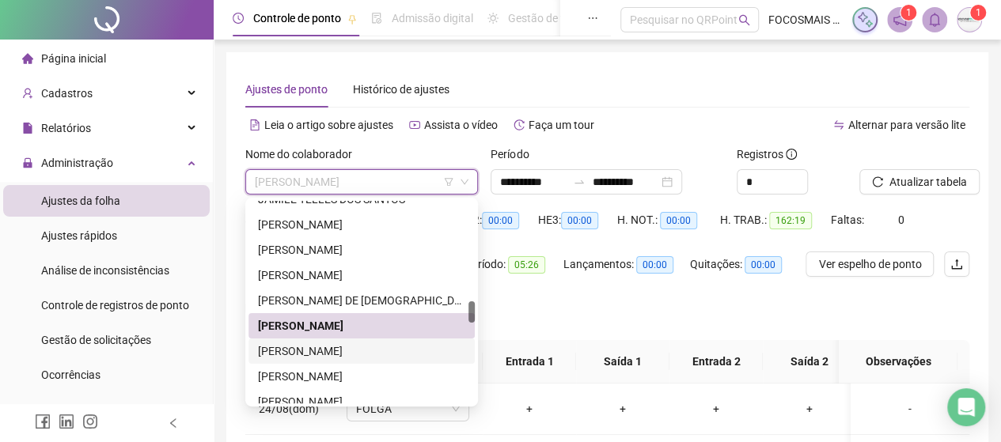
click at [335, 350] on div "[PERSON_NAME]" at bounding box center [361, 351] width 207 height 17
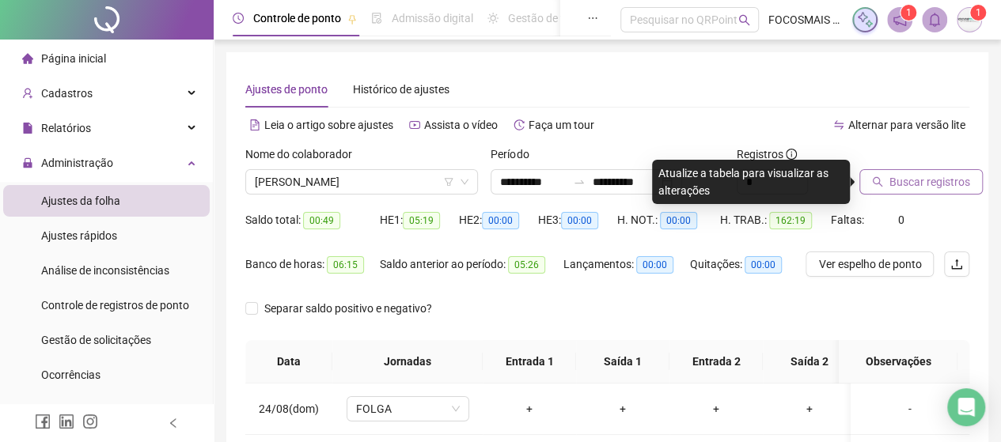
click at [871, 181] on button "Buscar registros" at bounding box center [920, 181] width 123 height 25
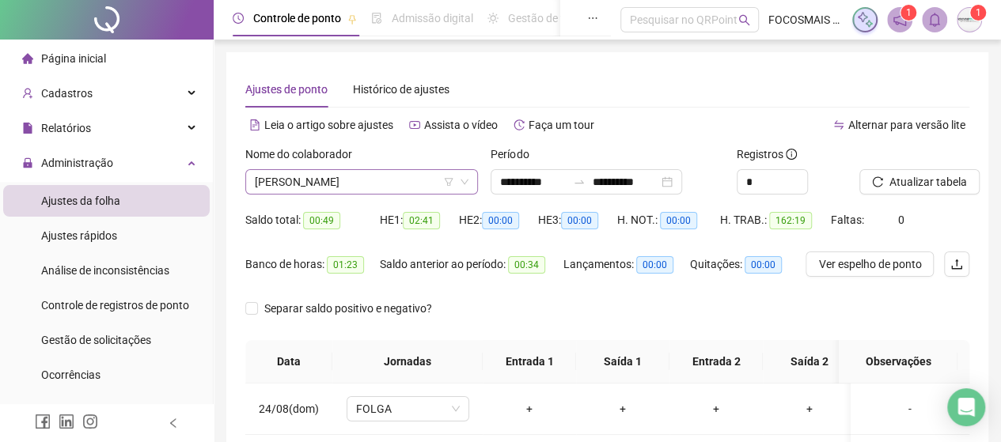
click at [320, 168] on div "Nome do colaborador" at bounding box center [361, 158] width 233 height 24
click at [321, 184] on span "[PERSON_NAME]" at bounding box center [362, 182] width 214 height 24
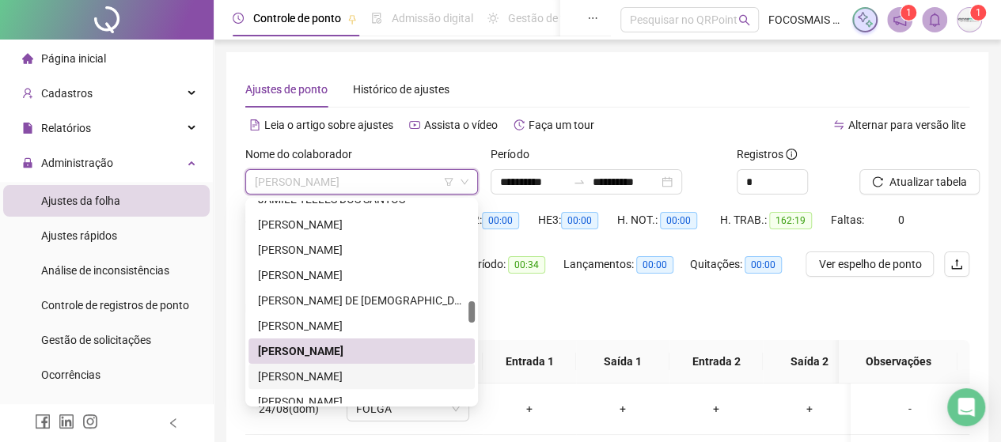
click at [328, 384] on div "[PERSON_NAME]" at bounding box center [361, 376] width 207 height 17
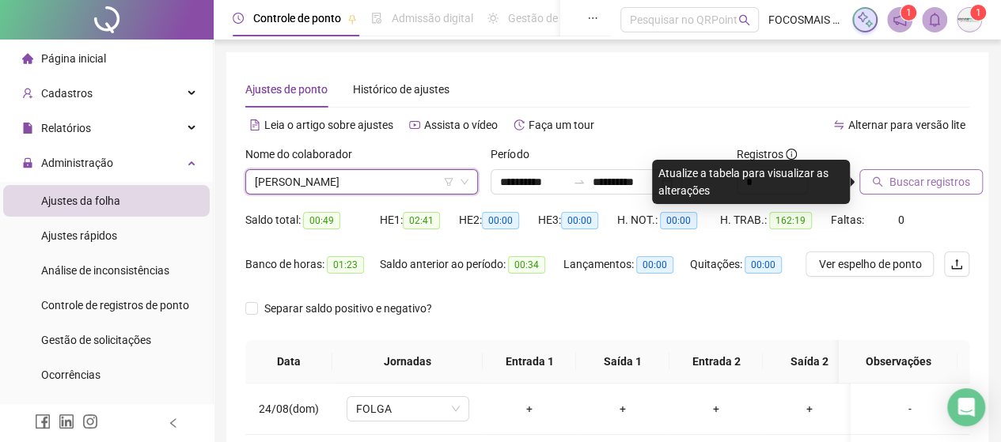
click at [924, 172] on button "Buscar registros" at bounding box center [920, 181] width 123 height 25
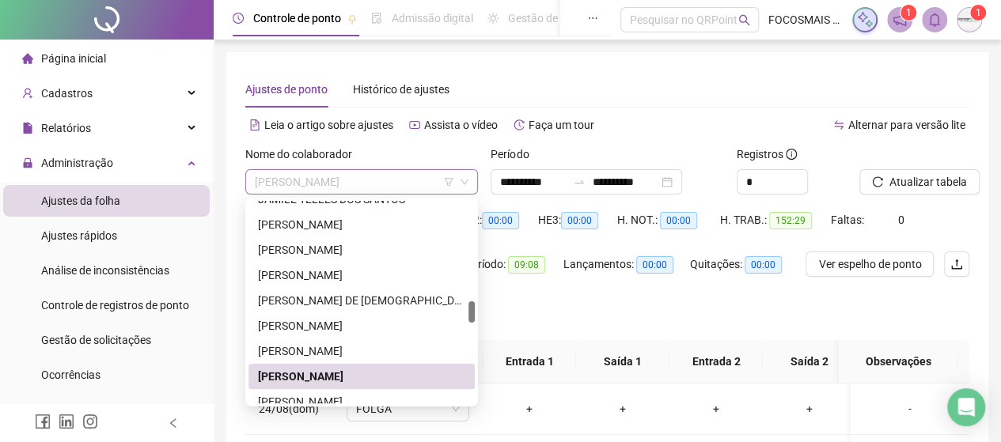
click at [366, 184] on span "[PERSON_NAME]" at bounding box center [362, 182] width 214 height 24
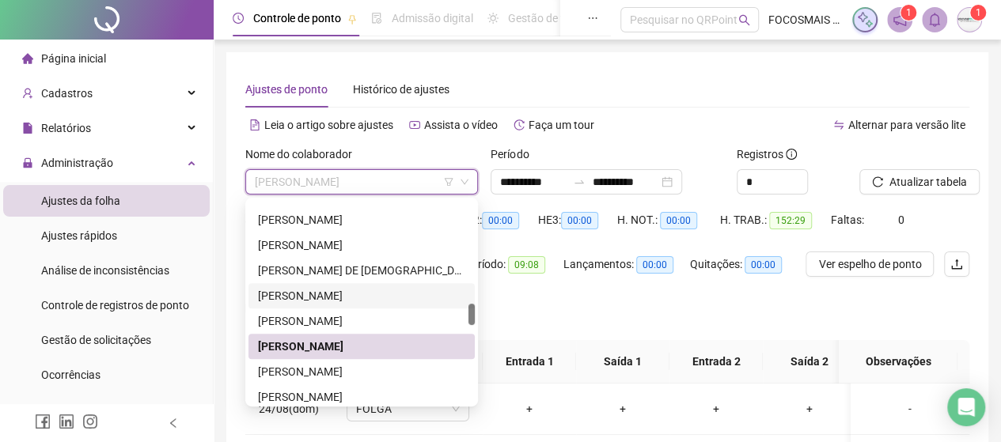
scroll to position [978, 0]
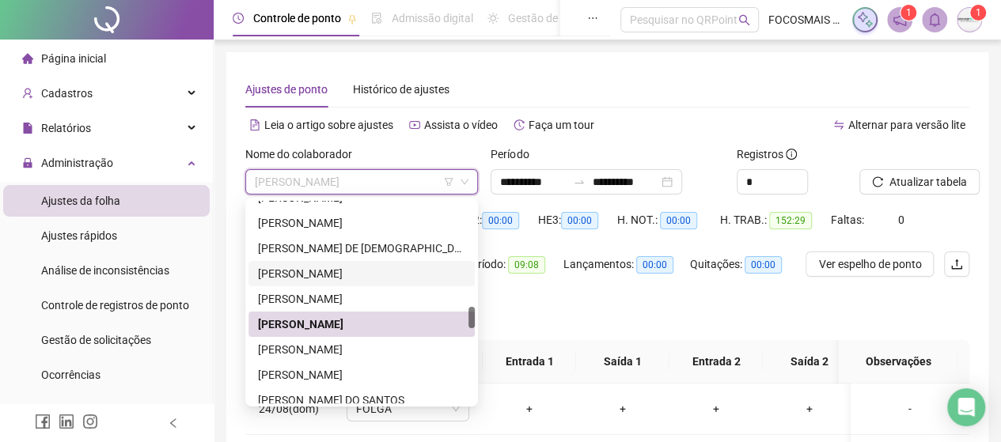
click at [473, 315] on div at bounding box center [471, 317] width 6 height 21
click at [473, 314] on div at bounding box center [471, 317] width 6 height 21
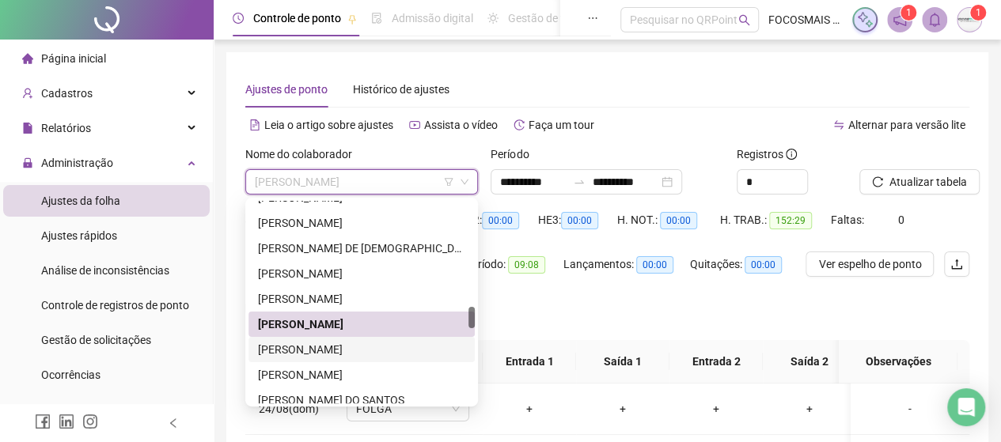
click at [305, 344] on div "[PERSON_NAME]" at bounding box center [361, 349] width 207 height 17
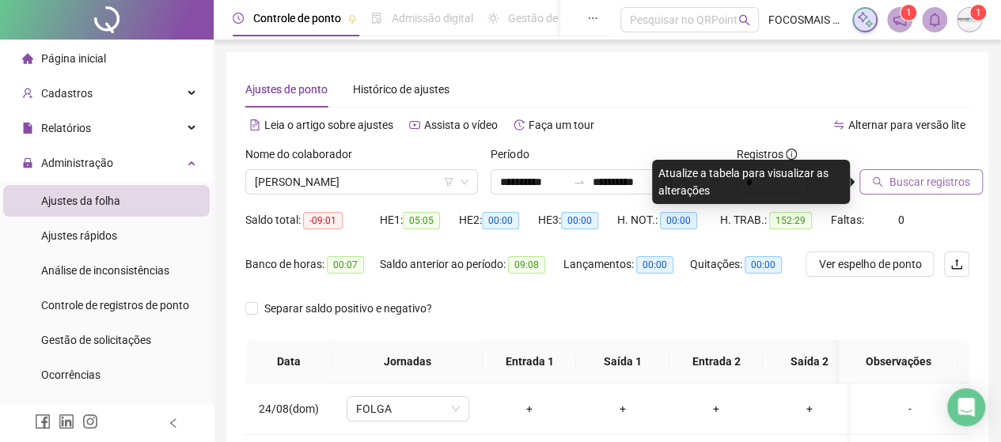
click at [867, 189] on button "Buscar registros" at bounding box center [920, 181] width 123 height 25
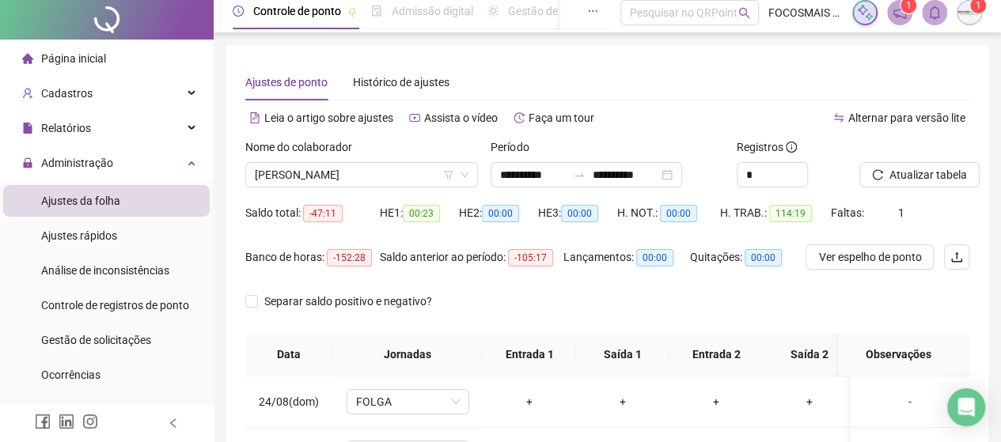
scroll to position [0, 0]
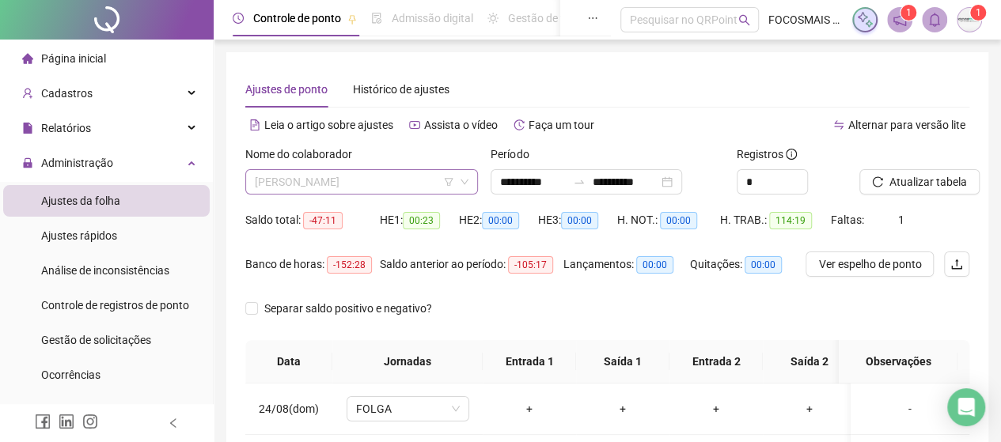
click at [353, 178] on span "[PERSON_NAME]" at bounding box center [362, 182] width 214 height 24
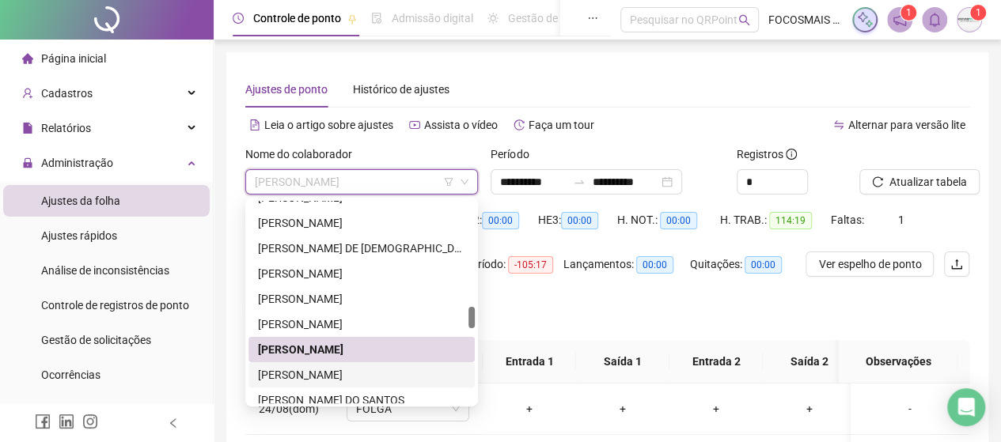
click at [286, 381] on div "[PERSON_NAME]" at bounding box center [361, 374] width 207 height 17
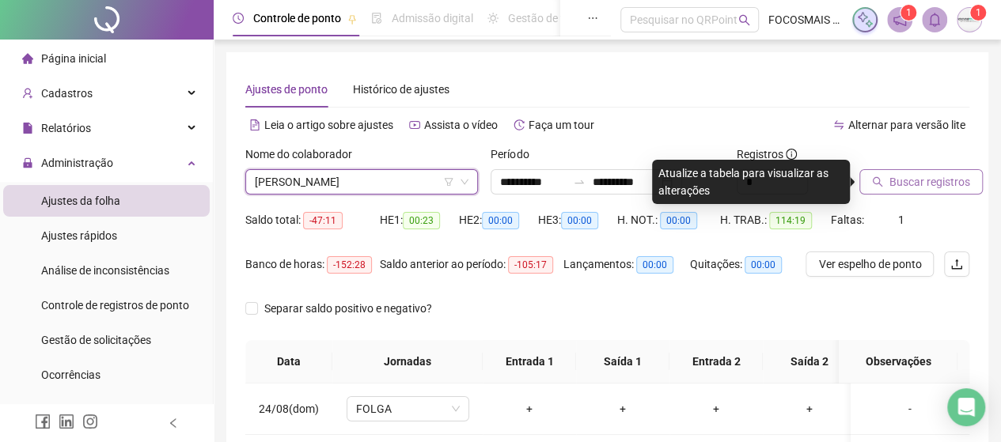
click at [922, 189] on span "Buscar registros" at bounding box center [929, 181] width 81 height 17
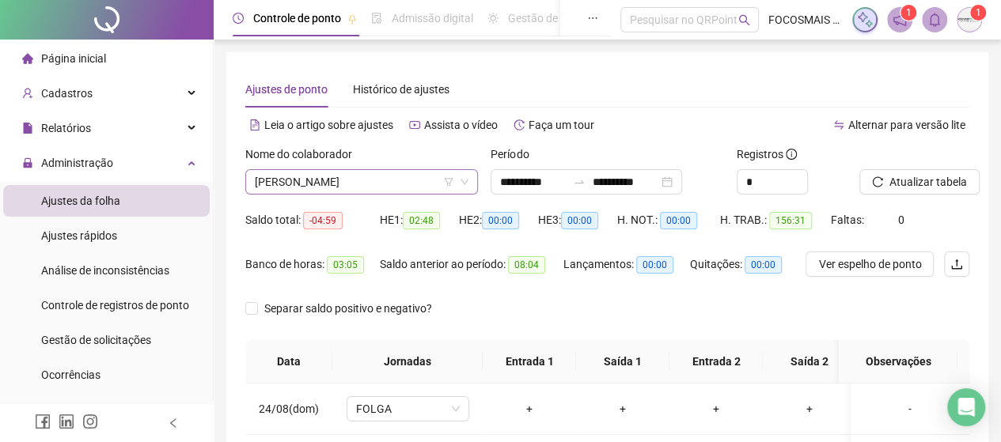
click at [369, 191] on span "[PERSON_NAME]" at bounding box center [362, 182] width 214 height 24
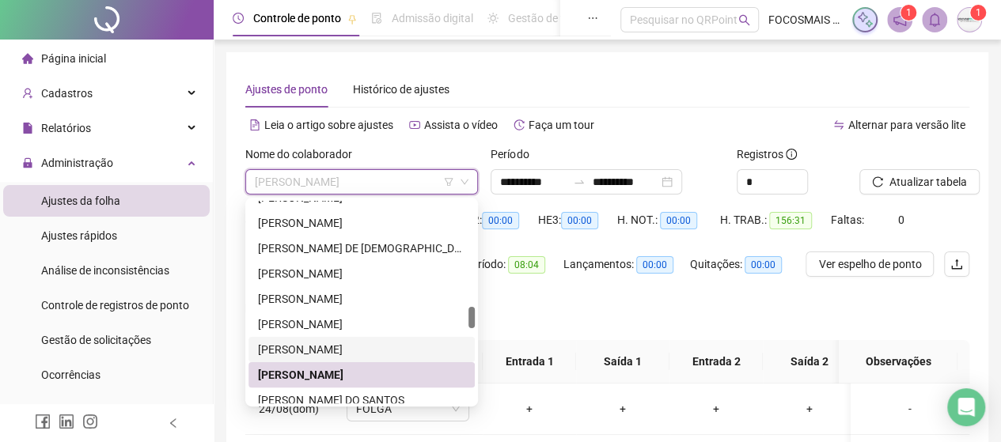
click at [334, 347] on div "[PERSON_NAME]" at bounding box center [361, 349] width 207 height 17
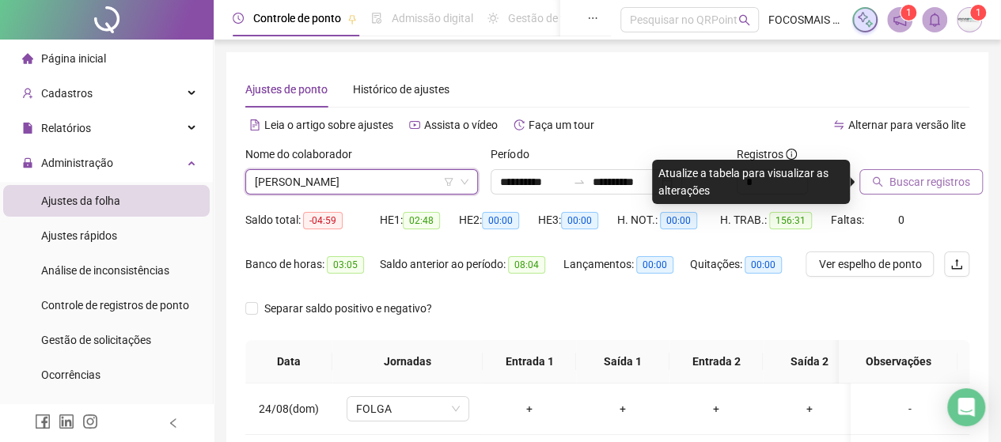
click at [938, 180] on span "Buscar registros" at bounding box center [929, 181] width 81 height 17
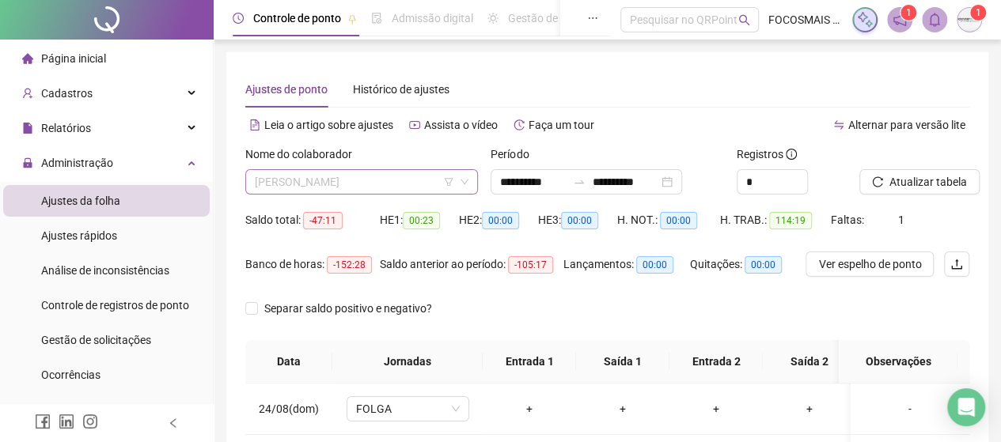
click at [361, 180] on span "[PERSON_NAME]" at bounding box center [362, 182] width 214 height 24
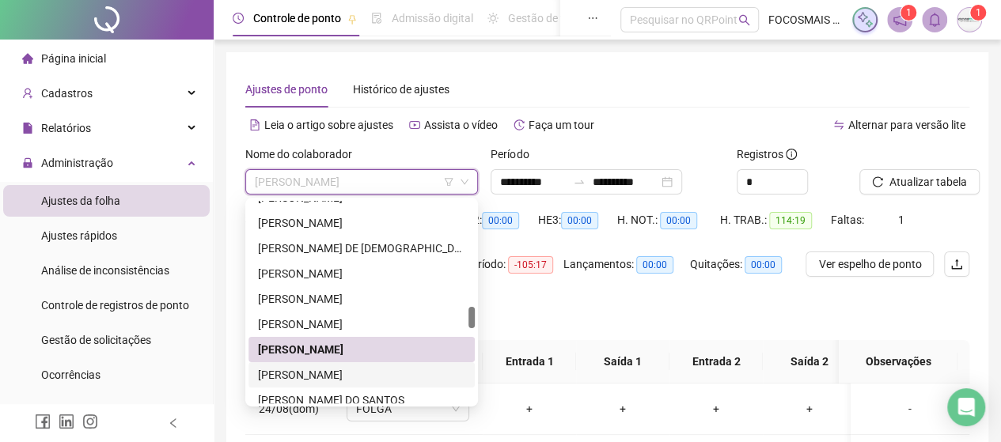
click at [352, 371] on div "[PERSON_NAME]" at bounding box center [361, 374] width 207 height 17
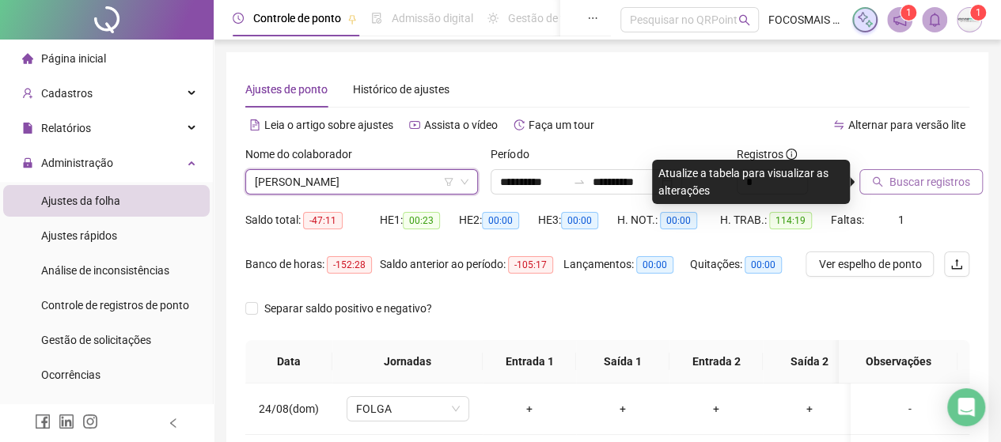
click at [943, 185] on span "Buscar registros" at bounding box center [929, 181] width 81 height 17
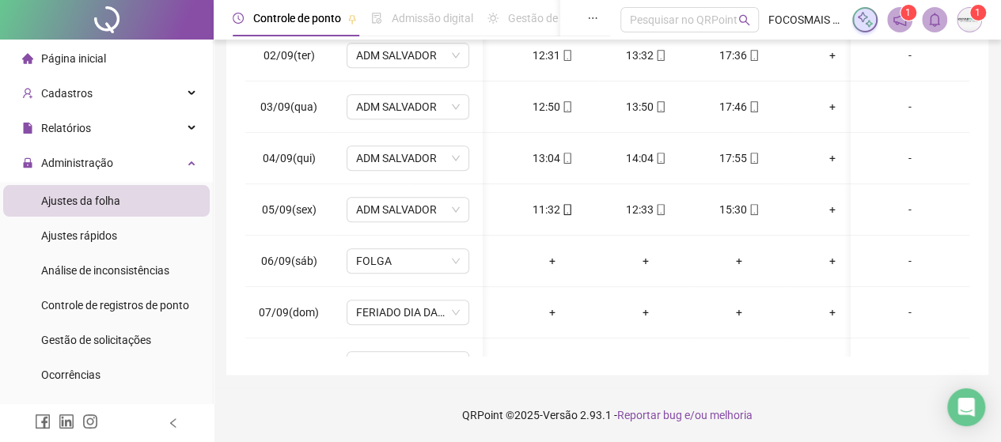
scroll to position [0, 62]
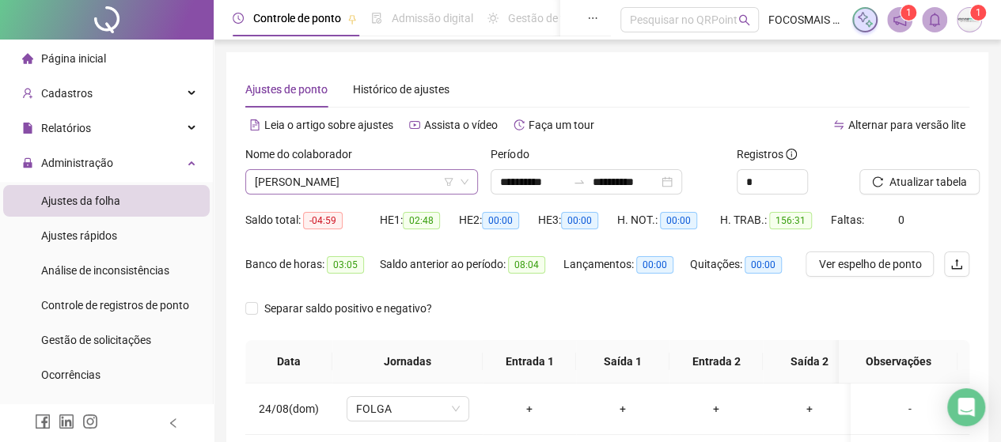
click at [361, 178] on span "[PERSON_NAME]" at bounding box center [362, 182] width 214 height 24
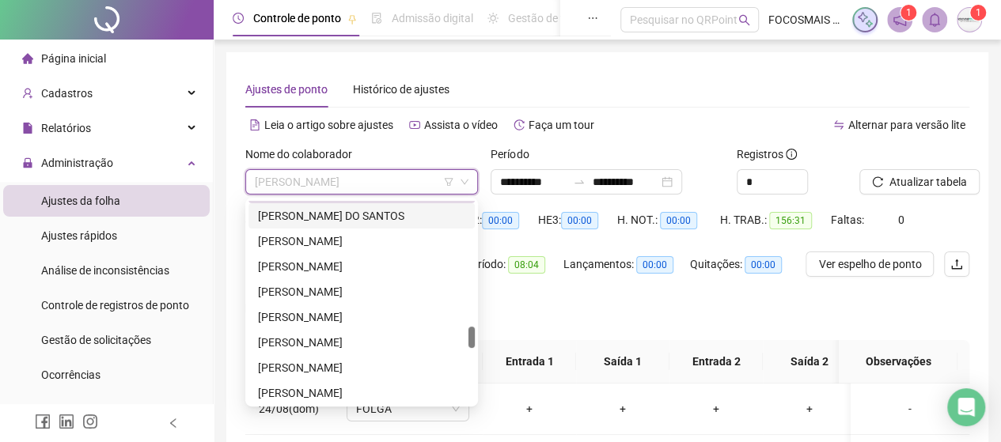
click at [352, 210] on div "[PERSON_NAME] DO SANTOS" at bounding box center [361, 215] width 207 height 17
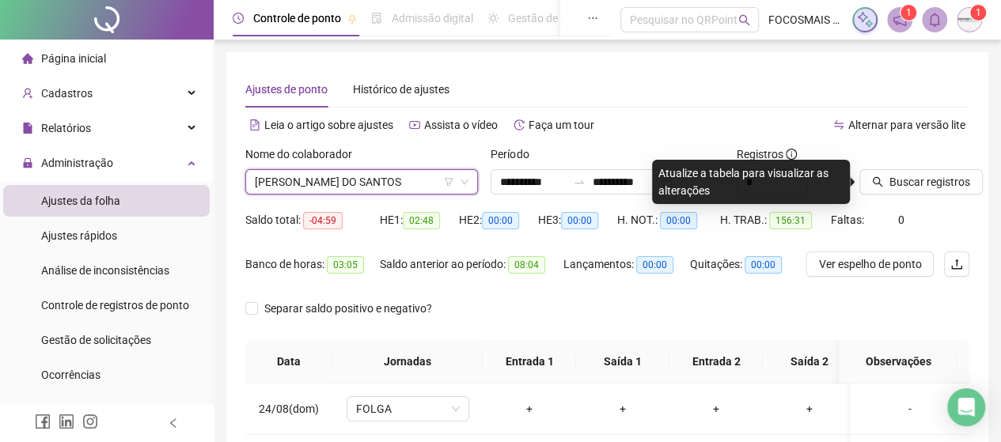
drag, startPoint x: 945, startPoint y: 181, endPoint x: 835, endPoint y: 195, distance: 110.9
click at [945, 184] on span "Buscar registros" at bounding box center [929, 181] width 81 height 17
